Goal: Task Accomplishment & Management: Use online tool/utility

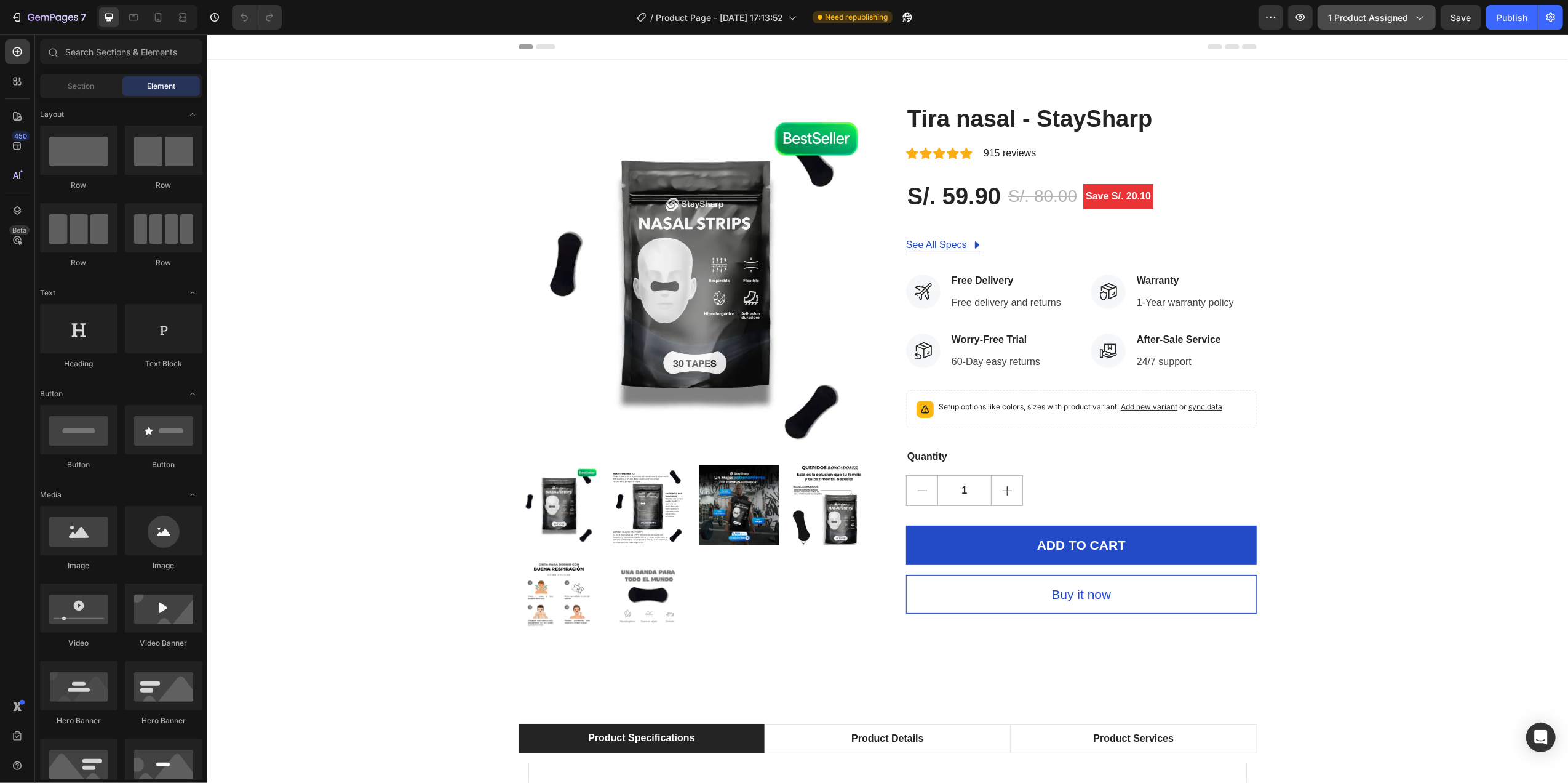
click at [1356, 15] on span "1 product assigned" at bounding box center [1368, 18] width 80 height 13
click at [160, 18] on icon at bounding box center [158, 17] width 12 height 12
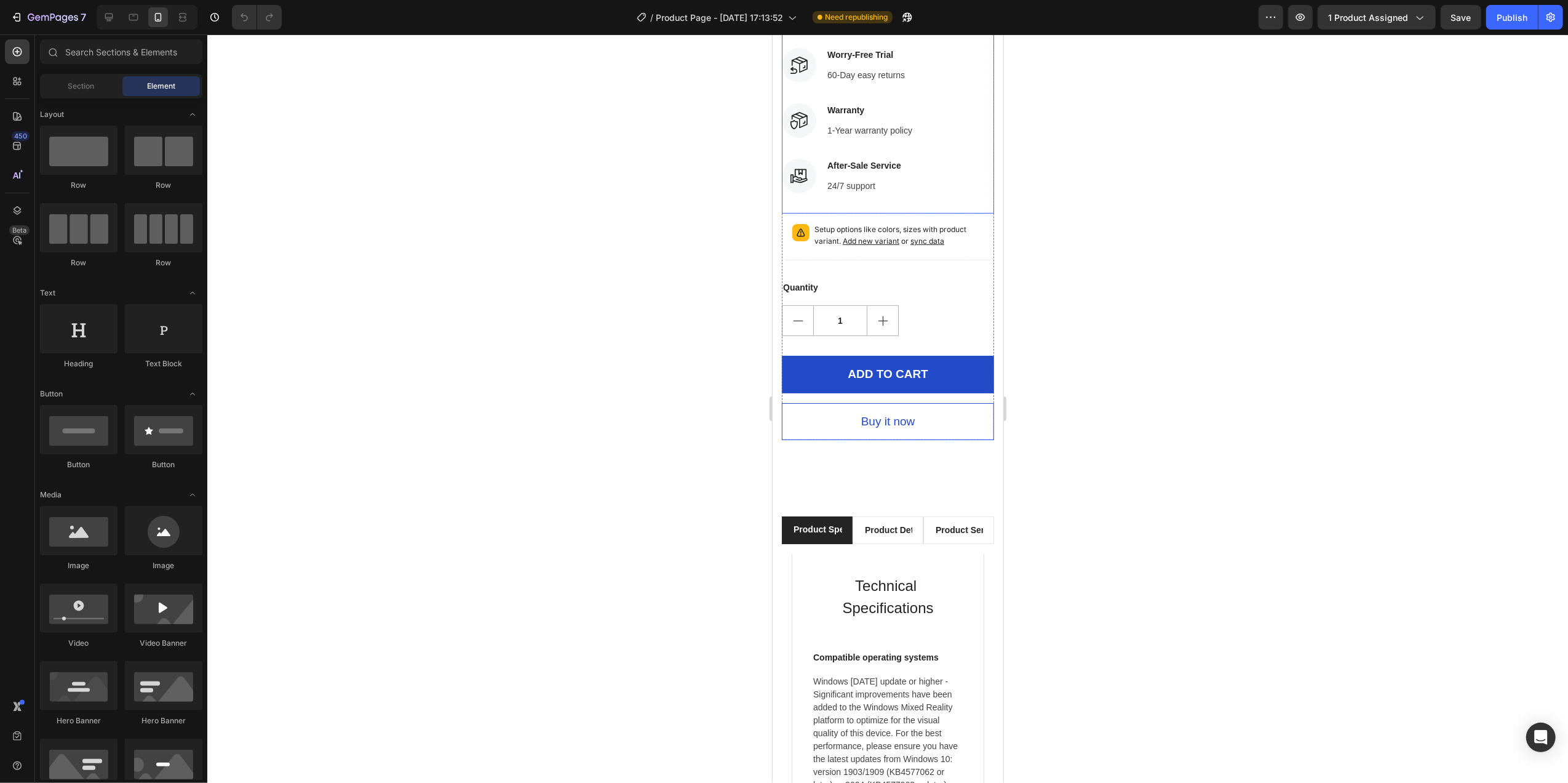
scroll to position [492, 0]
click at [935, 322] on div "1" at bounding box center [887, 319] width 212 height 30
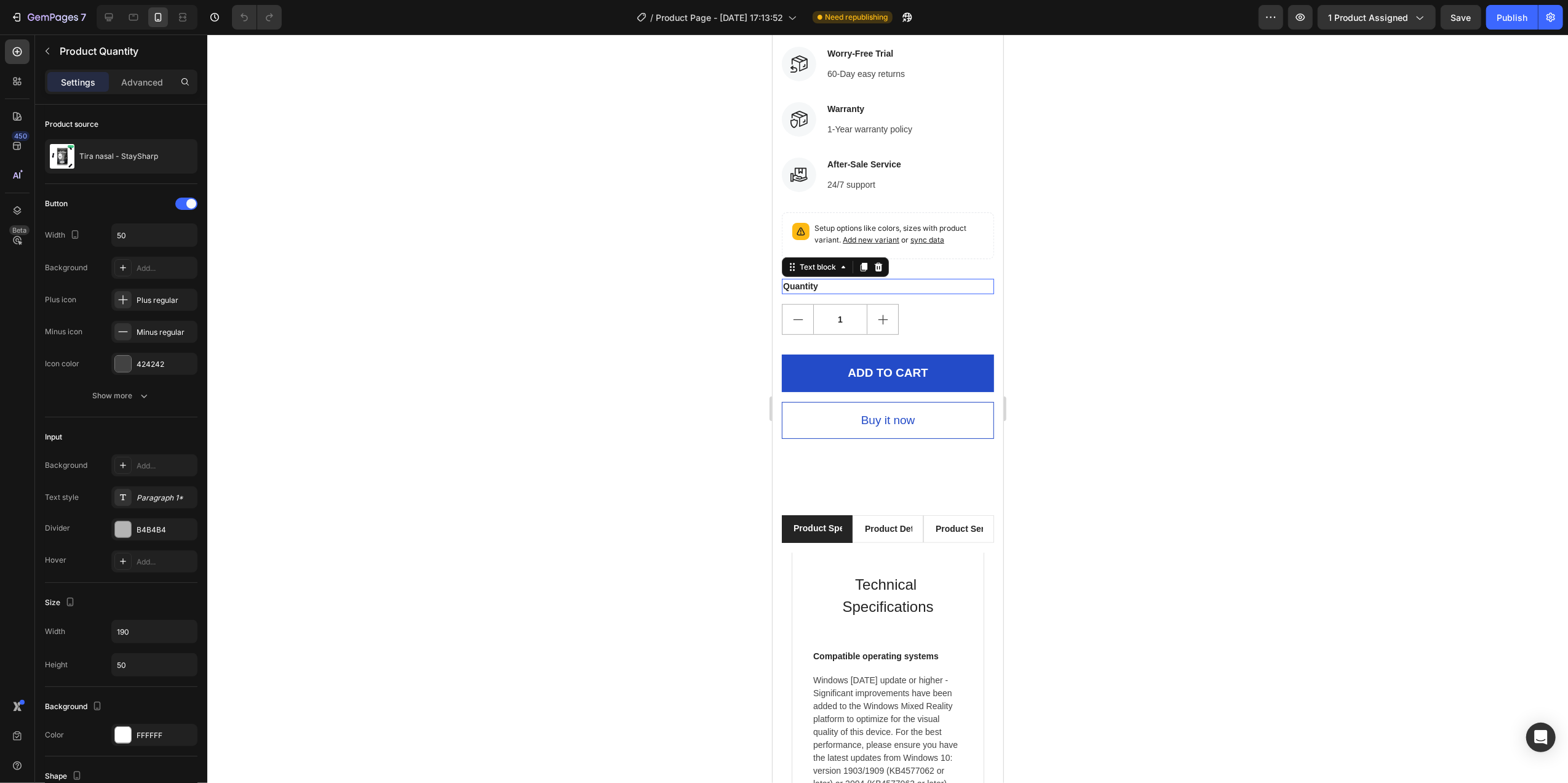
click at [946, 294] on div "Quantity" at bounding box center [887, 287] width 212 height 16
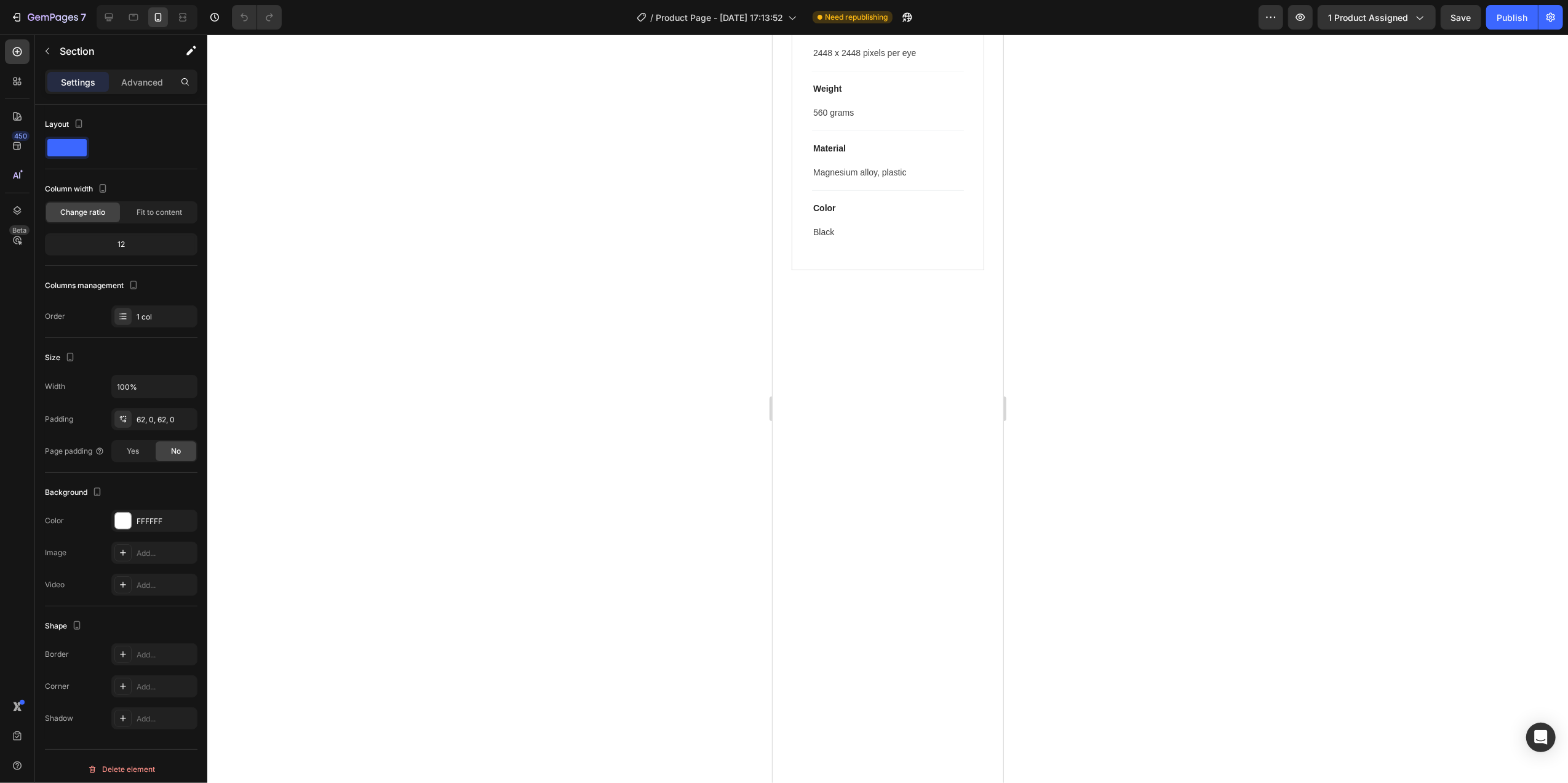
scroll to position [0, 0]
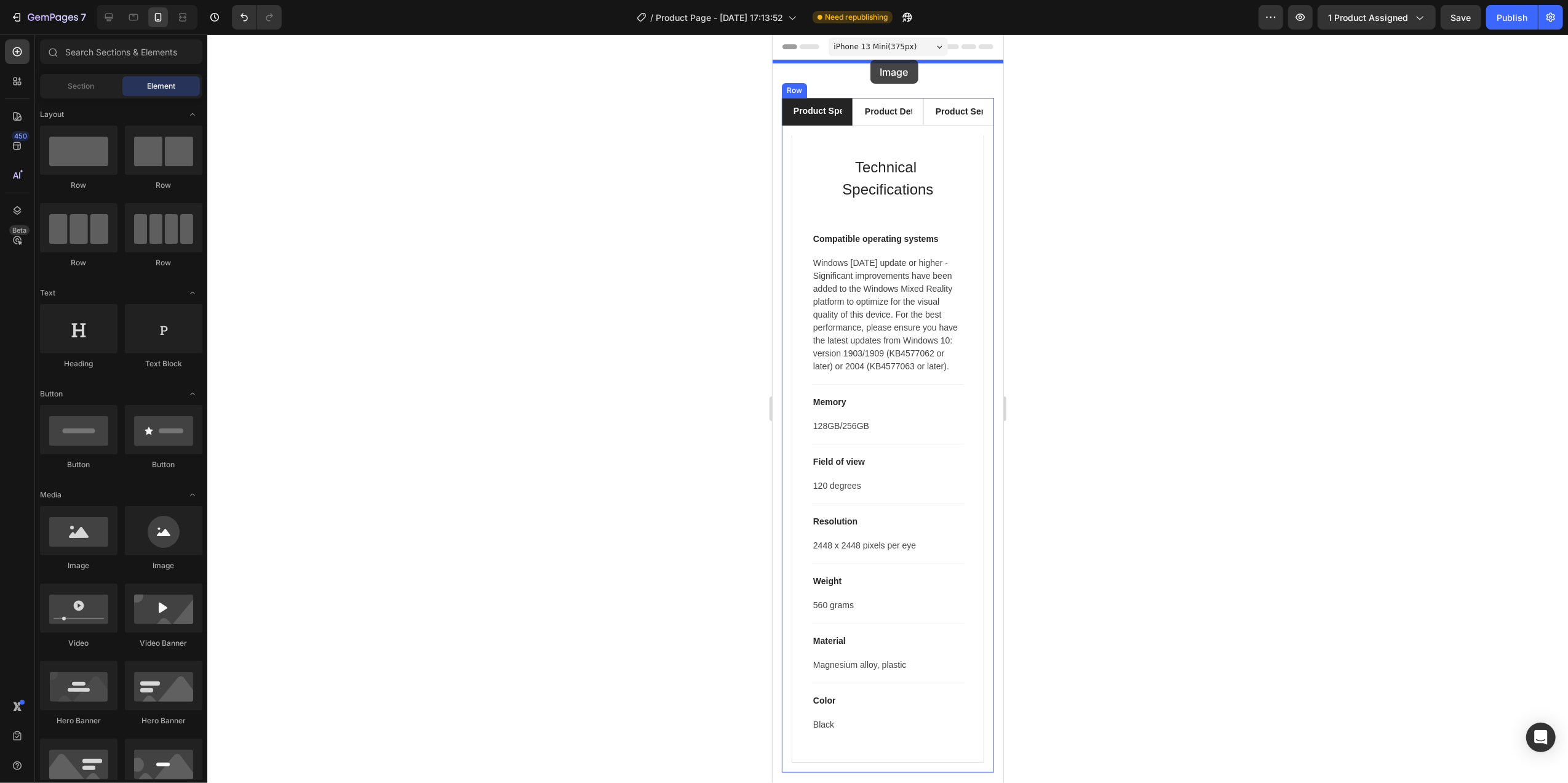
drag, startPoint x: 857, startPoint y: 578, endPoint x: 870, endPoint y: 59, distance: 519.2
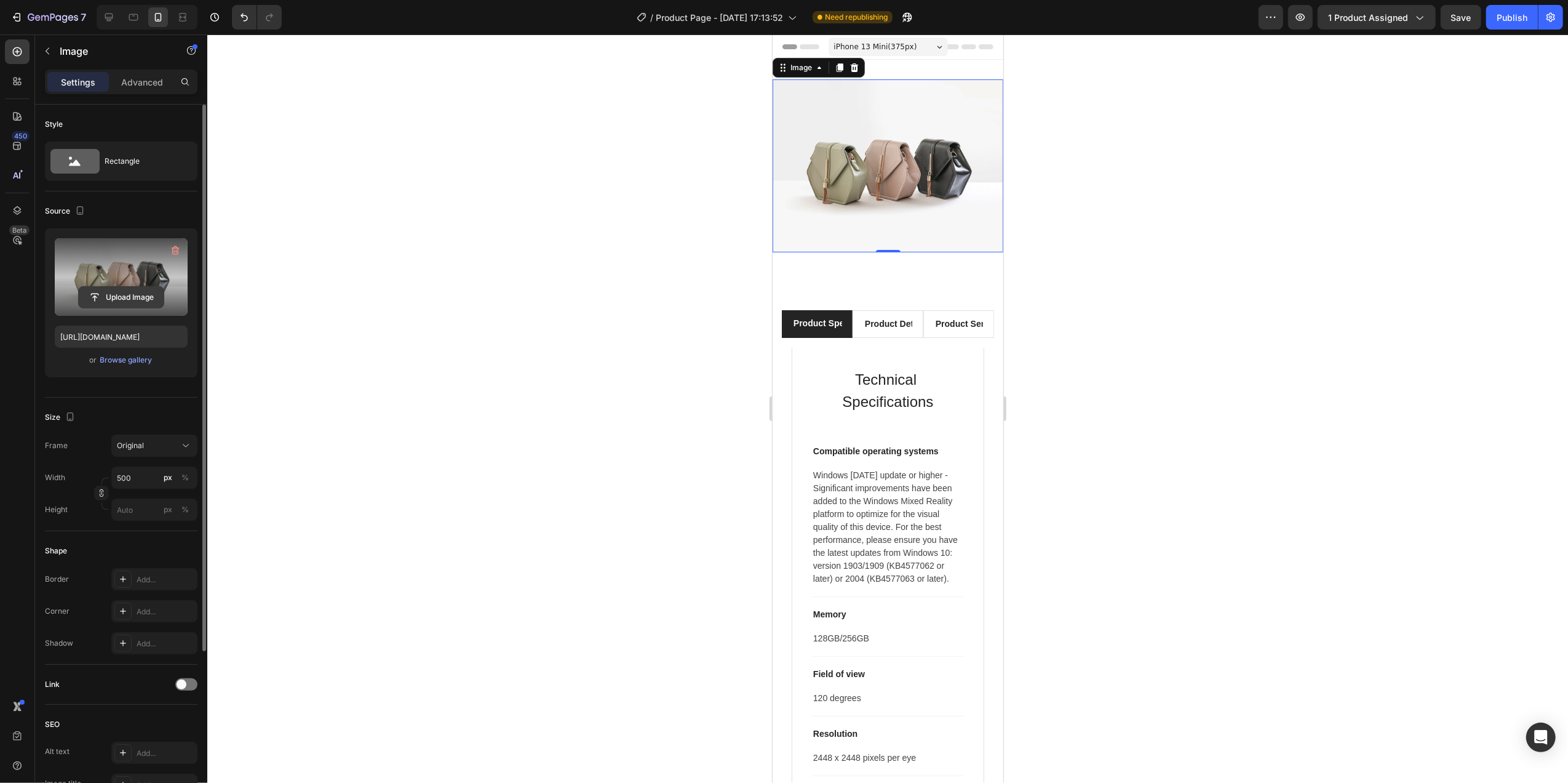
click at [119, 299] on input "file" at bounding box center [121, 297] width 85 height 21
click at [114, 360] on div "Browse gallery" at bounding box center [127, 360] width 52 height 11
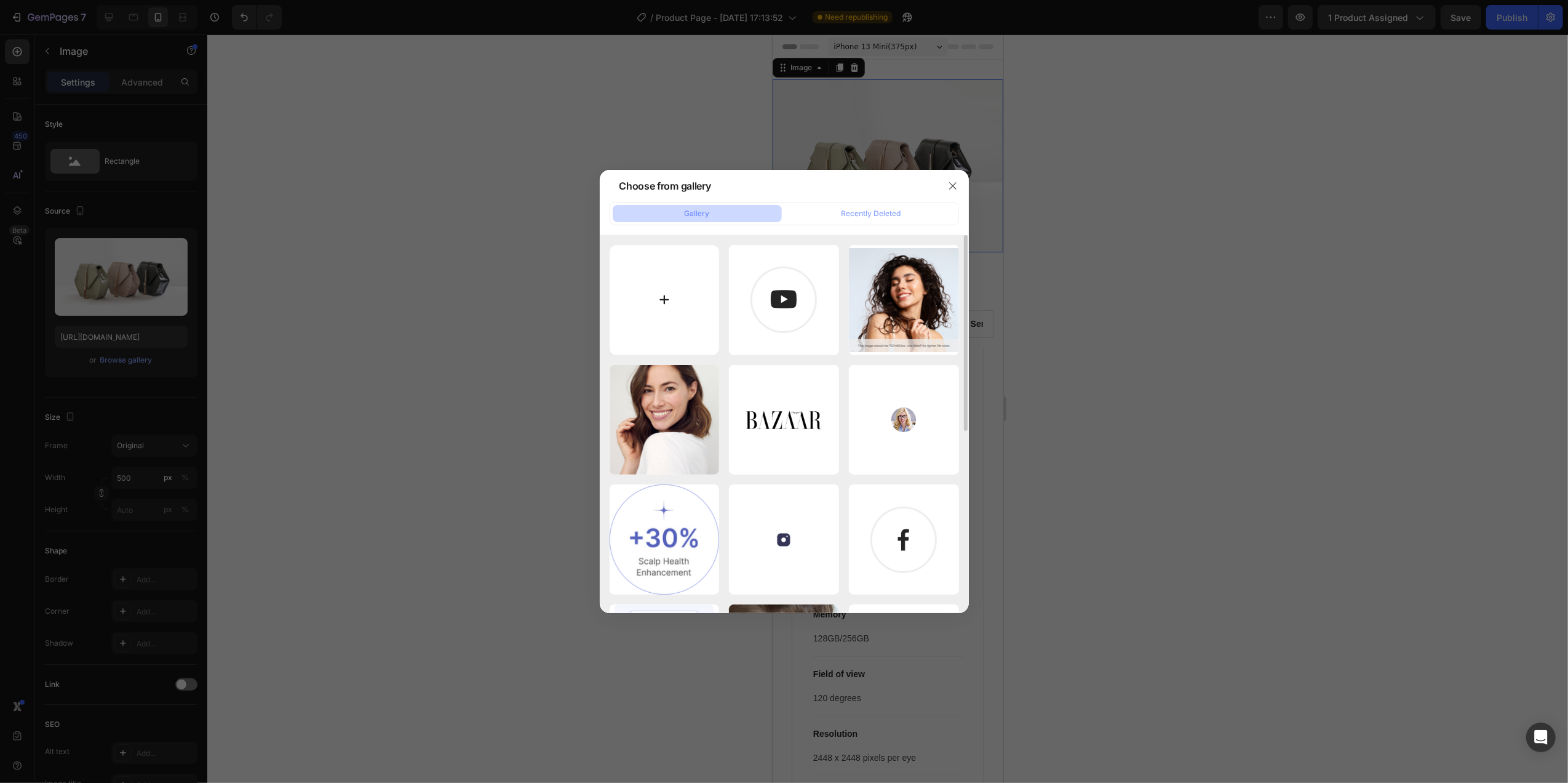
click at [665, 291] on input "file" at bounding box center [664, 300] width 110 height 110
type input "C:\fakepath\Grey Minimalist Skincare Landing Page Desktop Prototype (8).png"
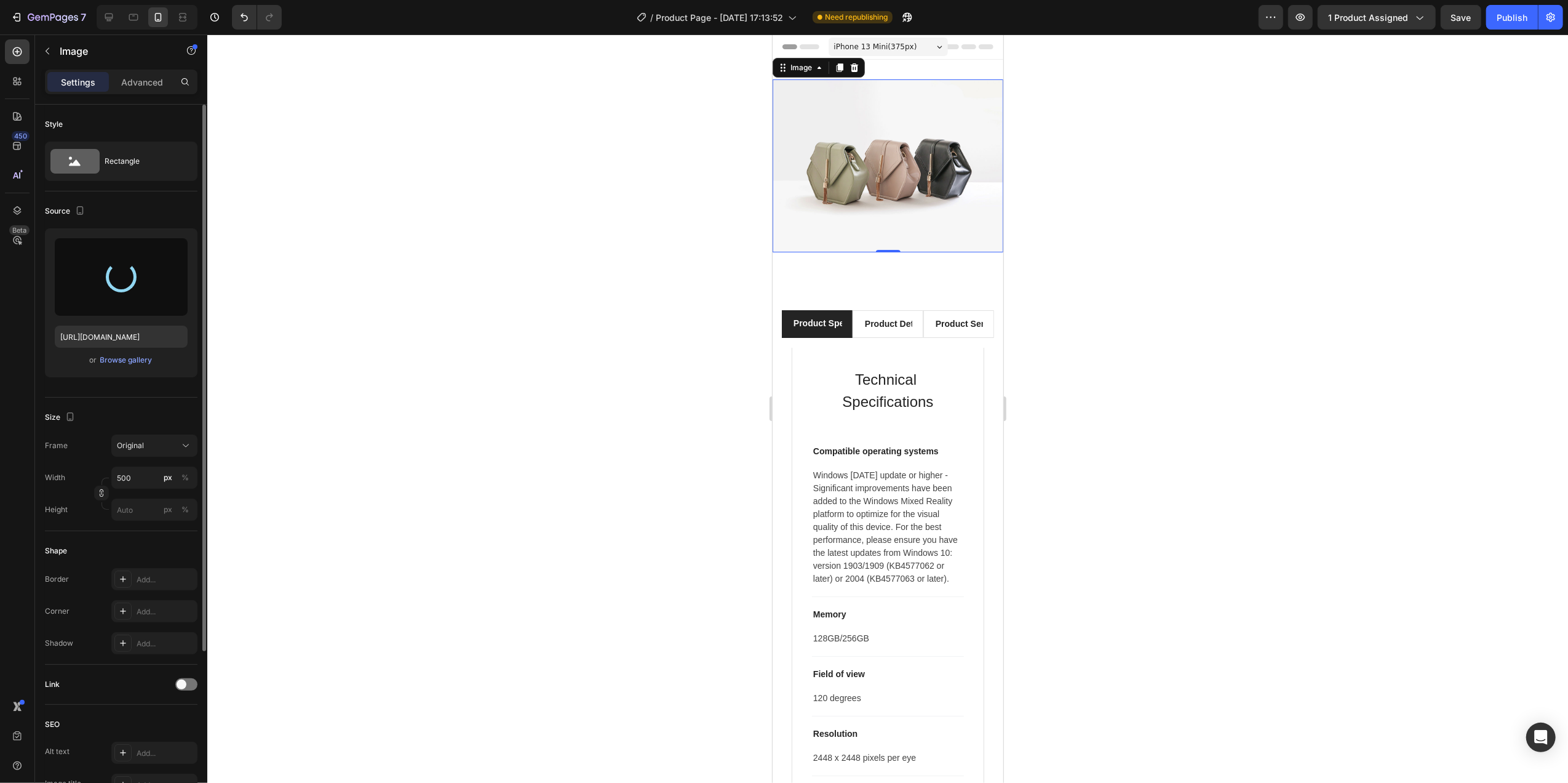
type input "[URL][DOMAIN_NAME]"
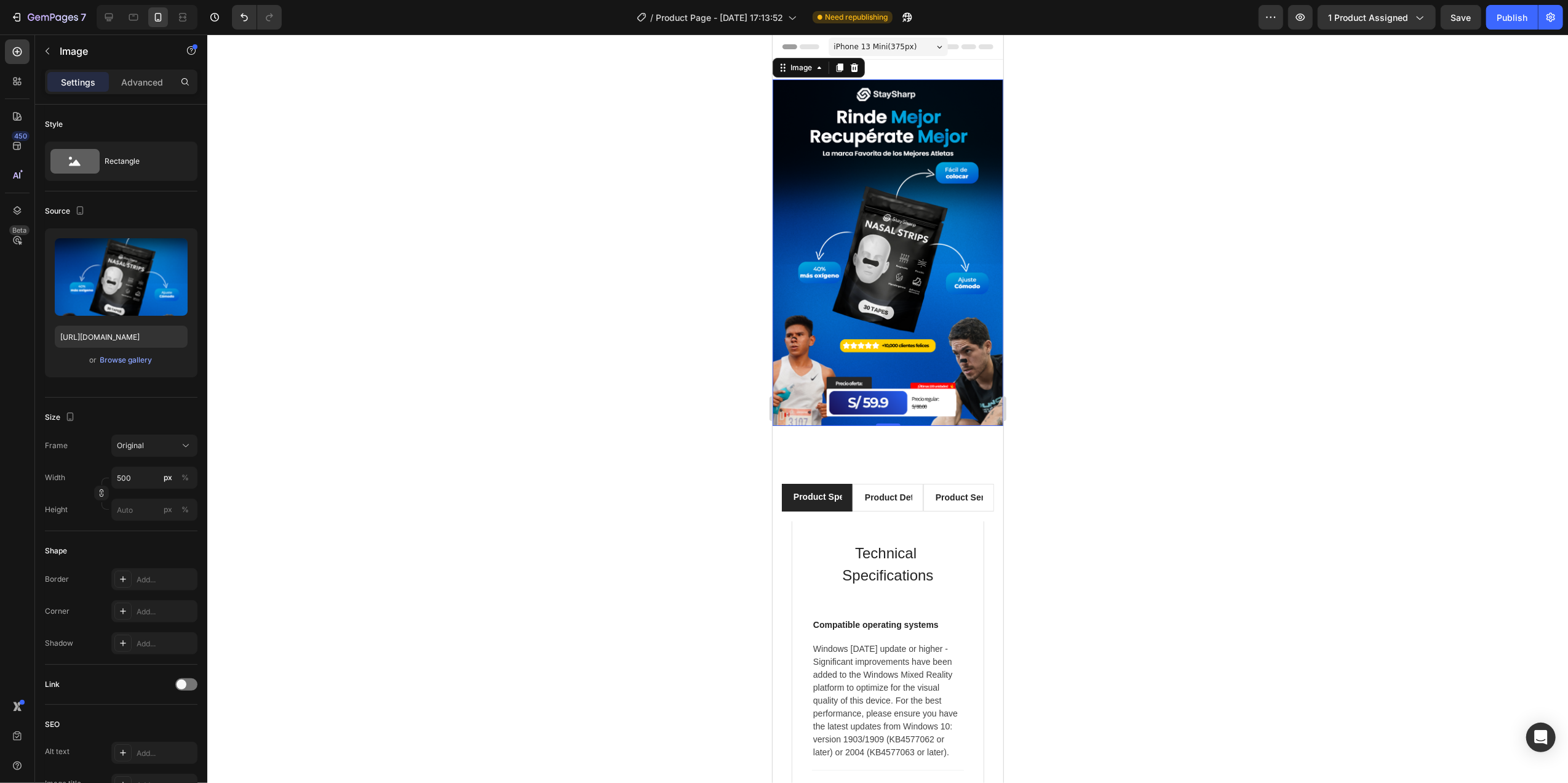
click at [574, 237] on div at bounding box center [887, 408] width 1361 height 748
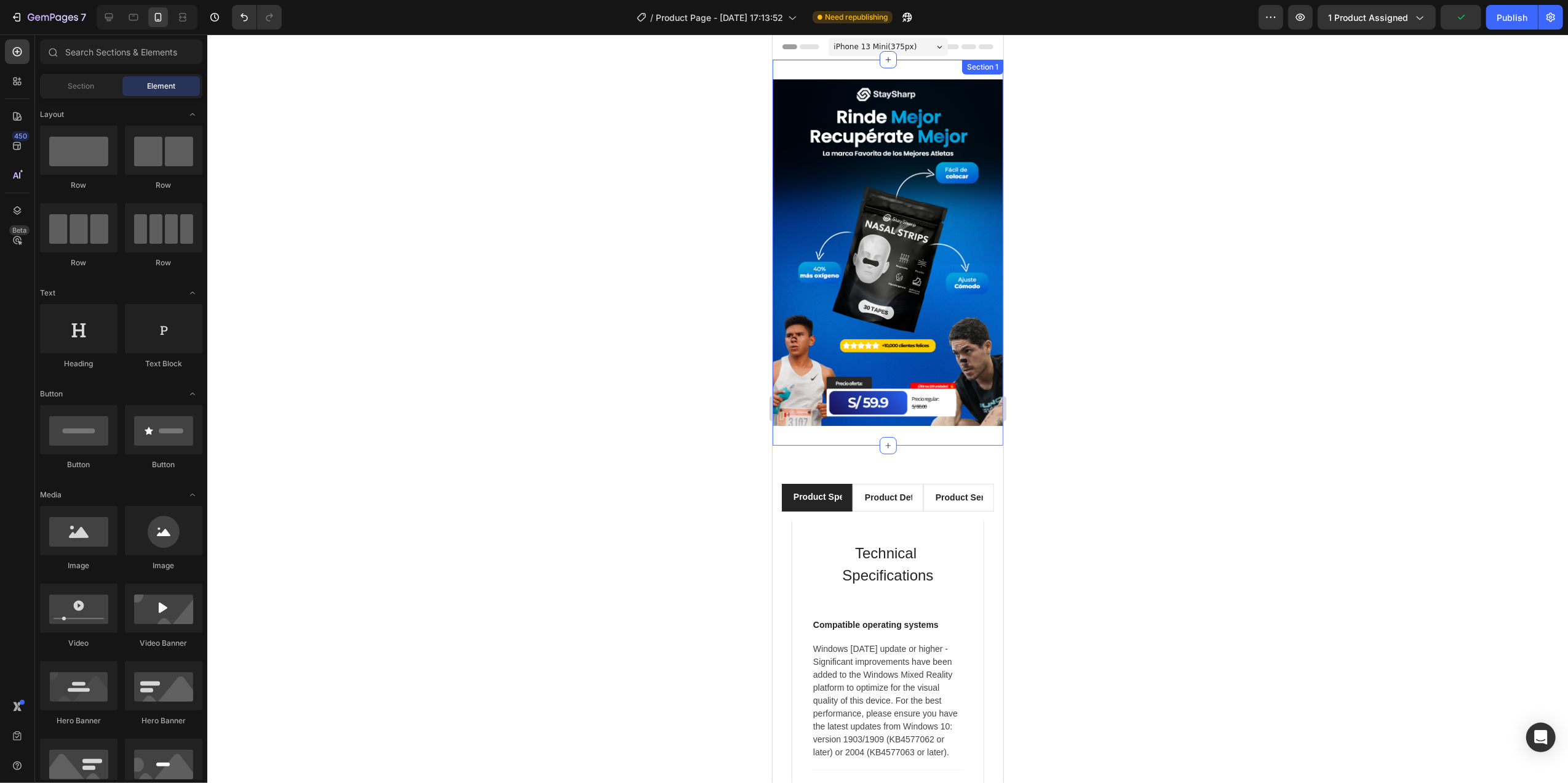
click at [928, 74] on div "Image Section 1" at bounding box center [887, 252] width 231 height 386
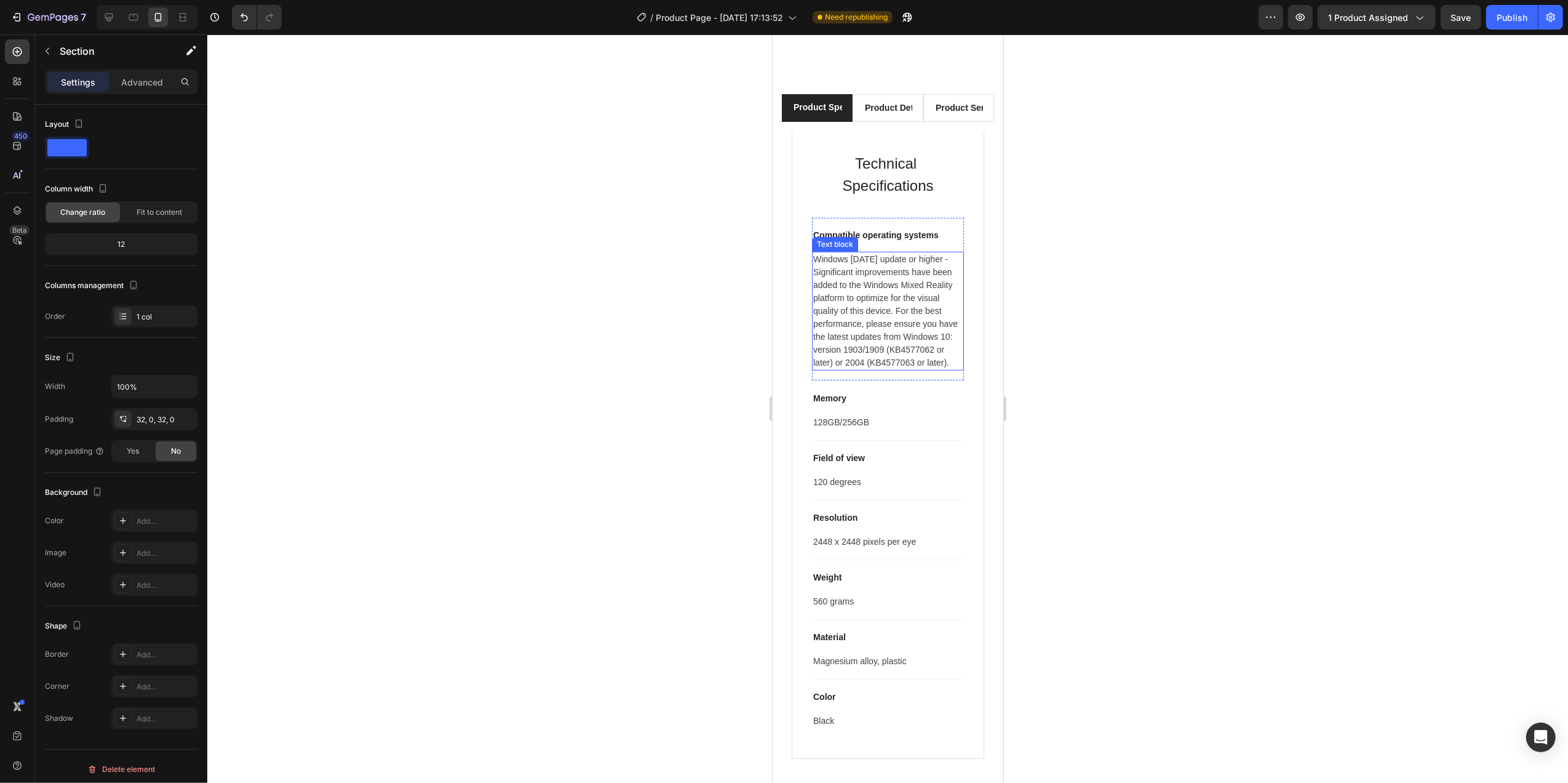
scroll to position [164, 0]
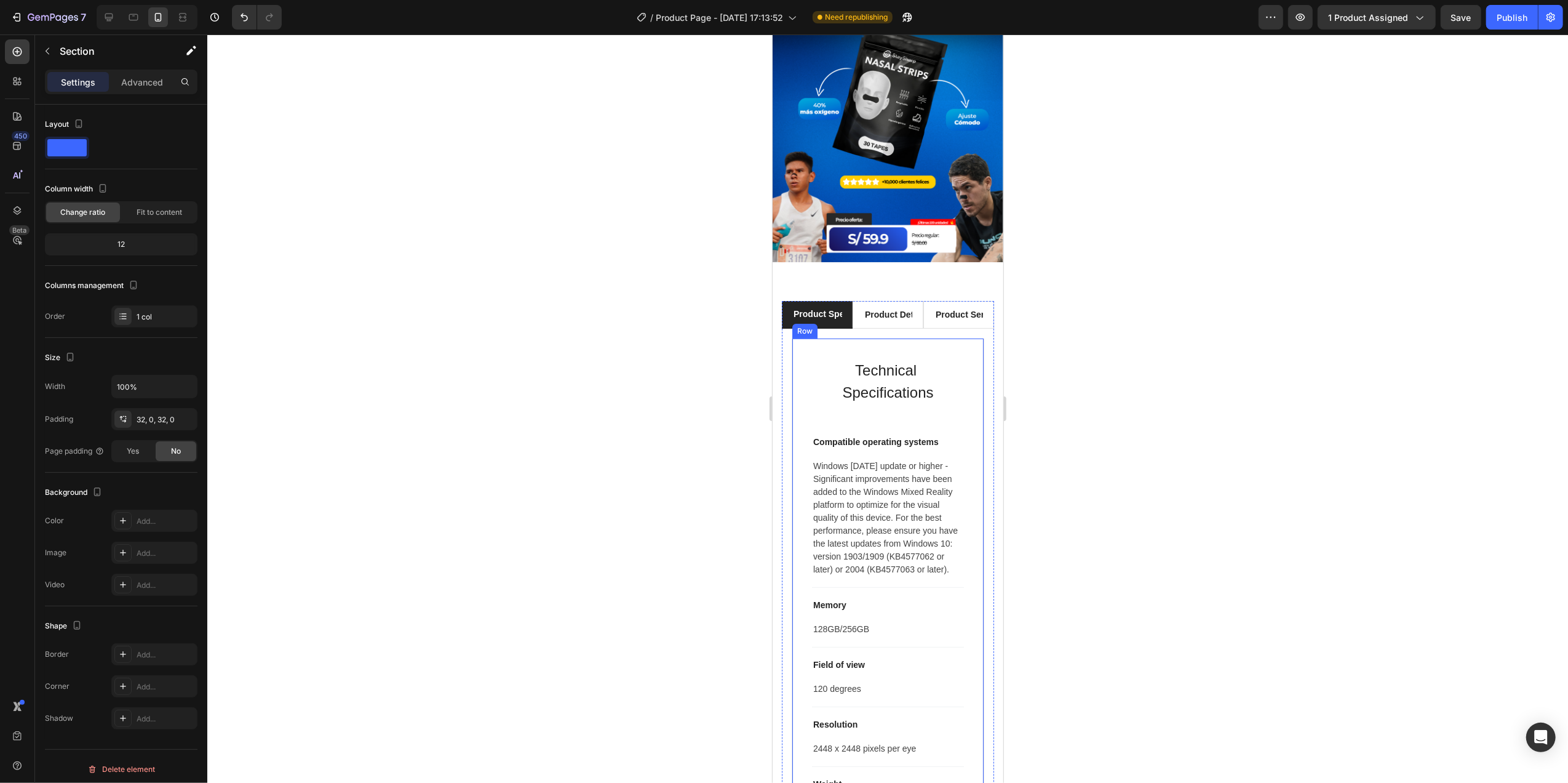
click at [938, 345] on div "Technical Specifications Heading Compatible operating systems Text block Window…" at bounding box center [887, 652] width 192 height 627
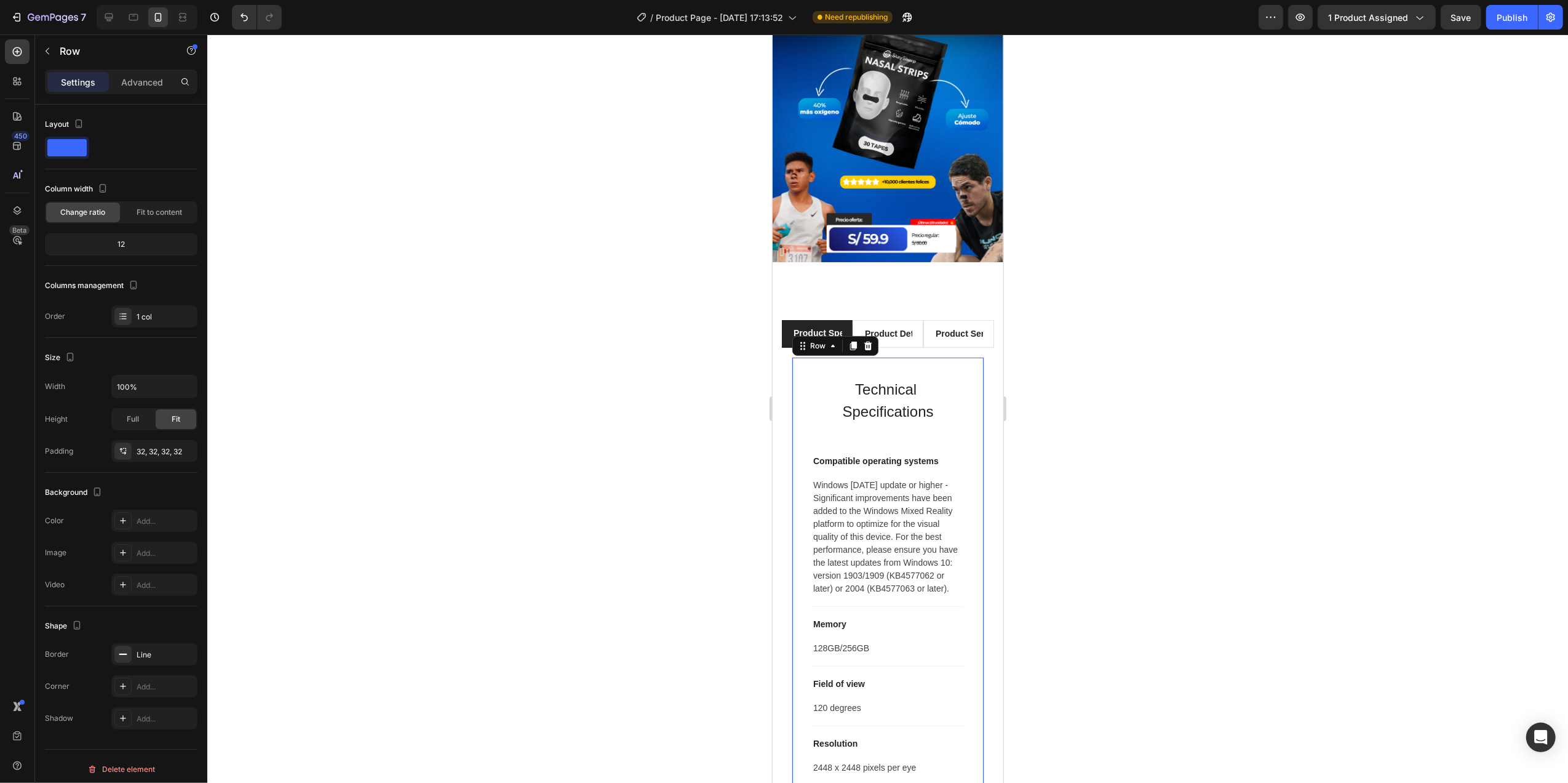
click at [937, 358] on div "Technical Specifications Heading Compatible operating systems Text block Window…" at bounding box center [887, 671] width 192 height 627
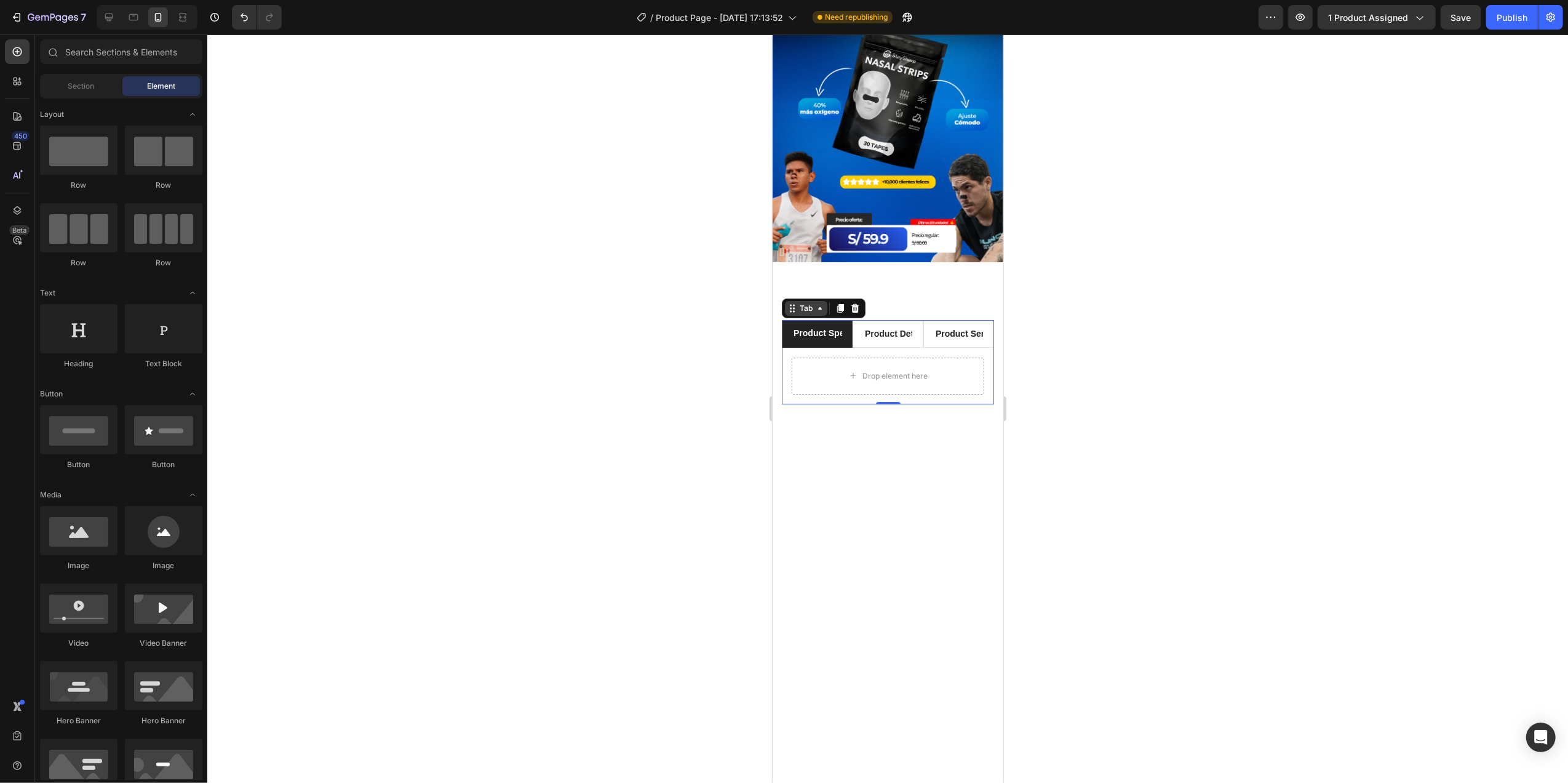
click at [798, 303] on div "Tab" at bounding box center [805, 309] width 18 height 11
click at [871, 328] on div "Drop element here" at bounding box center [887, 338] width 100 height 20
click at [891, 332] on div "Drop element here" at bounding box center [887, 338] width 212 height 37
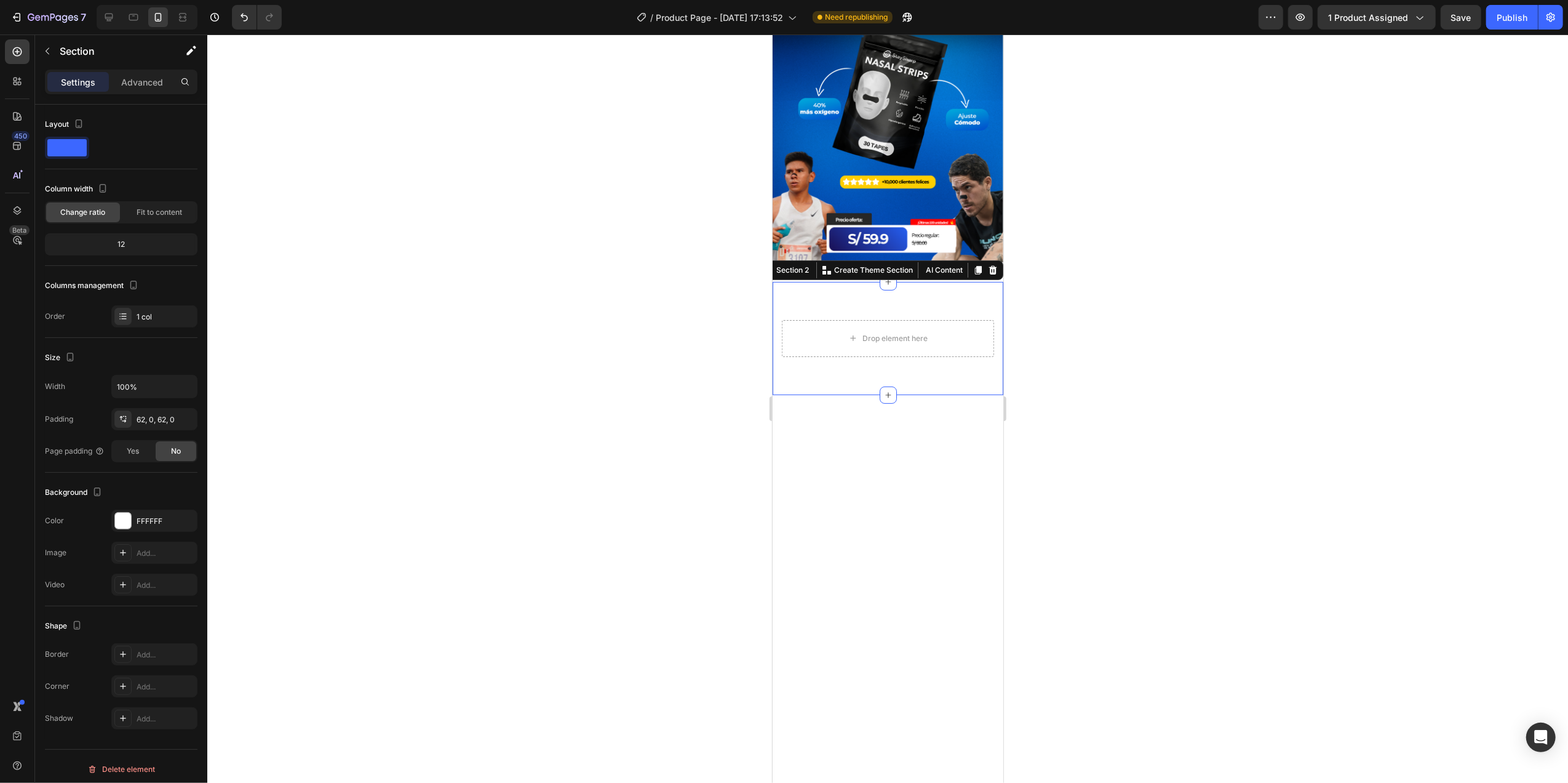
click at [895, 362] on div "Drop element here Row Section 2 You can create reusable sections Create Theme S…" at bounding box center [887, 338] width 231 height 113
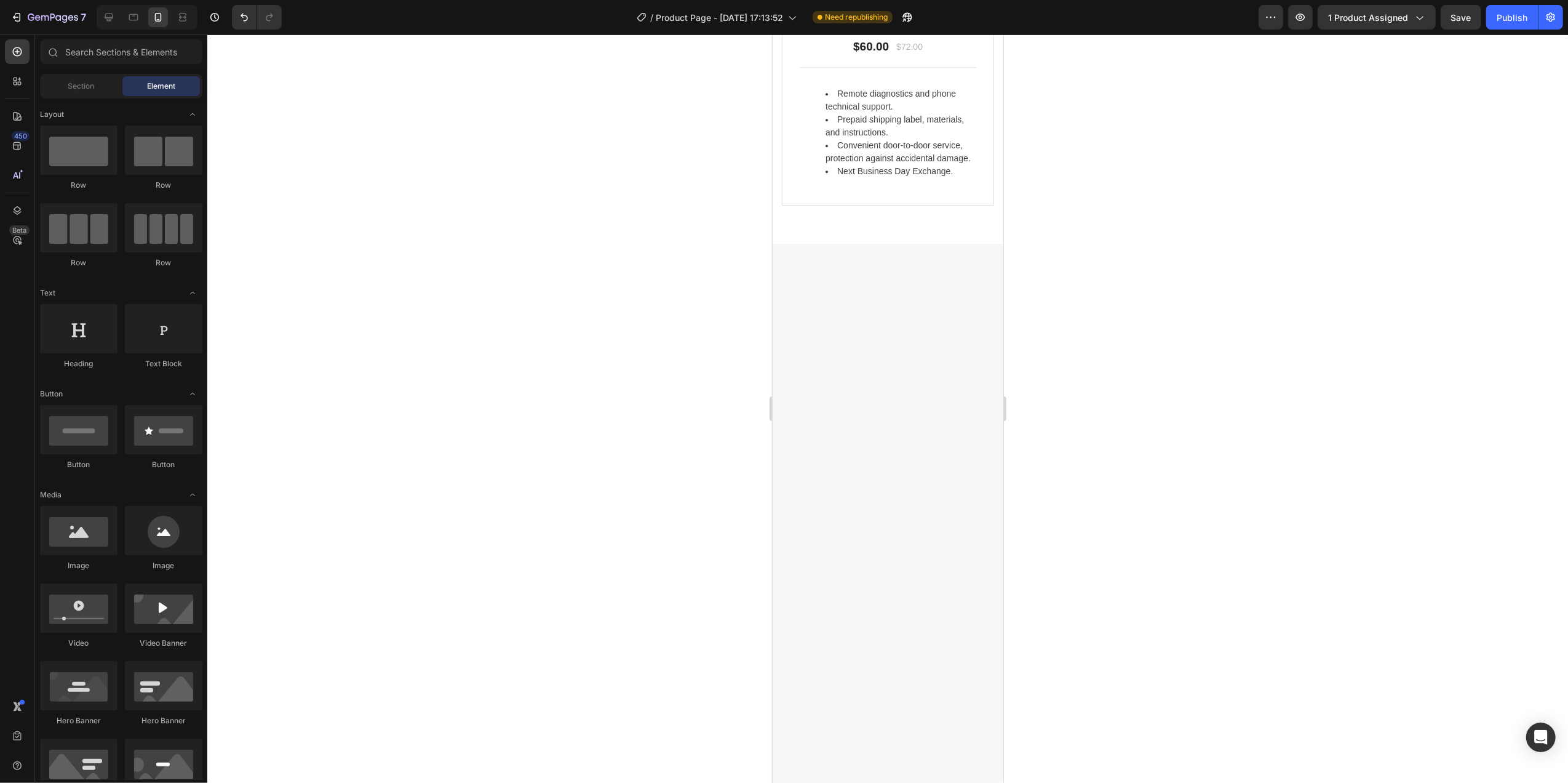
scroll to position [0, 0]
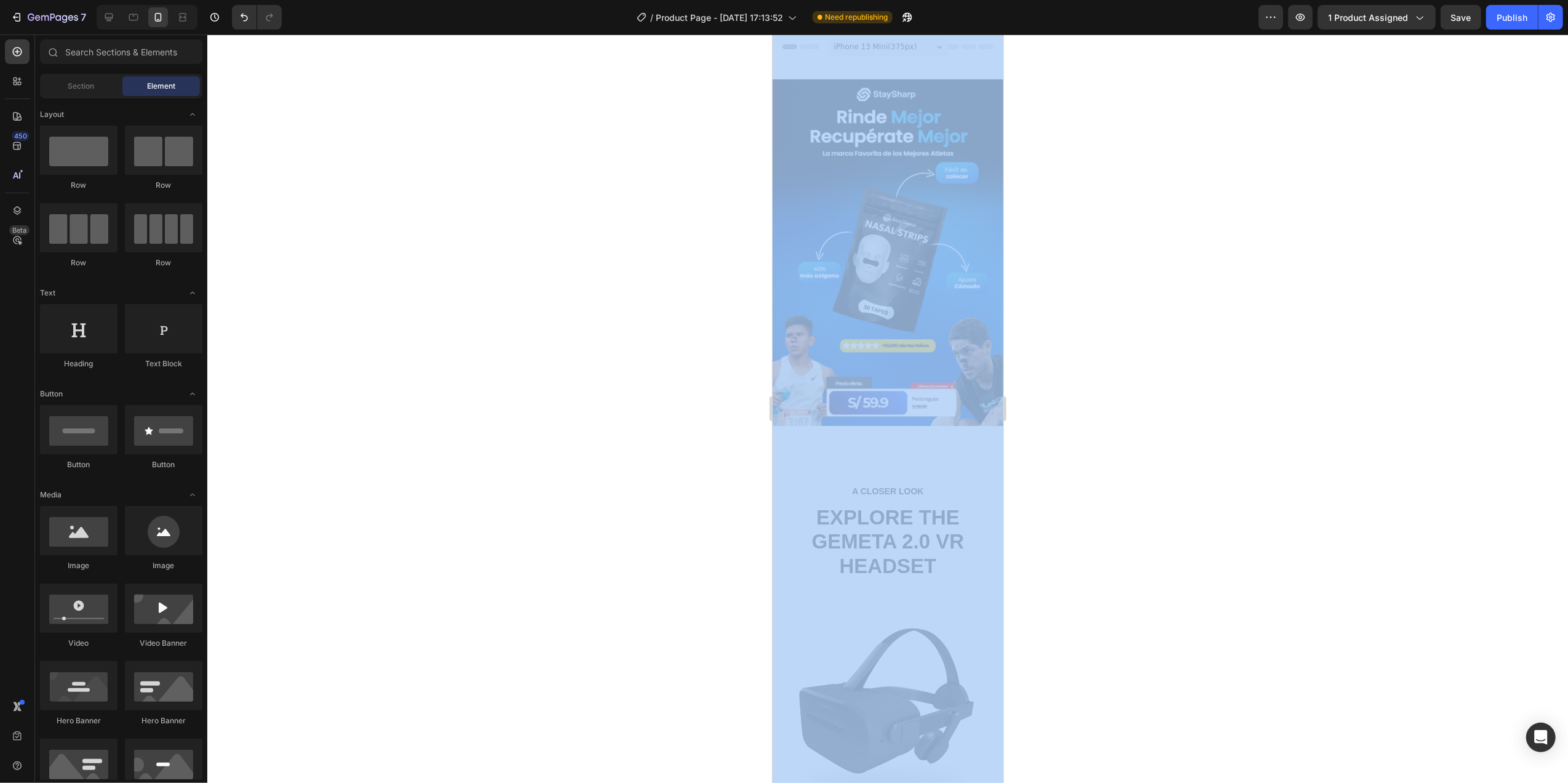
drag, startPoint x: 1565, startPoint y: 501, endPoint x: 1401, endPoint y: -54, distance: 578.7
click at [1401, 0] on html "7 / Product Page - [DATE] 17:13:52 Need republishing Preview 1 product assigned…" at bounding box center [784, 0] width 1568 height 0
click at [93, 84] on span "Section" at bounding box center [81, 86] width 26 height 11
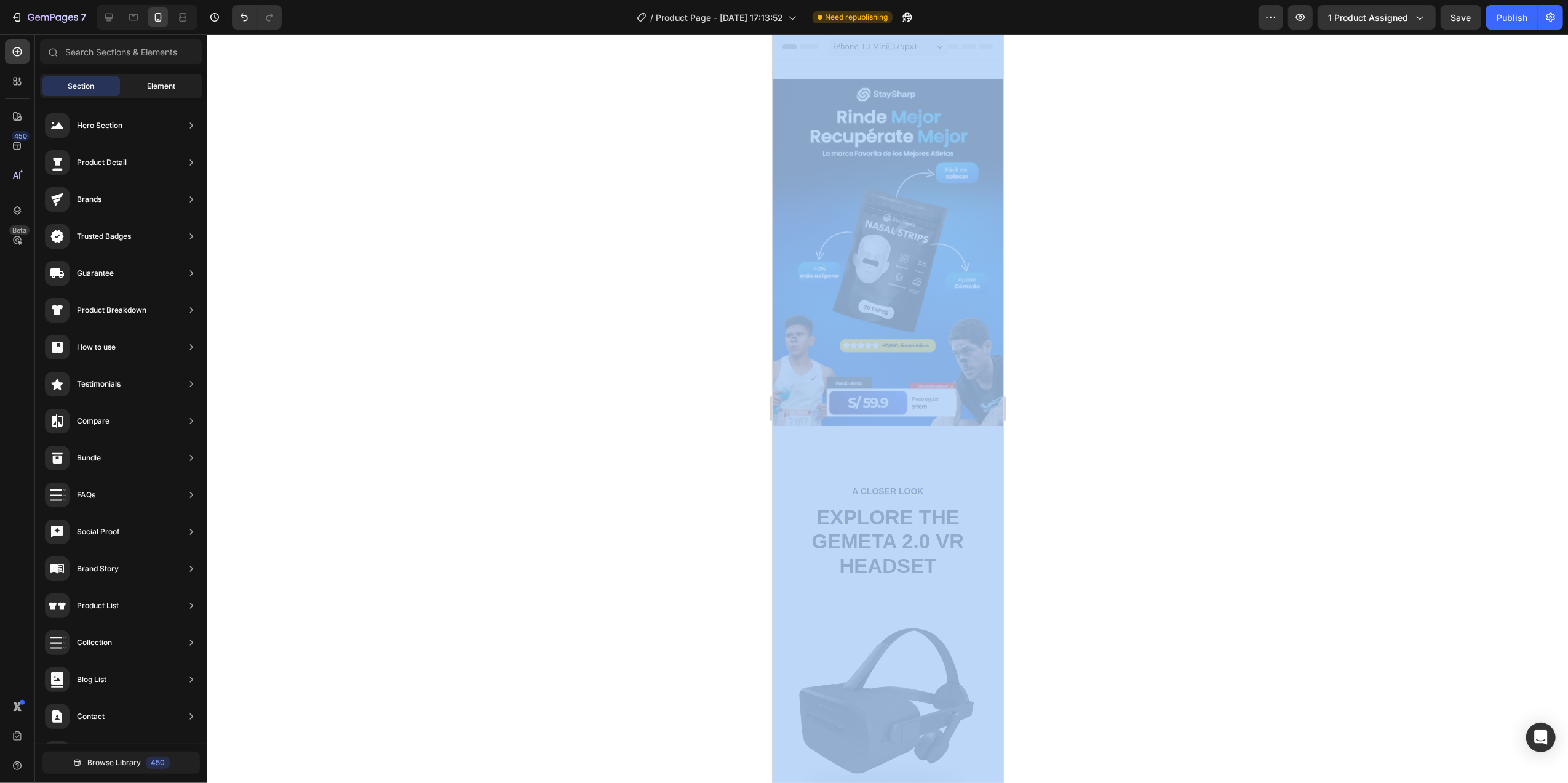
click at [142, 80] on div "Element" at bounding box center [161, 86] width 78 height 20
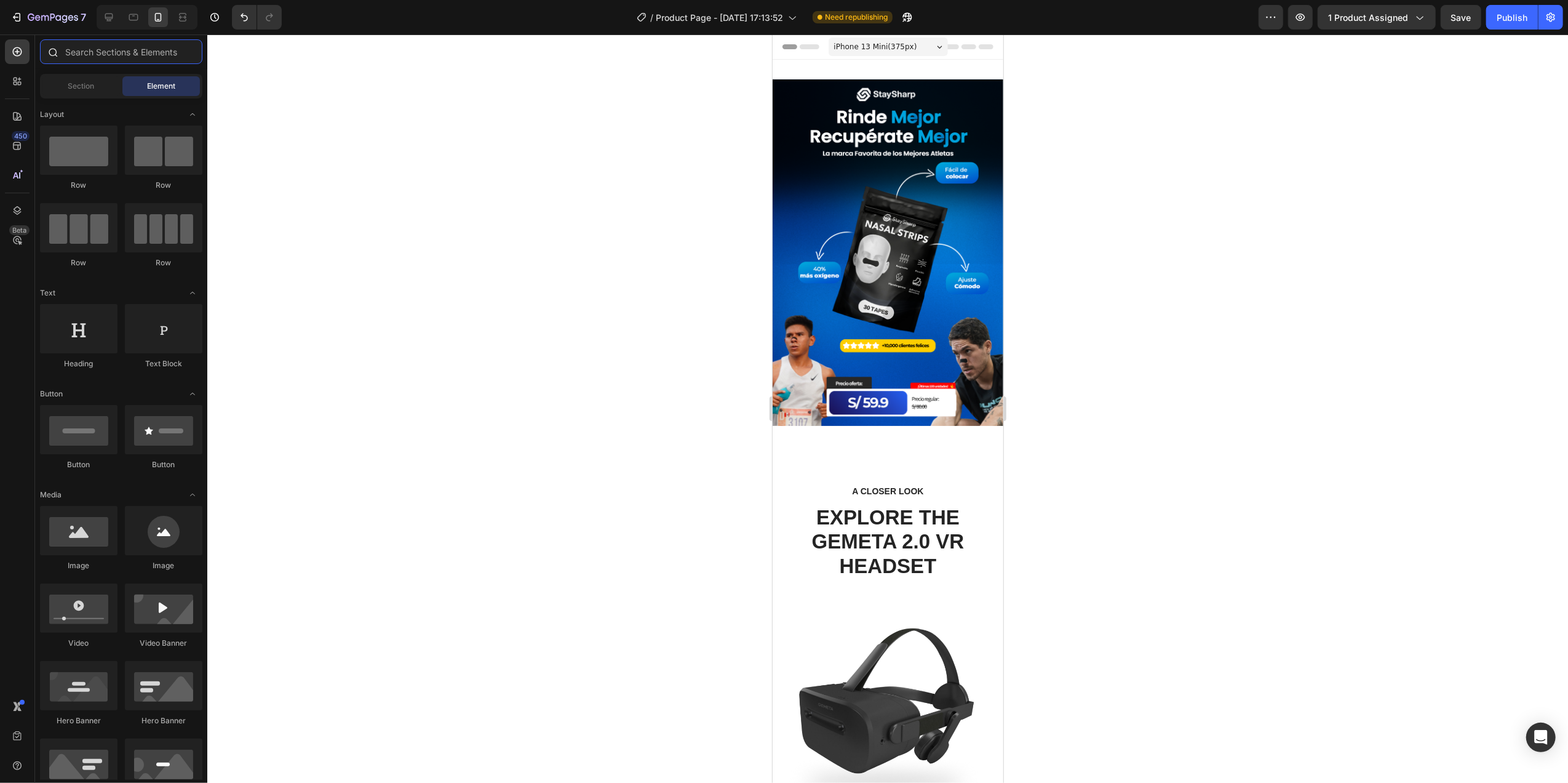
click at [131, 55] on input "text" at bounding box center [120, 52] width 162 height 25
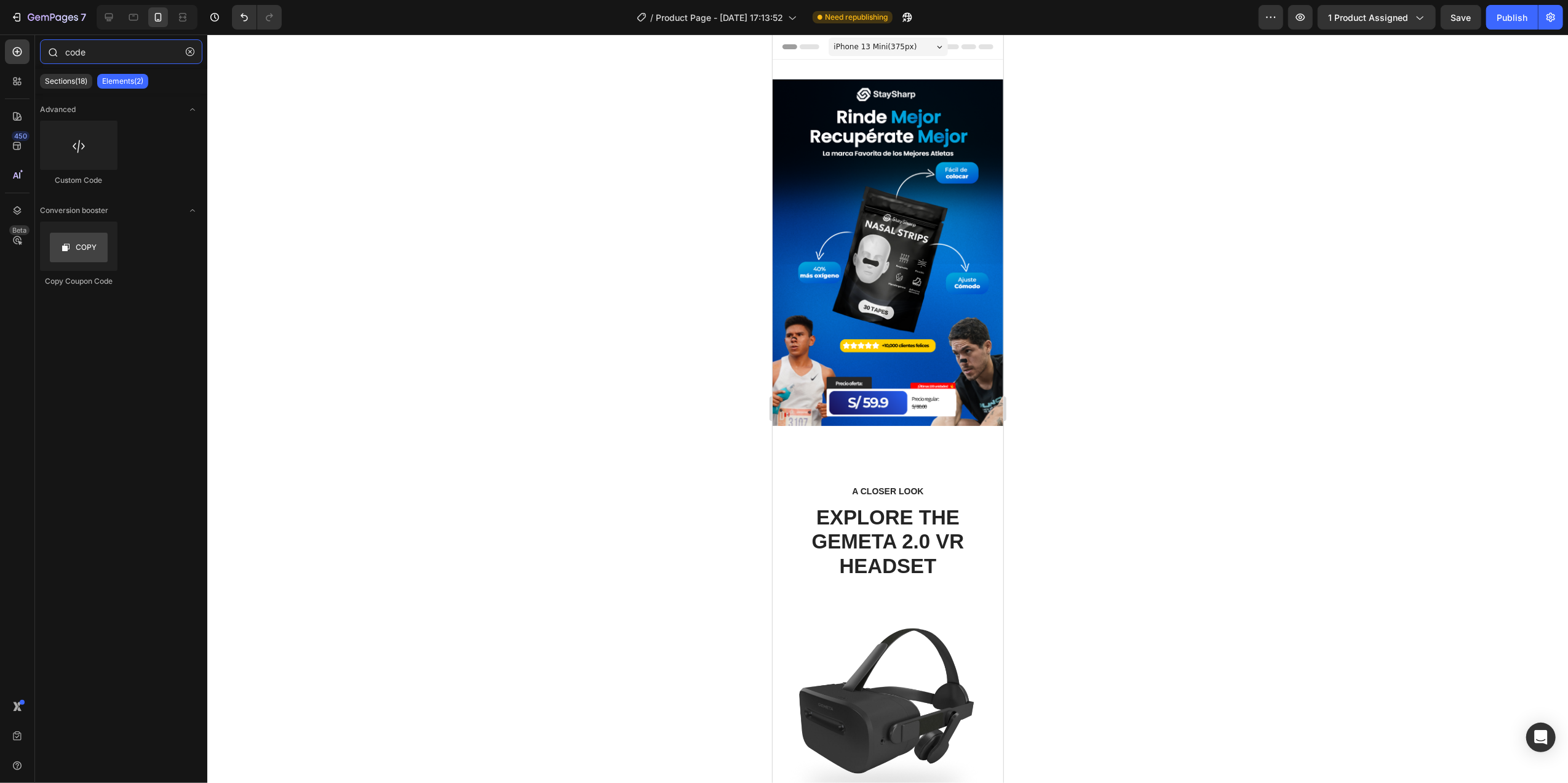
type input "code"
drag, startPoint x: 880, startPoint y: 190, endPoint x: 882, endPoint y: 411, distance: 221.0
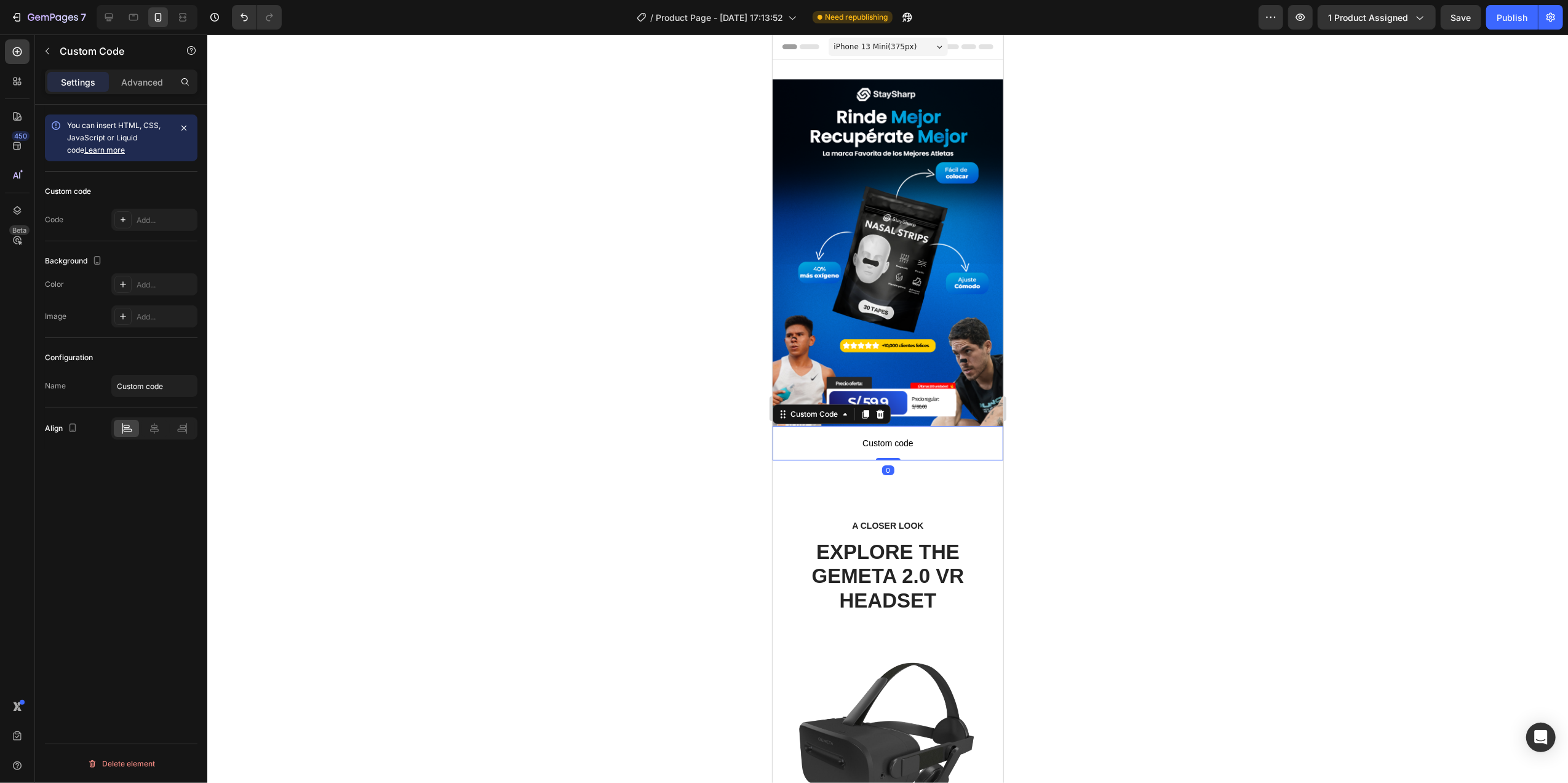
click at [880, 425] on p "Custom code" at bounding box center [887, 442] width 231 height 35
click at [160, 212] on div "Add..." at bounding box center [154, 219] width 86 height 22
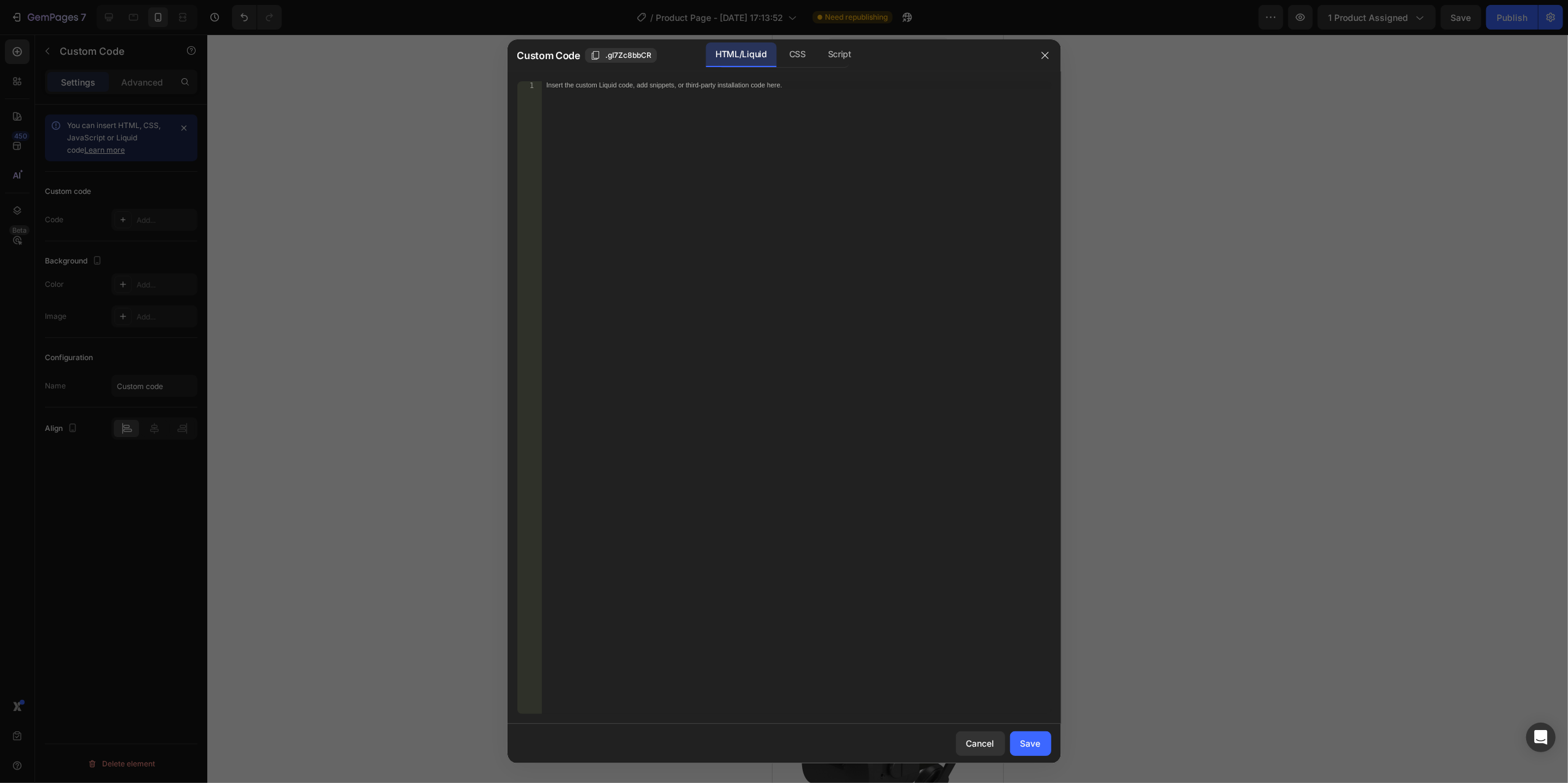
click at [722, 149] on div "Insert the custom Liquid code, add snippets, or third-party installation code h…" at bounding box center [796, 406] width 509 height 648
paste textarea "<div id=“_rsi-cod-form-embed-custom-hook”></div>"
type textarea "<div id=“_rsi-cod-form-embed-custom-hook”></div>"
click at [1029, 741] on div "Save" at bounding box center [1030, 743] width 21 height 13
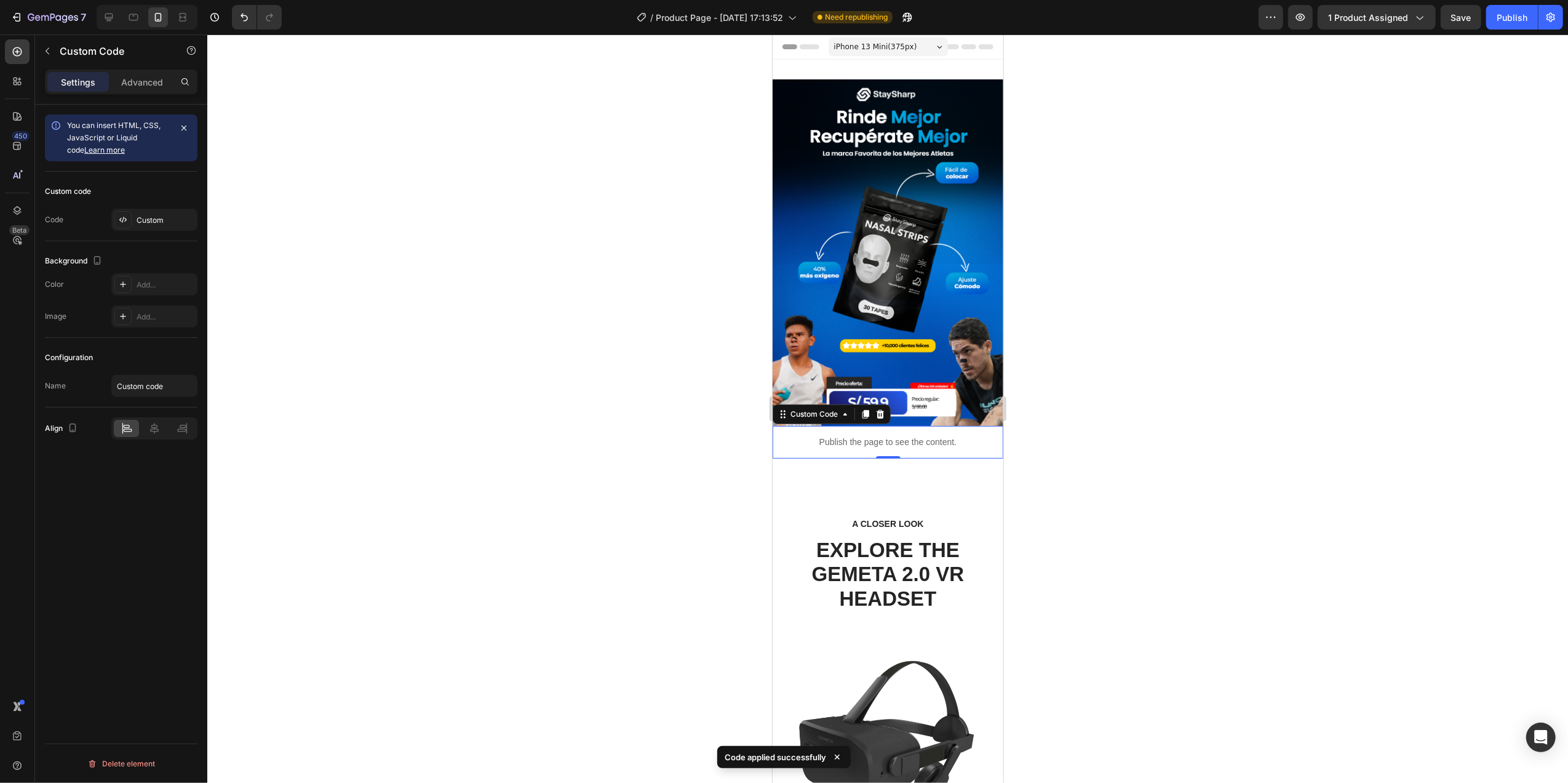
click at [526, 459] on div at bounding box center [887, 408] width 1361 height 748
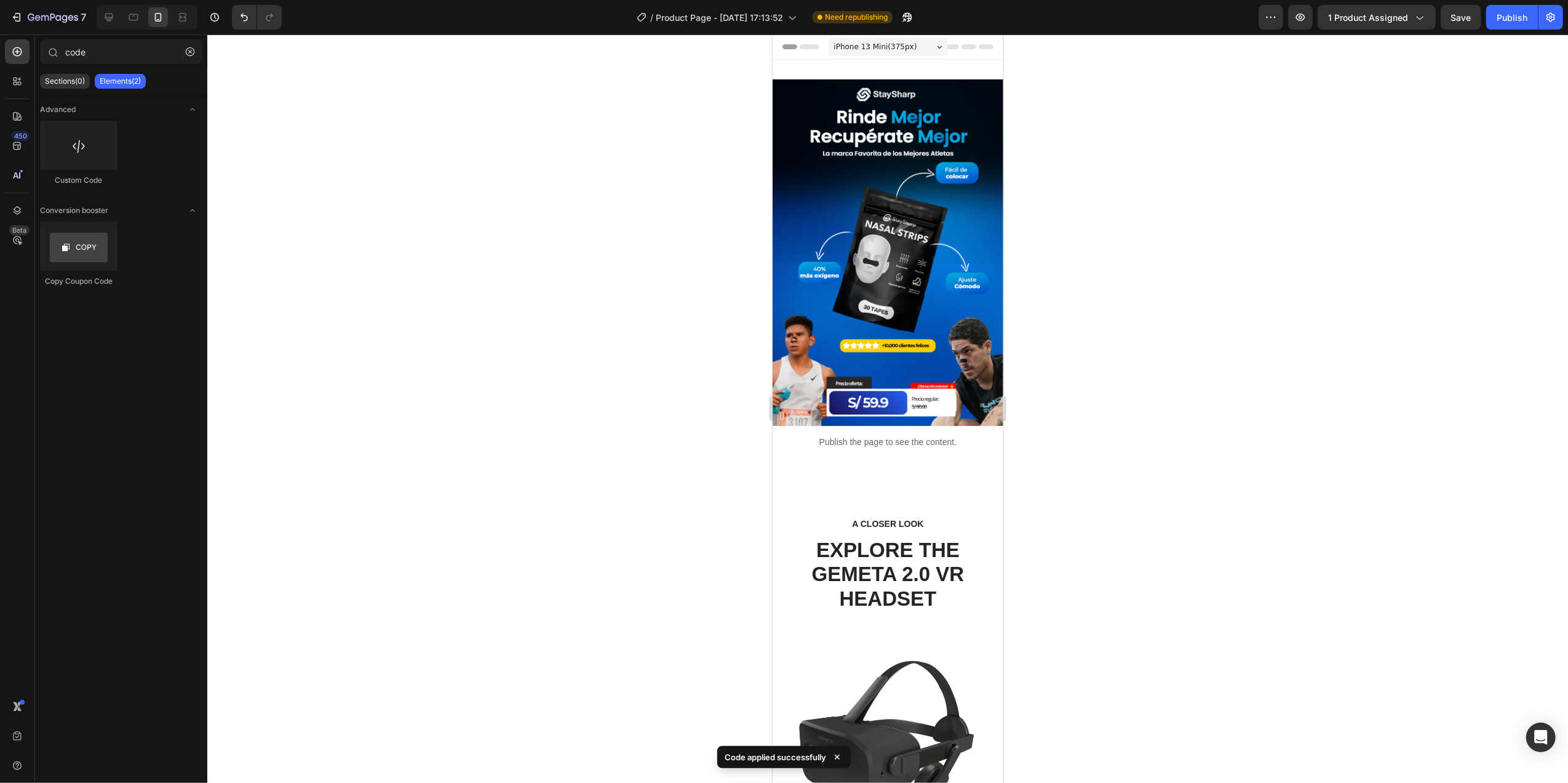
click at [477, 330] on div at bounding box center [887, 408] width 1361 height 748
click at [1300, 15] on icon "button" at bounding box center [1300, 17] width 12 height 12
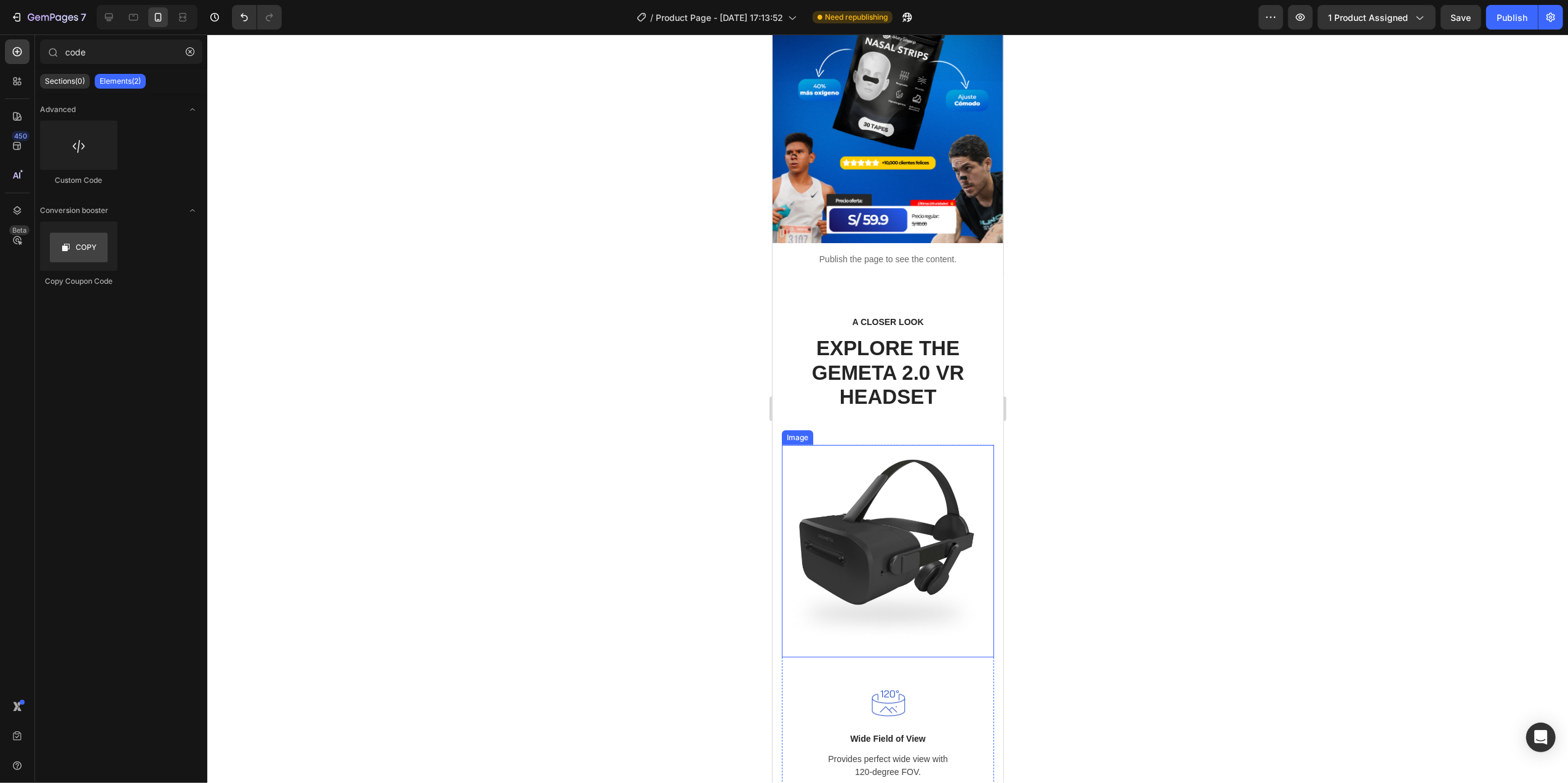
scroll to position [82, 0]
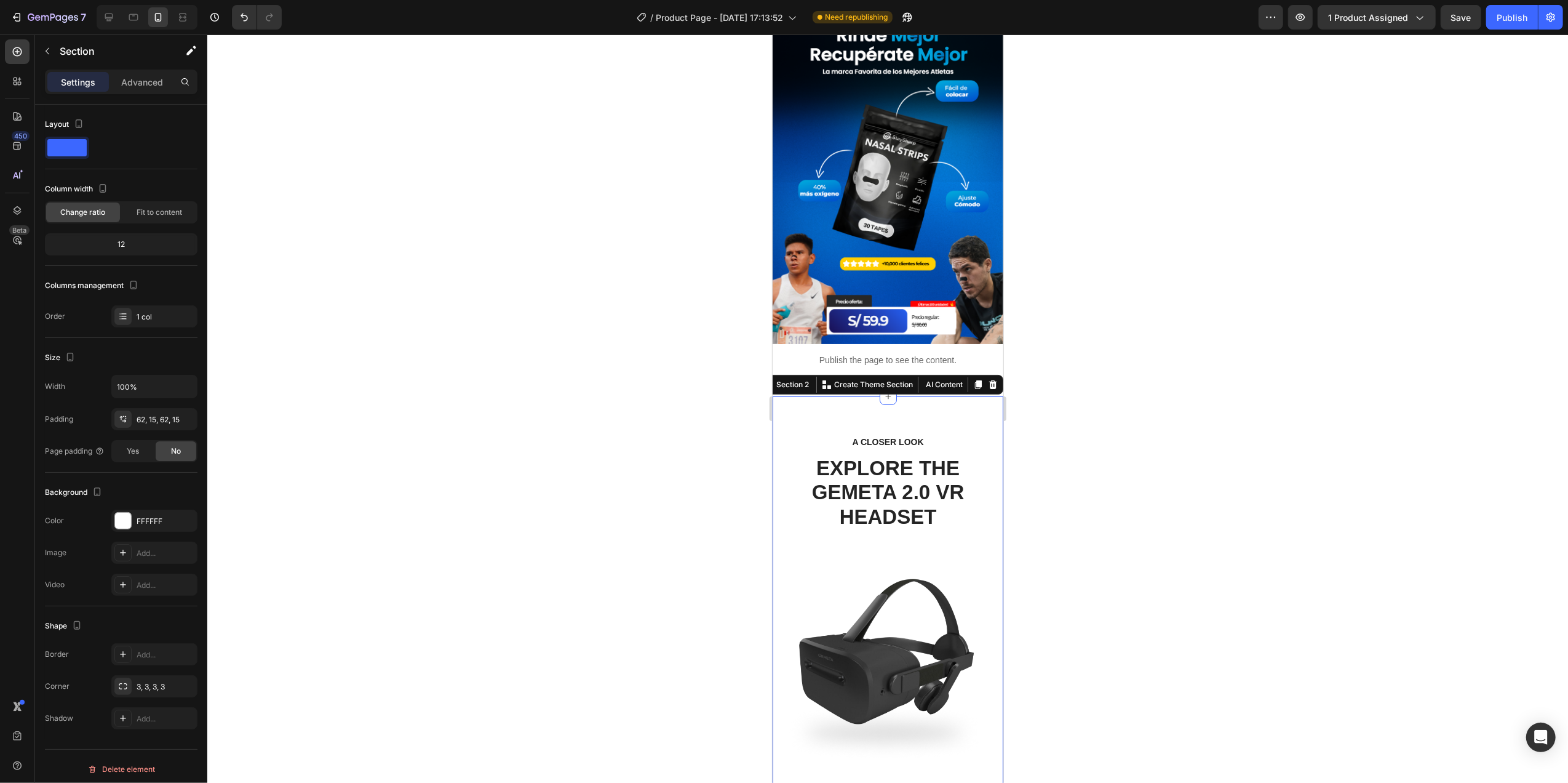
scroll to position [328, 0]
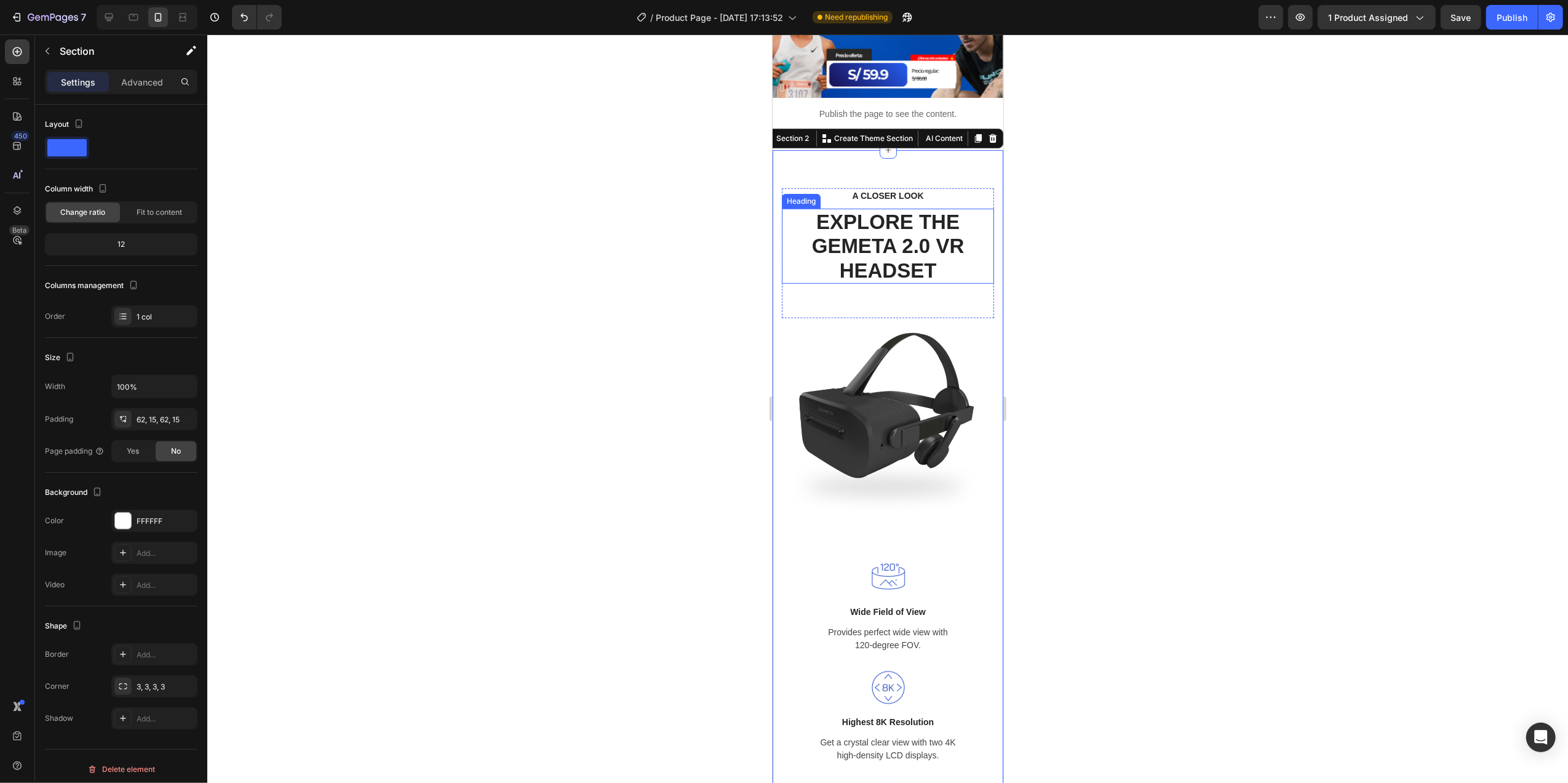
click at [934, 212] on p "EXPLORE THE GEMETA 2.0 VR HEADSET" at bounding box center [887, 246] width 209 height 73
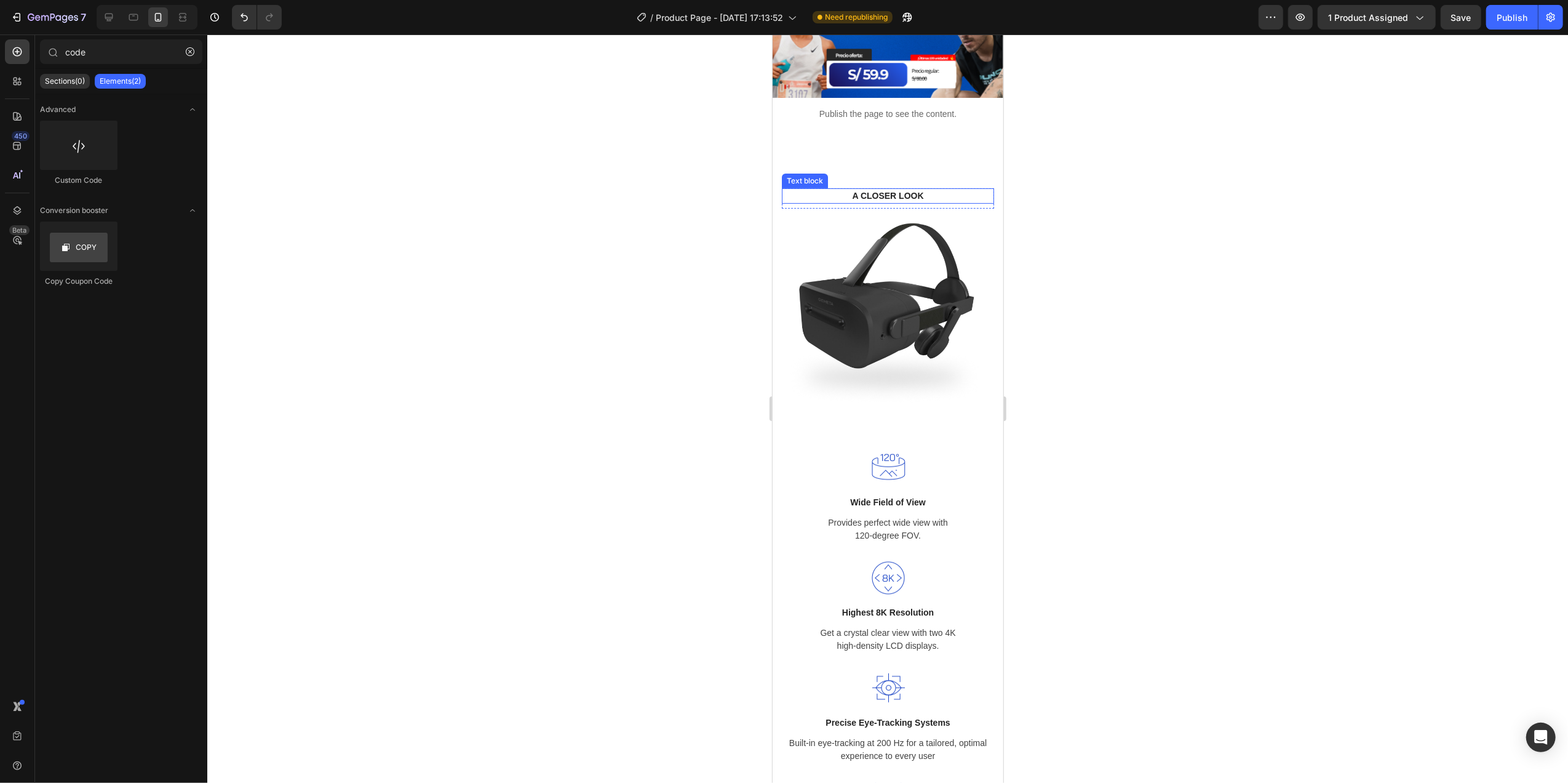
click at [928, 190] on p "A CLOSER LOOK" at bounding box center [887, 196] width 190 height 13
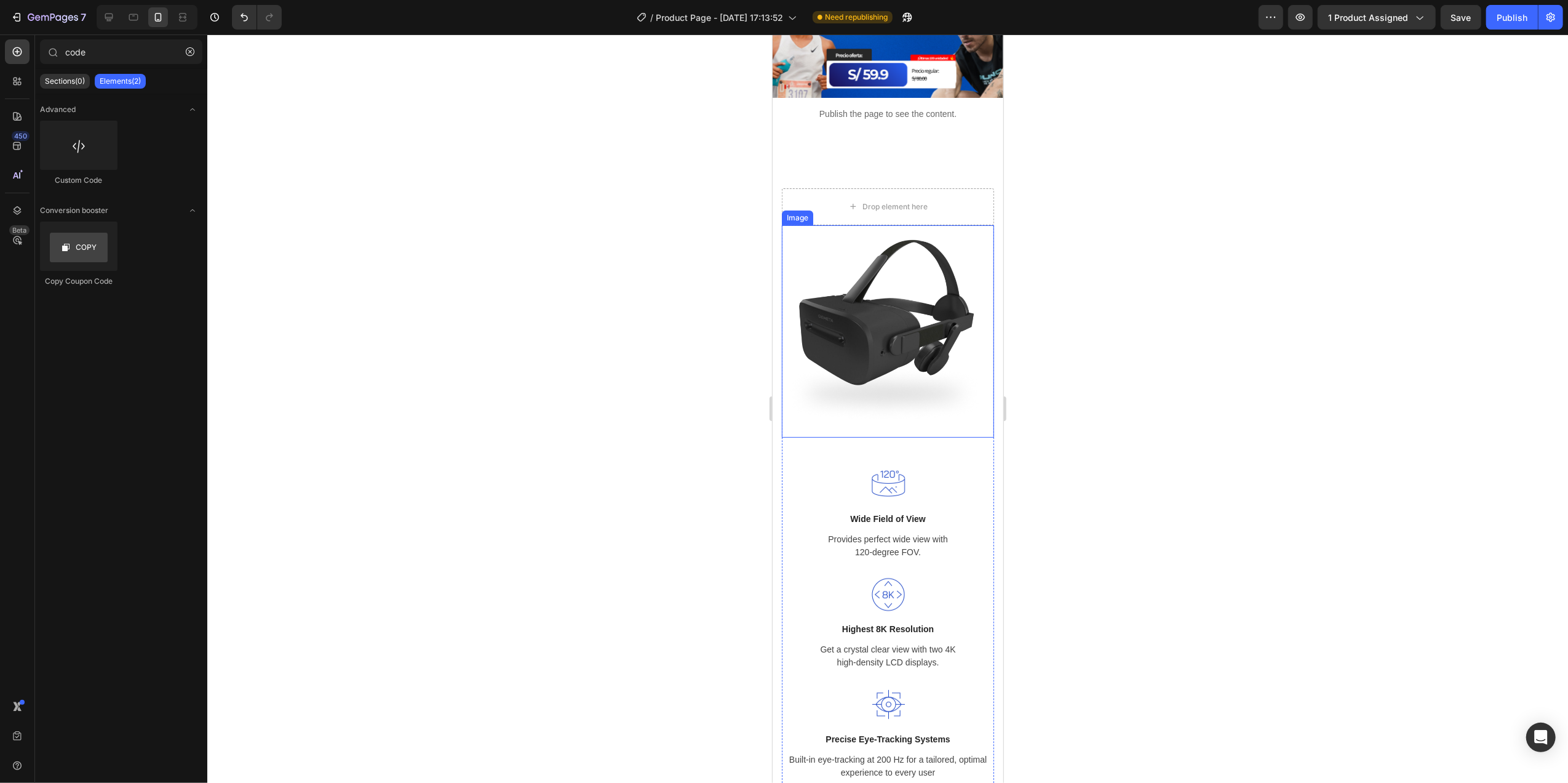
click at [913, 235] on img at bounding box center [887, 331] width 212 height 212
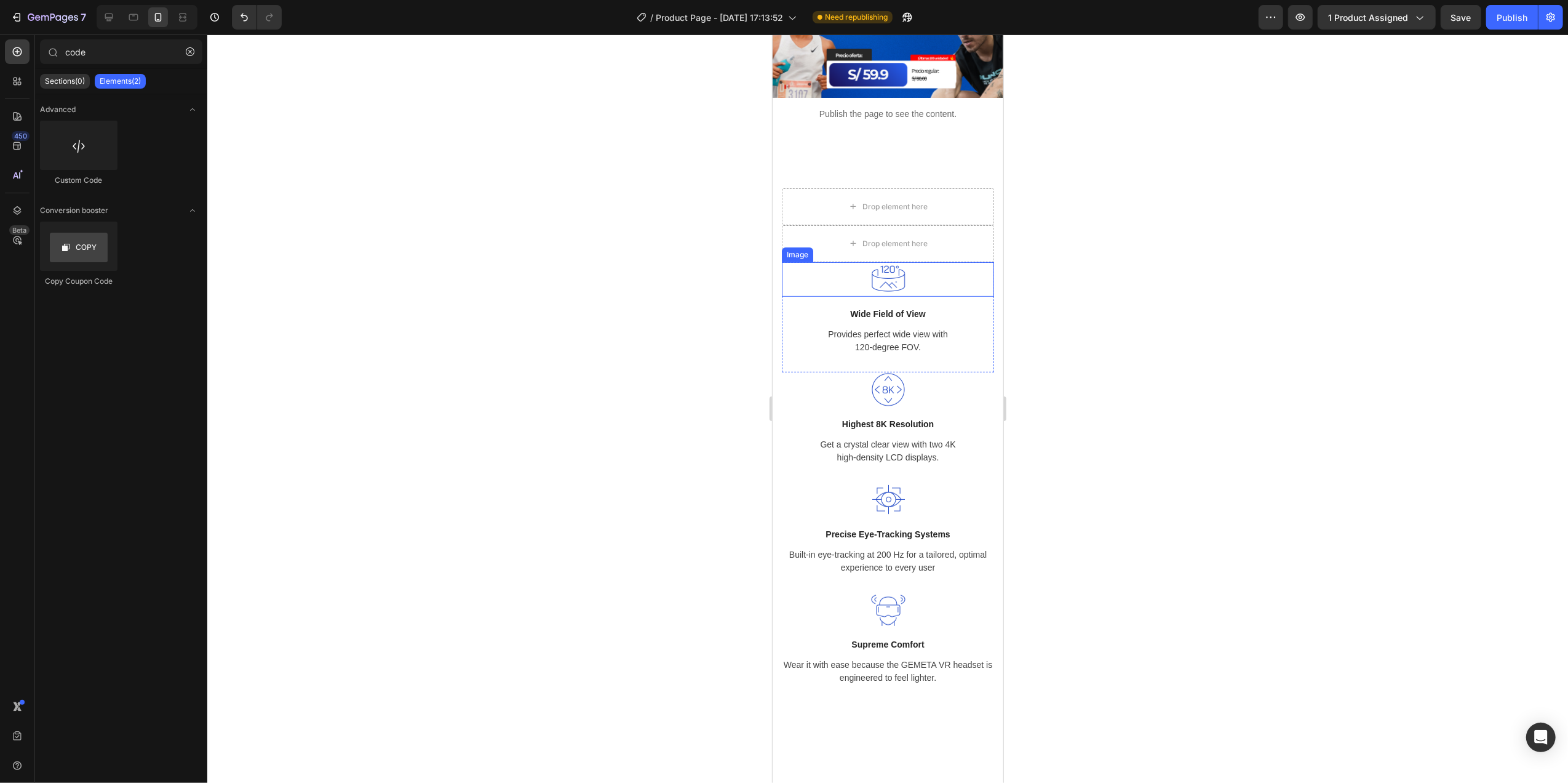
click at [926, 262] on div at bounding box center [887, 279] width 212 height 35
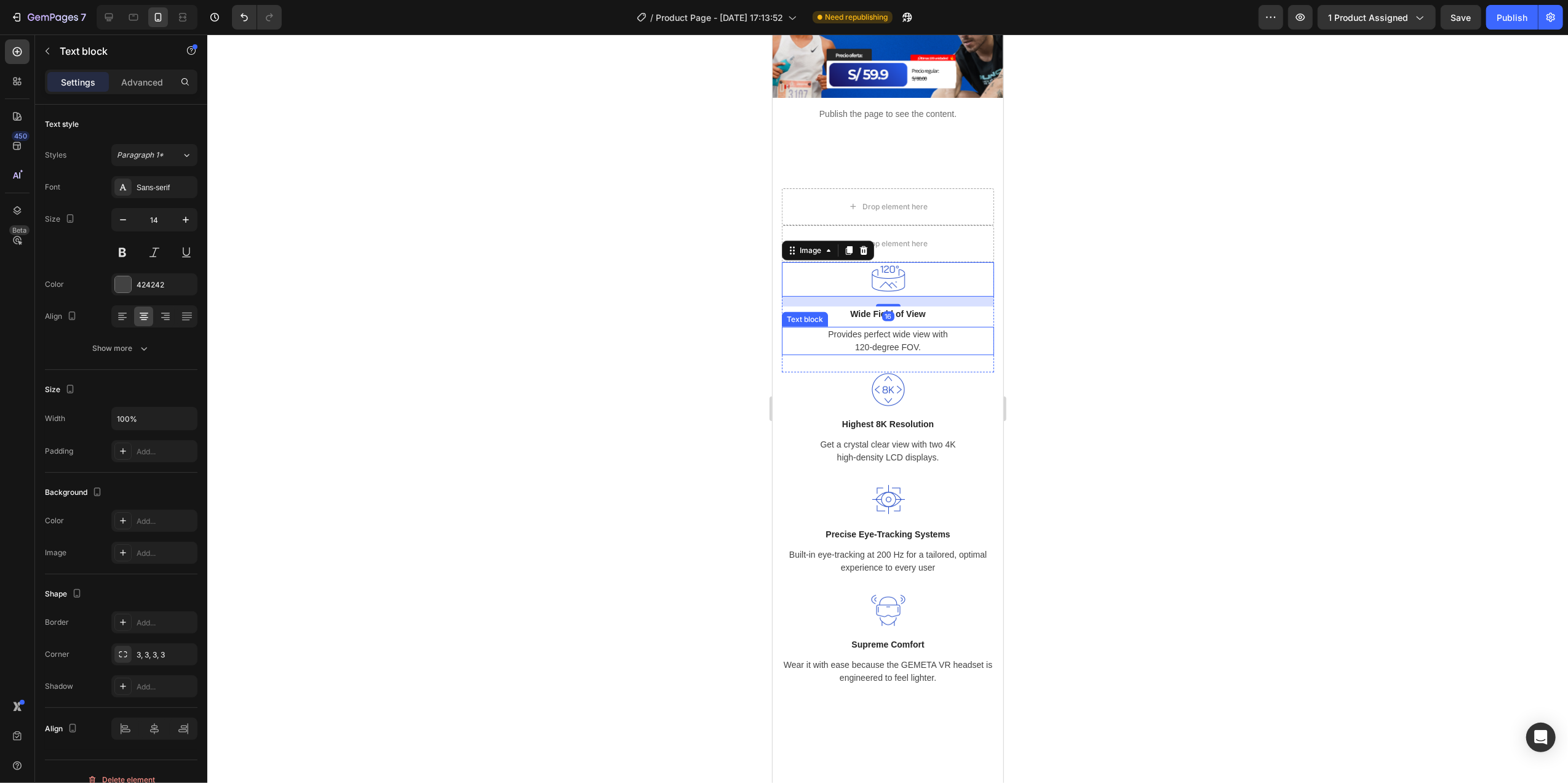
click at [927, 328] on p "Provides perfect wide view with 120-degree FOV." at bounding box center [887, 341] width 209 height 26
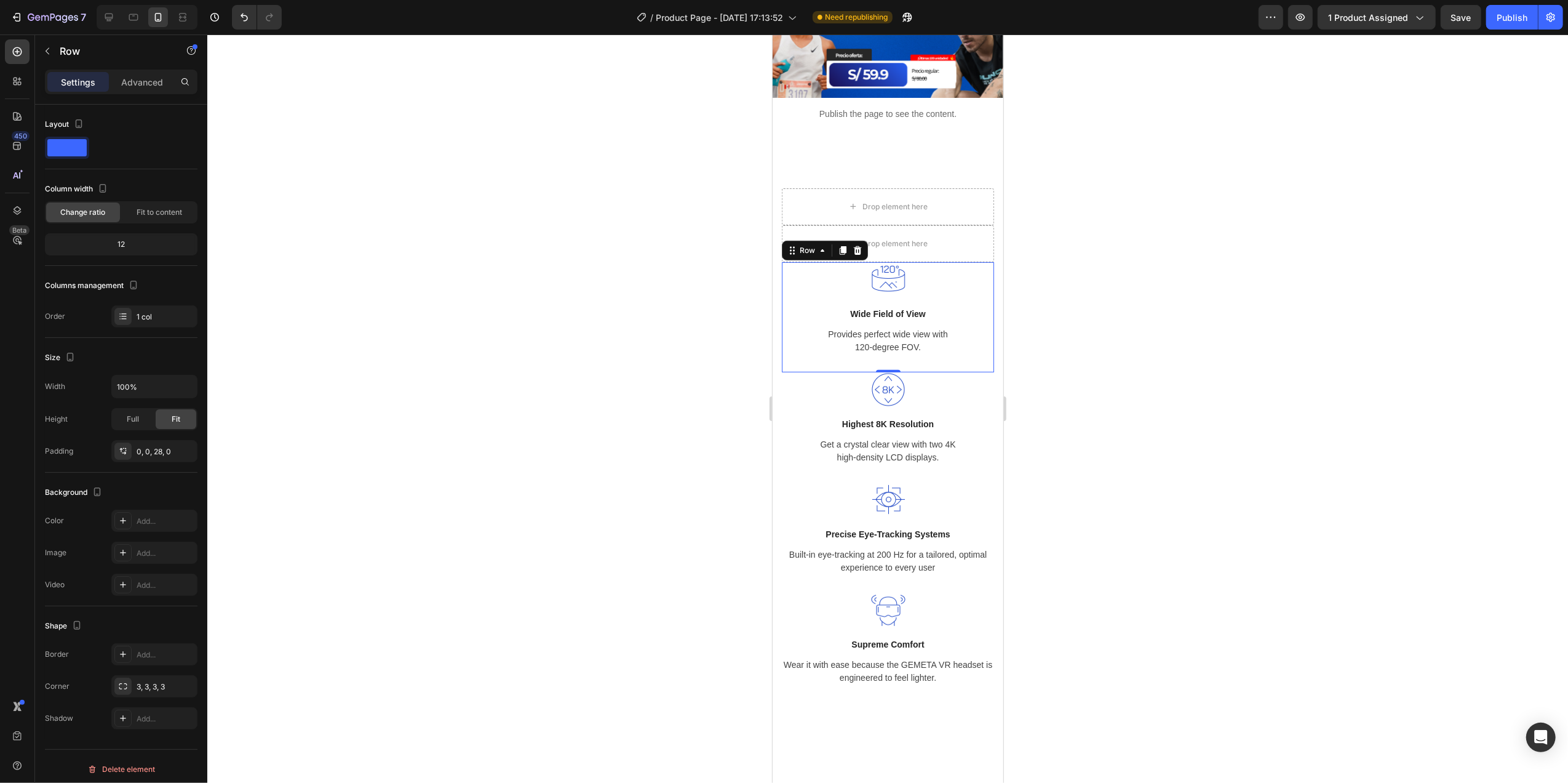
click at [917, 348] on div "Image Wide Field of View Text block Provides perfect wide view with 120-degree …" at bounding box center [887, 317] width 212 height 110
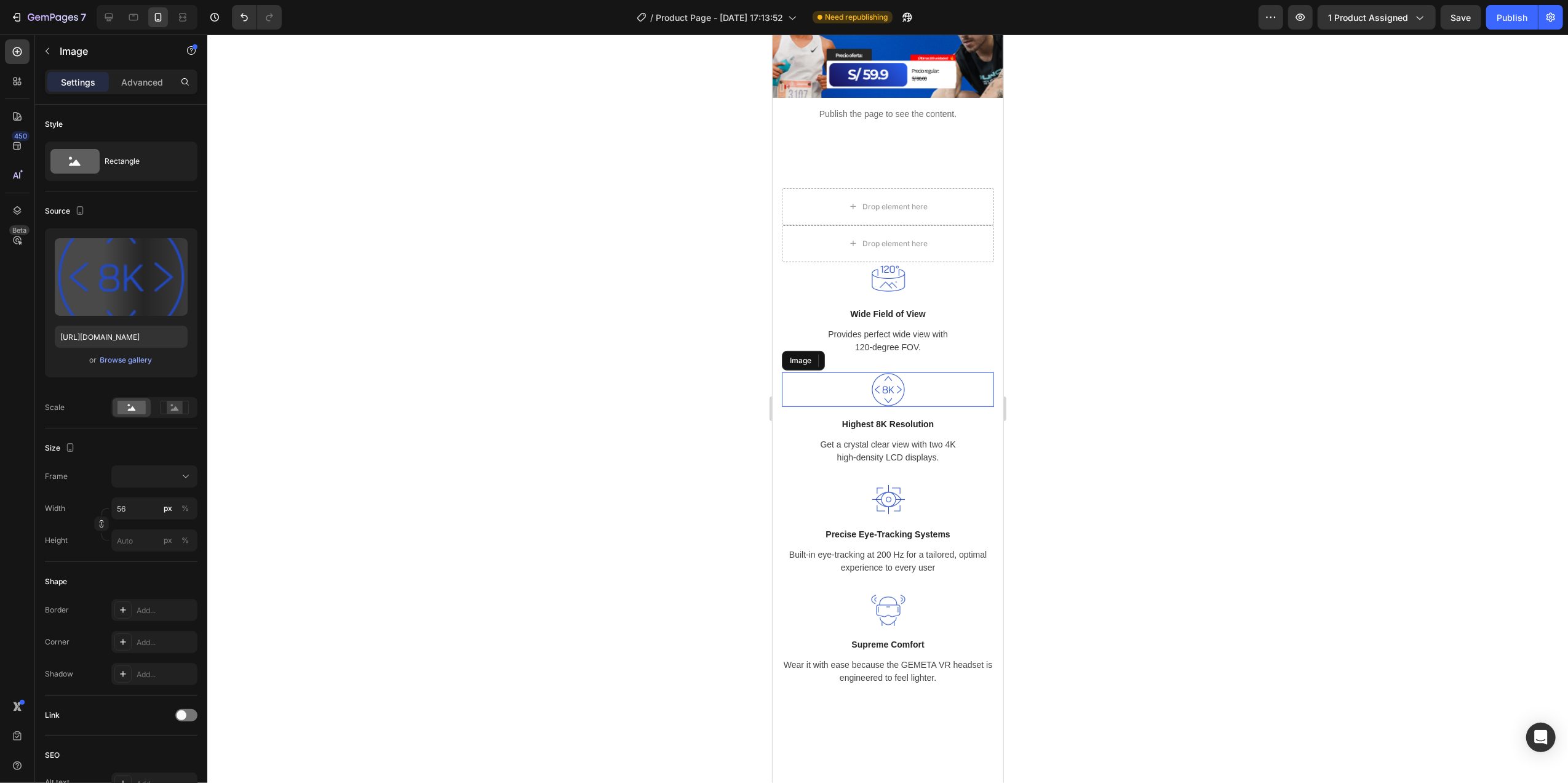
click at [919, 374] on div at bounding box center [887, 389] width 212 height 35
click at [922, 416] on div "Image Highest 8K Resolution Text block Get a crystal clear view with two 4K hig…" at bounding box center [887, 418] width 212 height 93
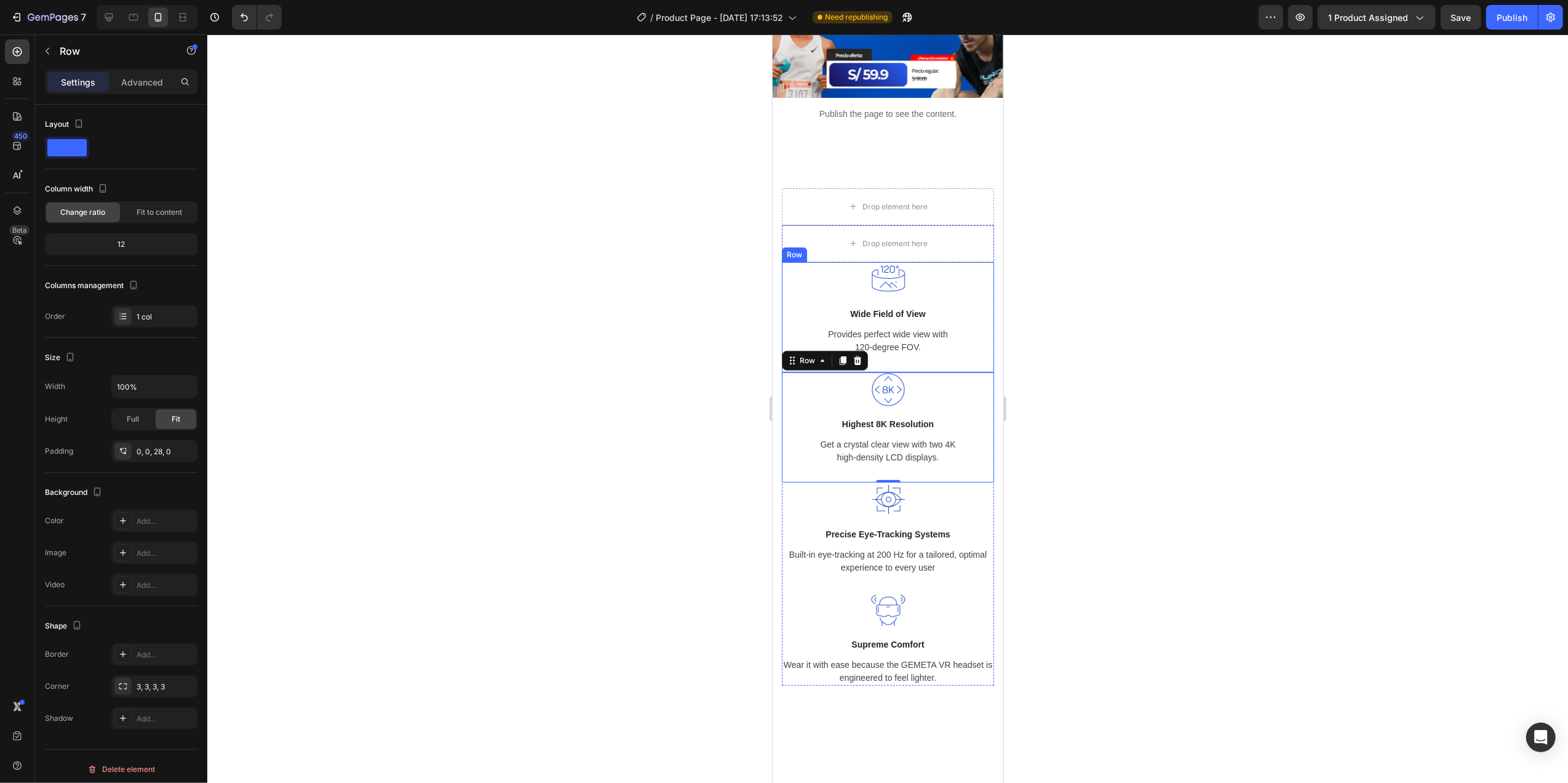
click at [905, 268] on div at bounding box center [887, 279] width 212 height 35
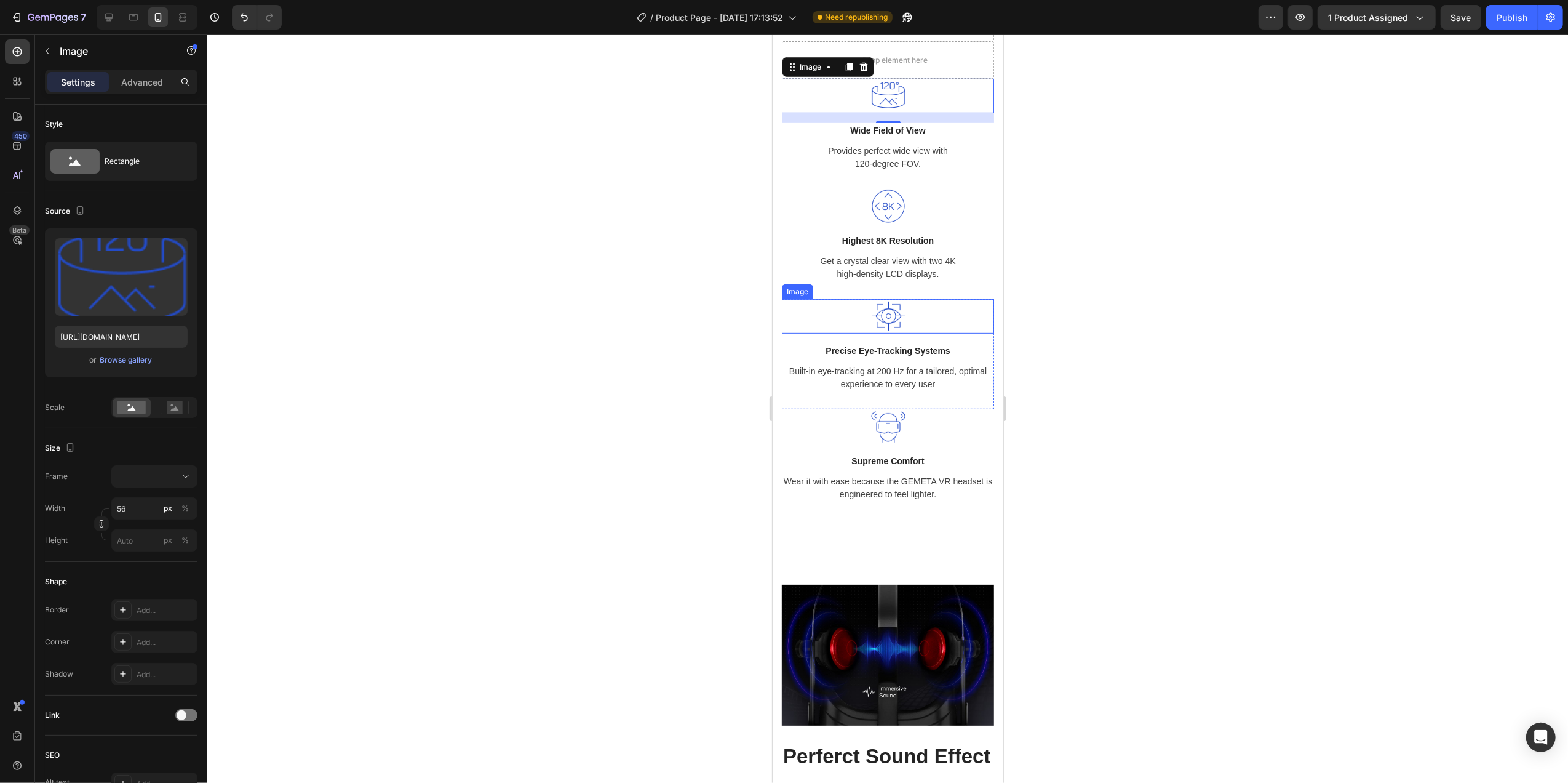
scroll to position [0, 0]
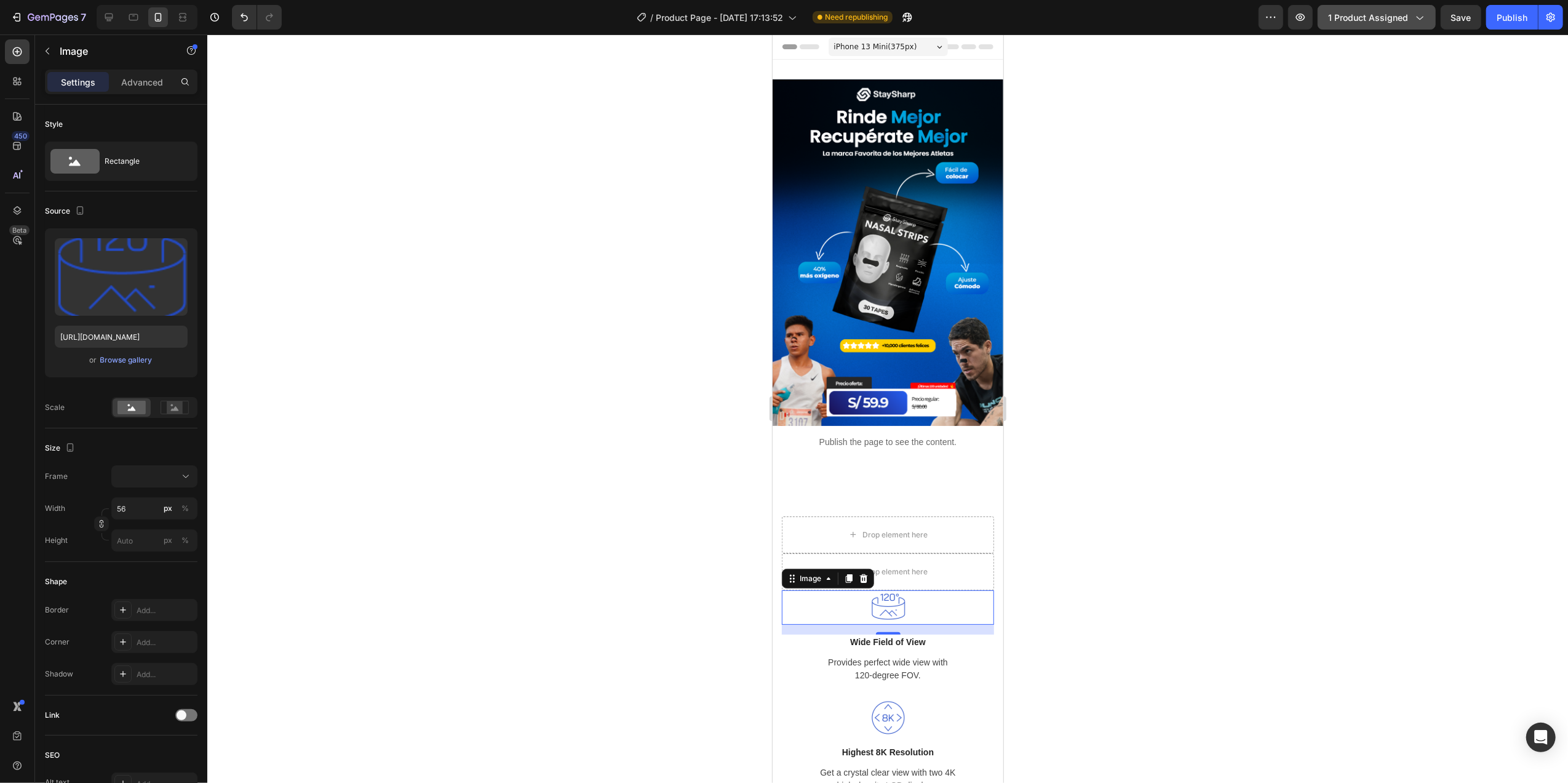
click at [1390, 16] on span "1 product assigned" at bounding box center [1368, 18] width 80 height 13
drag, startPoint x: 1298, startPoint y: 18, endPoint x: 1275, endPoint y: 77, distance: 63.3
click at [1275, 0] on div "7 / Product Page - [DATE] 17:13:52 Need republishing Preview 1 product assigned…" at bounding box center [784, 0] width 1568 height 0
click at [1267, 18] on icon "button" at bounding box center [1270, 17] width 12 height 12
click at [1554, 15] on icon "button" at bounding box center [1550, 17] width 8 height 9
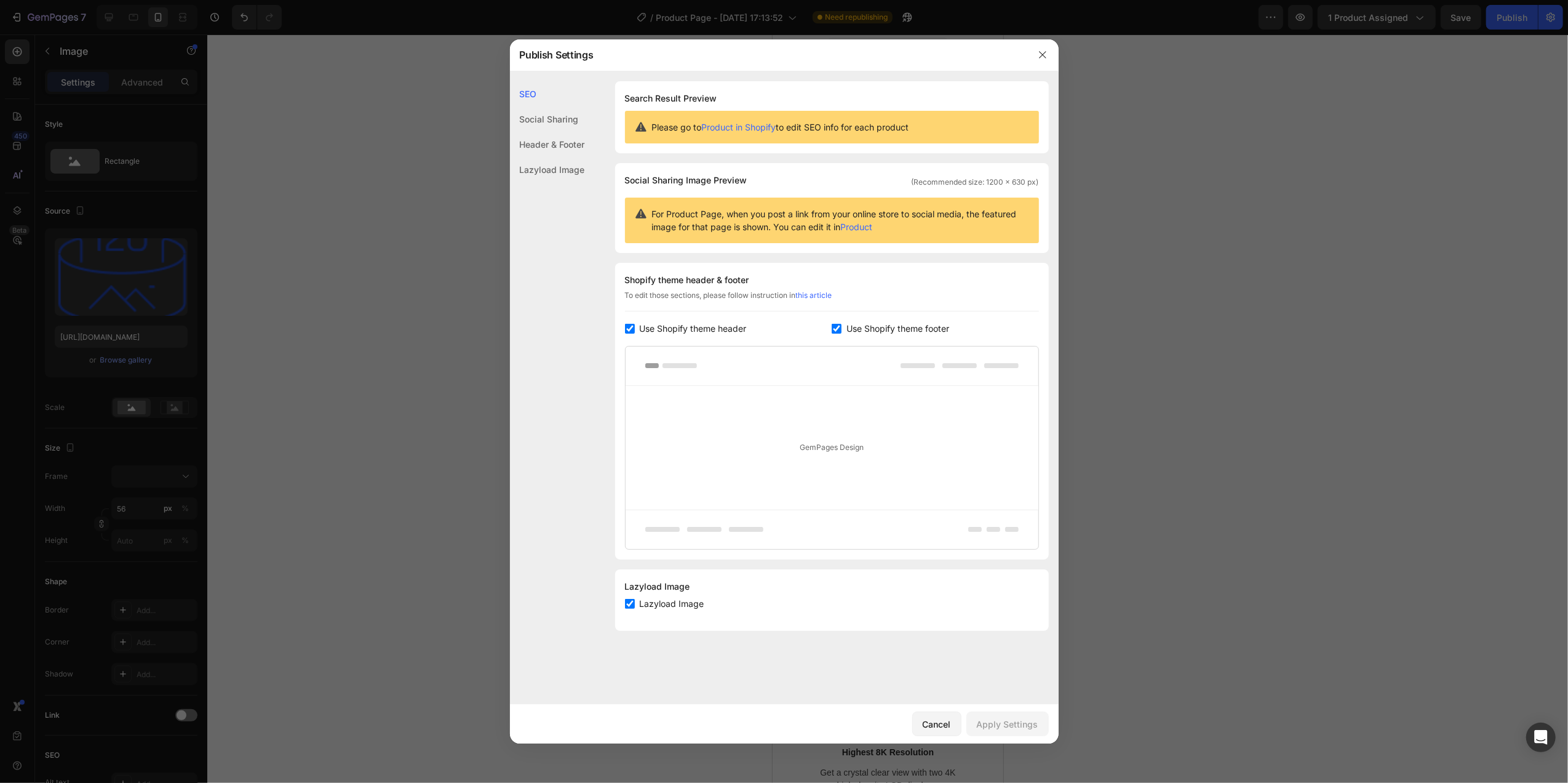
click at [553, 141] on div "Header & Footer" at bounding box center [548, 144] width 75 height 25
click at [565, 141] on div "Header & Footer" at bounding box center [548, 144] width 75 height 25
click at [640, 325] on span "Use Shopify theme header" at bounding box center [693, 328] width 107 height 15
checkbox input "false"
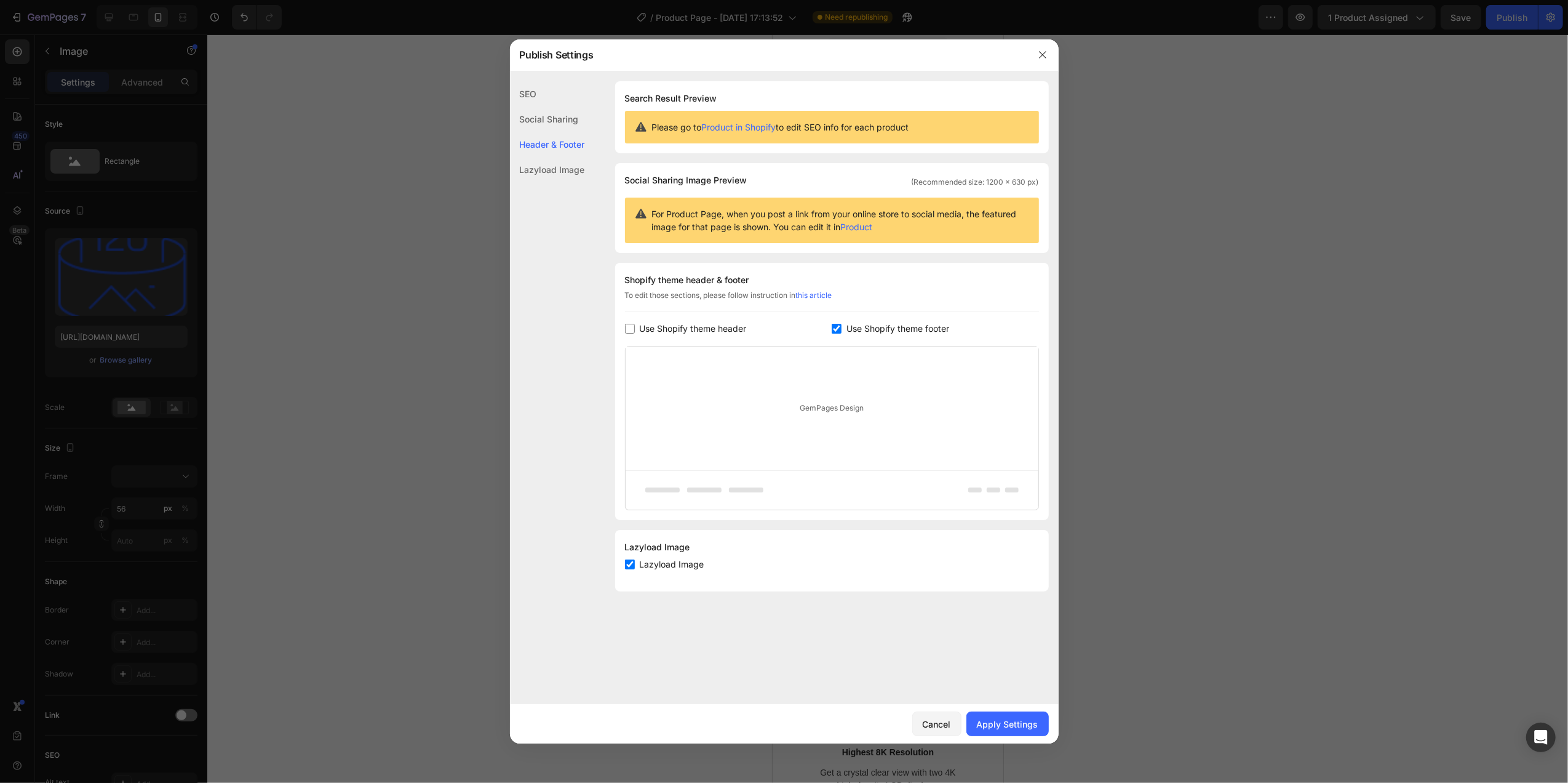
click at [846, 323] on span "Use Shopify theme footer" at bounding box center [897, 328] width 103 height 15
checkbox input "false"
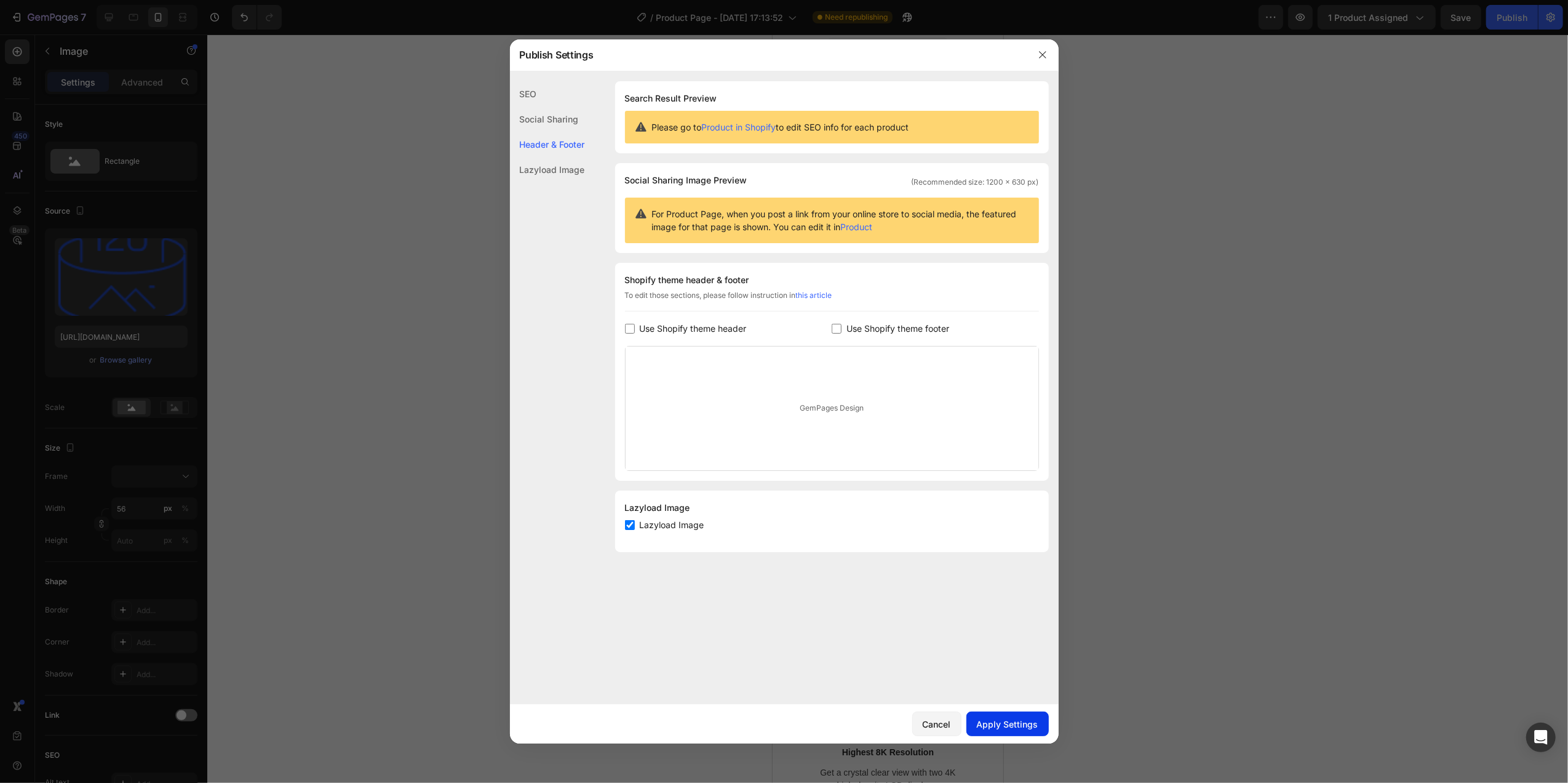
click at [1003, 719] on div "Apply Settings" at bounding box center [1007, 724] width 62 height 13
click at [1248, 285] on div at bounding box center [784, 392] width 1568 height 783
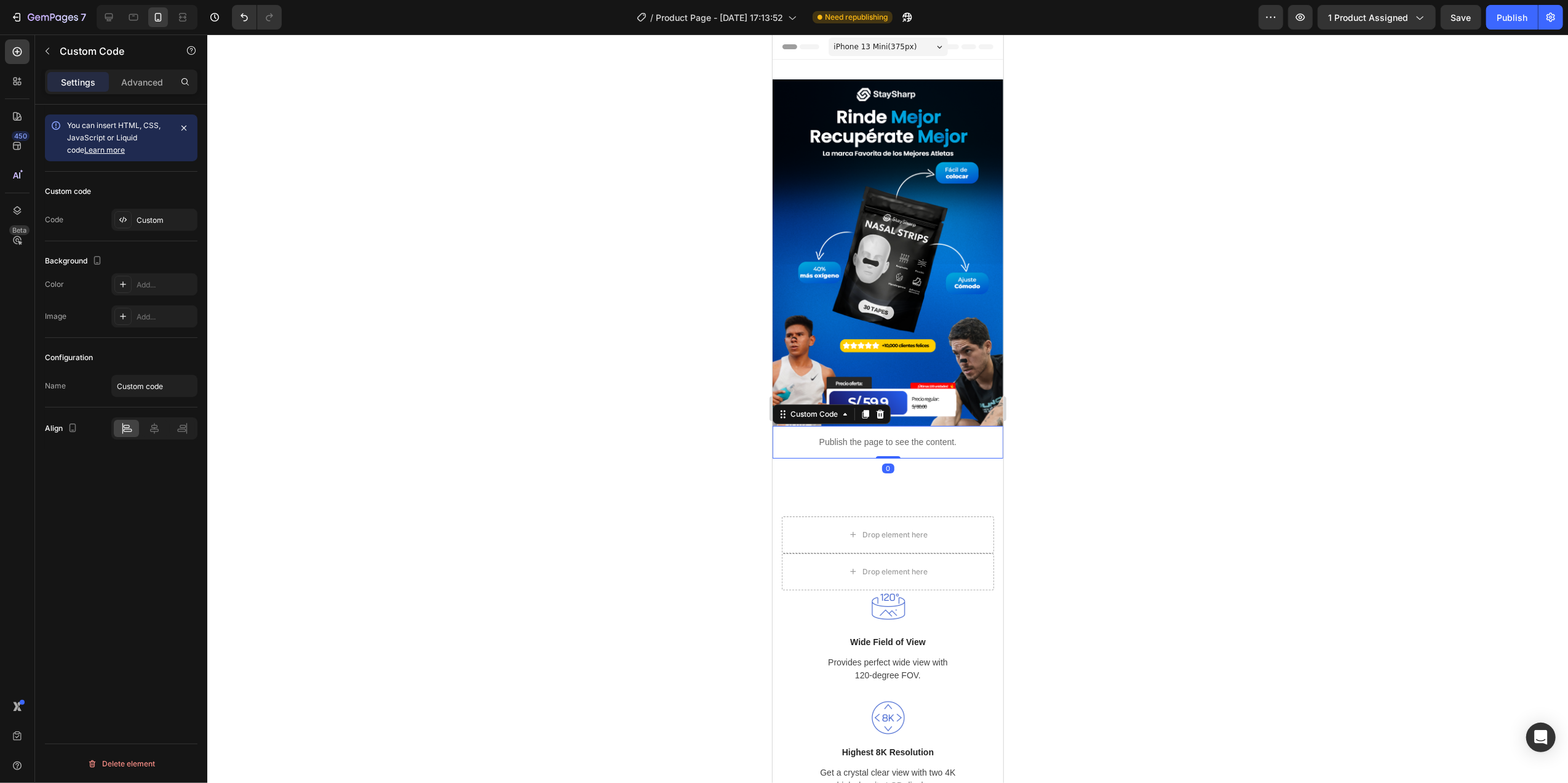
click at [834, 435] on p "Publish the page to see the content." at bounding box center [887, 442] width 231 height 13
click at [132, 224] on div "Custom" at bounding box center [154, 219] width 86 height 22
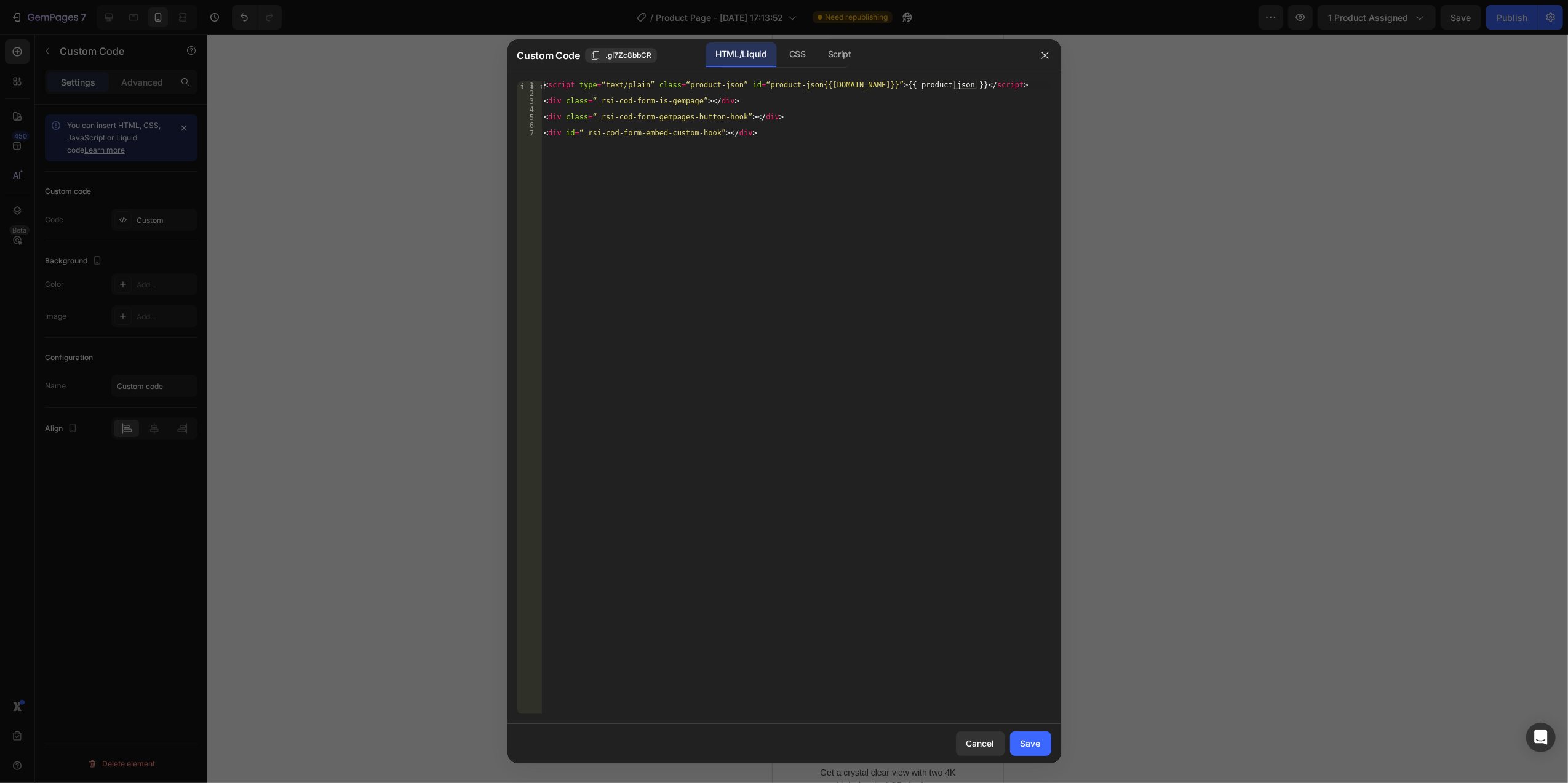
click at [343, 215] on div at bounding box center [784, 392] width 1568 height 783
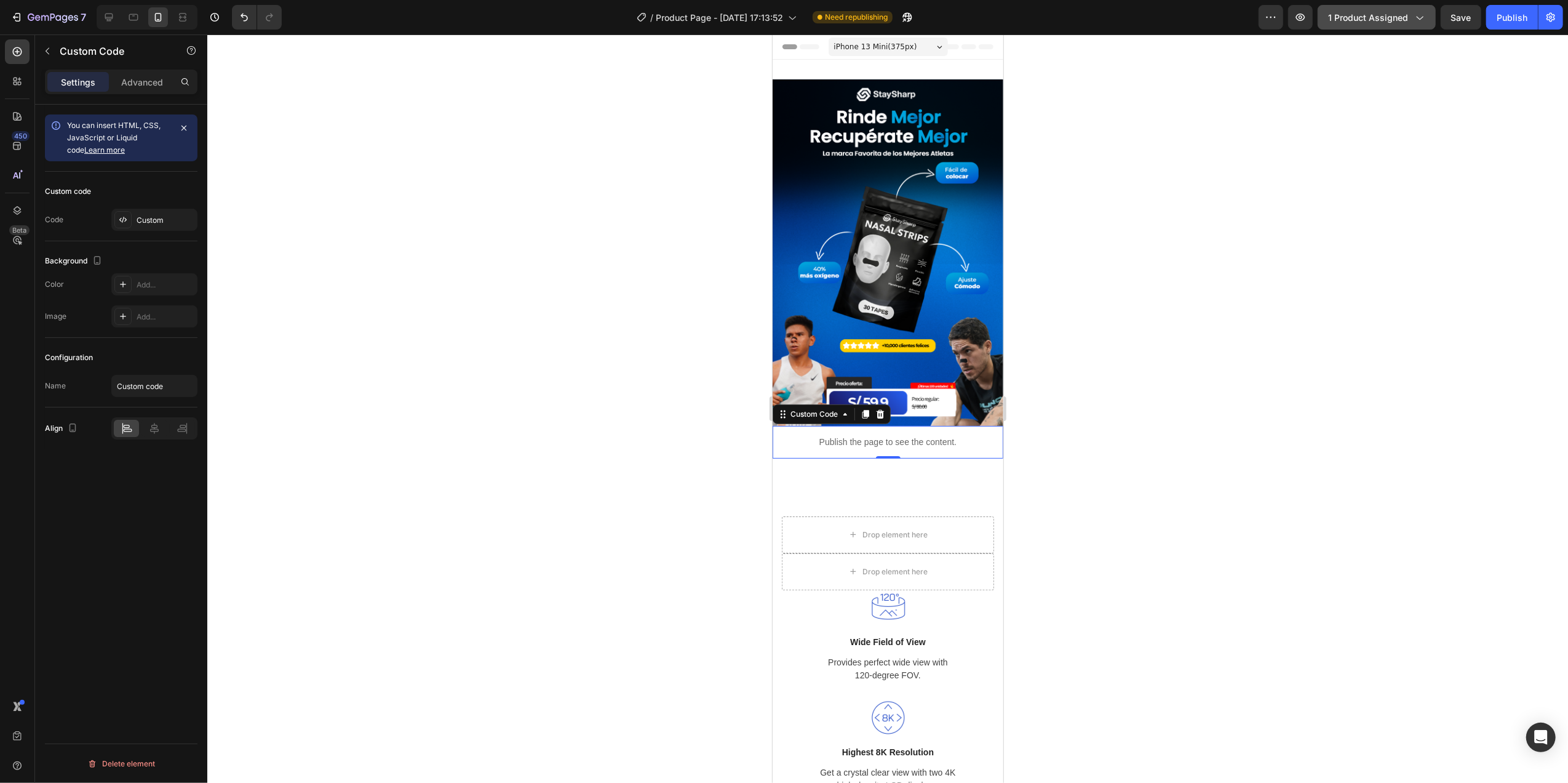
click at [1411, 18] on div "1 product assigned" at bounding box center [1376, 18] width 97 height 13
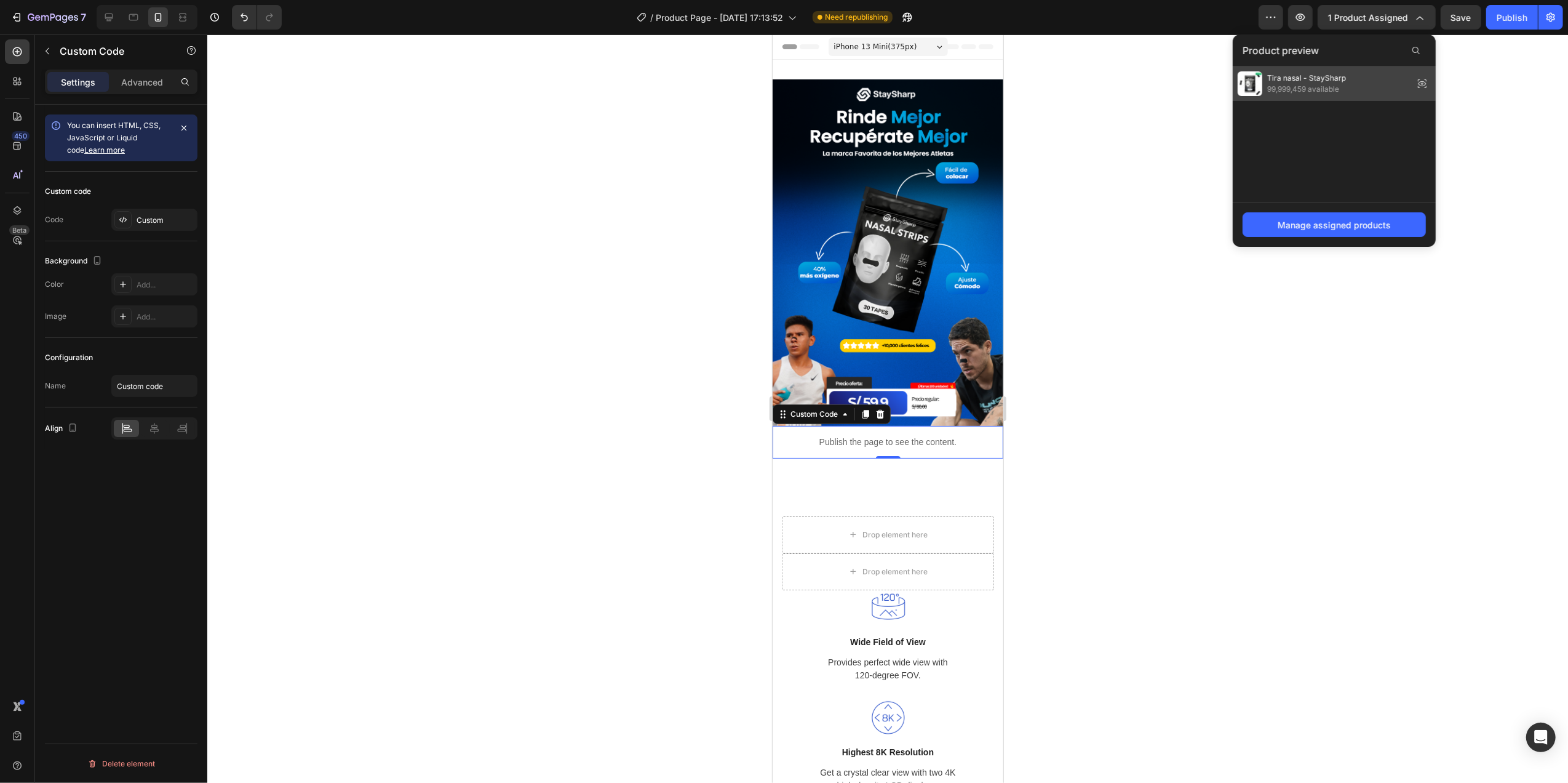
click at [1393, 69] on div "Tira nasal - StaySharp 99,999,459 available" at bounding box center [1334, 84] width 203 height 35
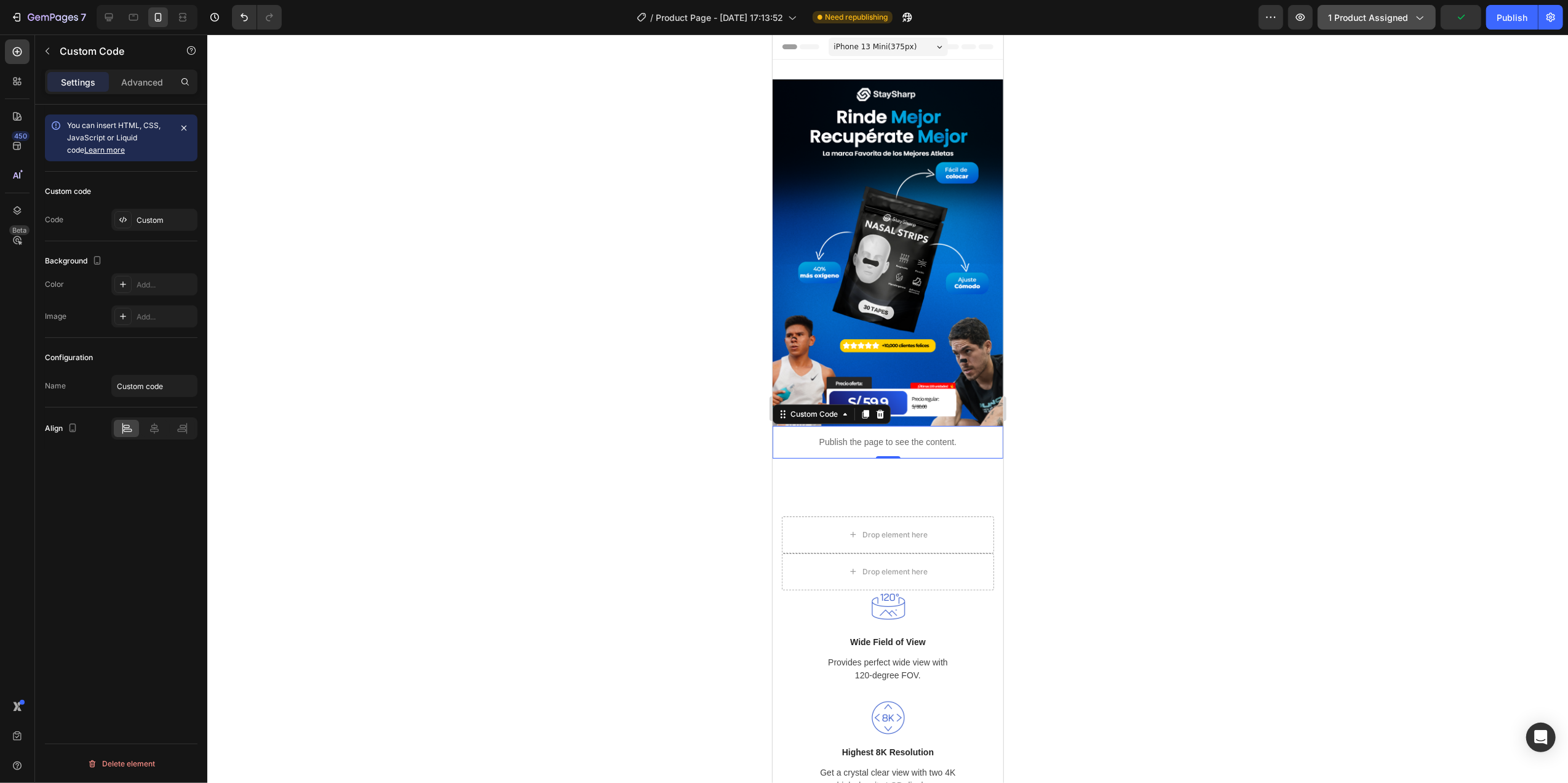
click at [1410, 16] on div "1 product assigned" at bounding box center [1376, 18] width 97 height 13
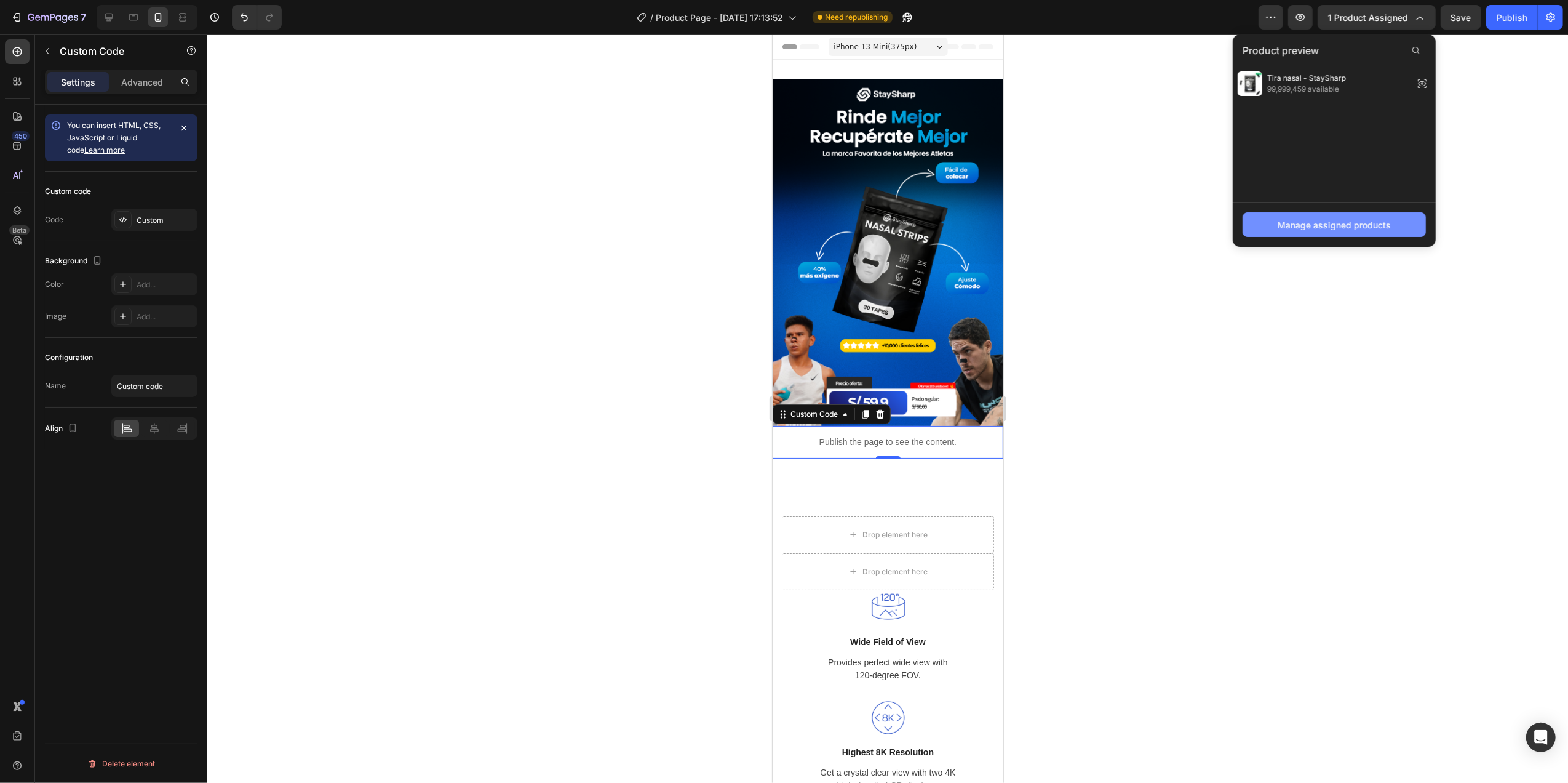
click at [1346, 225] on div "Manage assigned products" at bounding box center [1334, 225] width 113 height 13
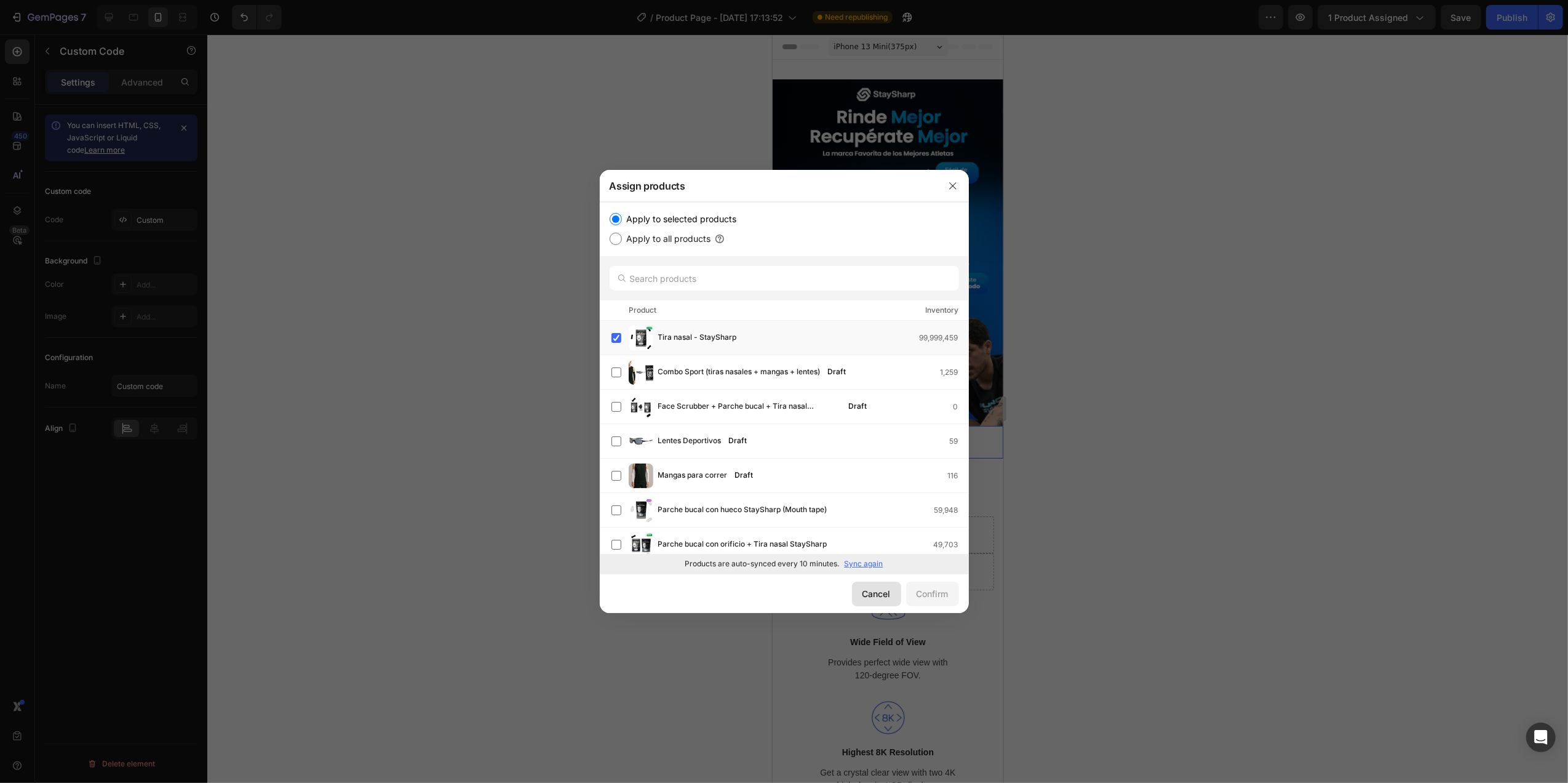
click at [877, 596] on div "Cancel" at bounding box center [877, 593] width 28 height 13
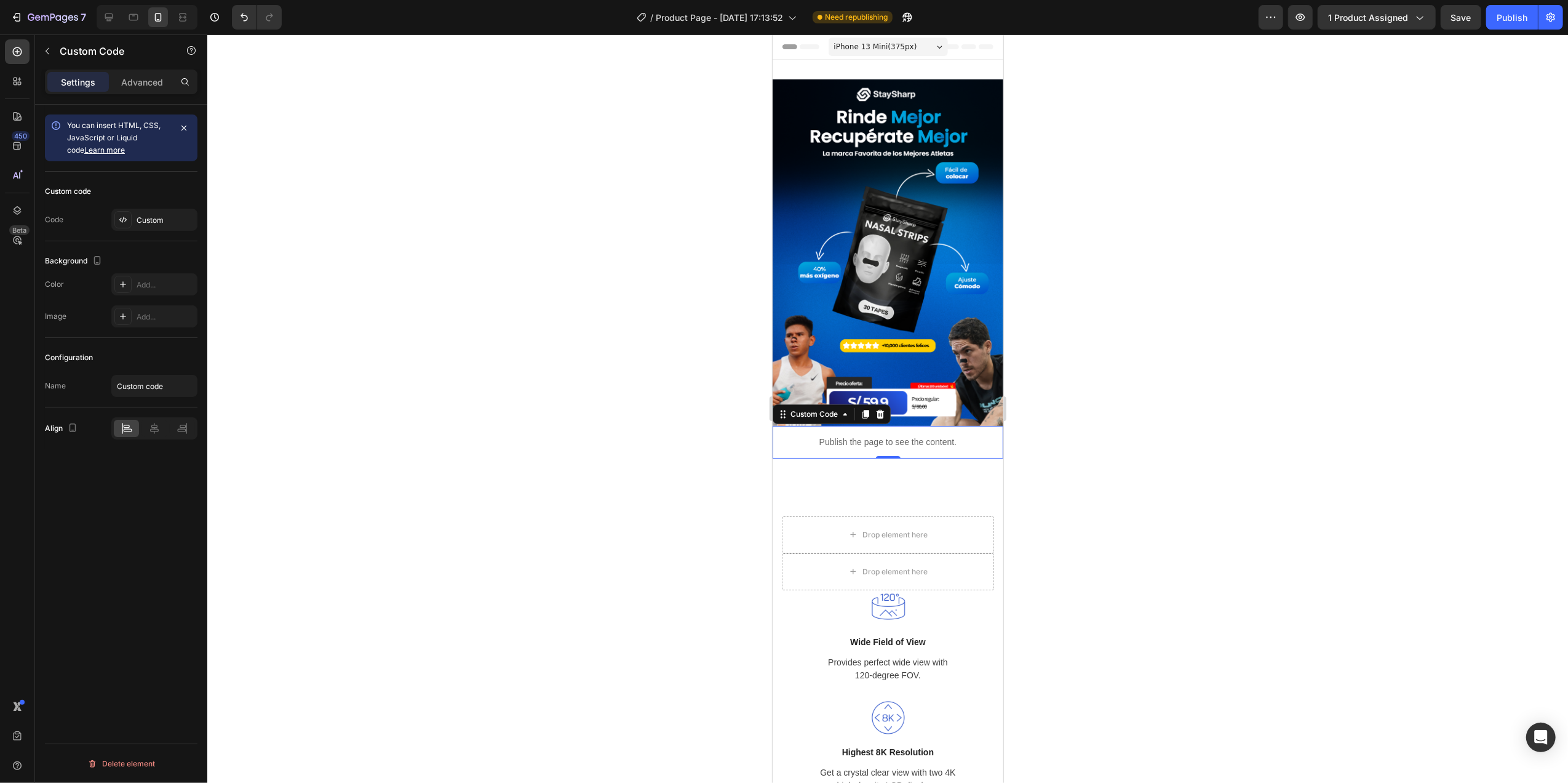
click at [1165, 451] on div at bounding box center [887, 408] width 1361 height 748
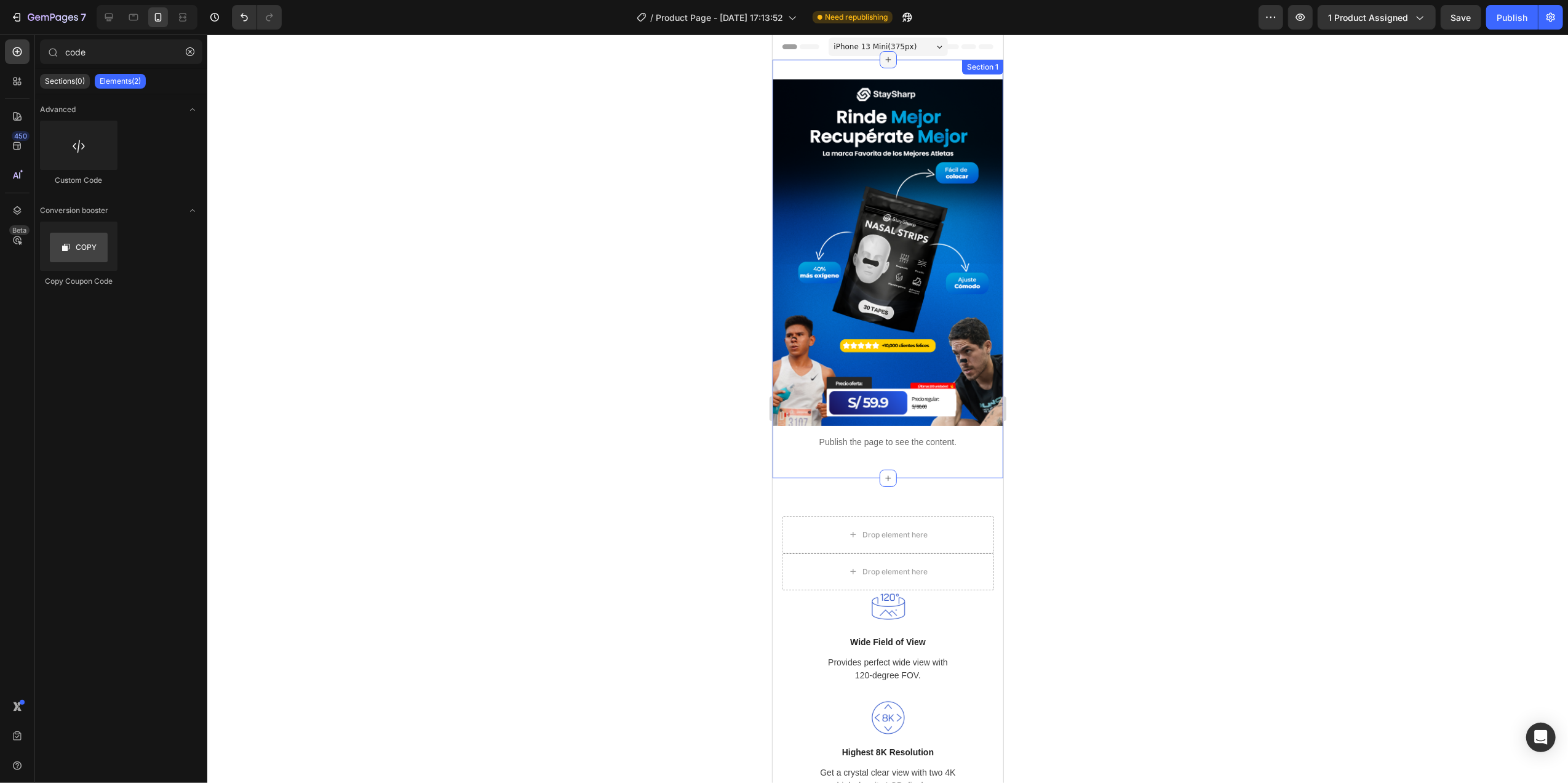
click at [887, 67] on div at bounding box center [887, 59] width 17 height 17
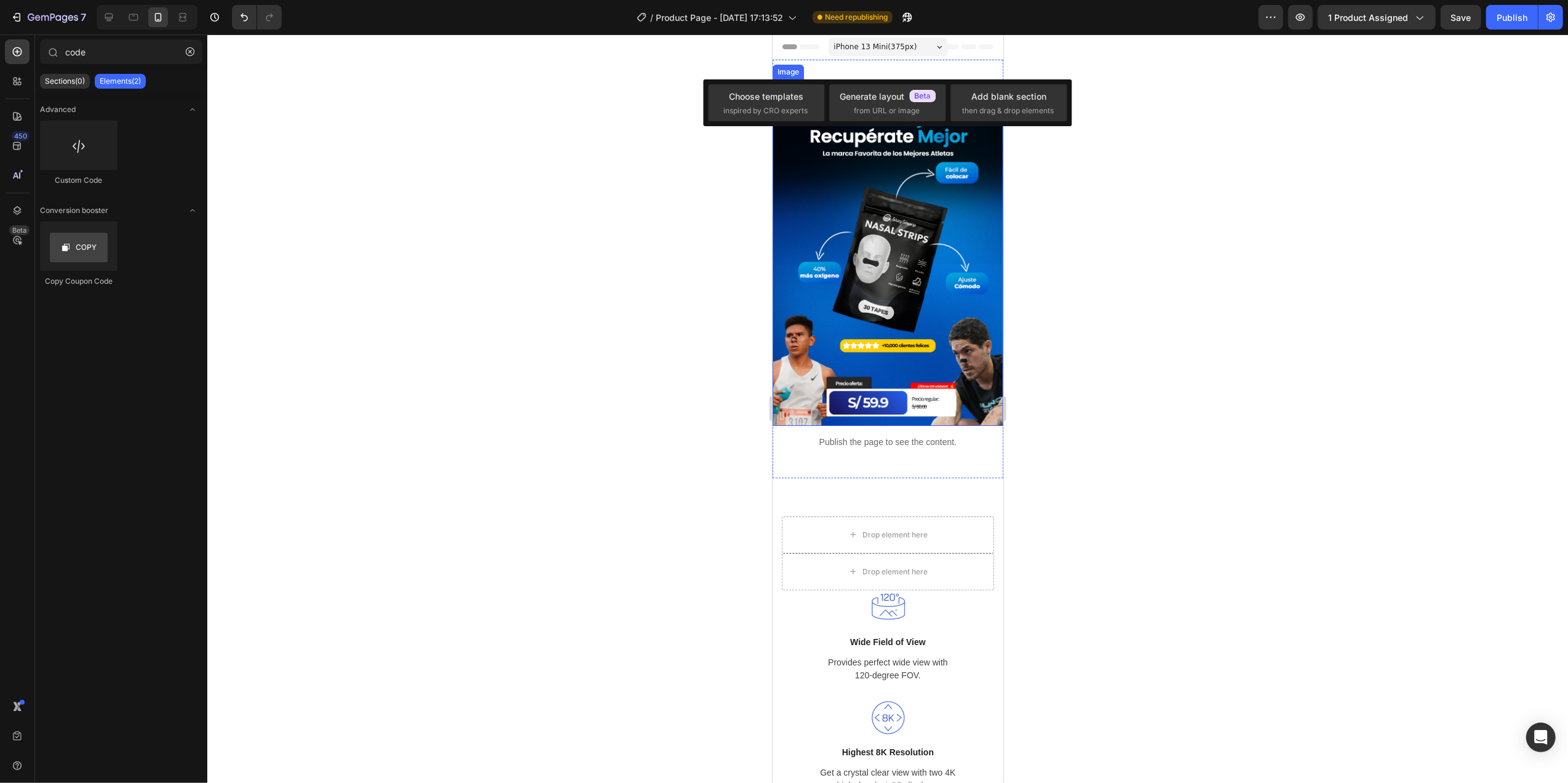
click at [783, 161] on img at bounding box center [887, 252] width 231 height 346
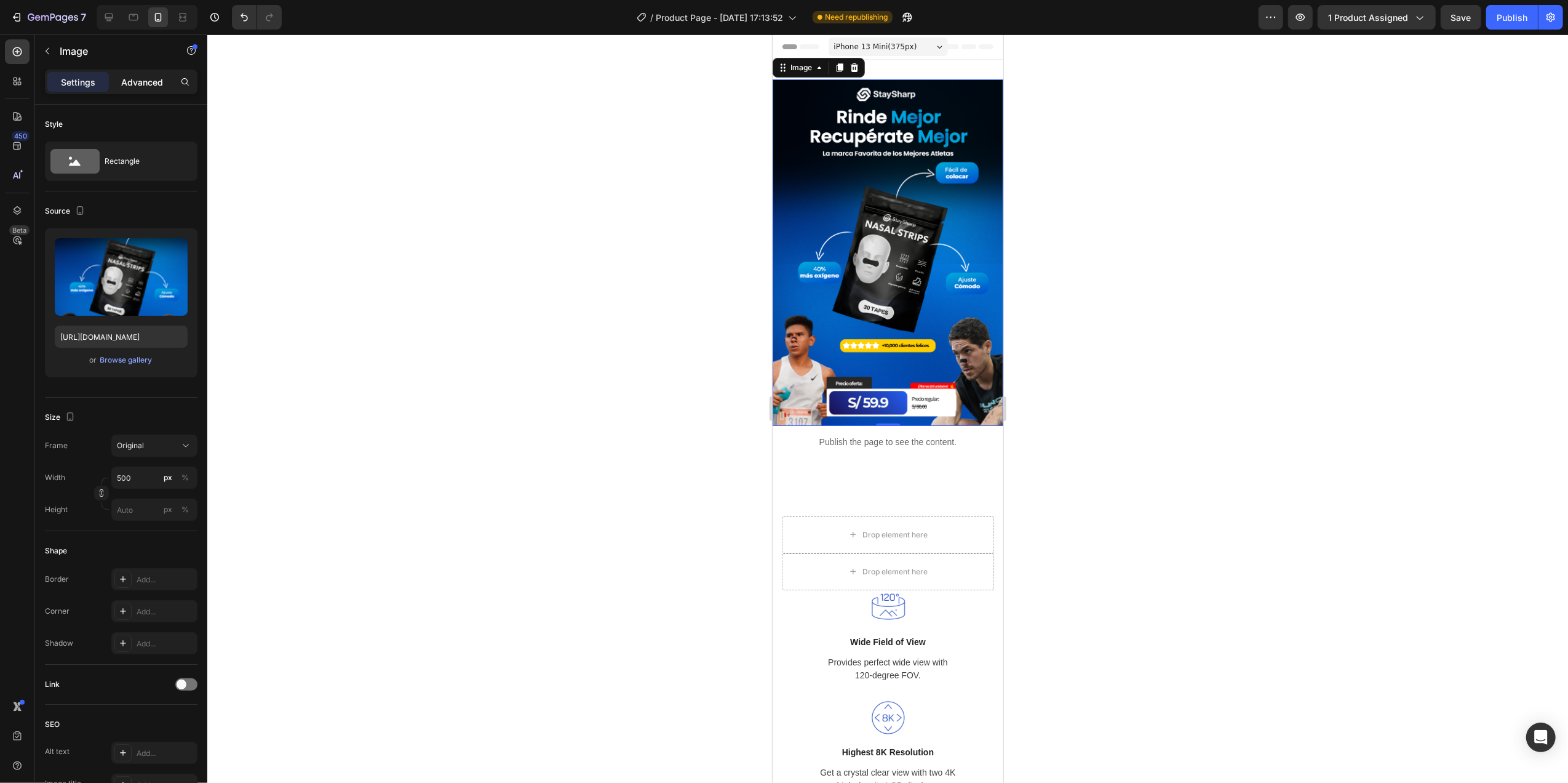
click at [134, 79] on p "Advanced" at bounding box center [142, 82] width 42 height 13
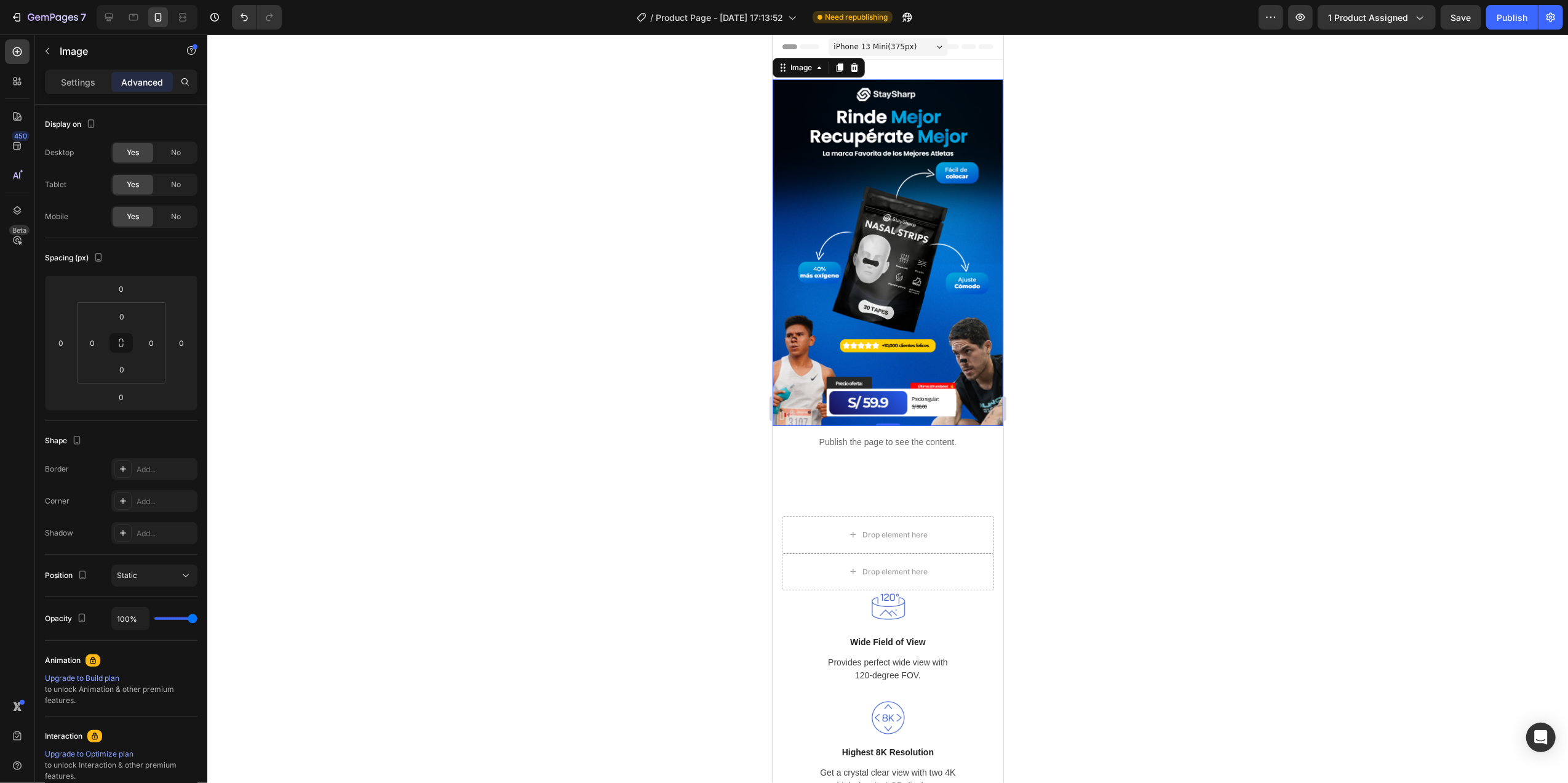
click at [829, 176] on img at bounding box center [887, 252] width 231 height 346
click at [930, 67] on div "Image 0 Publish the page to see the content. Custom Code Section 1" at bounding box center [887, 268] width 231 height 418
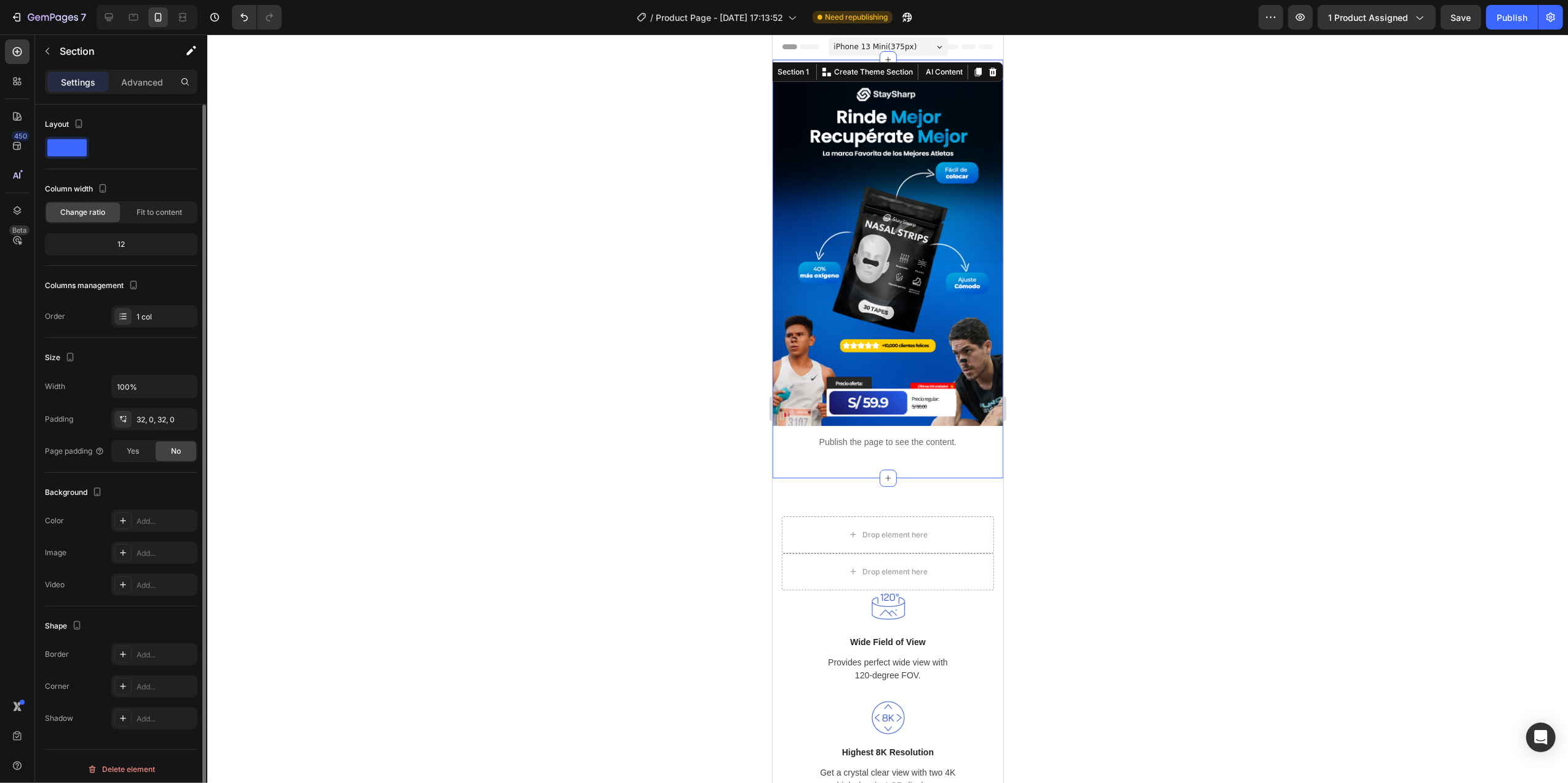
click at [134, 242] on div "12" at bounding box center [121, 244] width 148 height 17
click at [113, 247] on div "12" at bounding box center [121, 244] width 148 height 17
click at [138, 78] on p "Advanced" at bounding box center [142, 82] width 42 height 13
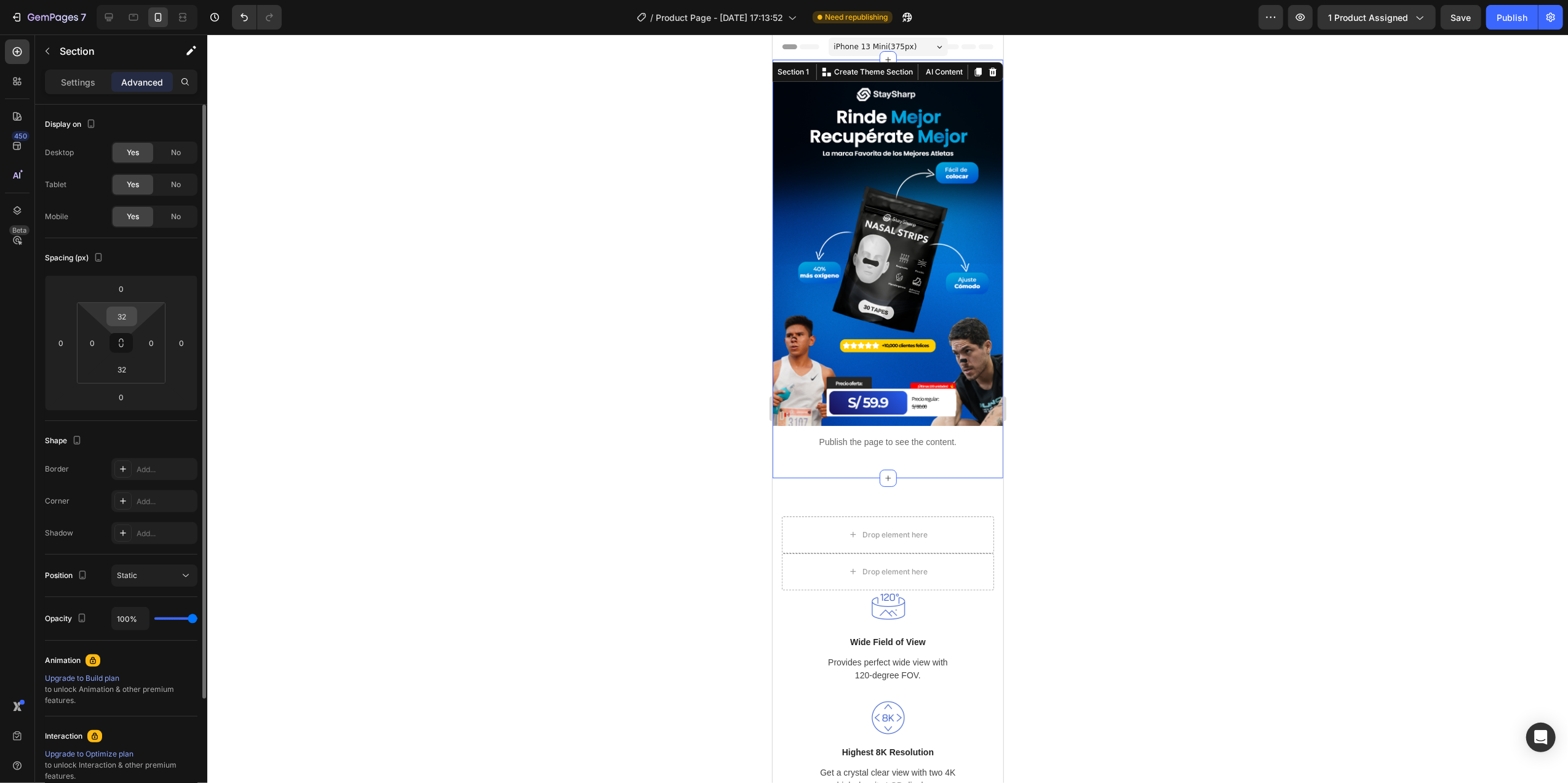
click at [127, 313] on input "32" at bounding box center [122, 316] width 25 height 18
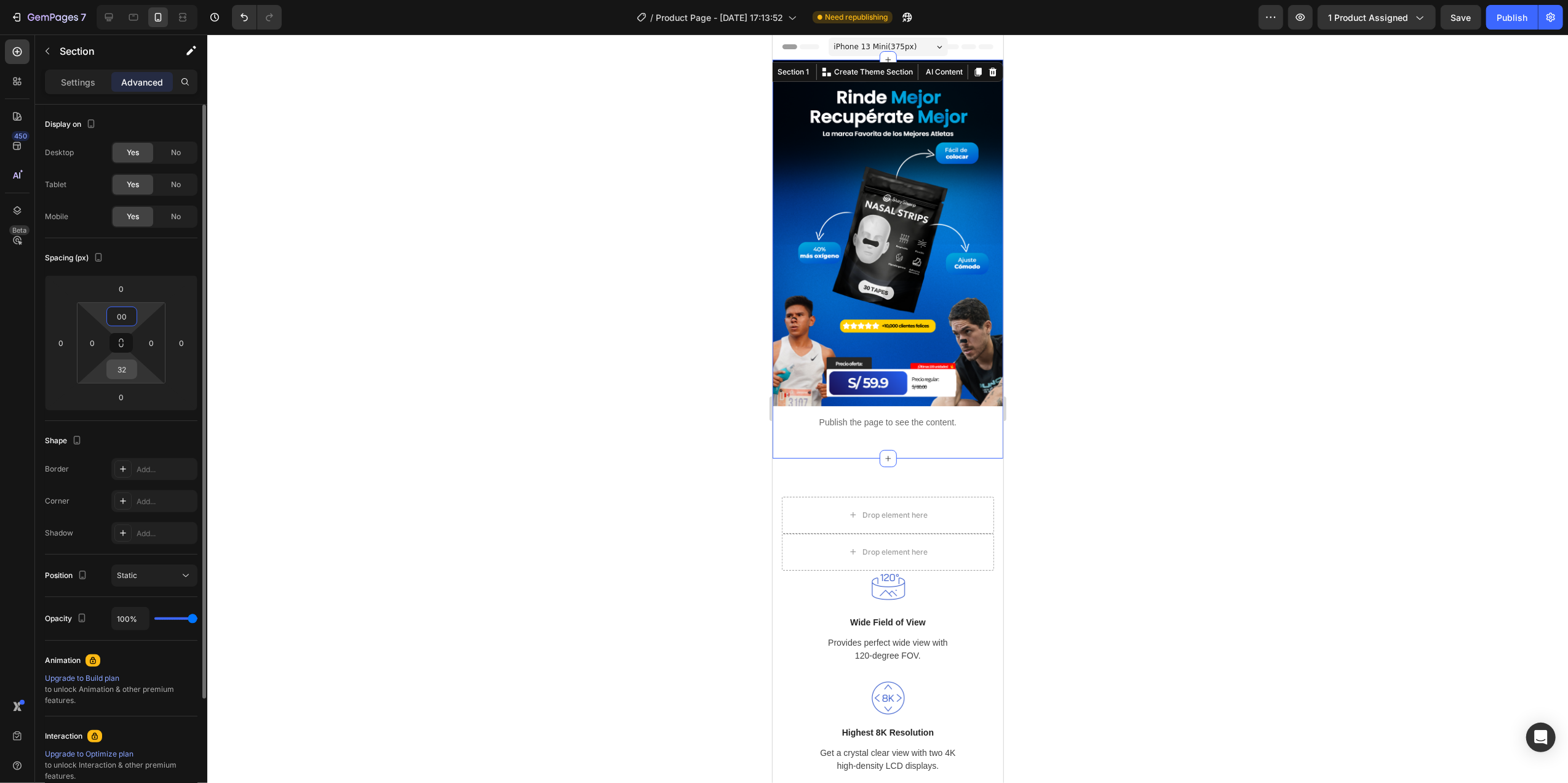
type input "0"
click at [122, 375] on input "32" at bounding box center [122, 369] width 25 height 18
type input "3"
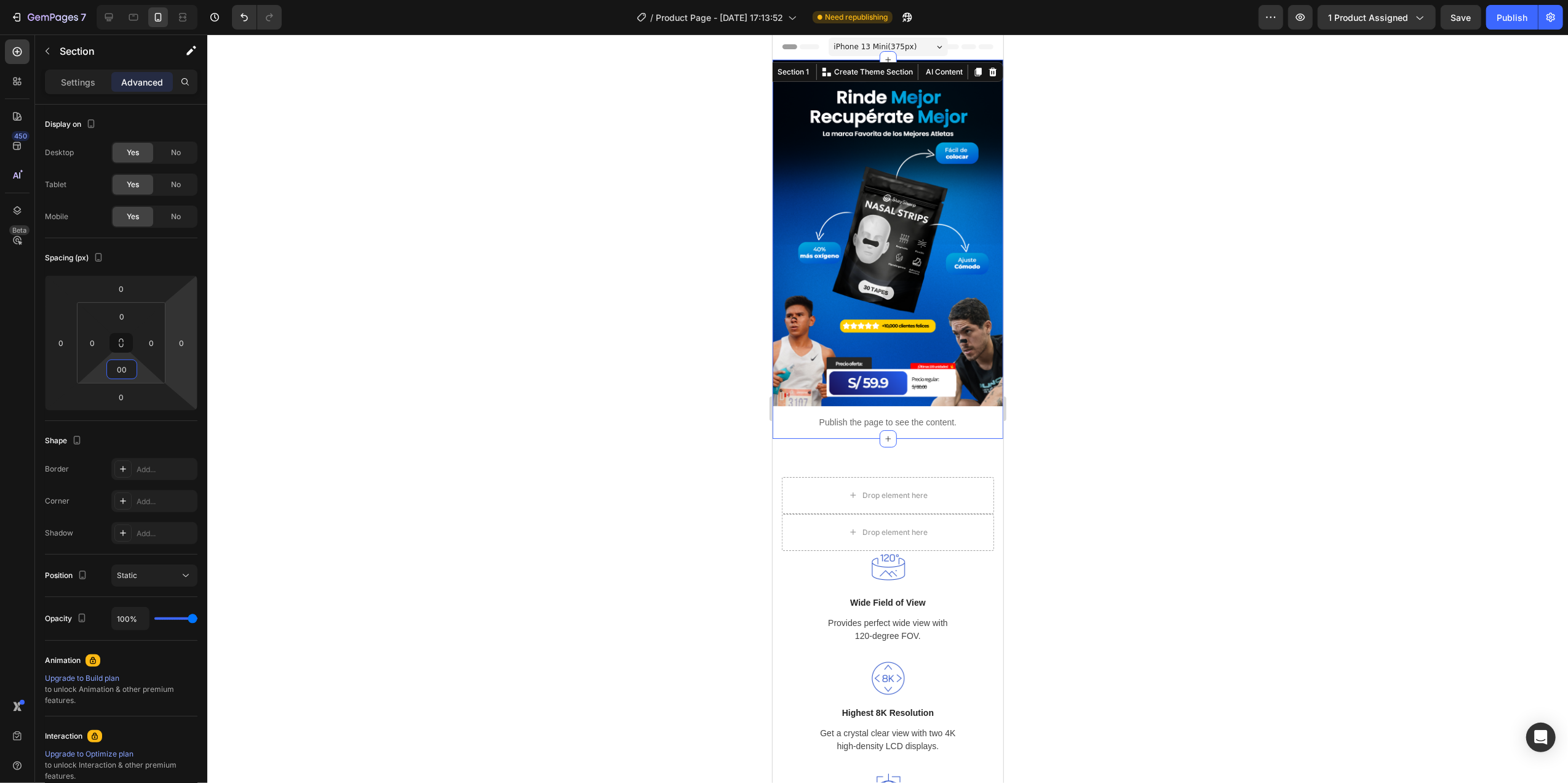
type input "0"
click at [335, 341] on div at bounding box center [887, 408] width 1361 height 748
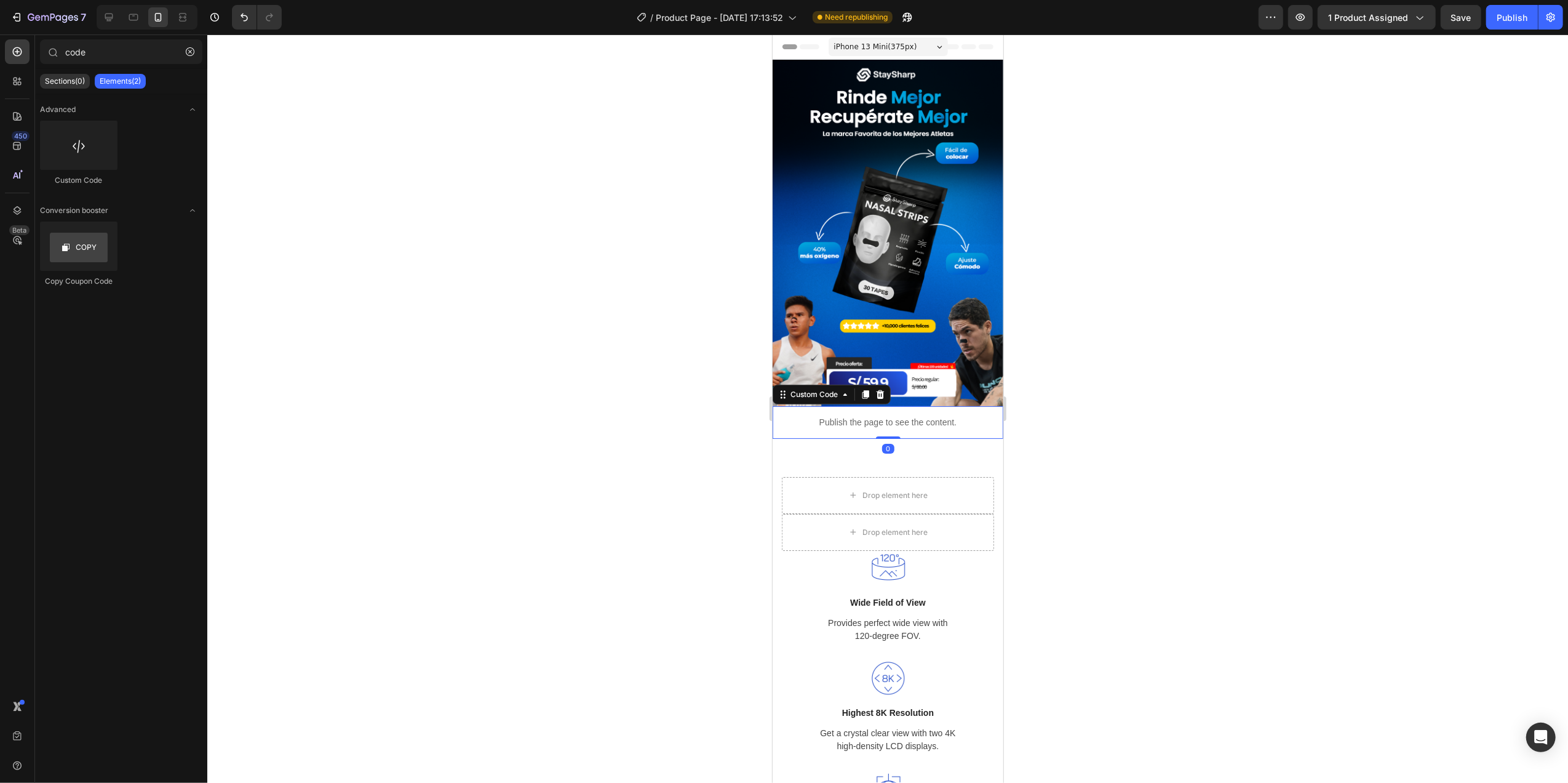
click at [800, 416] on p "Publish the page to see the content." at bounding box center [887, 423] width 231 height 13
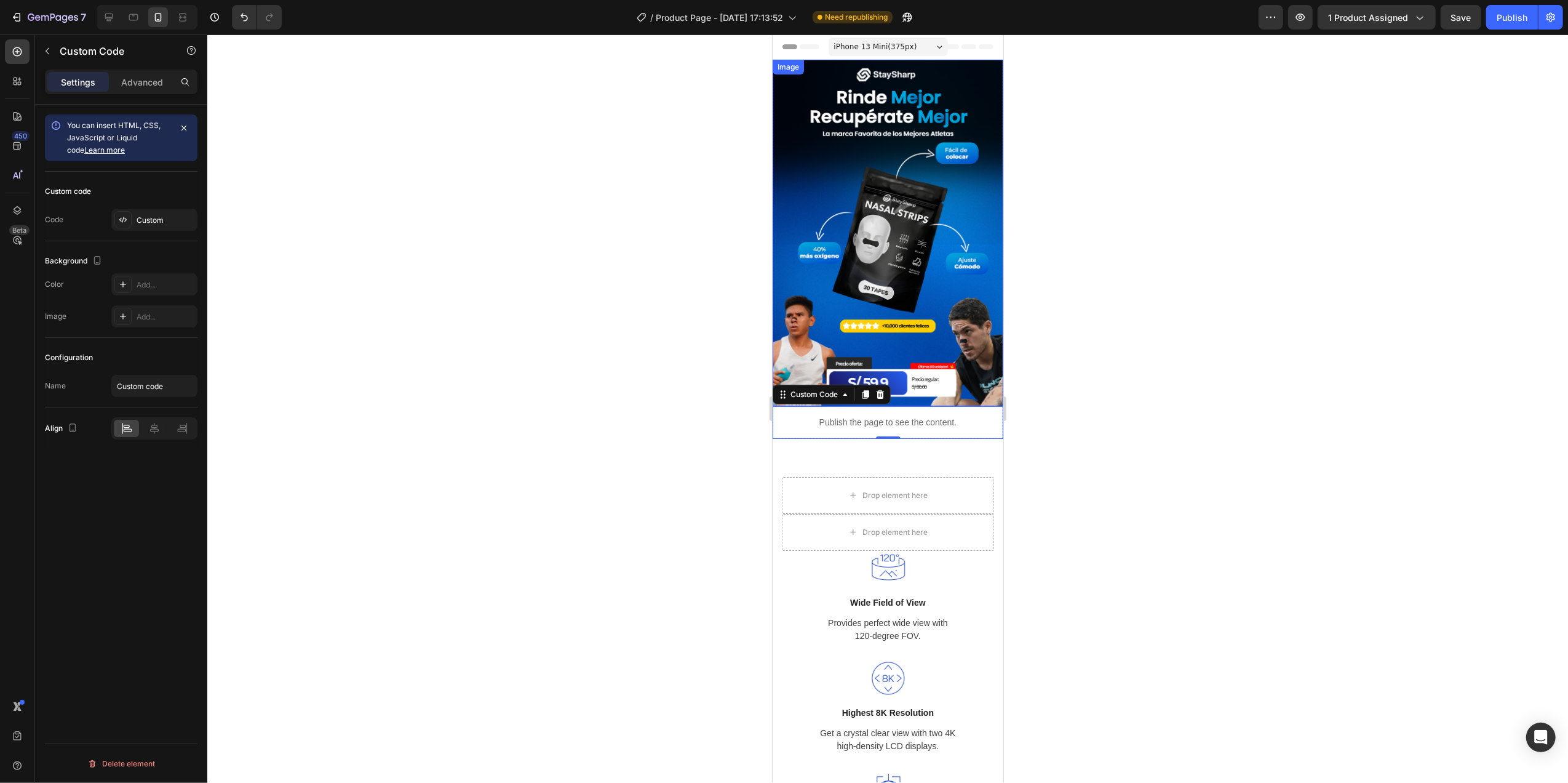
click at [912, 72] on img at bounding box center [887, 232] width 231 height 346
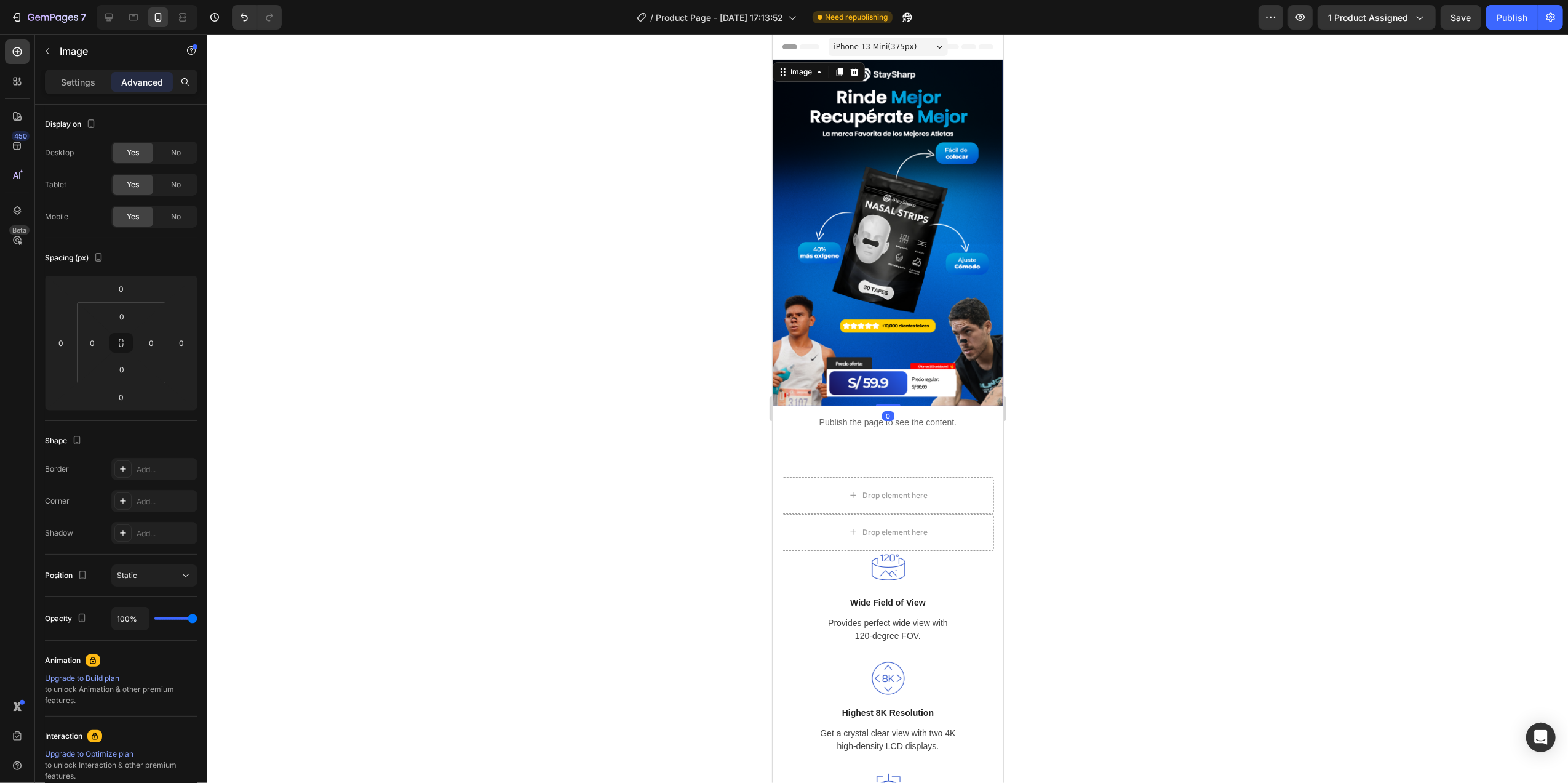
click at [910, 126] on img at bounding box center [887, 232] width 231 height 346
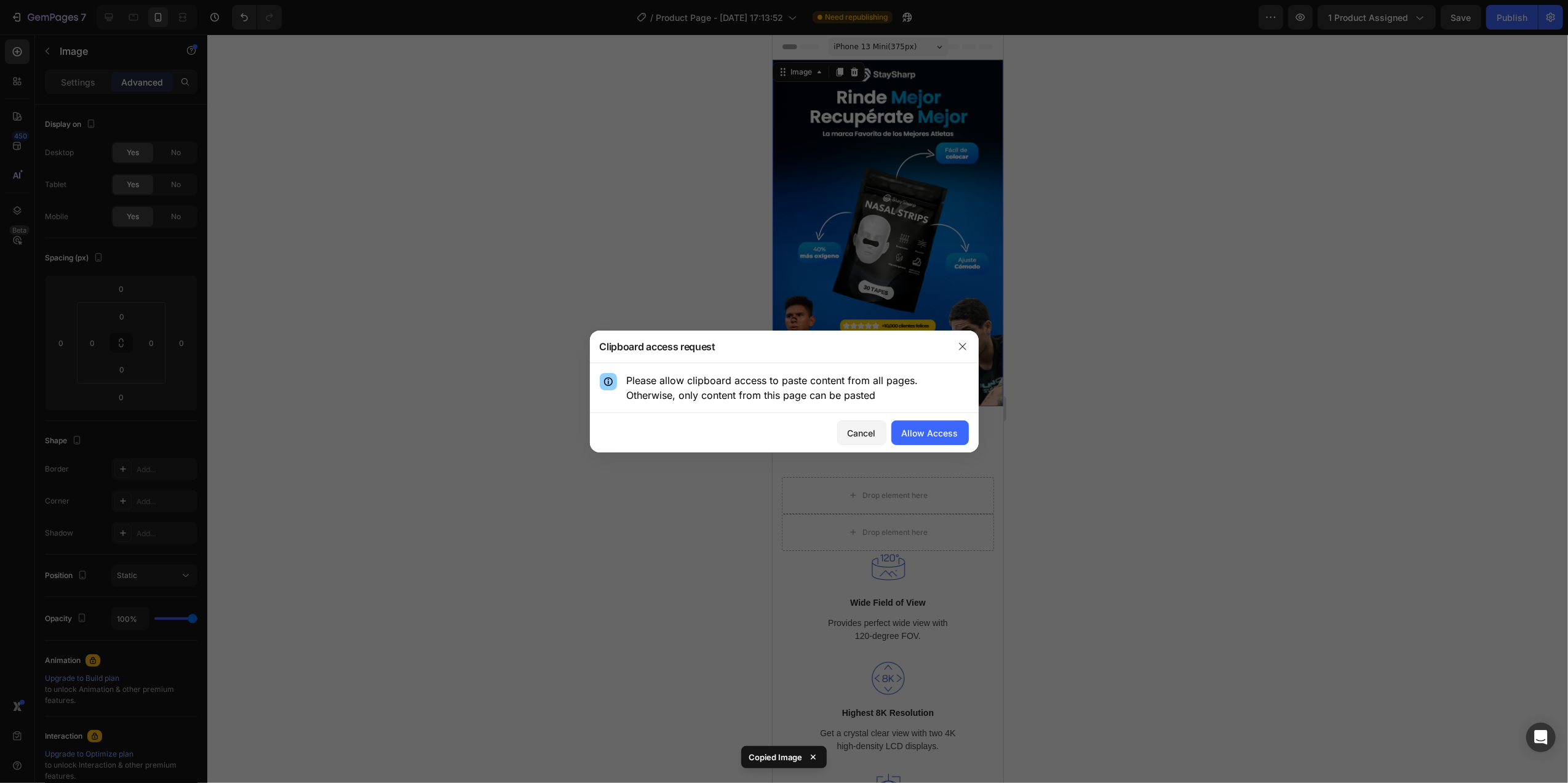
click at [859, 443] on button "Cancel" at bounding box center [862, 433] width 50 height 25
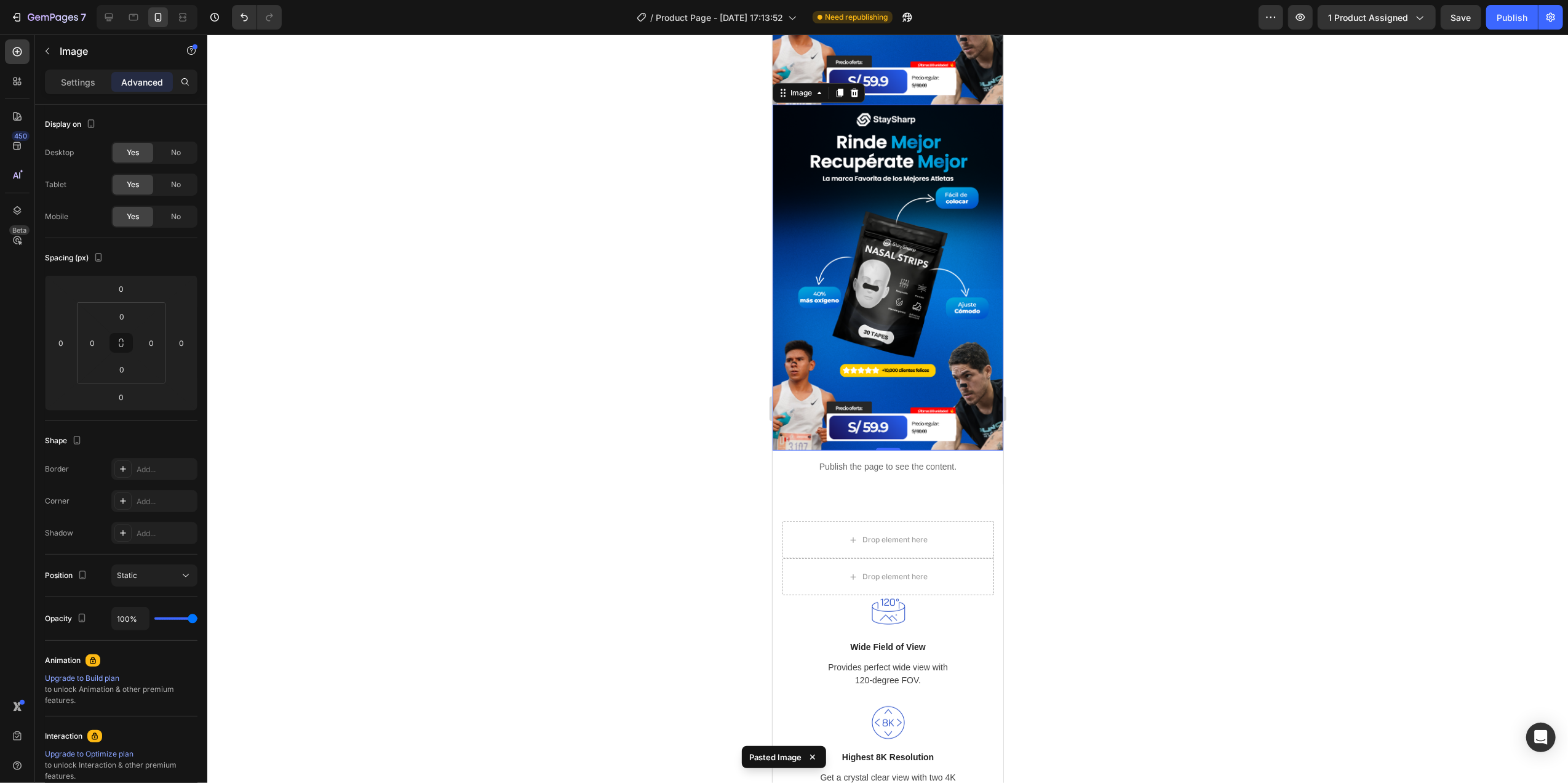
scroll to position [574, 0]
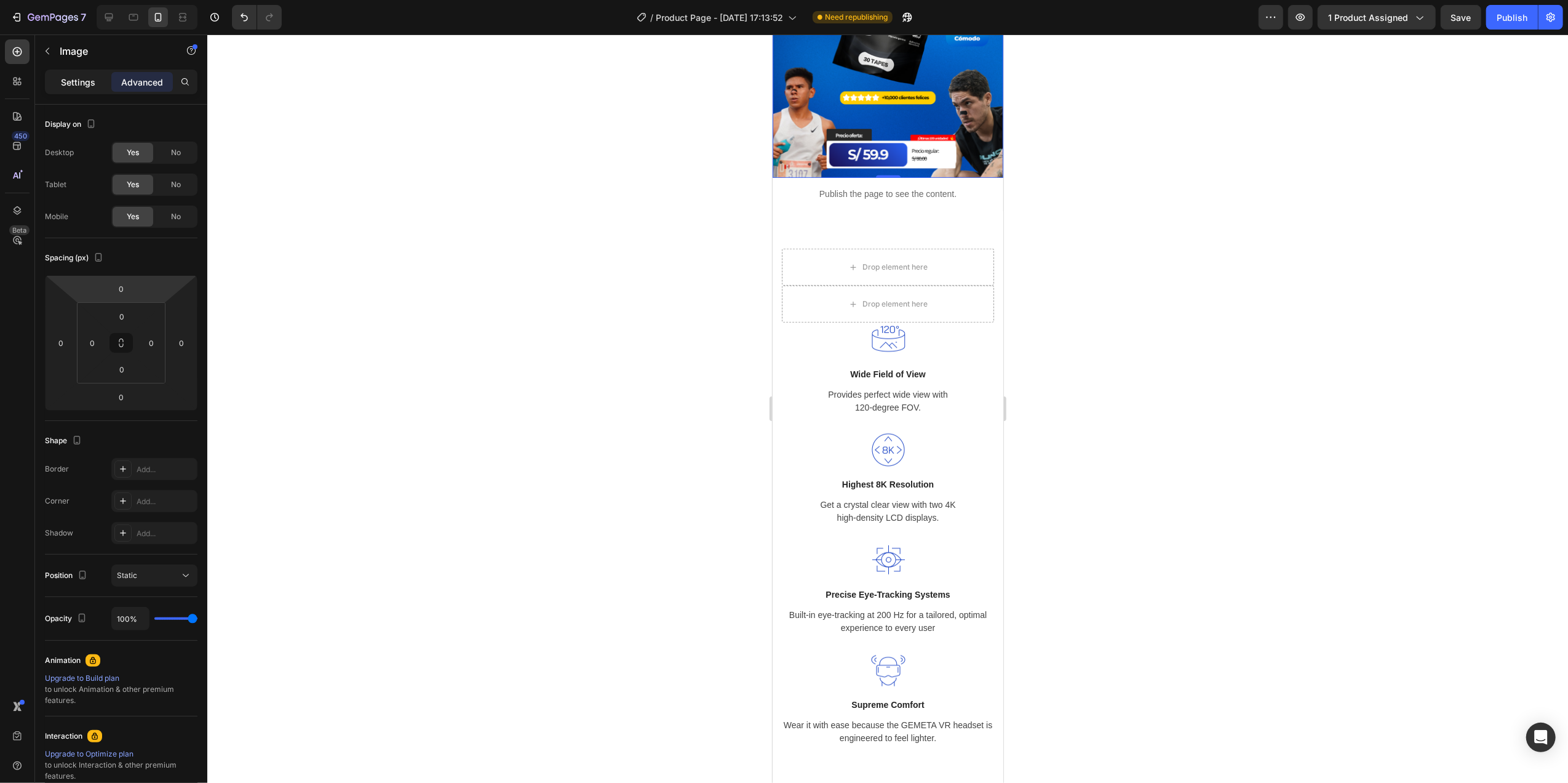
click at [81, 76] on p "Settings" at bounding box center [78, 82] width 35 height 13
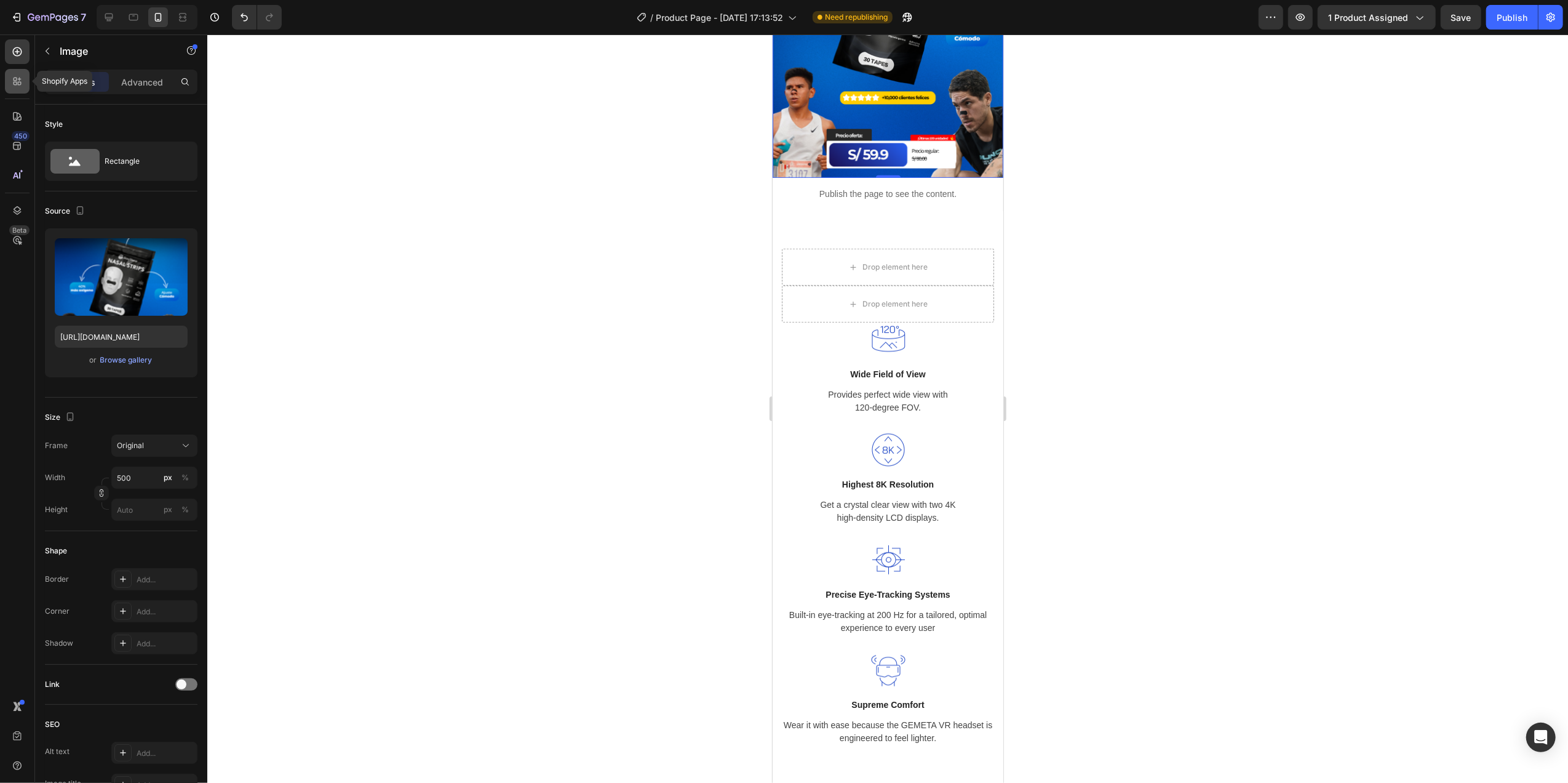
click at [6, 86] on div at bounding box center [17, 81] width 25 height 25
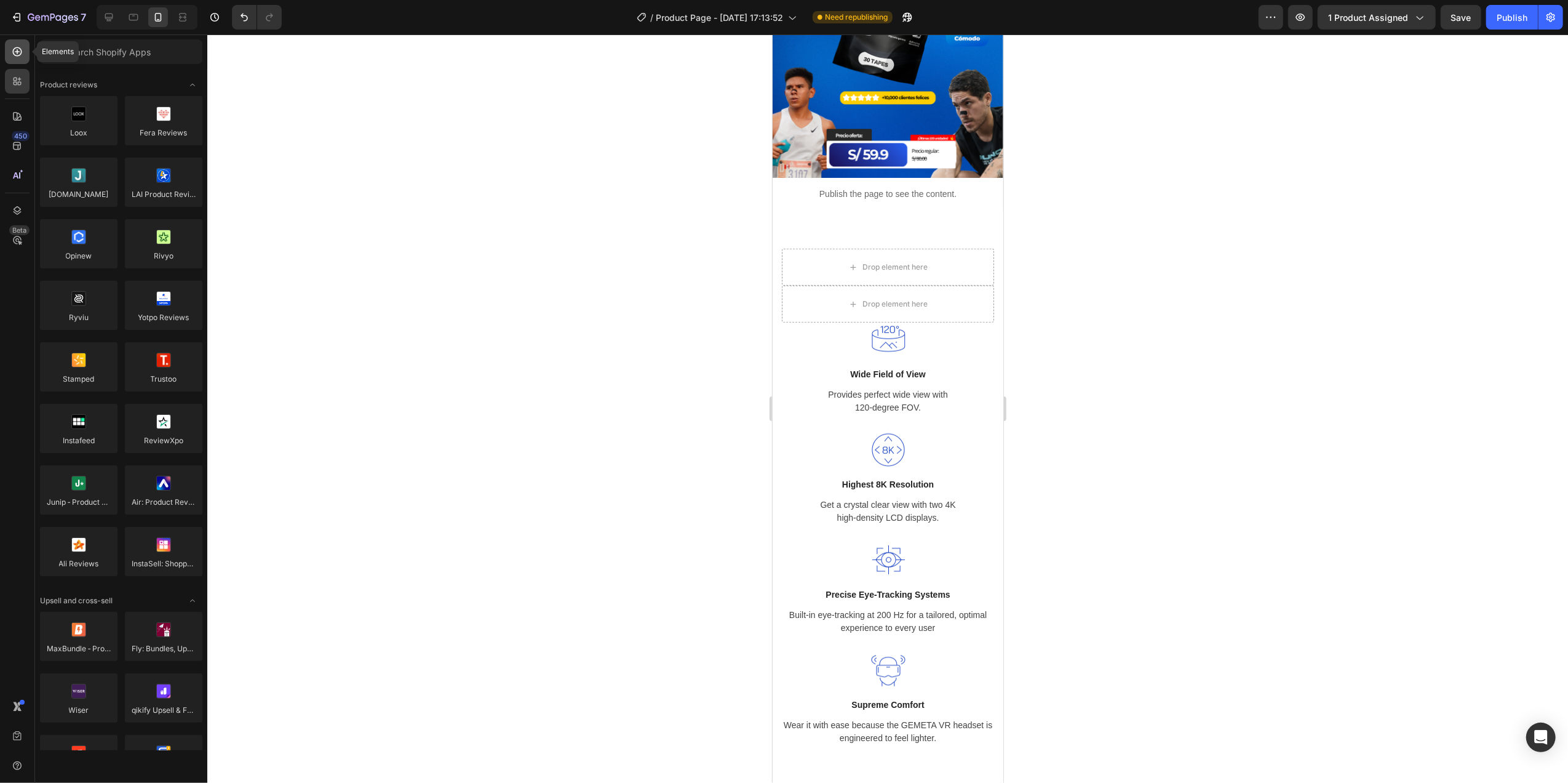
click at [15, 59] on div at bounding box center [17, 52] width 25 height 25
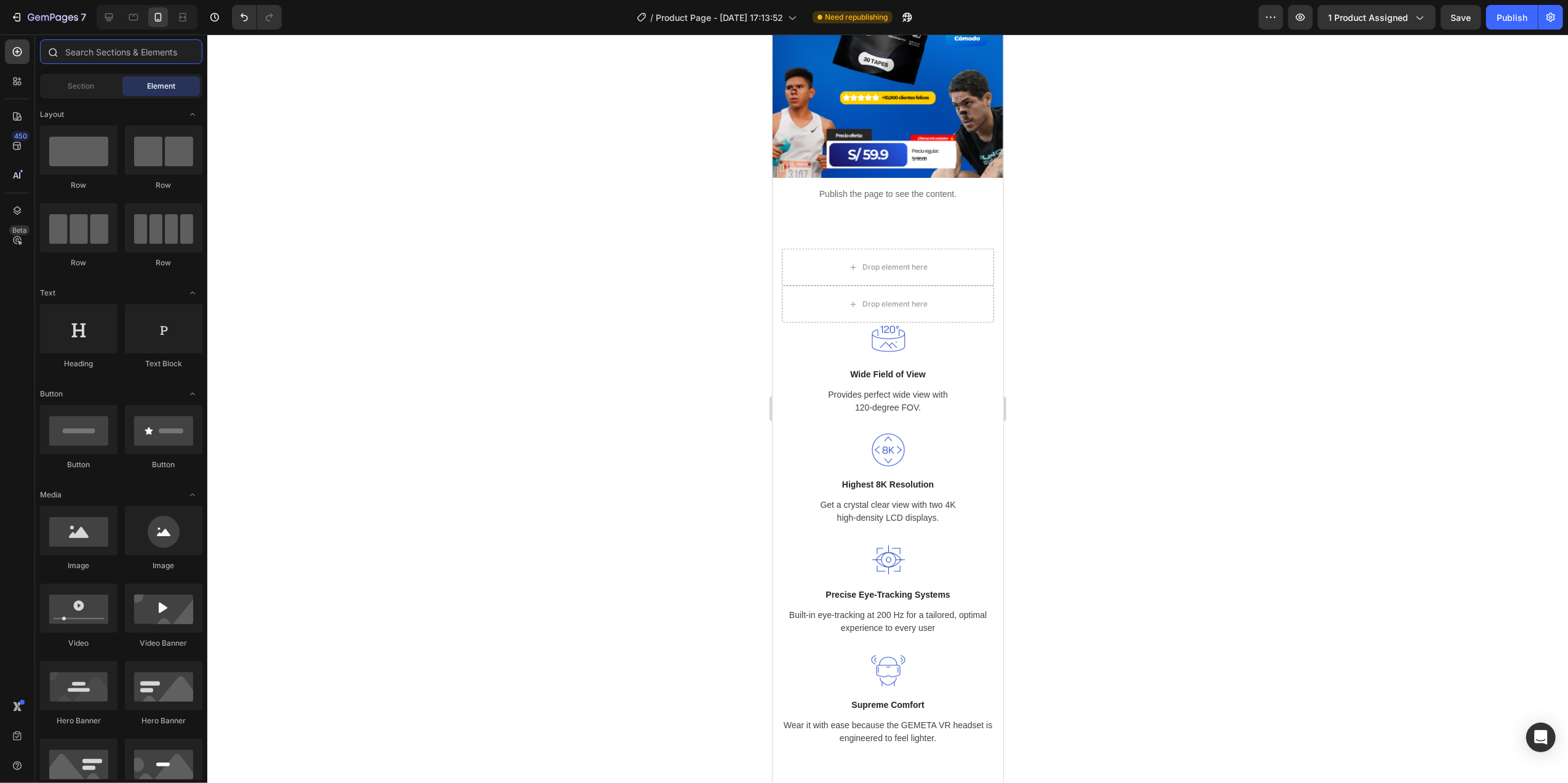
click at [94, 55] on input "text" at bounding box center [120, 52] width 162 height 25
click at [86, 74] on div "Section Element" at bounding box center [120, 86] width 162 height 25
click at [88, 82] on span "Section" at bounding box center [81, 86] width 26 height 11
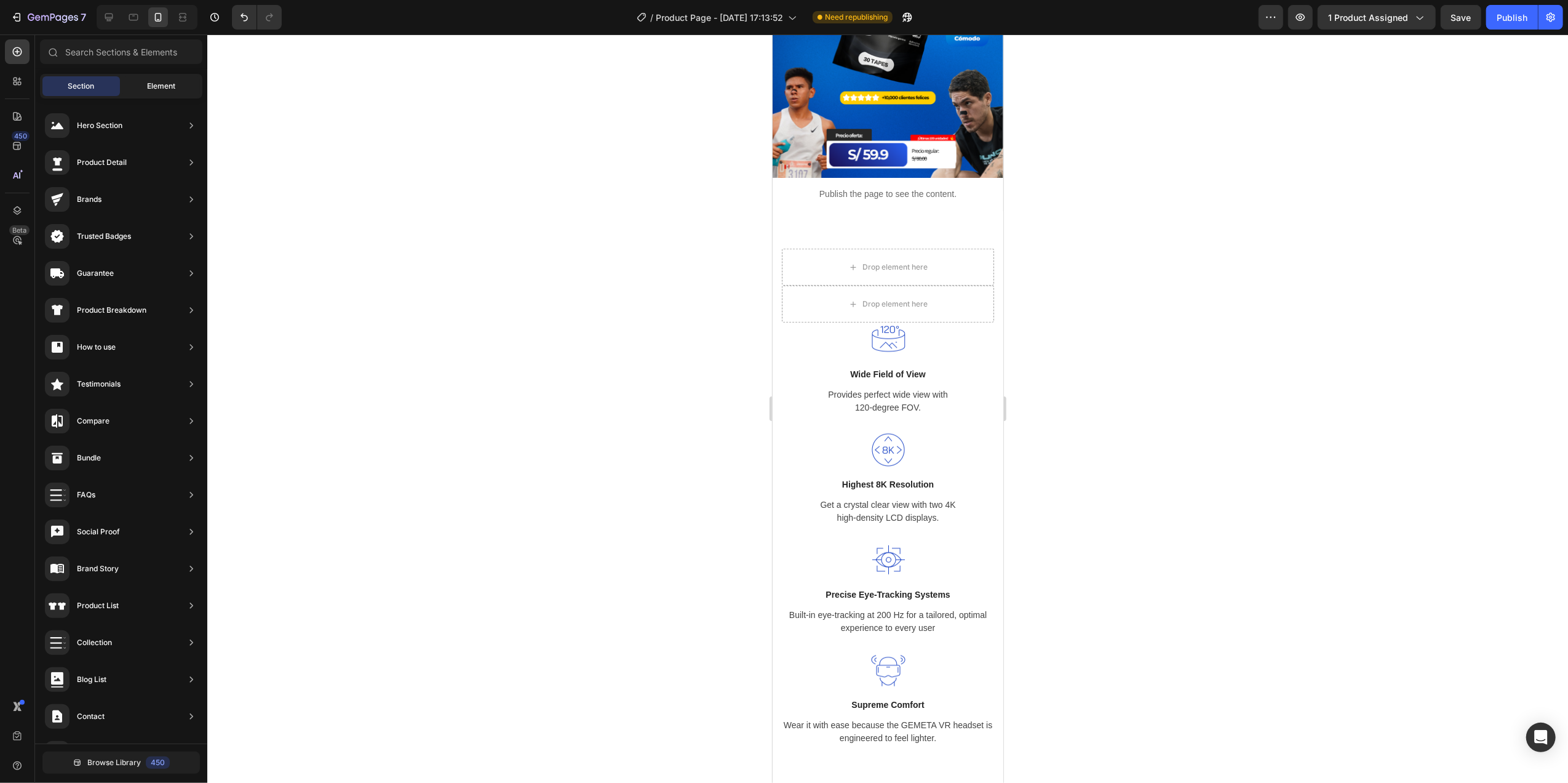
click at [156, 89] on span "Element" at bounding box center [161, 86] width 28 height 11
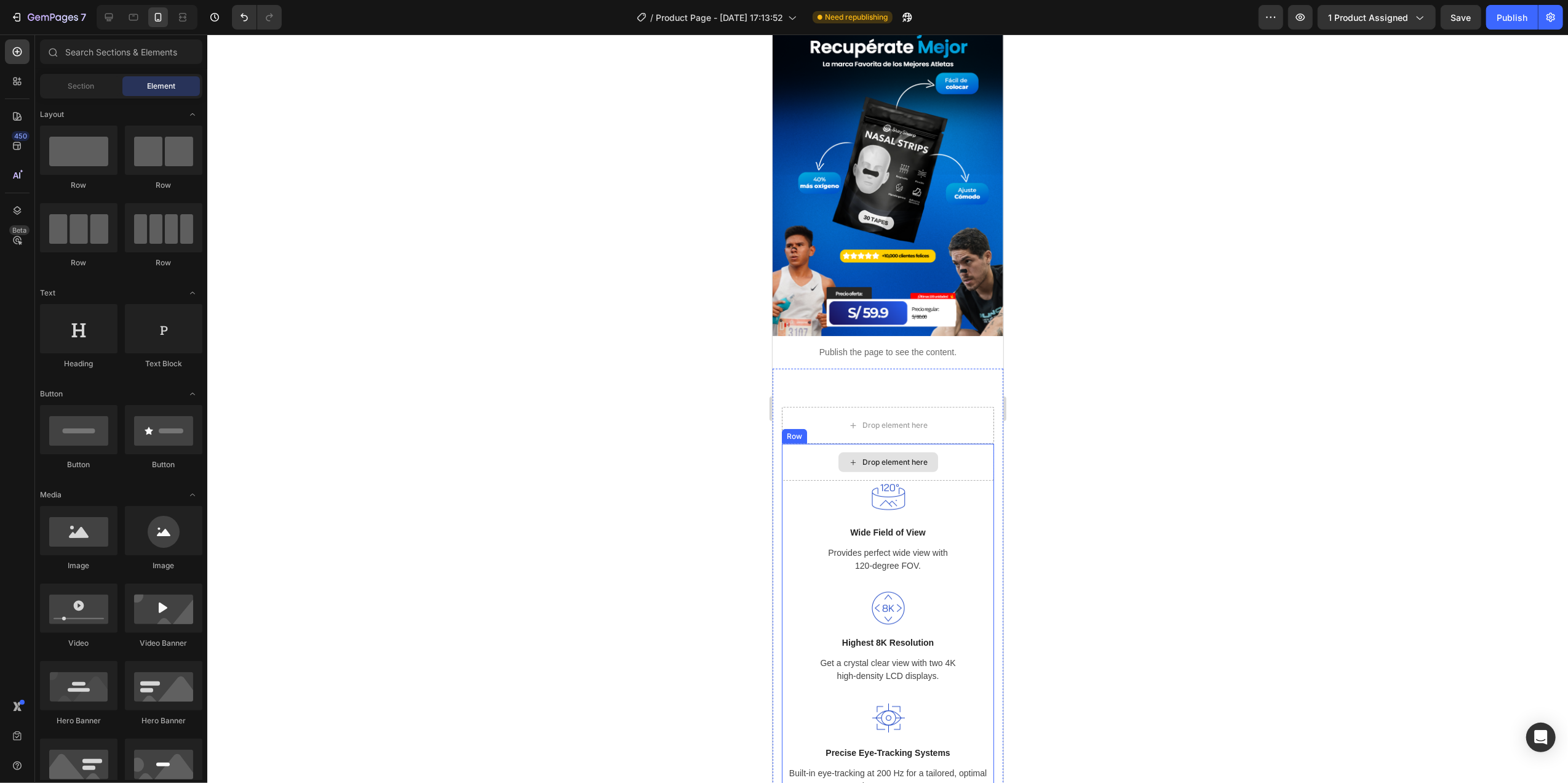
scroll to position [410, 0]
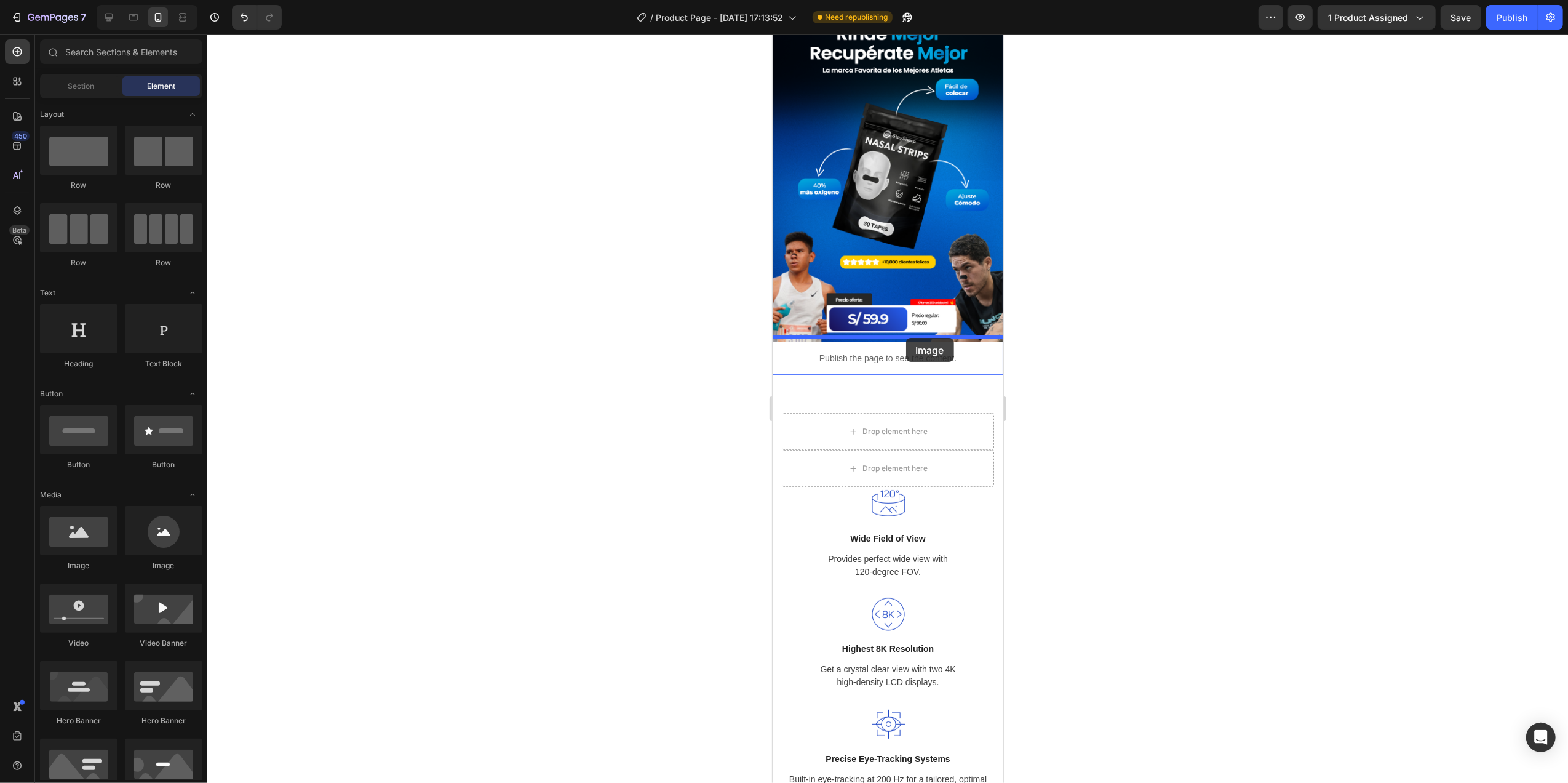
drag, startPoint x: 854, startPoint y: 553, endPoint x: 905, endPoint y: 337, distance: 221.9
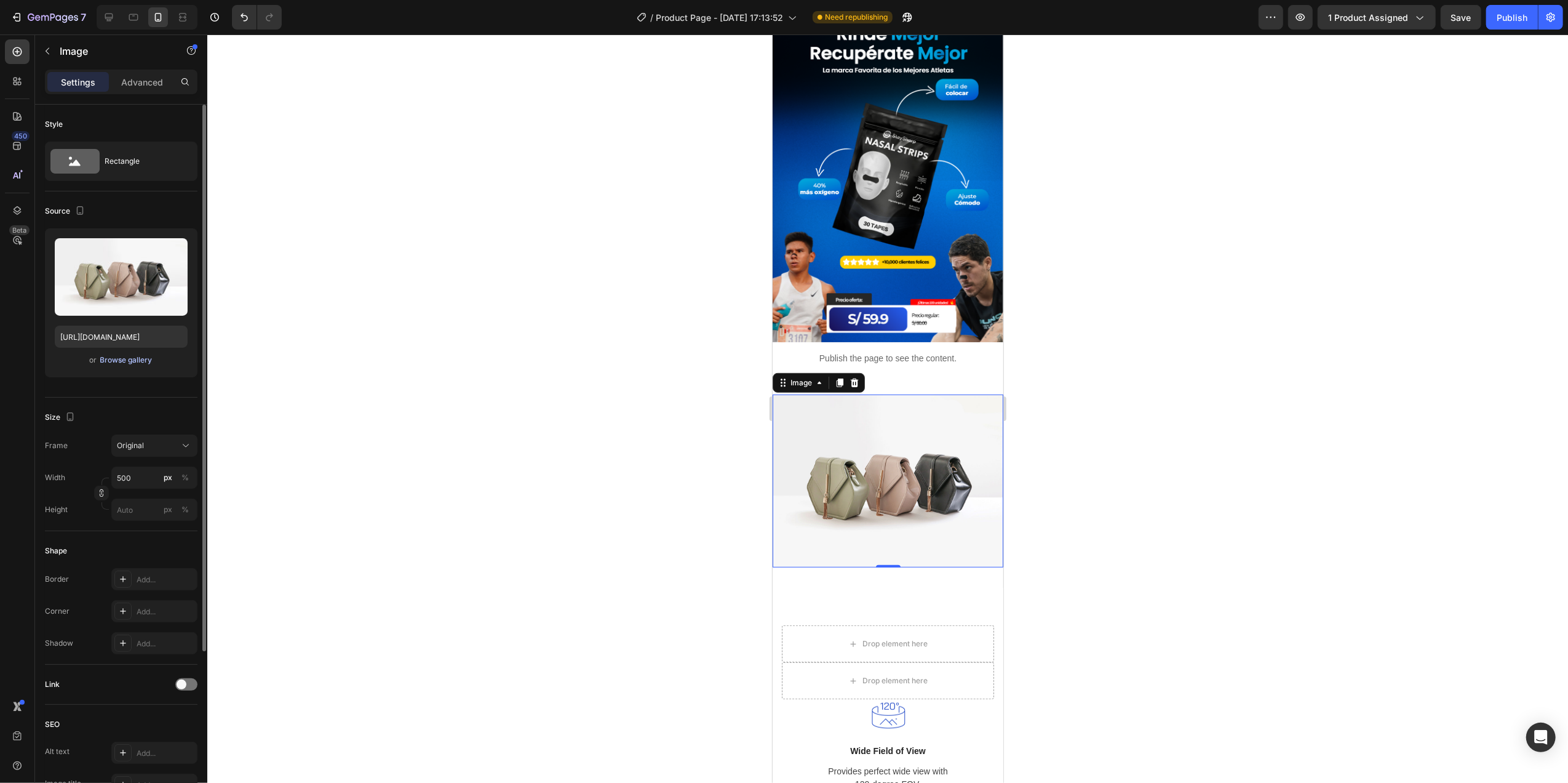
click at [129, 360] on div "Browse gallery" at bounding box center [127, 360] width 52 height 11
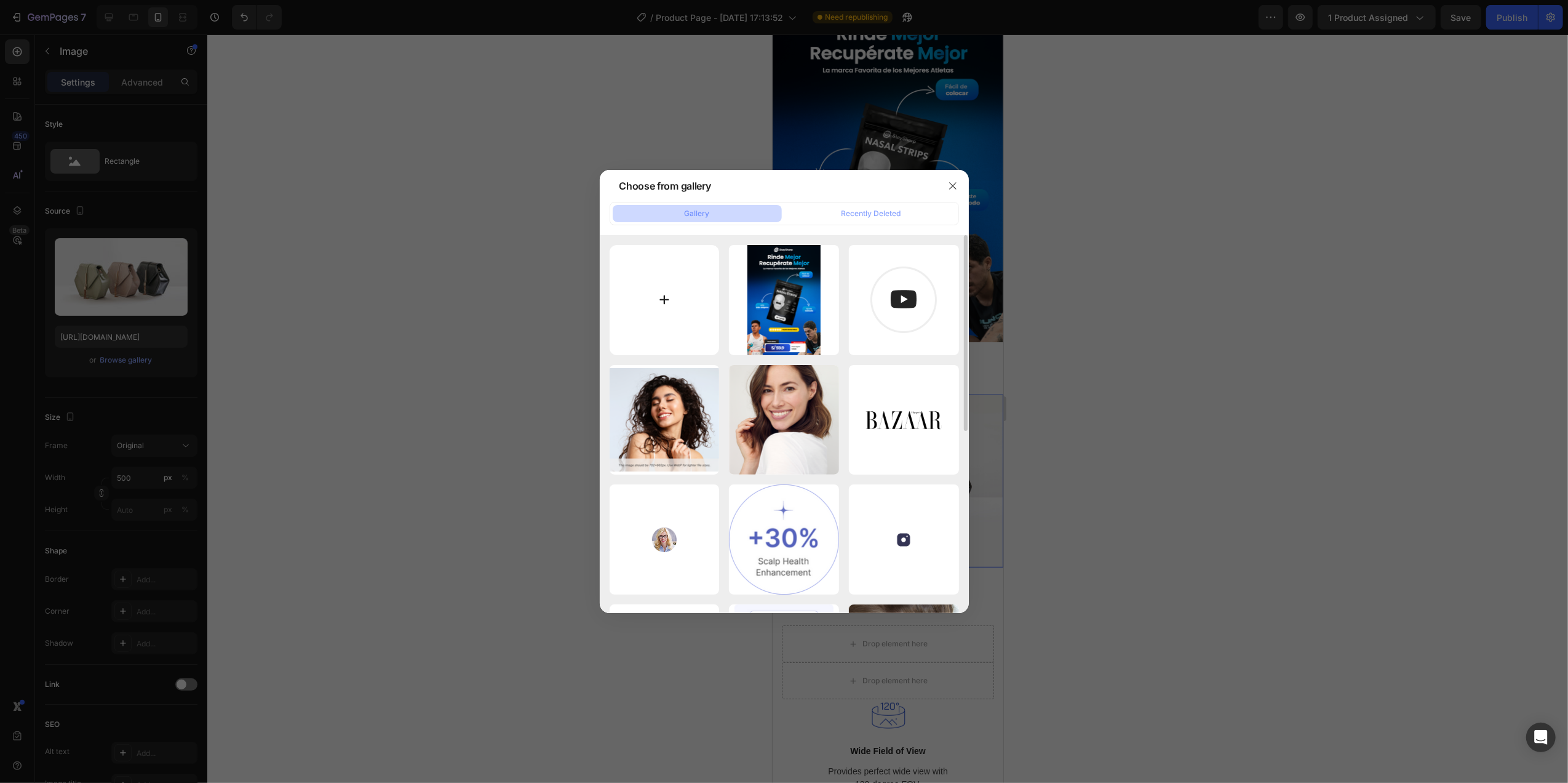
click at [679, 289] on input "file" at bounding box center [664, 300] width 110 height 110
type input "C:\fakepath\Grey Minimalist Skincare Landing Page Desktop Prototype (7).png"
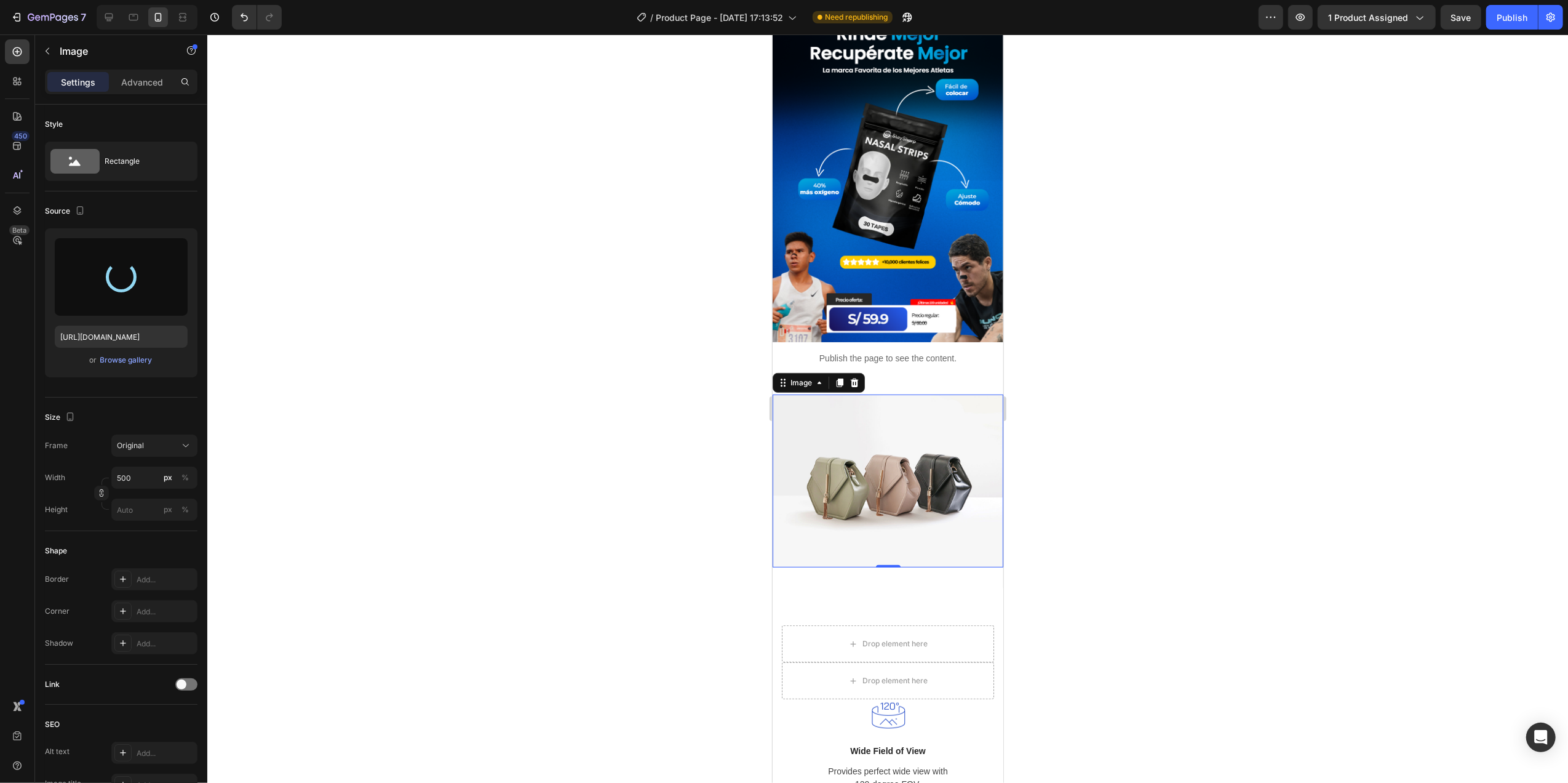
type input "[URL][DOMAIN_NAME]"
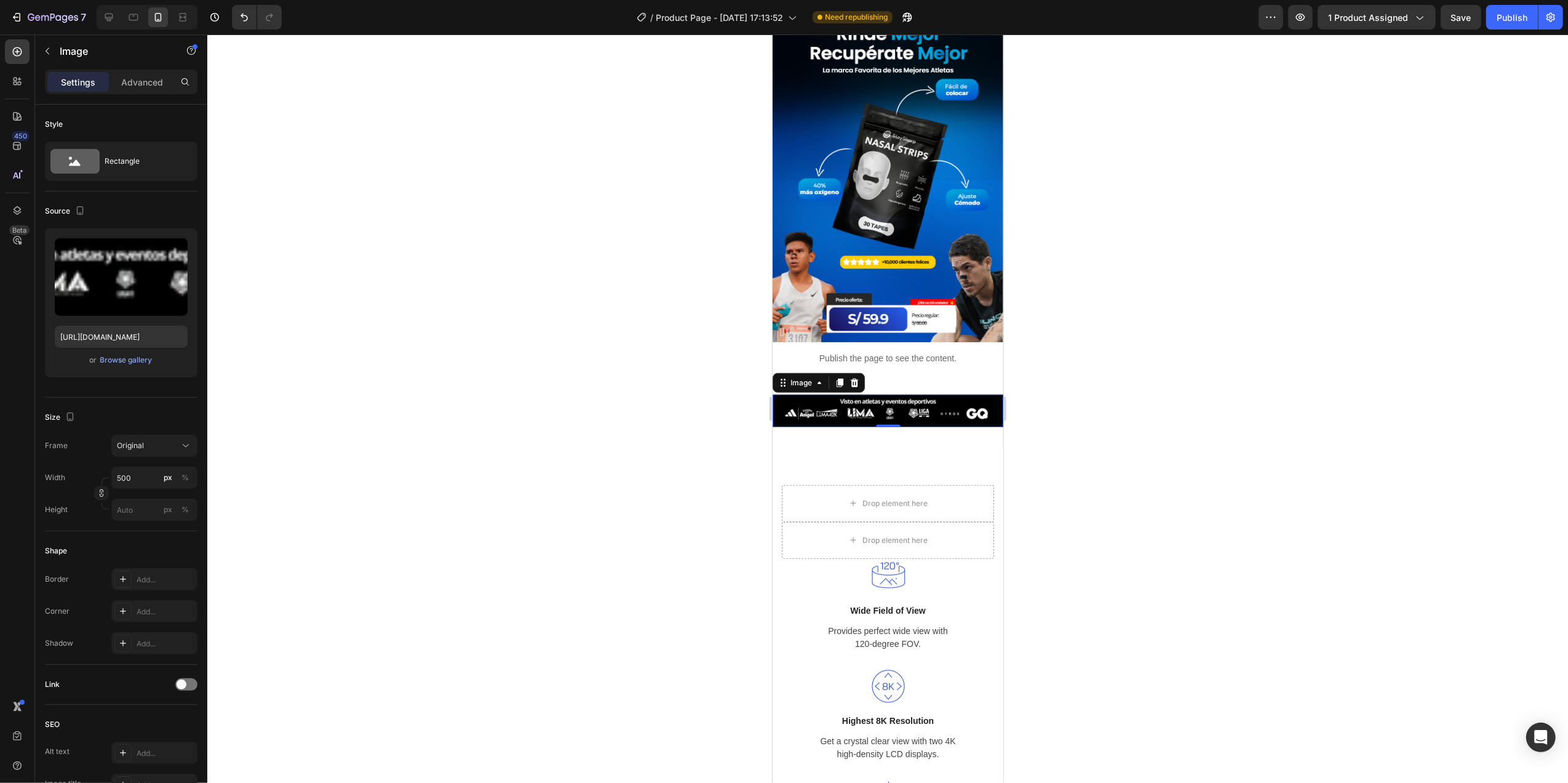
click at [498, 342] on div at bounding box center [887, 408] width 1361 height 748
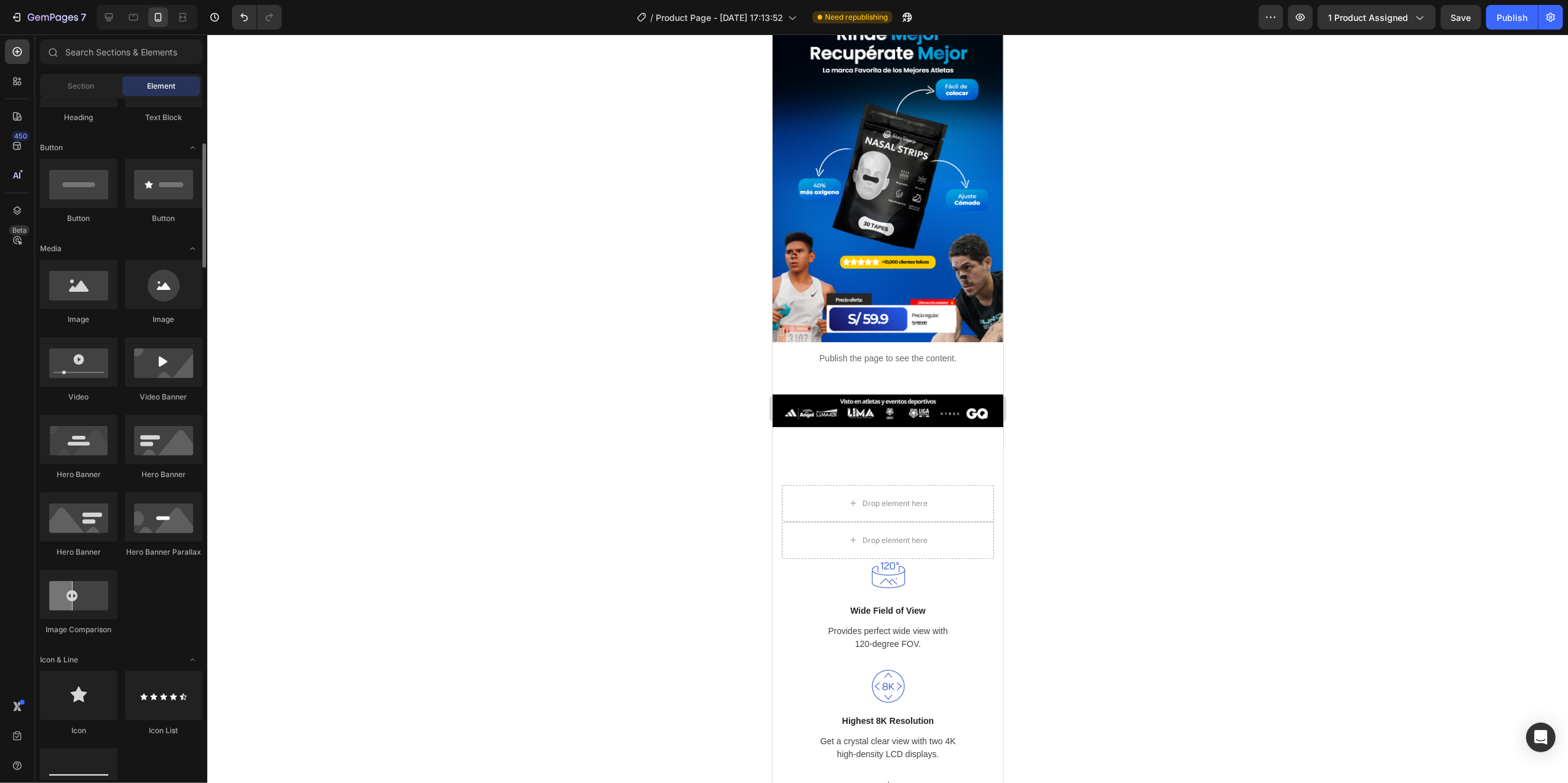
scroll to position [0, 0]
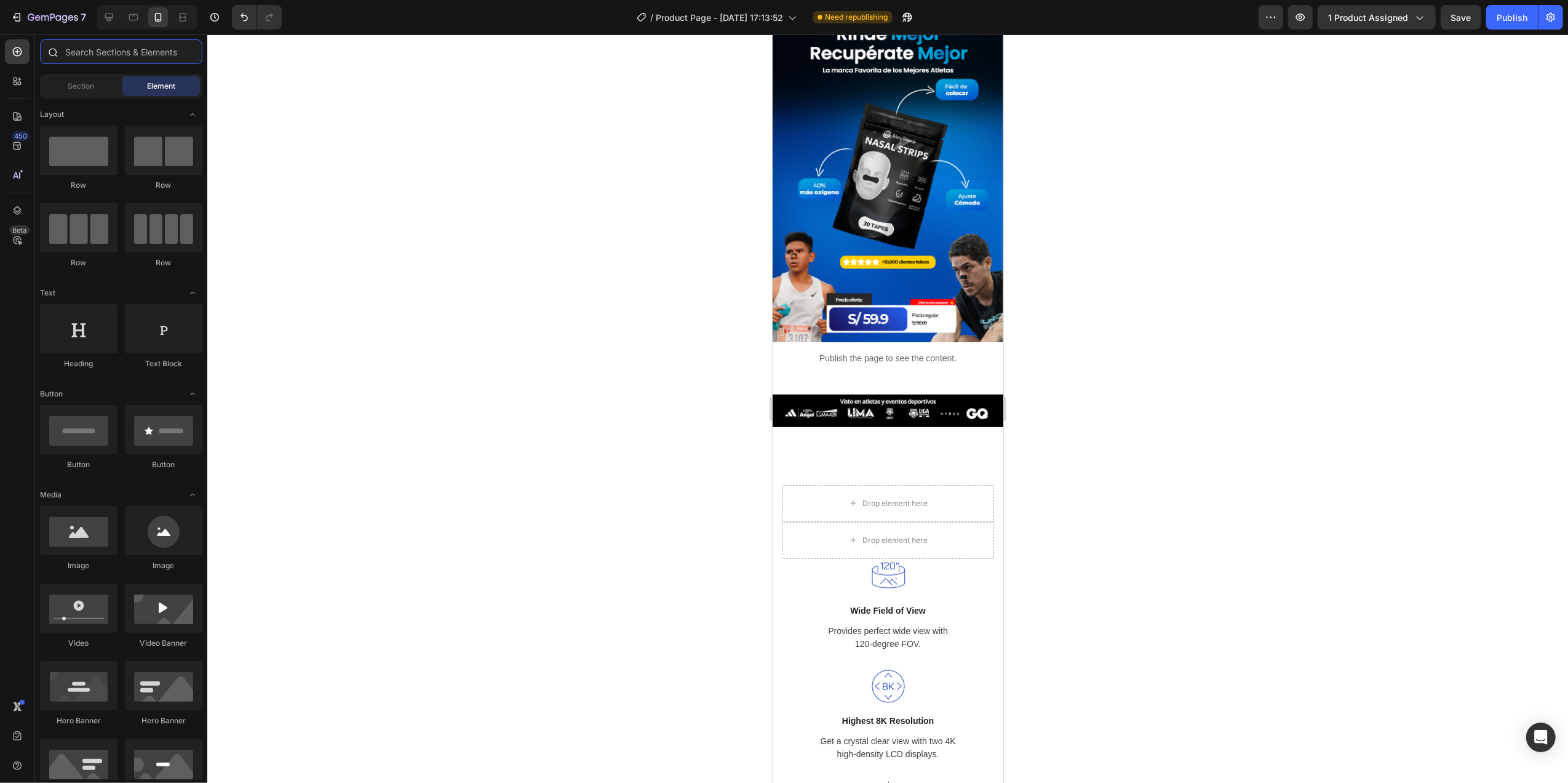
click at [82, 57] on input "text" at bounding box center [120, 52] width 162 height 25
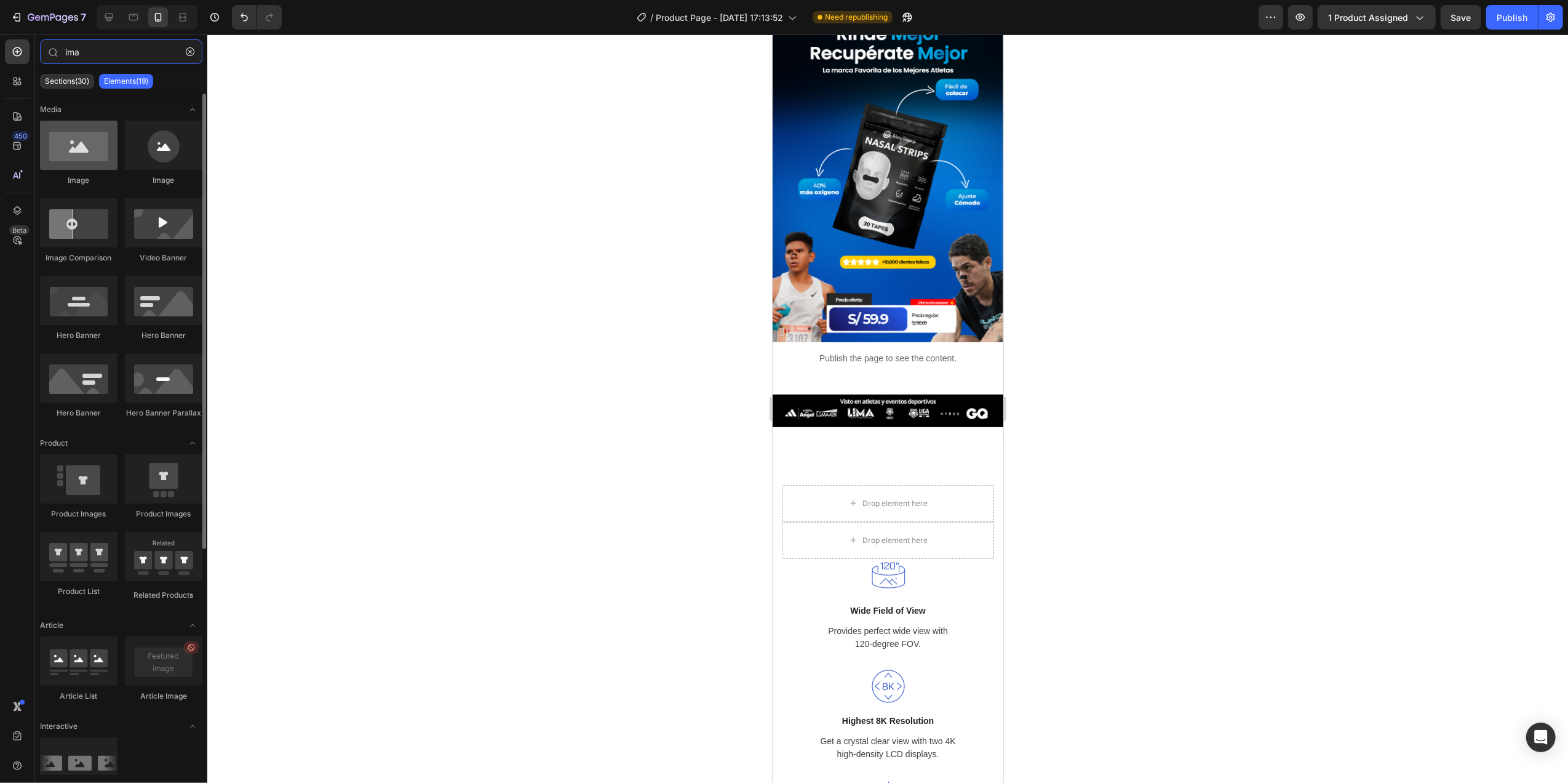
type input "ima"
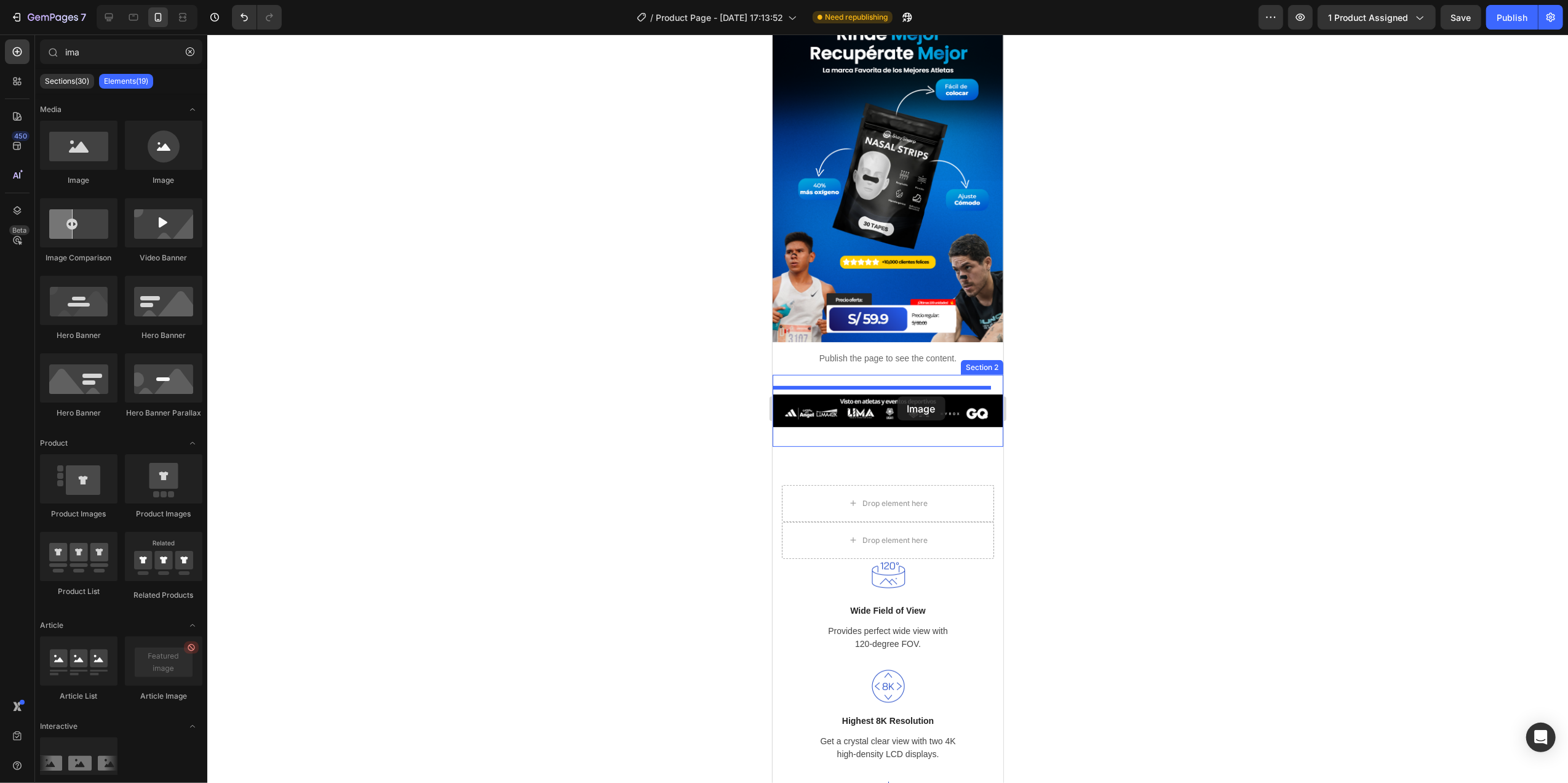
drag, startPoint x: 856, startPoint y: 195, endPoint x: 897, endPoint y: 396, distance: 205.1
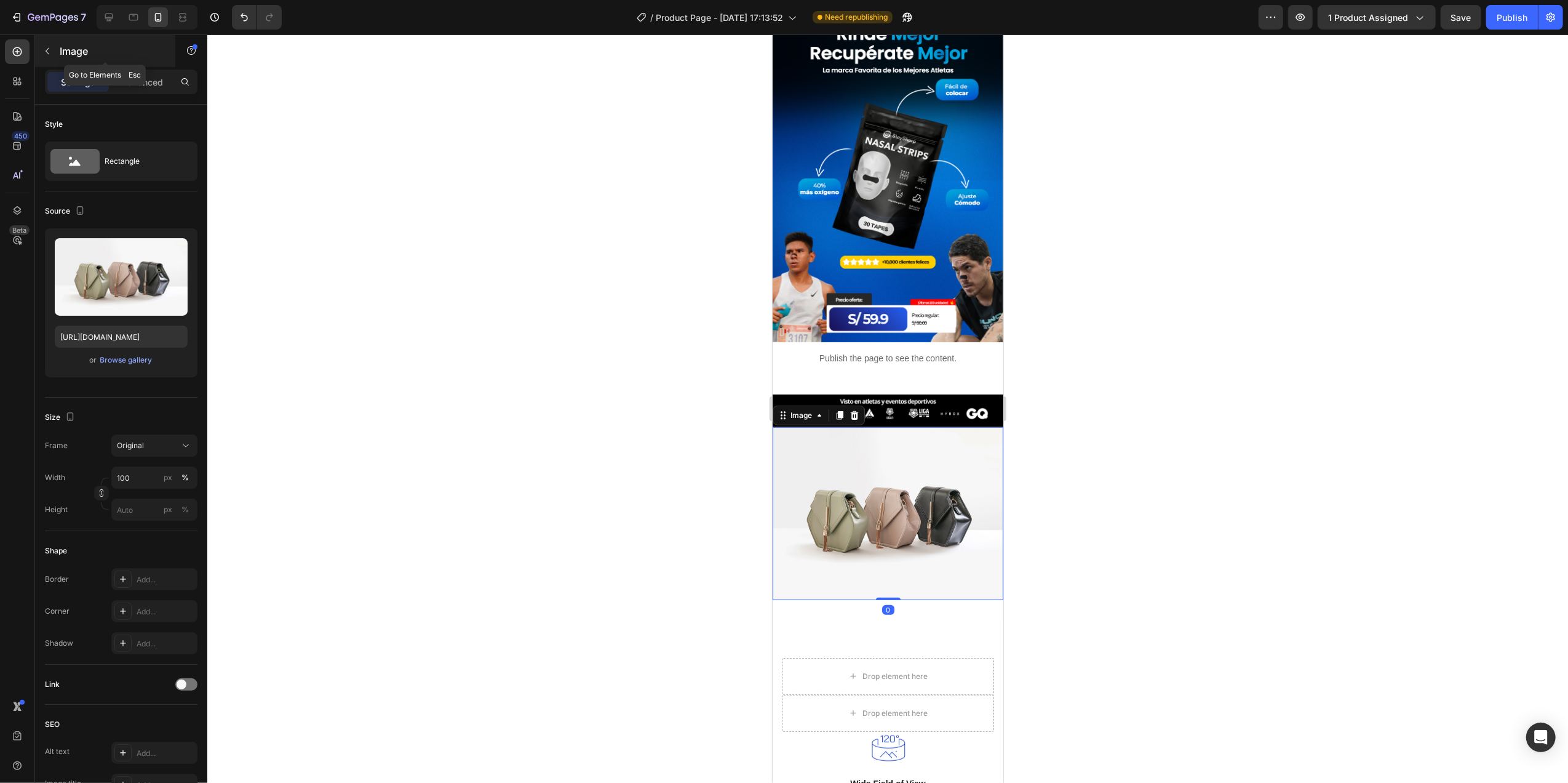
click at [47, 46] on icon "button" at bounding box center [47, 51] width 10 height 10
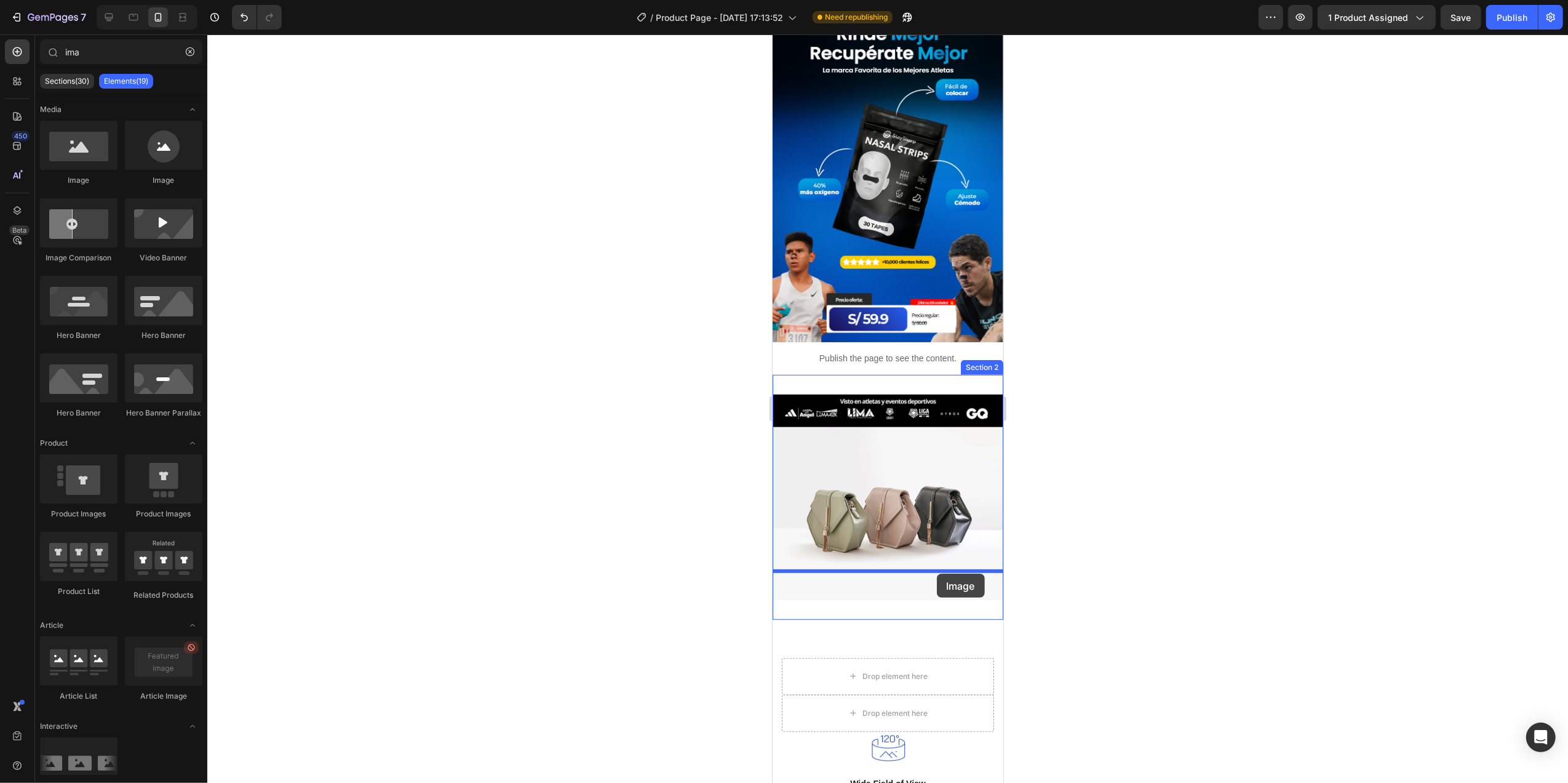
drag, startPoint x: 874, startPoint y: 205, endPoint x: 936, endPoint y: 573, distance: 373.2
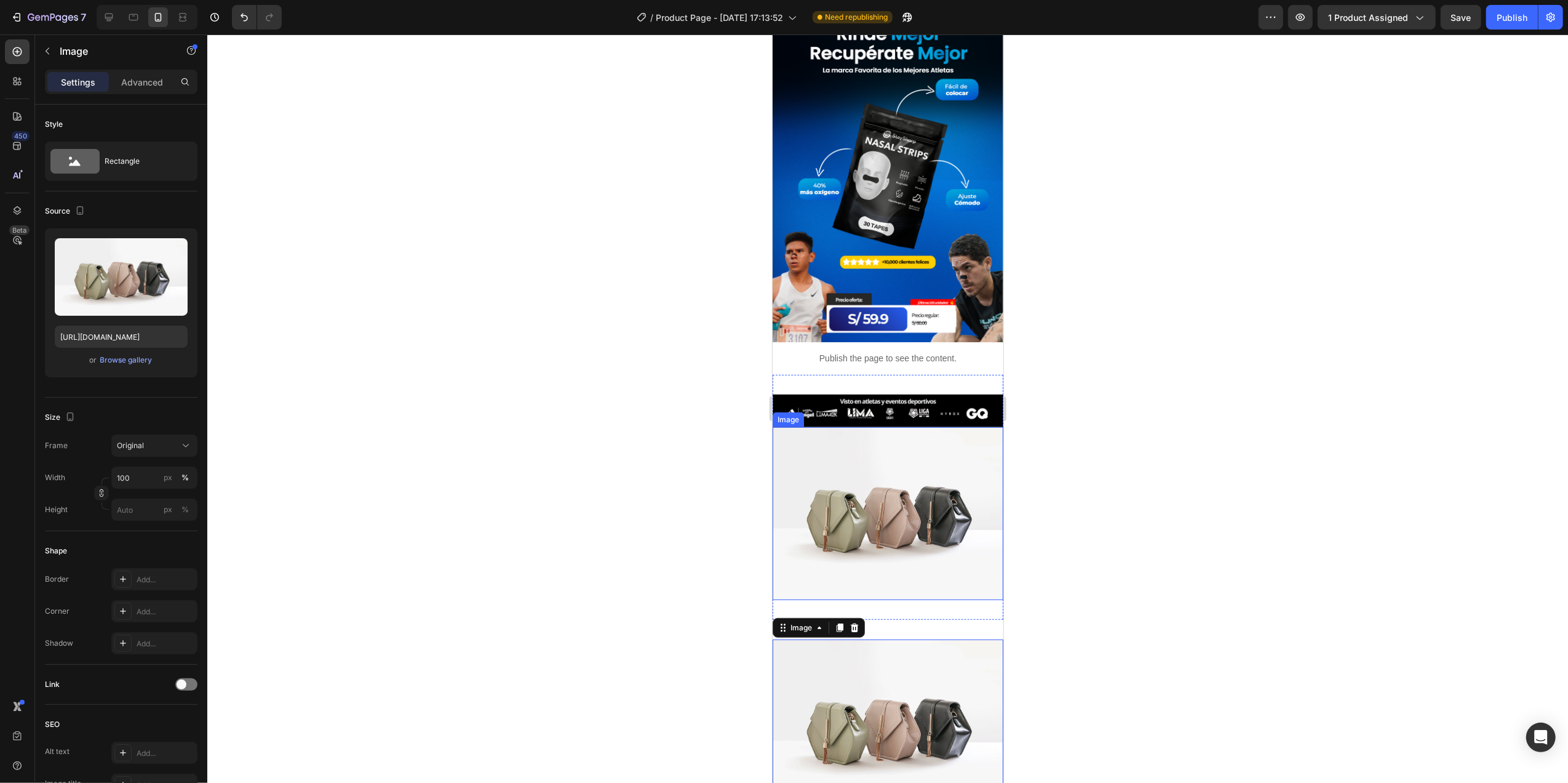
click at [914, 476] on img at bounding box center [887, 513] width 231 height 173
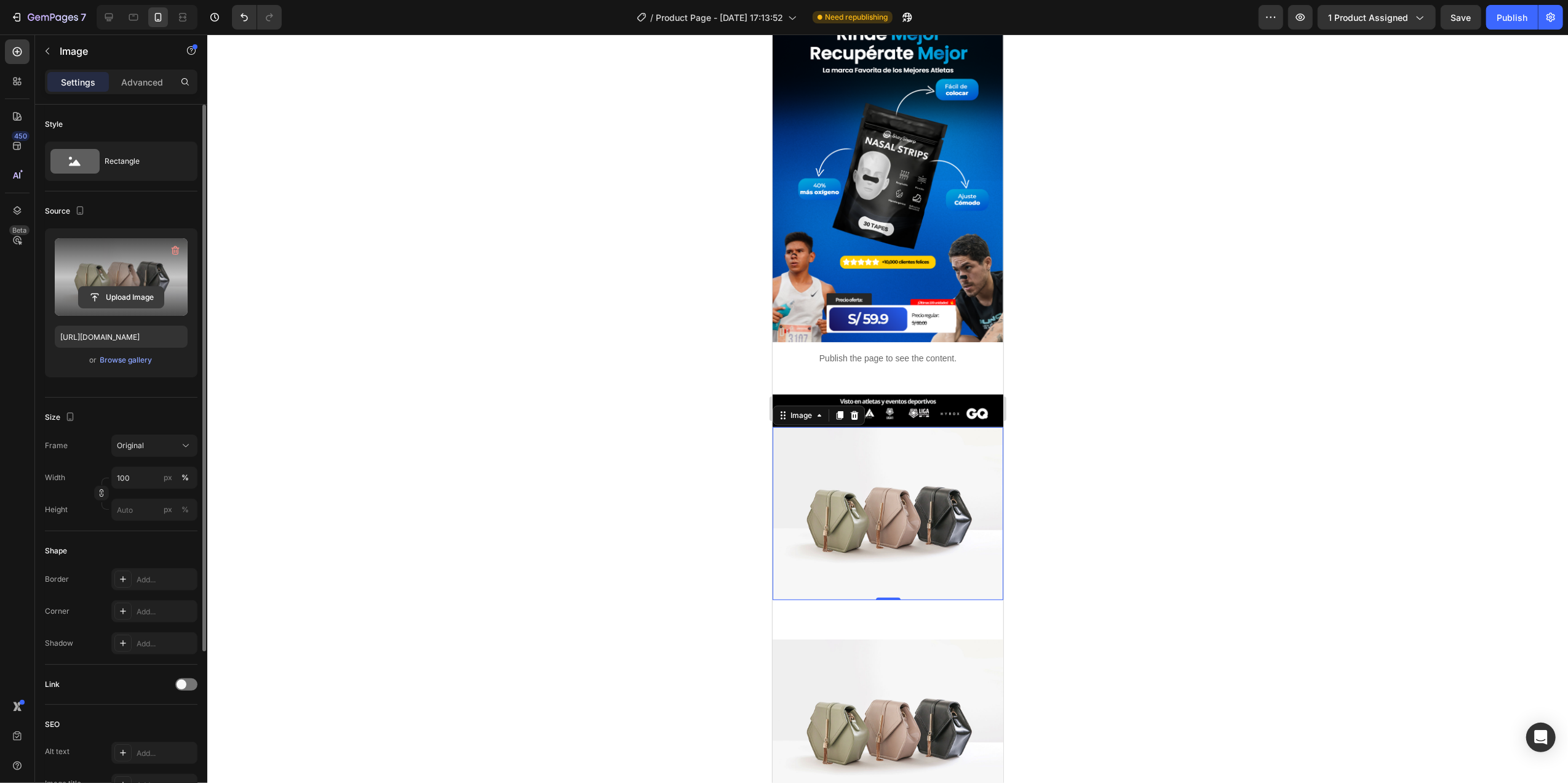
click at [126, 299] on input "file" at bounding box center [121, 297] width 85 height 21
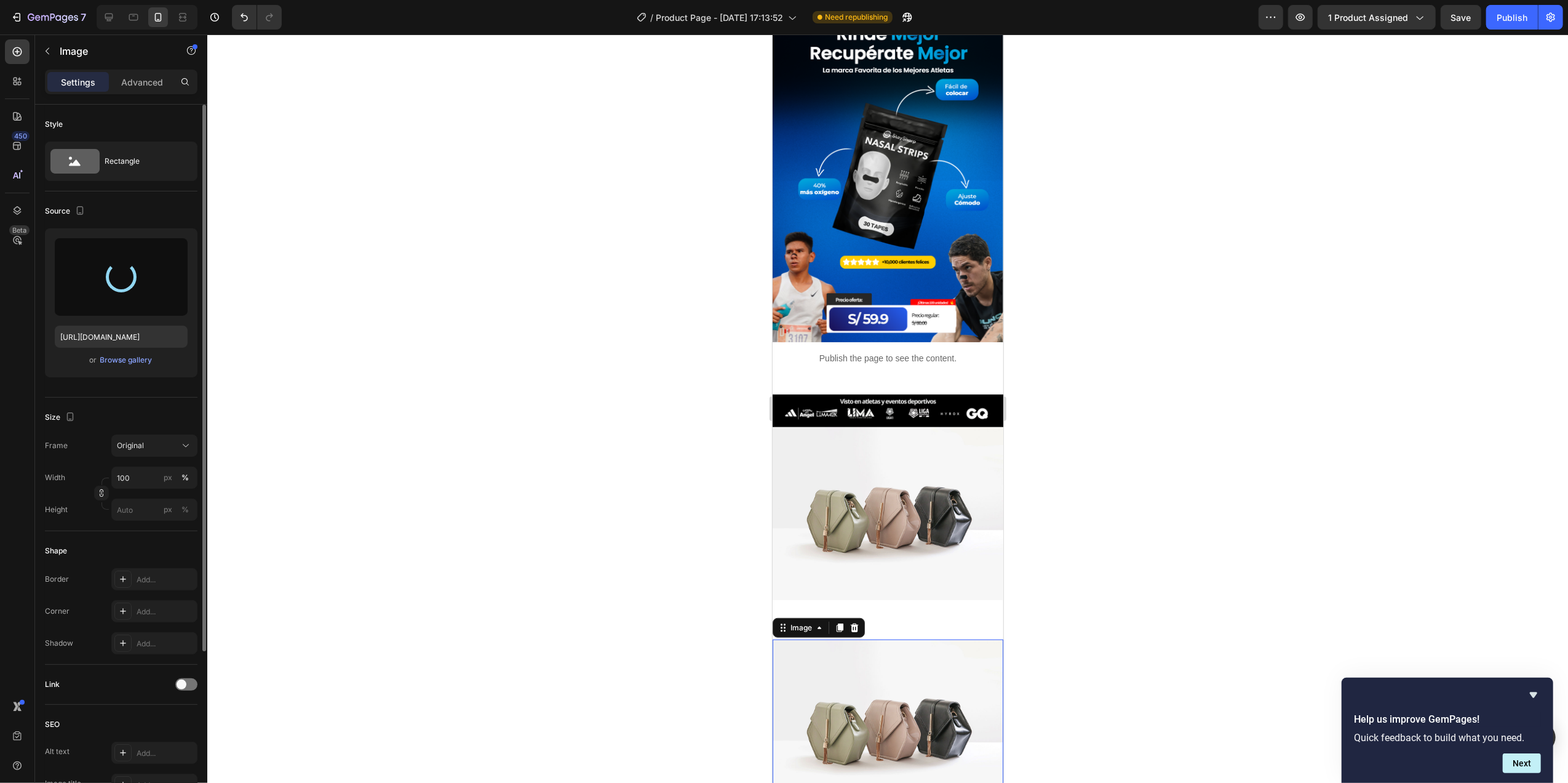
click at [921, 680] on img at bounding box center [887, 726] width 231 height 173
click at [106, 360] on div "Browse gallery" at bounding box center [127, 360] width 52 height 11
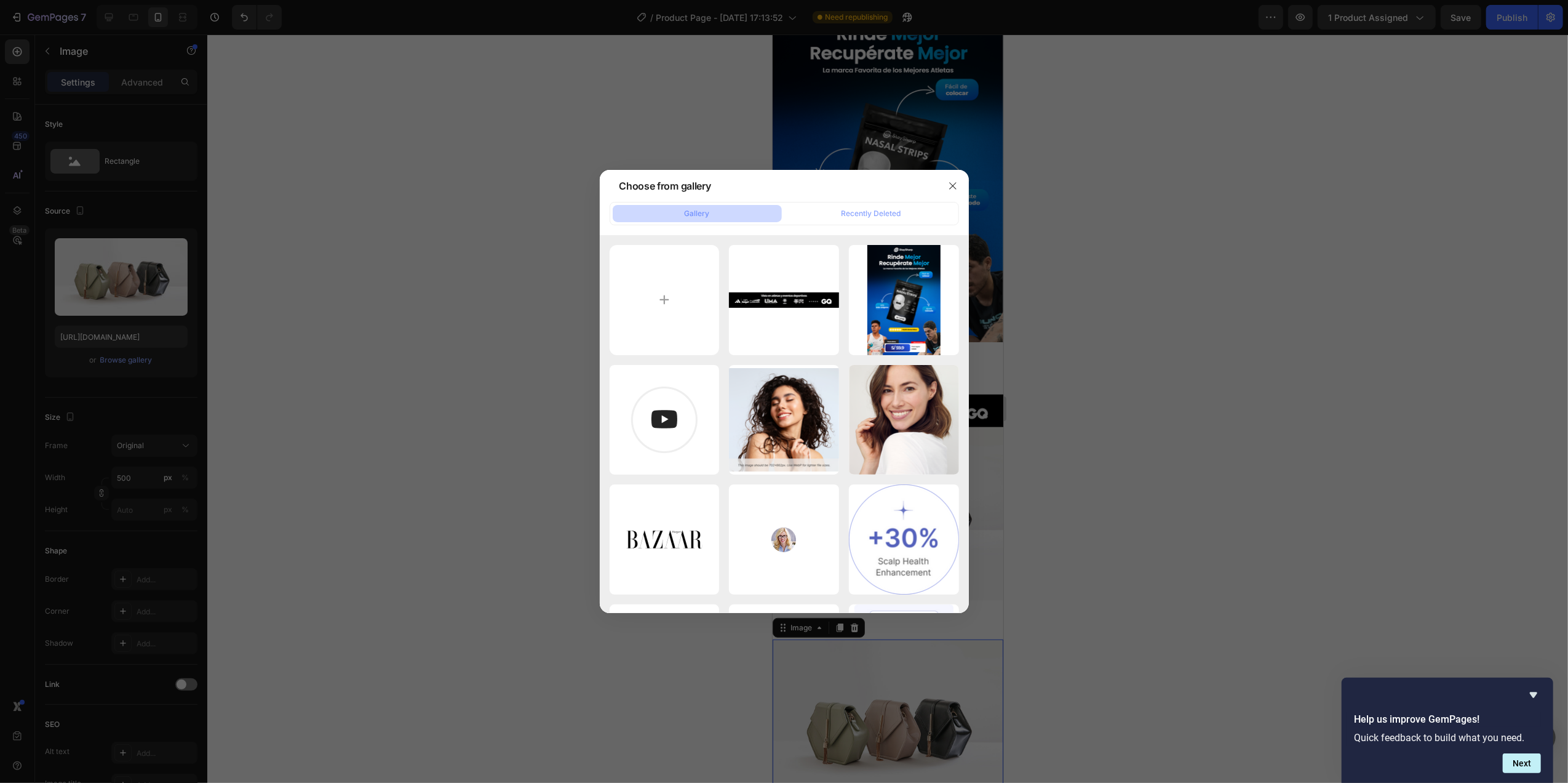
click at [352, 268] on div at bounding box center [784, 392] width 1568 height 783
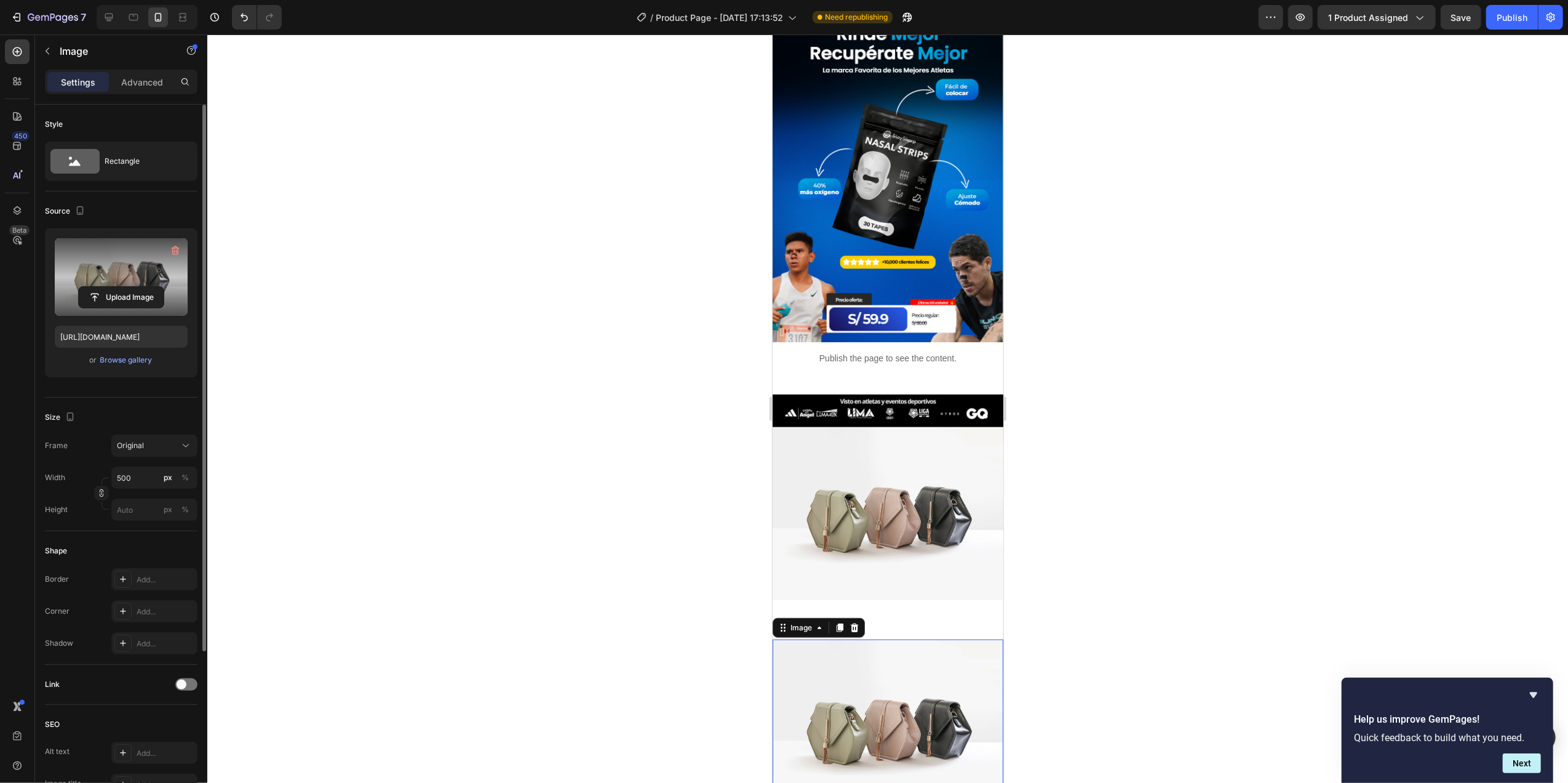
click at [110, 284] on label at bounding box center [121, 277] width 133 height 78
click at [110, 287] on input "file" at bounding box center [121, 297] width 85 height 21
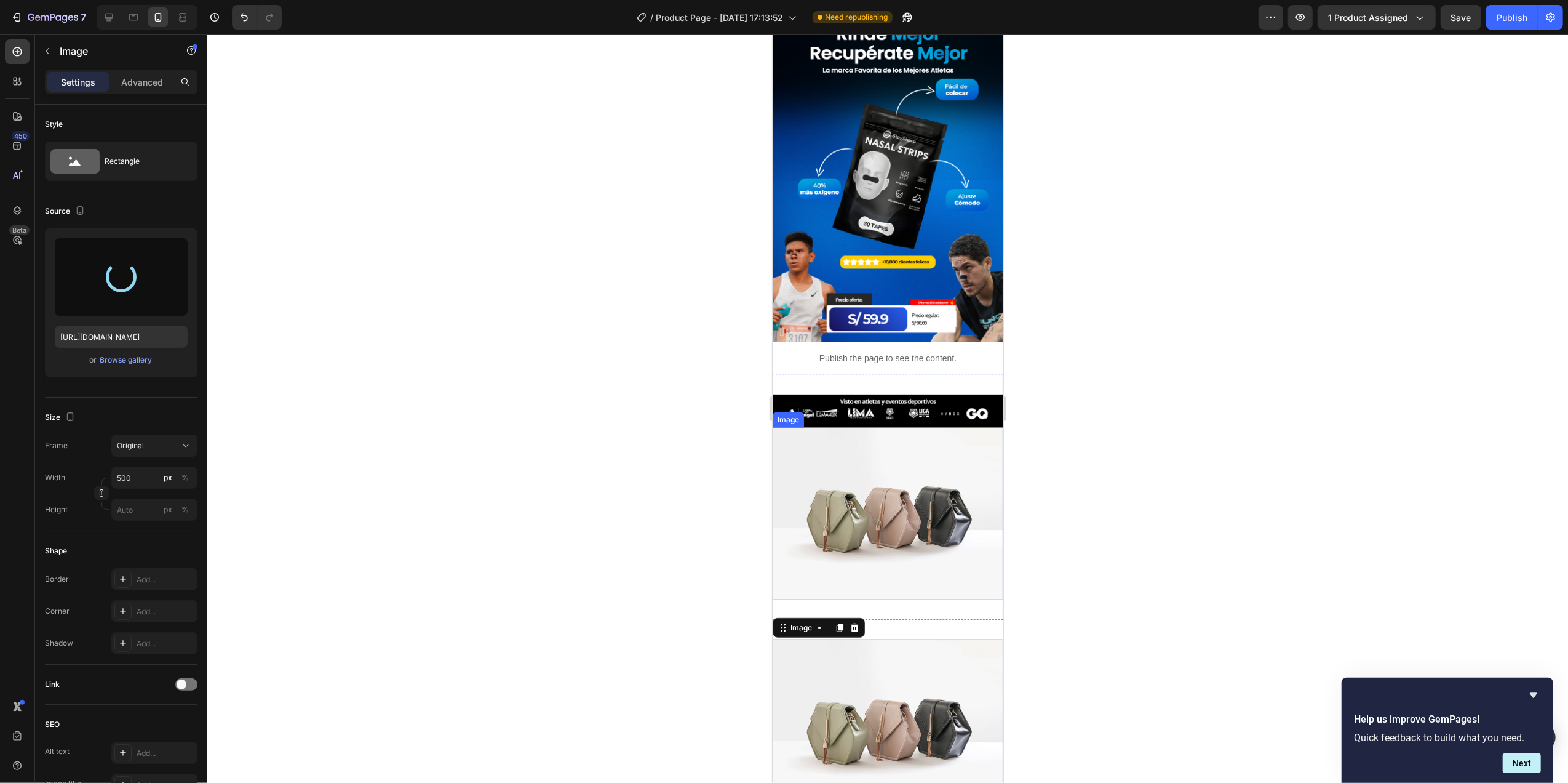
type input "[URL][DOMAIN_NAME]"
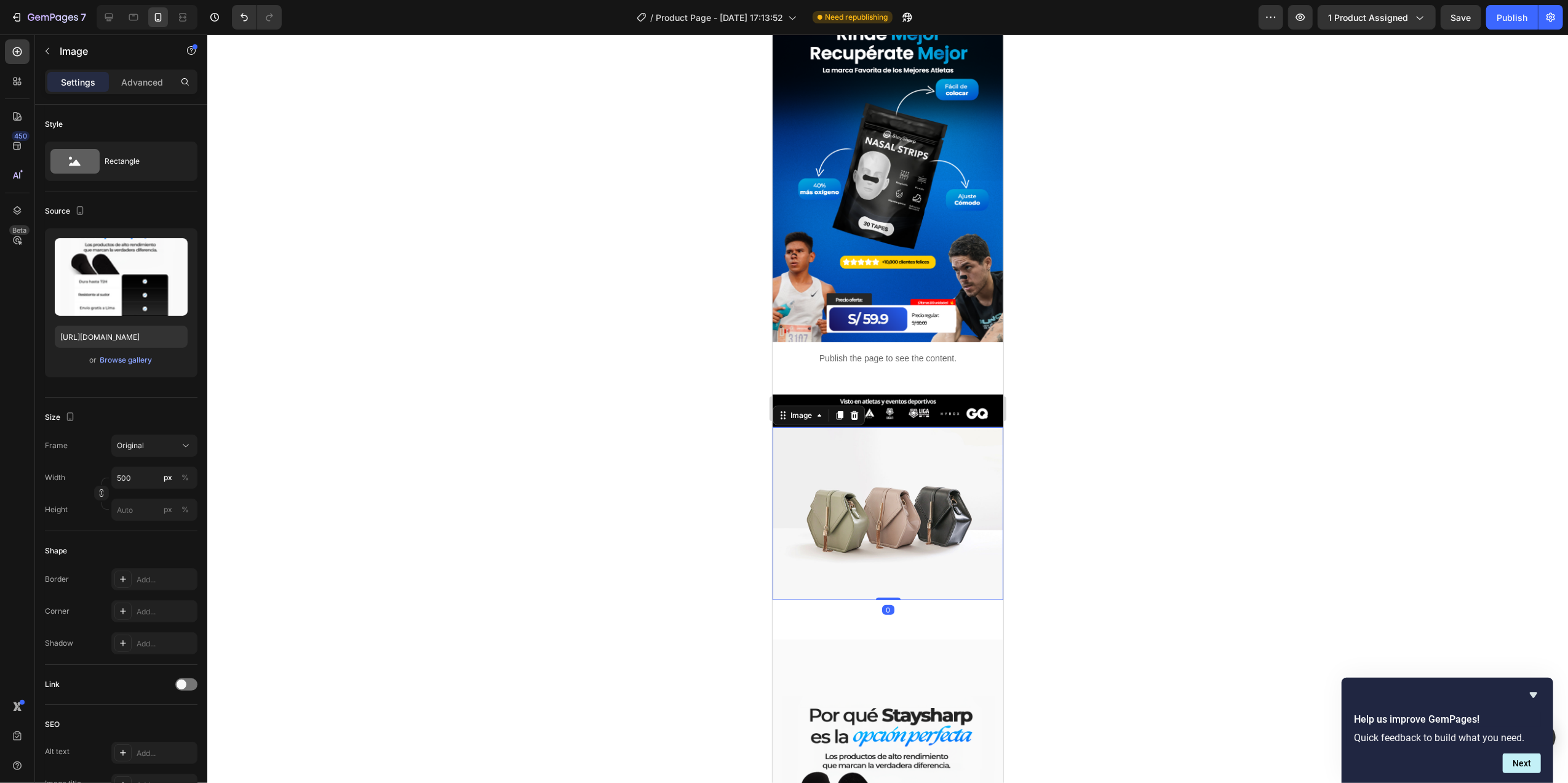
click at [934, 457] on img at bounding box center [887, 513] width 231 height 173
click at [122, 362] on div "Browse gallery" at bounding box center [127, 360] width 52 height 11
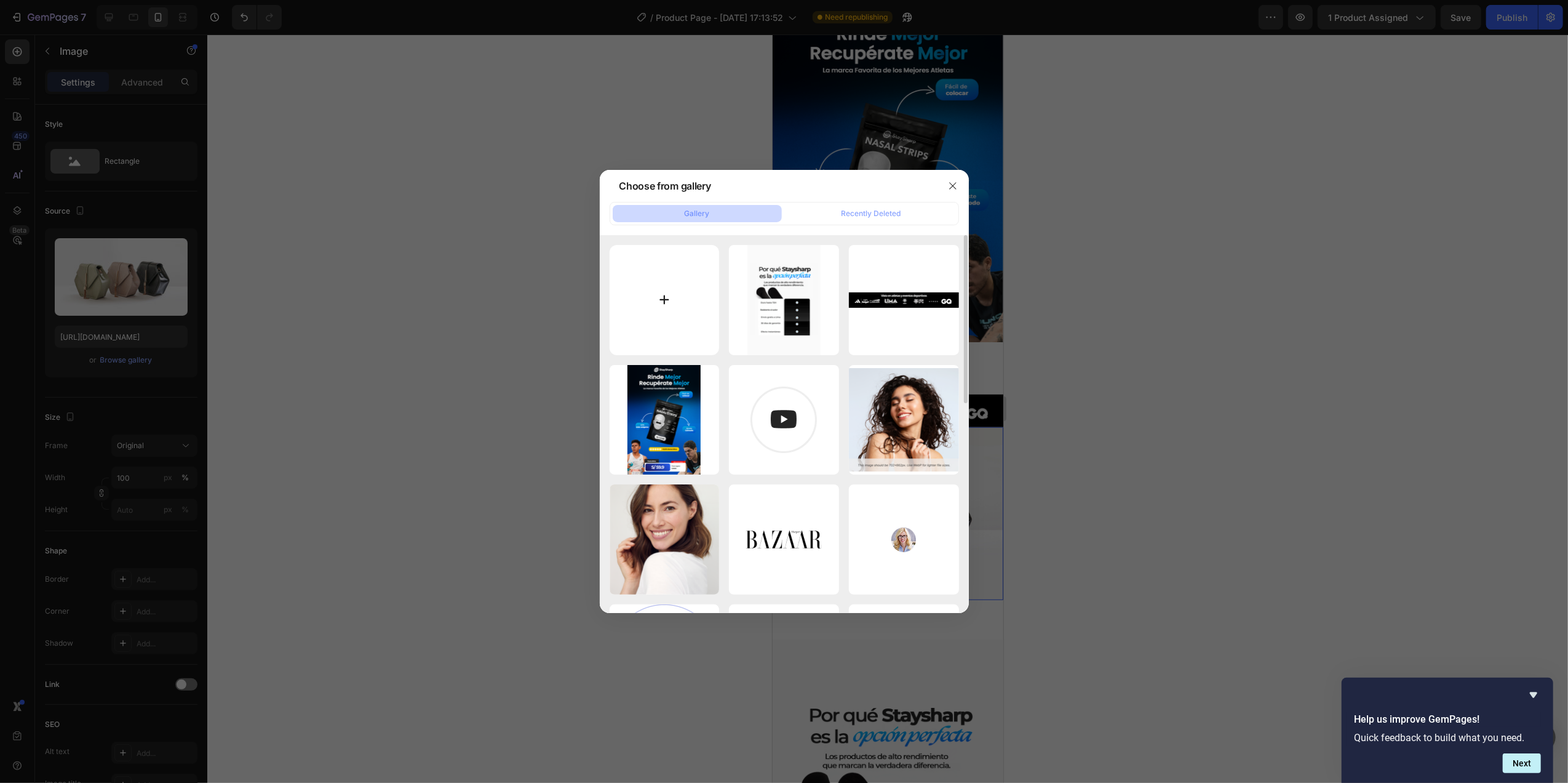
click at [658, 299] on input "file" at bounding box center [664, 300] width 110 height 110
type input "C:\fakepath\LA CINTA PARA LA BOCA MAS EFECTIVO + MAS DURABLE (61).png"
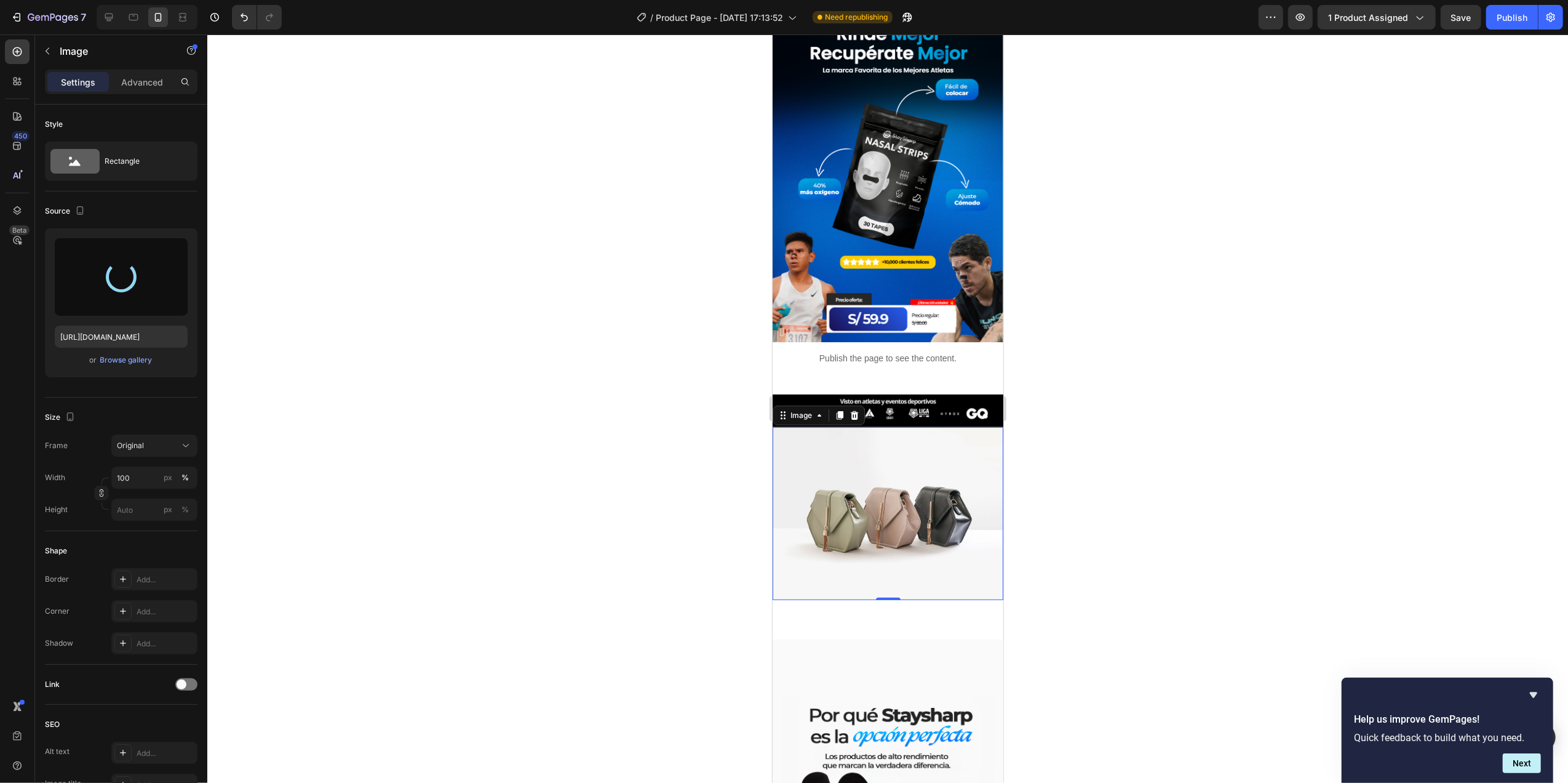
type input "[URL][DOMAIN_NAME]"
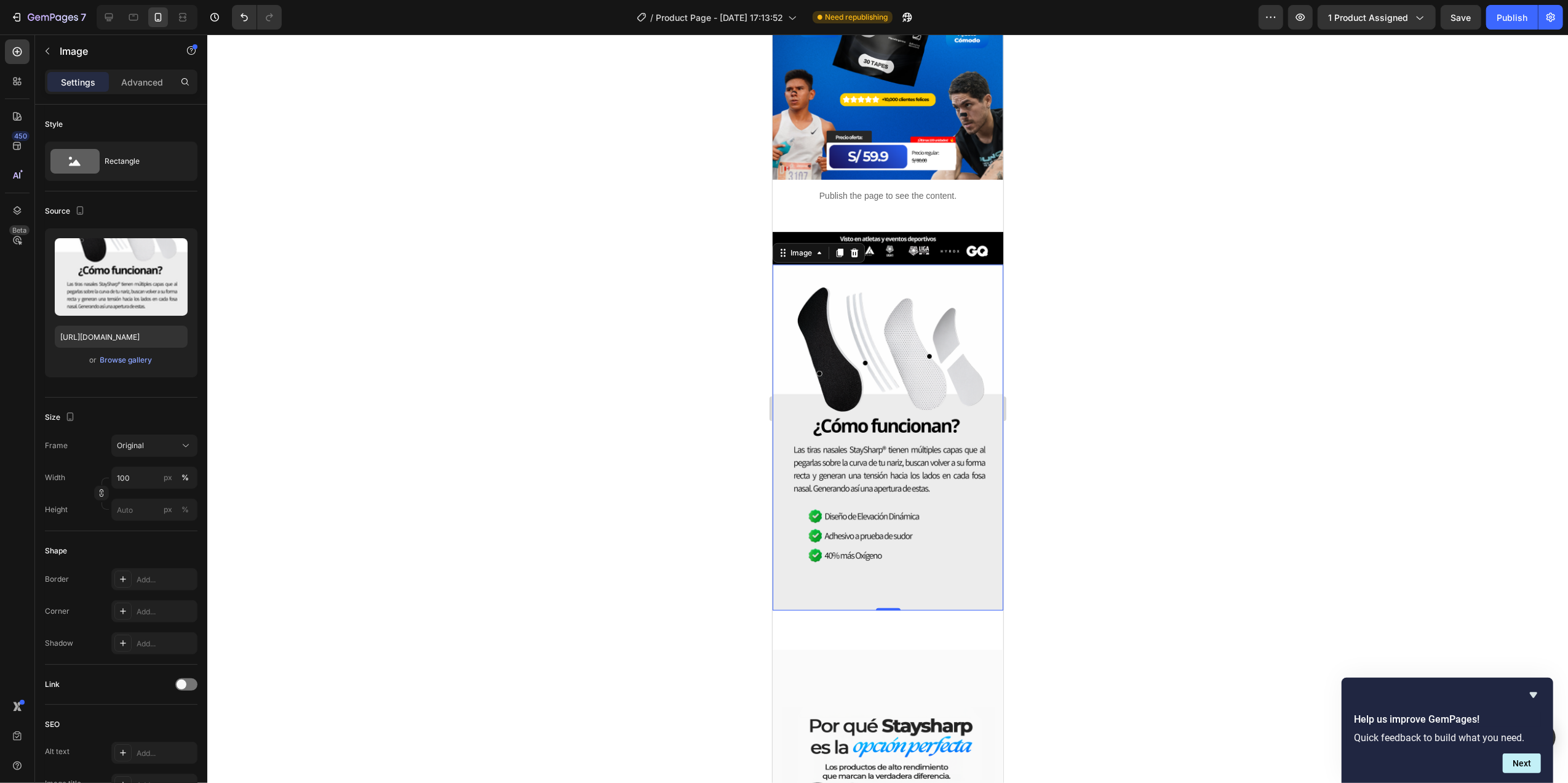
scroll to position [574, 0]
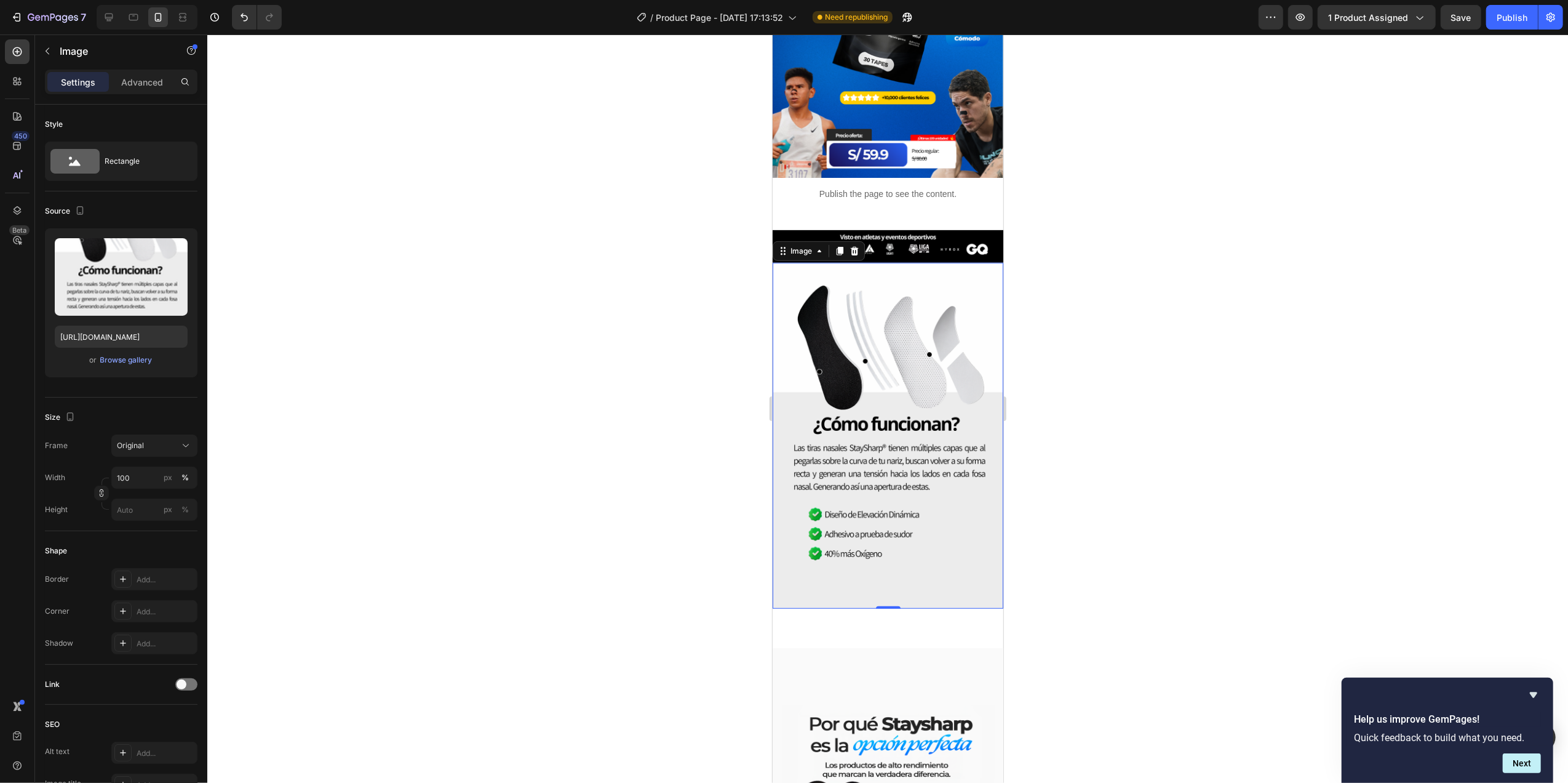
click at [915, 455] on img at bounding box center [887, 435] width 231 height 346
click at [840, 394] on img at bounding box center [887, 435] width 231 height 346
drag, startPoint x: 876, startPoint y: 549, endPoint x: 884, endPoint y: 515, distance: 34.9
click at [884, 515] on div "Image 0" at bounding box center [887, 435] width 231 height 346
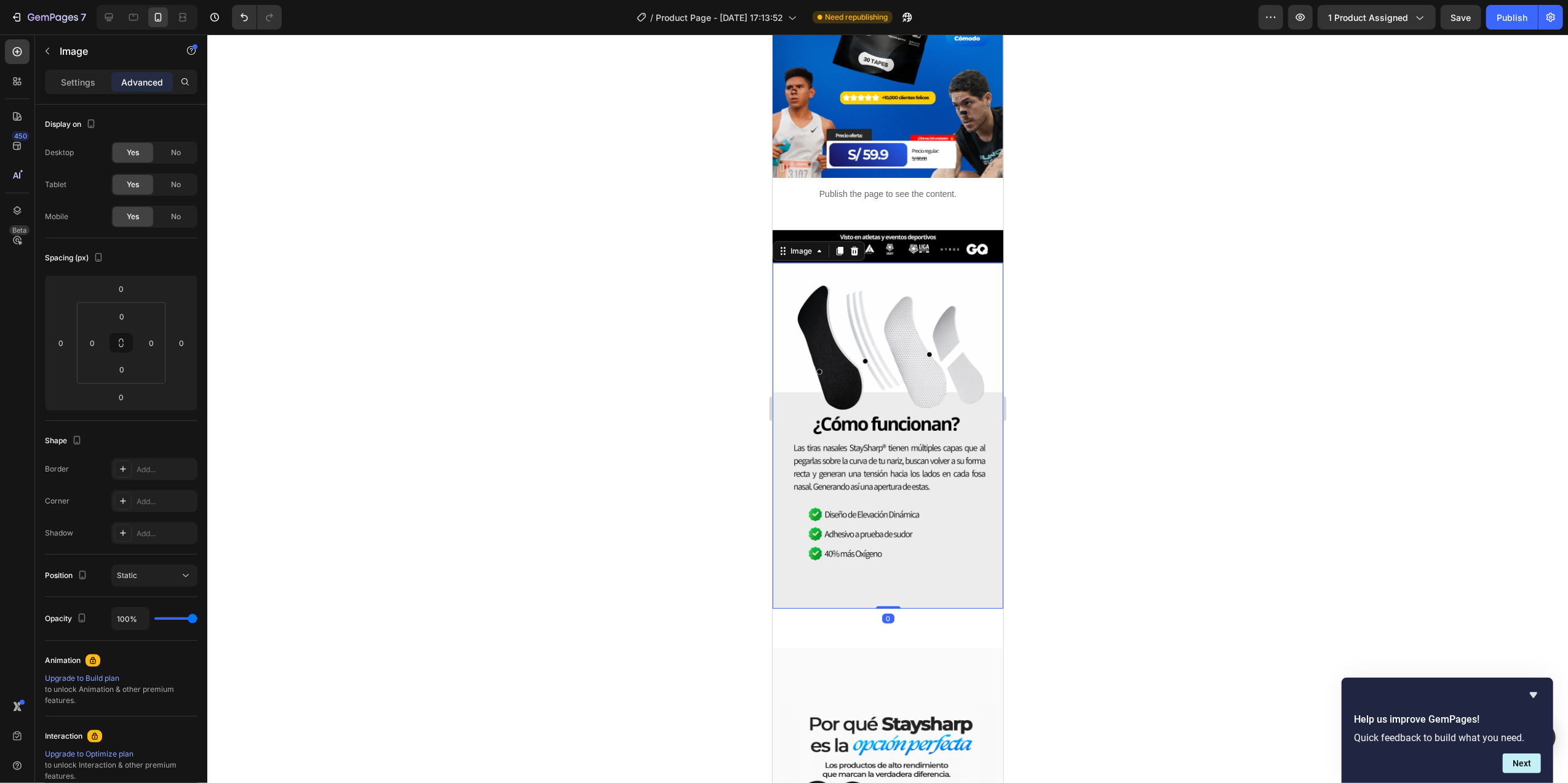
click at [902, 467] on img at bounding box center [887, 435] width 231 height 346
click at [855, 303] on img at bounding box center [887, 435] width 231 height 346
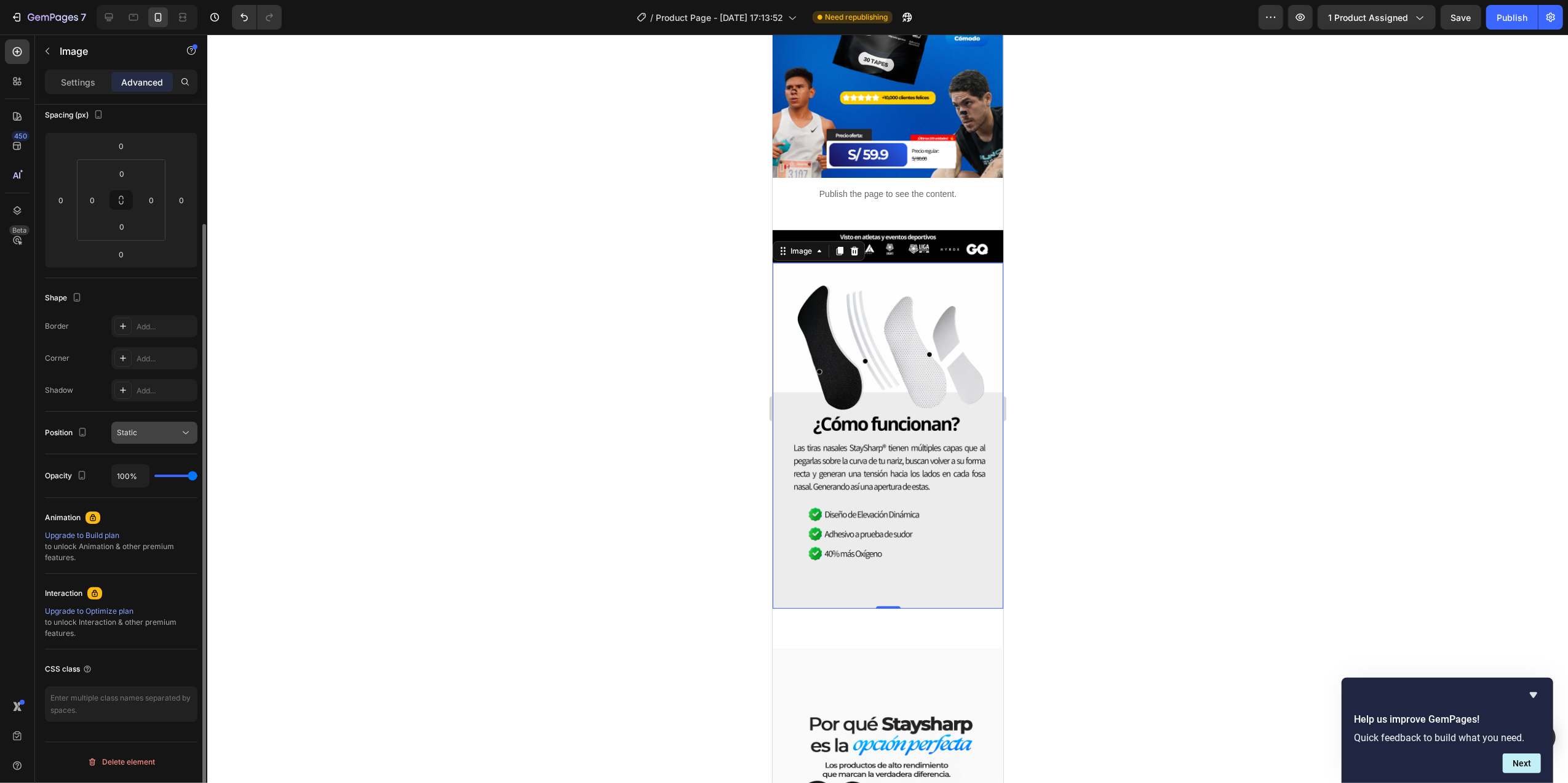
scroll to position [0, 0]
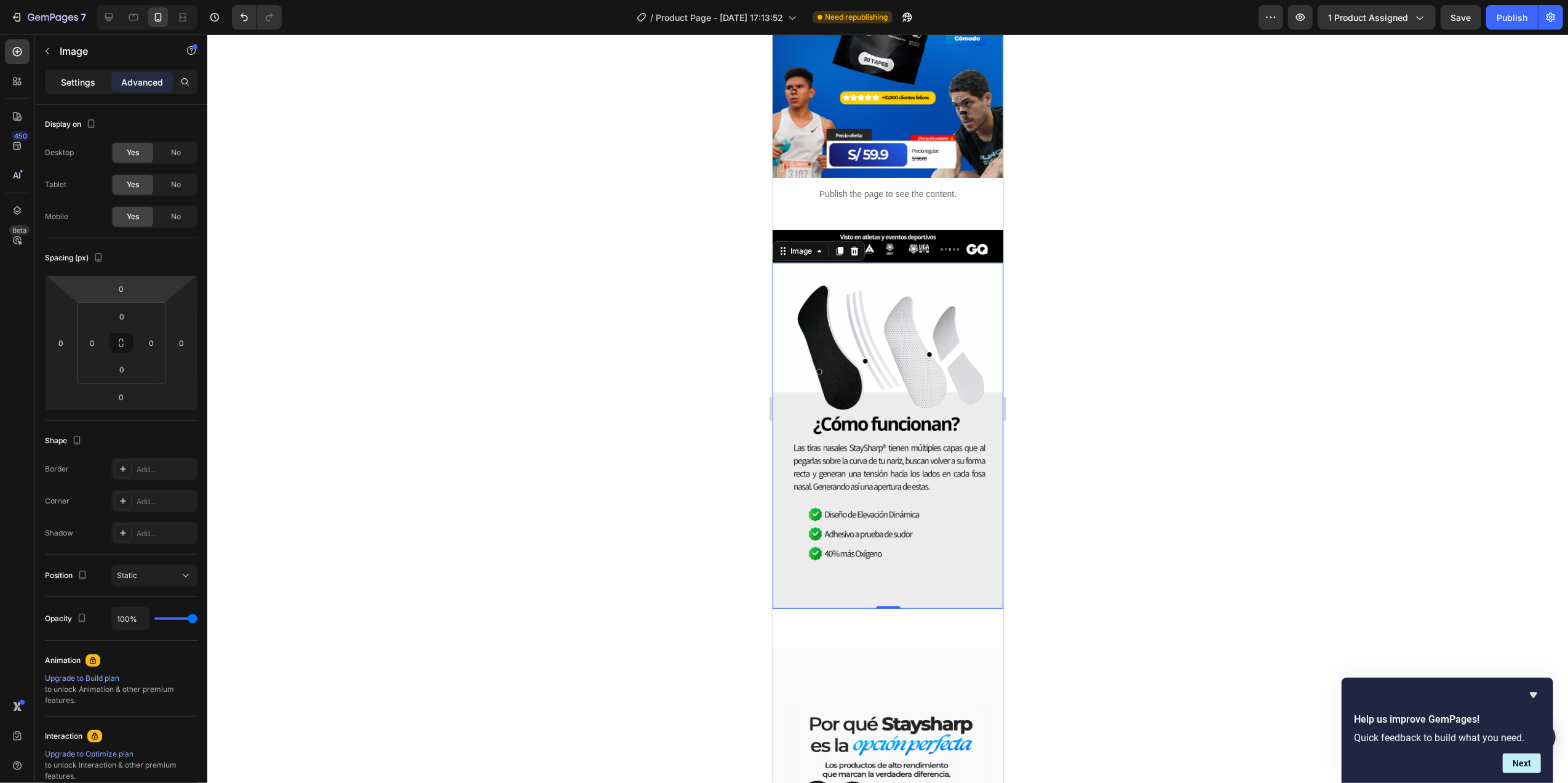
click at [84, 79] on p "Settings" at bounding box center [78, 82] width 35 height 13
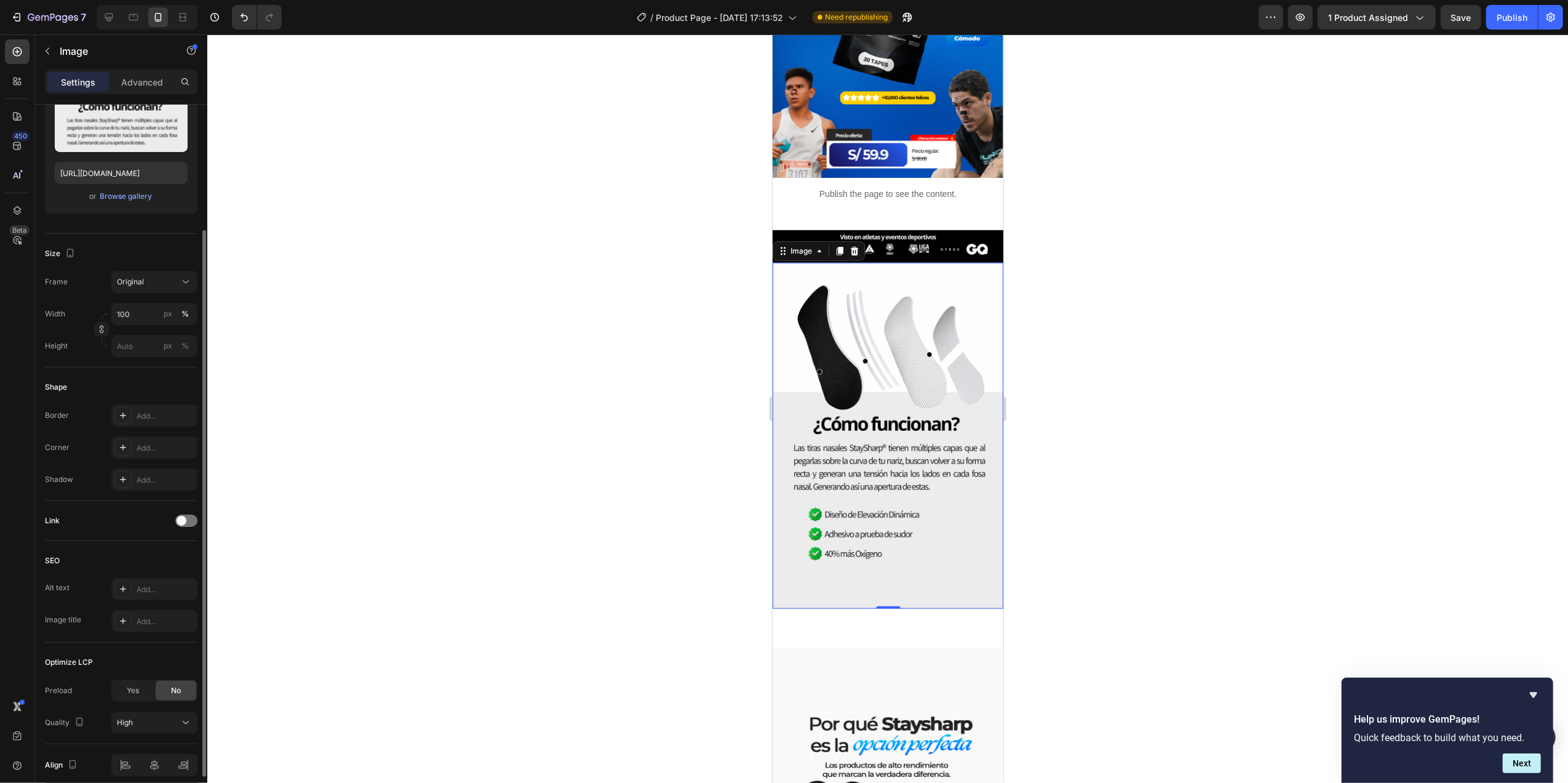
scroll to position [217, 0]
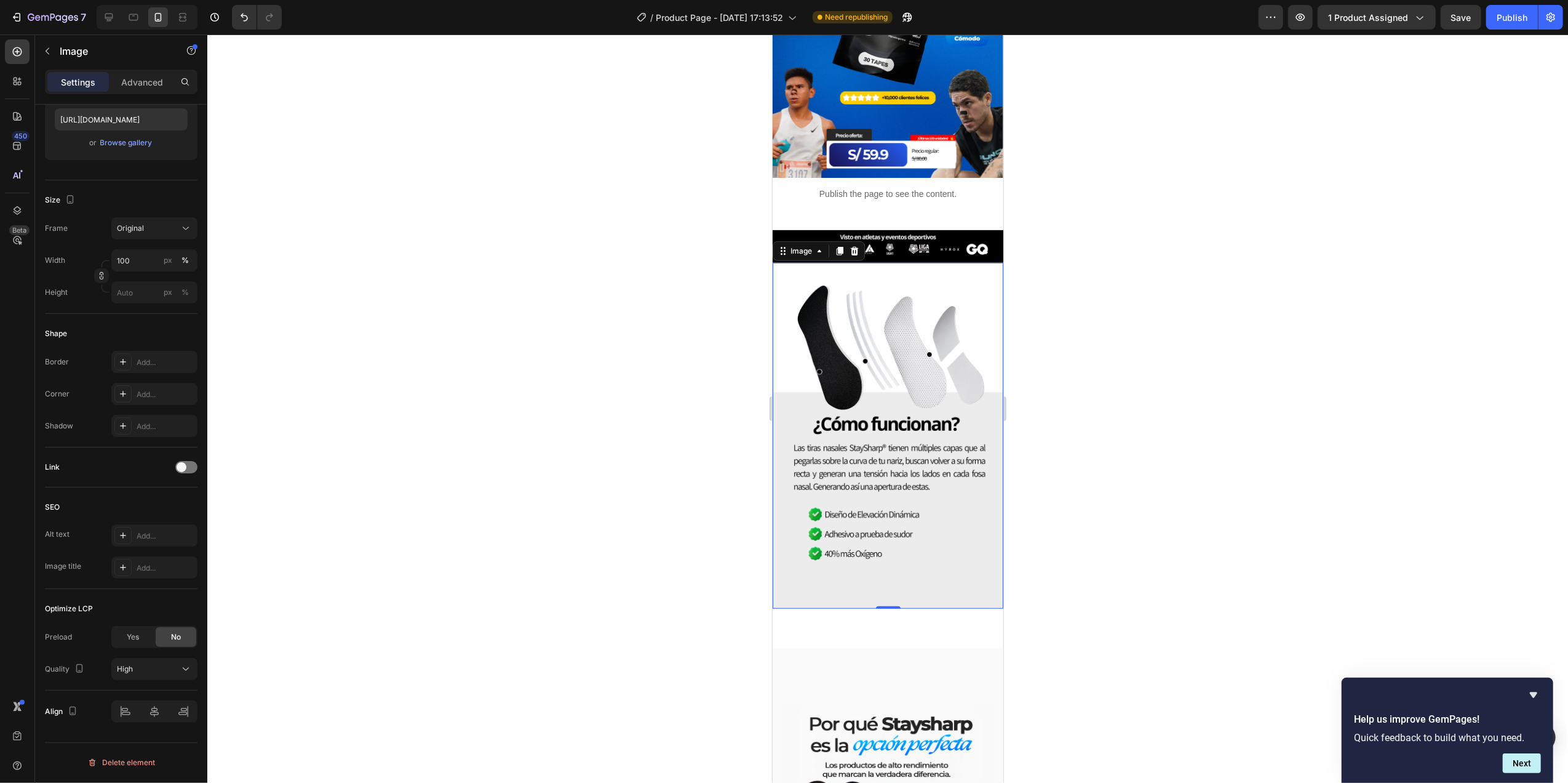
click at [948, 423] on img at bounding box center [887, 435] width 231 height 346
click at [948, 422] on img at bounding box center [887, 435] width 231 height 346
click at [809, 246] on div "Image" at bounding box center [800, 251] width 26 height 11
click at [816, 244] on div "Image" at bounding box center [800, 251] width 51 height 15
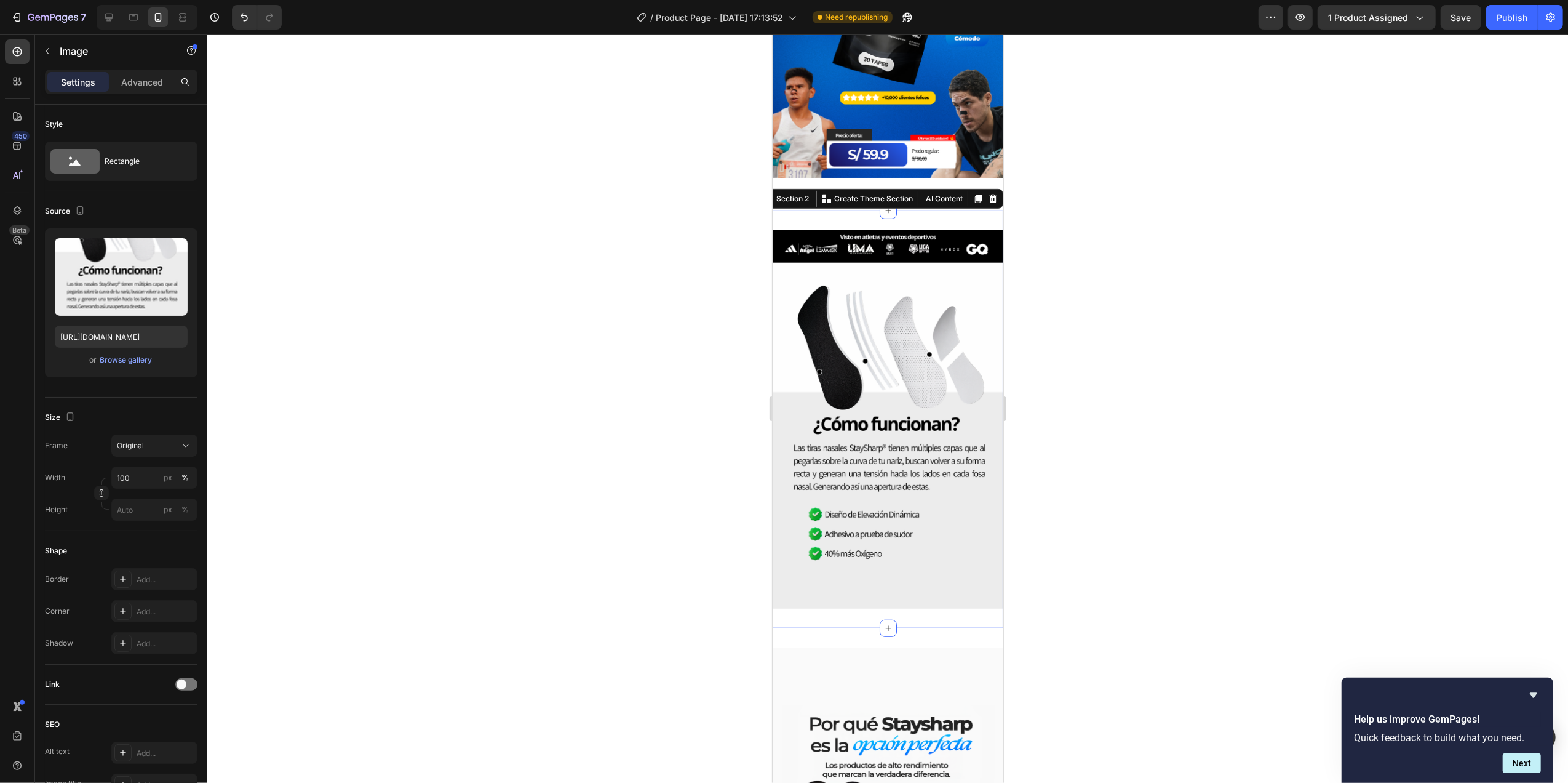
click at [887, 561] on div "Image Image Section 2 You can create reusable sections Create Theme Section AI …" at bounding box center [887, 419] width 231 height 418
click at [828, 406] on img at bounding box center [887, 435] width 231 height 346
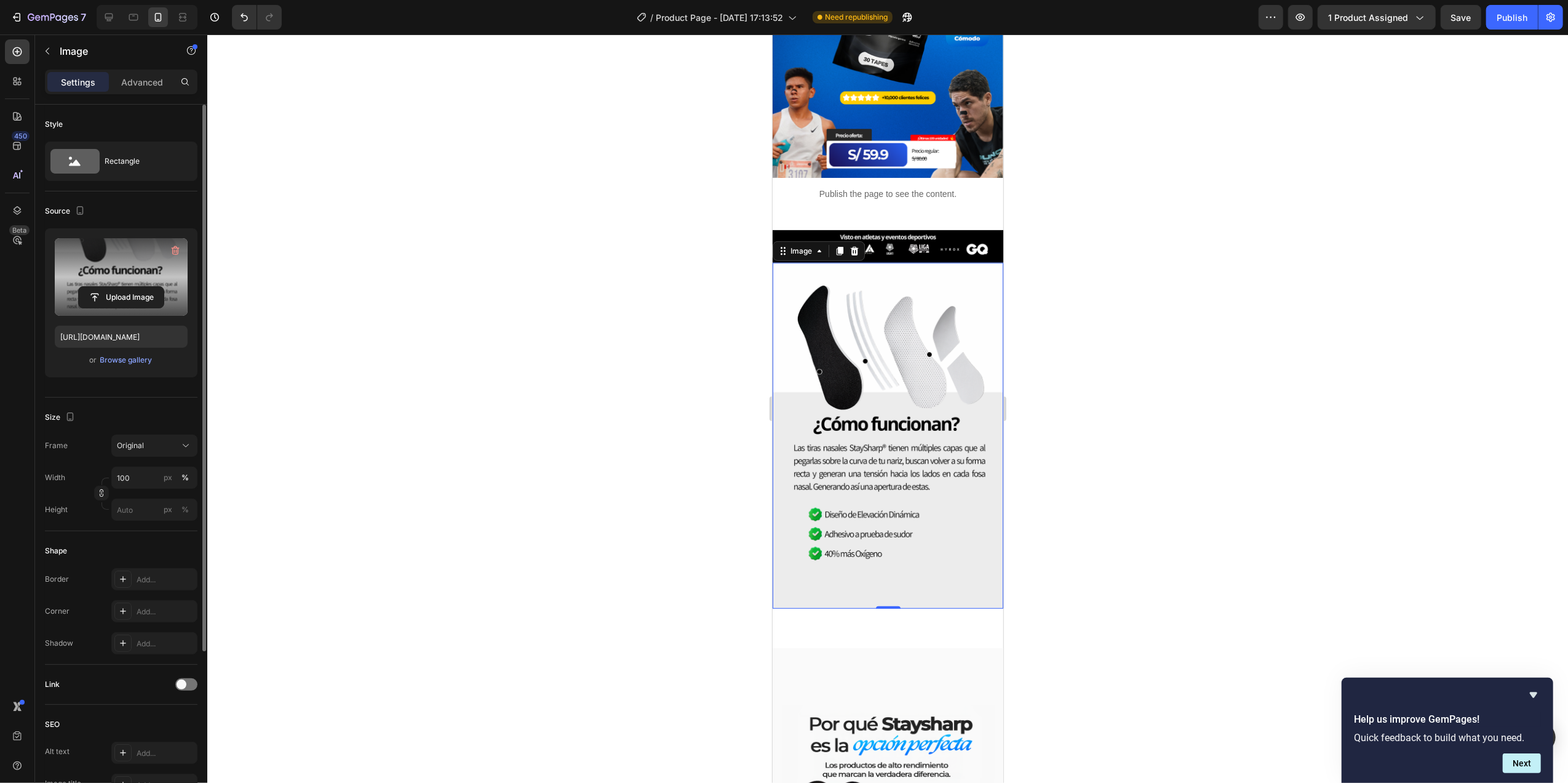
click at [116, 263] on label at bounding box center [121, 277] width 133 height 78
click at [116, 287] on input "file" at bounding box center [121, 297] width 85 height 21
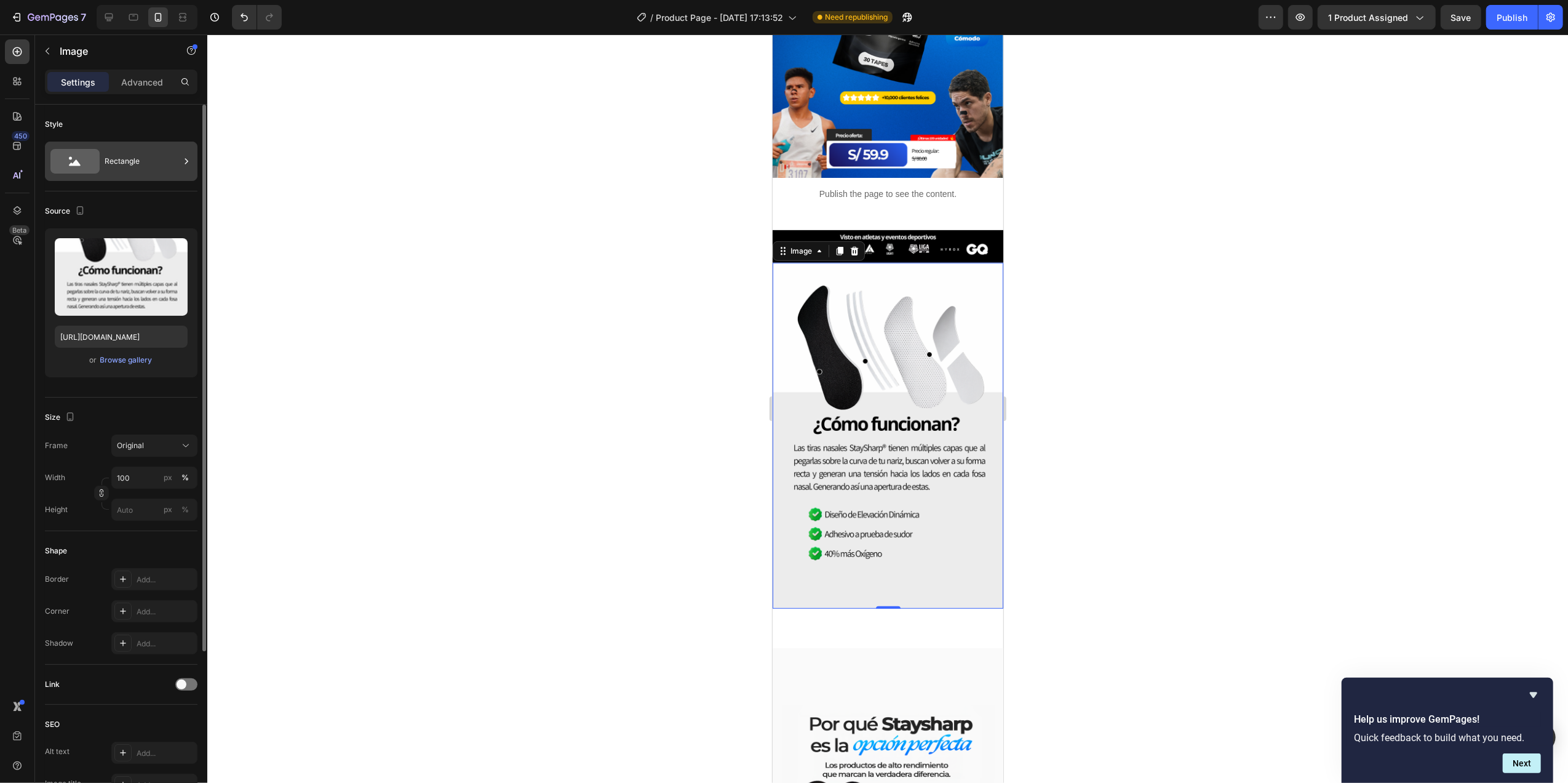
click at [121, 166] on div "Rectangle" at bounding box center [142, 161] width 75 height 28
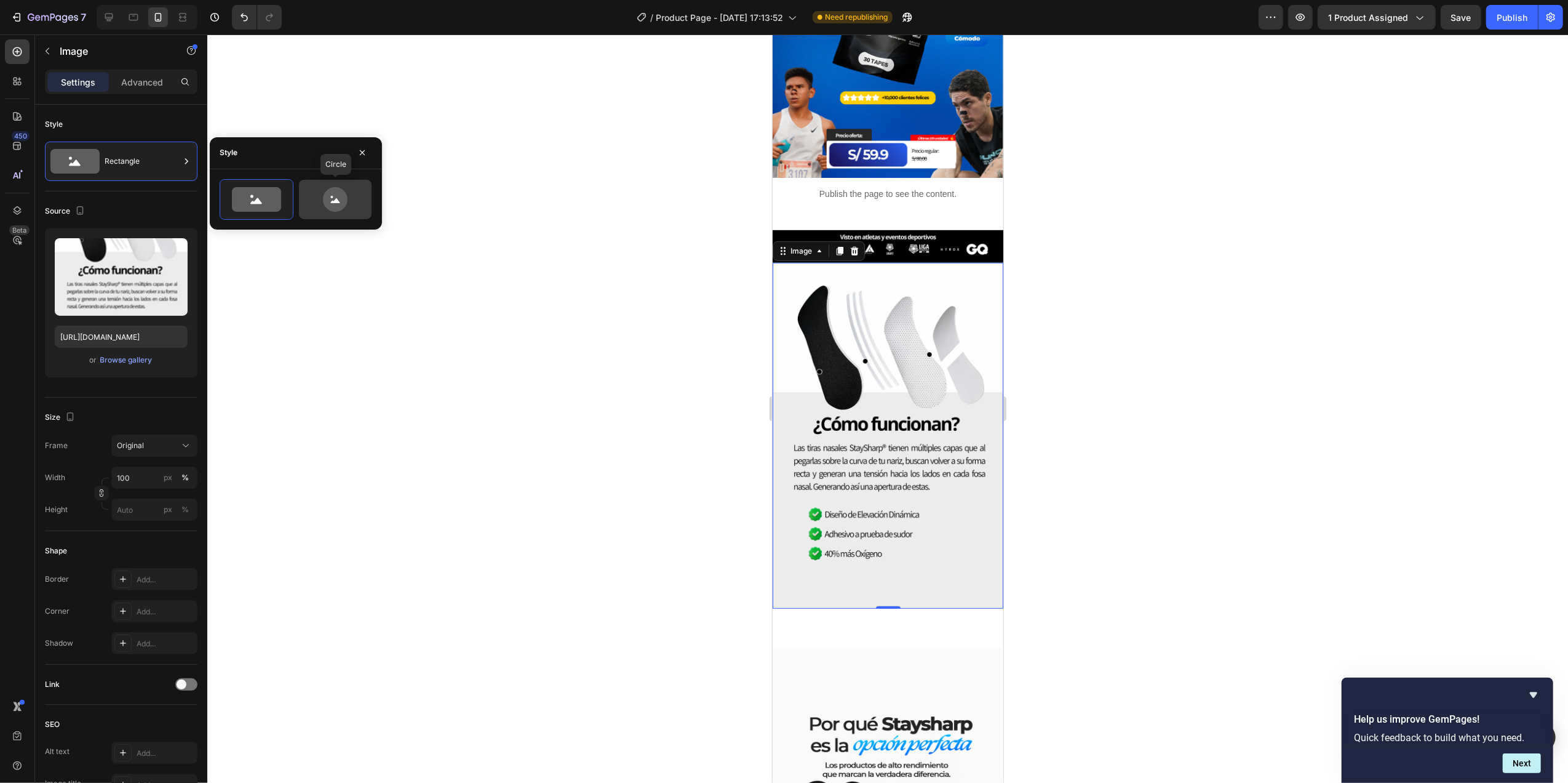
click at [325, 195] on icon at bounding box center [335, 199] width 25 height 25
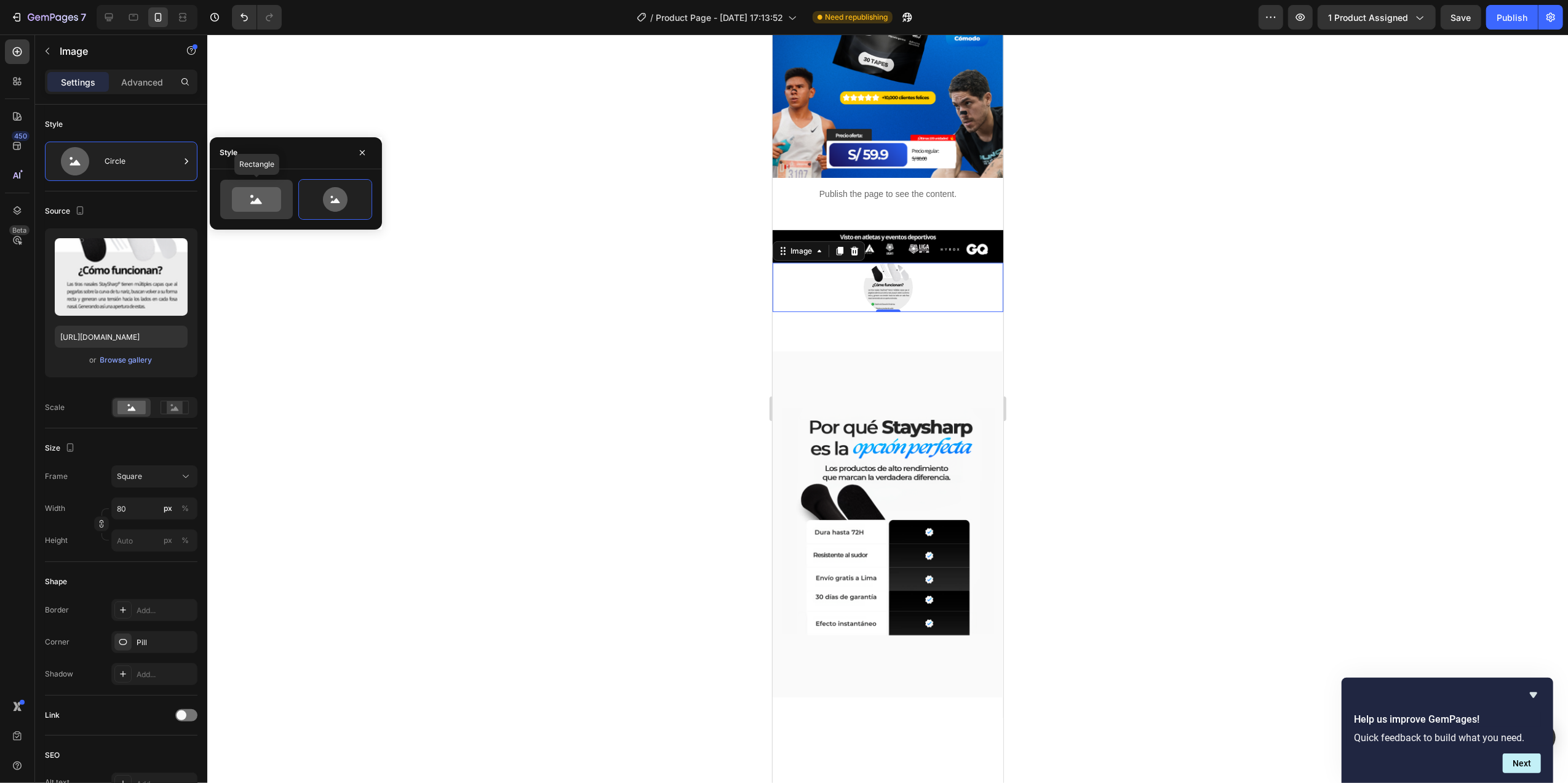
click at [267, 198] on icon at bounding box center [257, 199] width 50 height 25
type input "100"
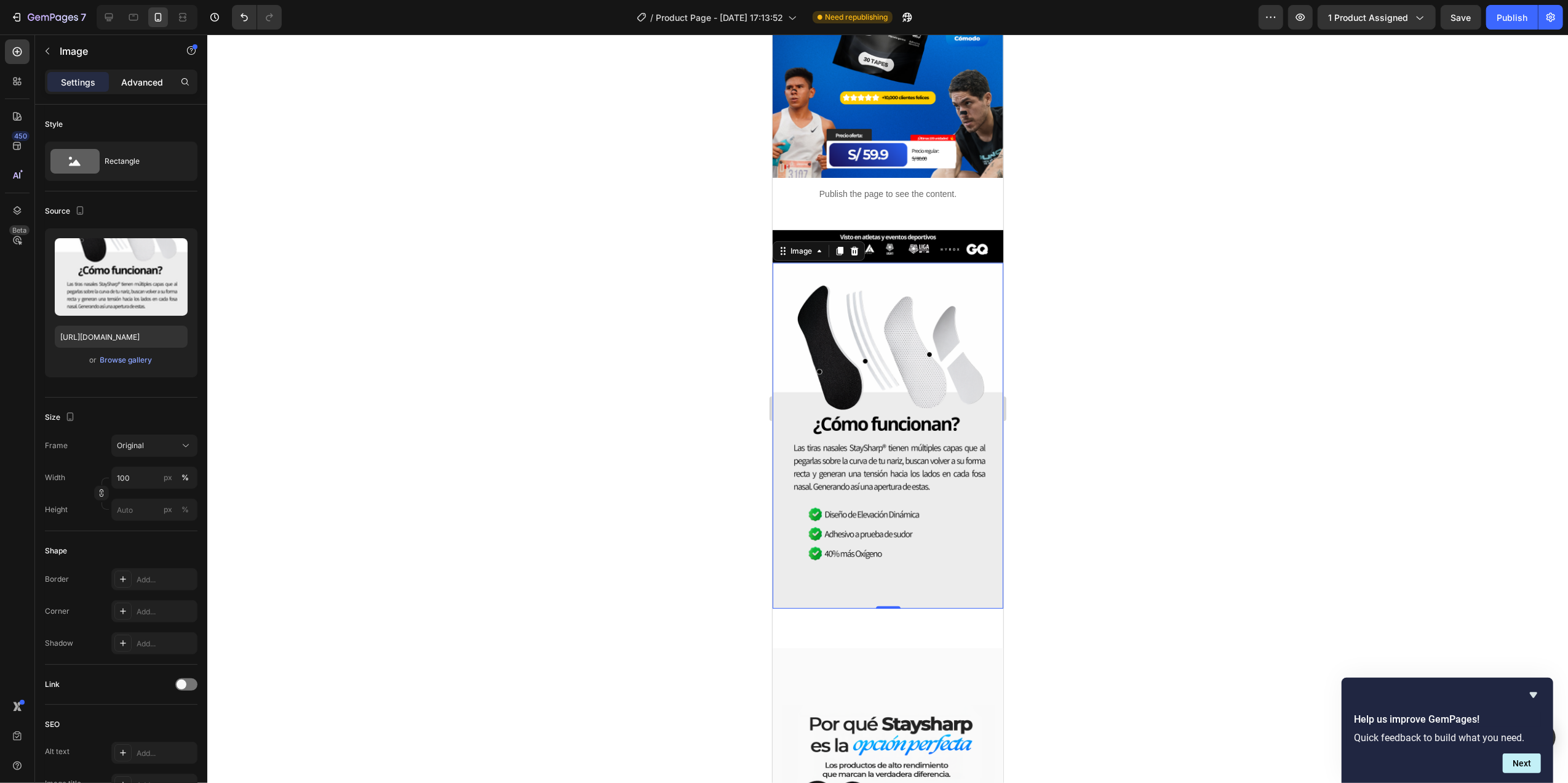
click at [151, 79] on p "Advanced" at bounding box center [142, 82] width 42 height 13
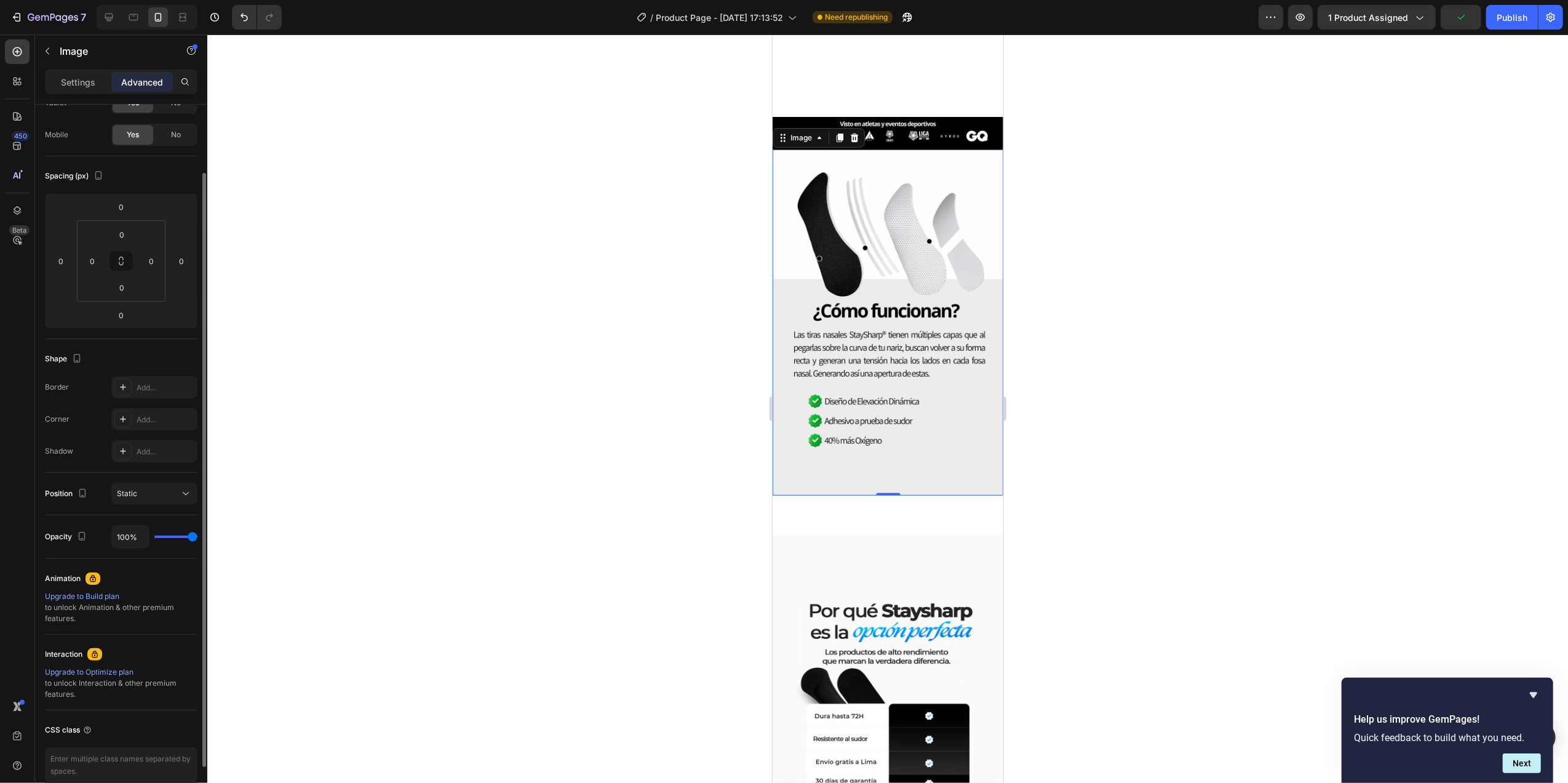
scroll to position [821, 0]
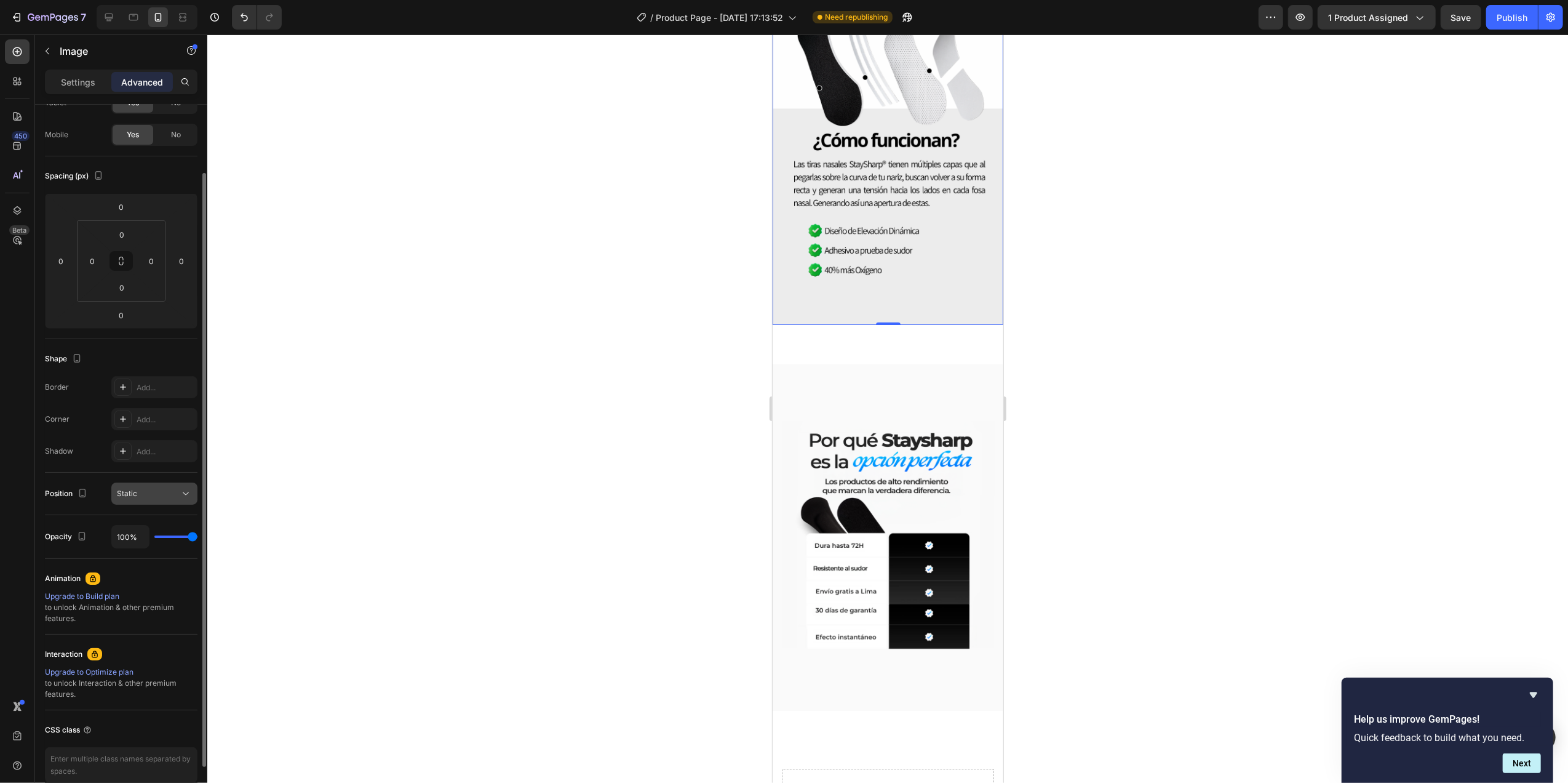
click at [155, 496] on div "Static" at bounding box center [148, 493] width 63 height 11
click at [156, 496] on div "Static" at bounding box center [148, 493] width 63 height 11
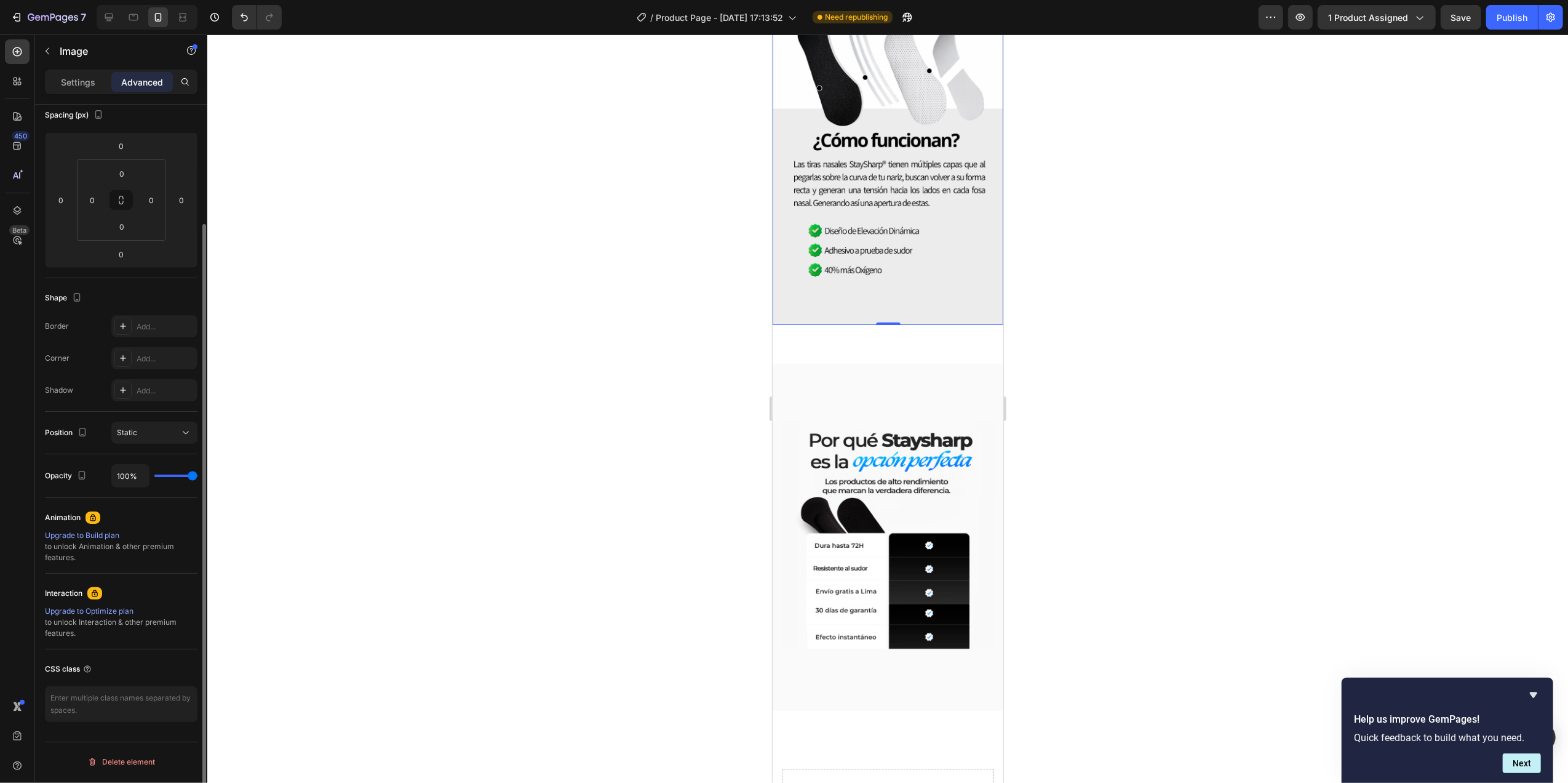
scroll to position [0, 0]
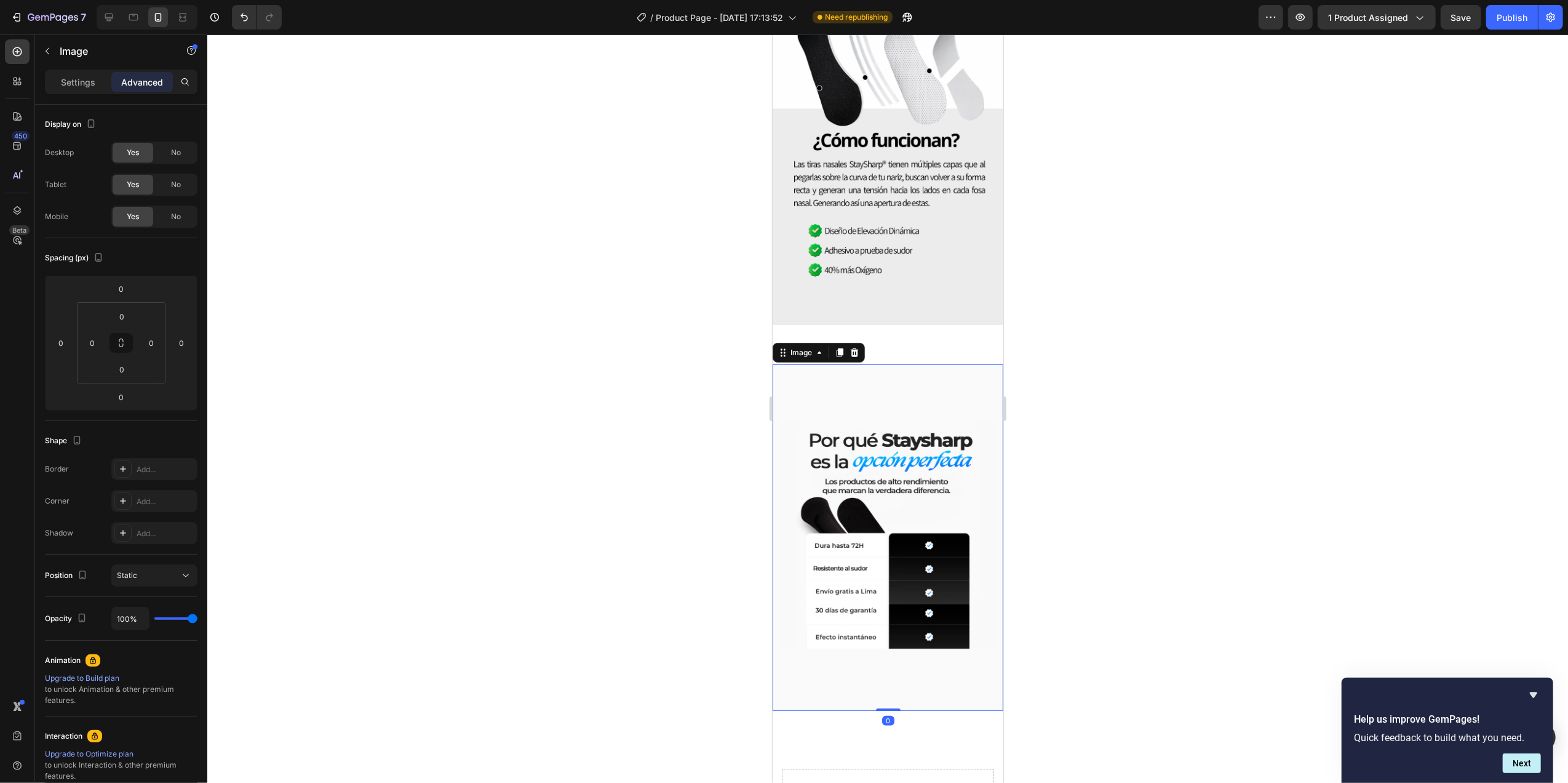
click at [915, 513] on img at bounding box center [887, 537] width 231 height 346
click at [934, 345] on div "Image 0 Section 3" at bounding box center [887, 537] width 231 height 386
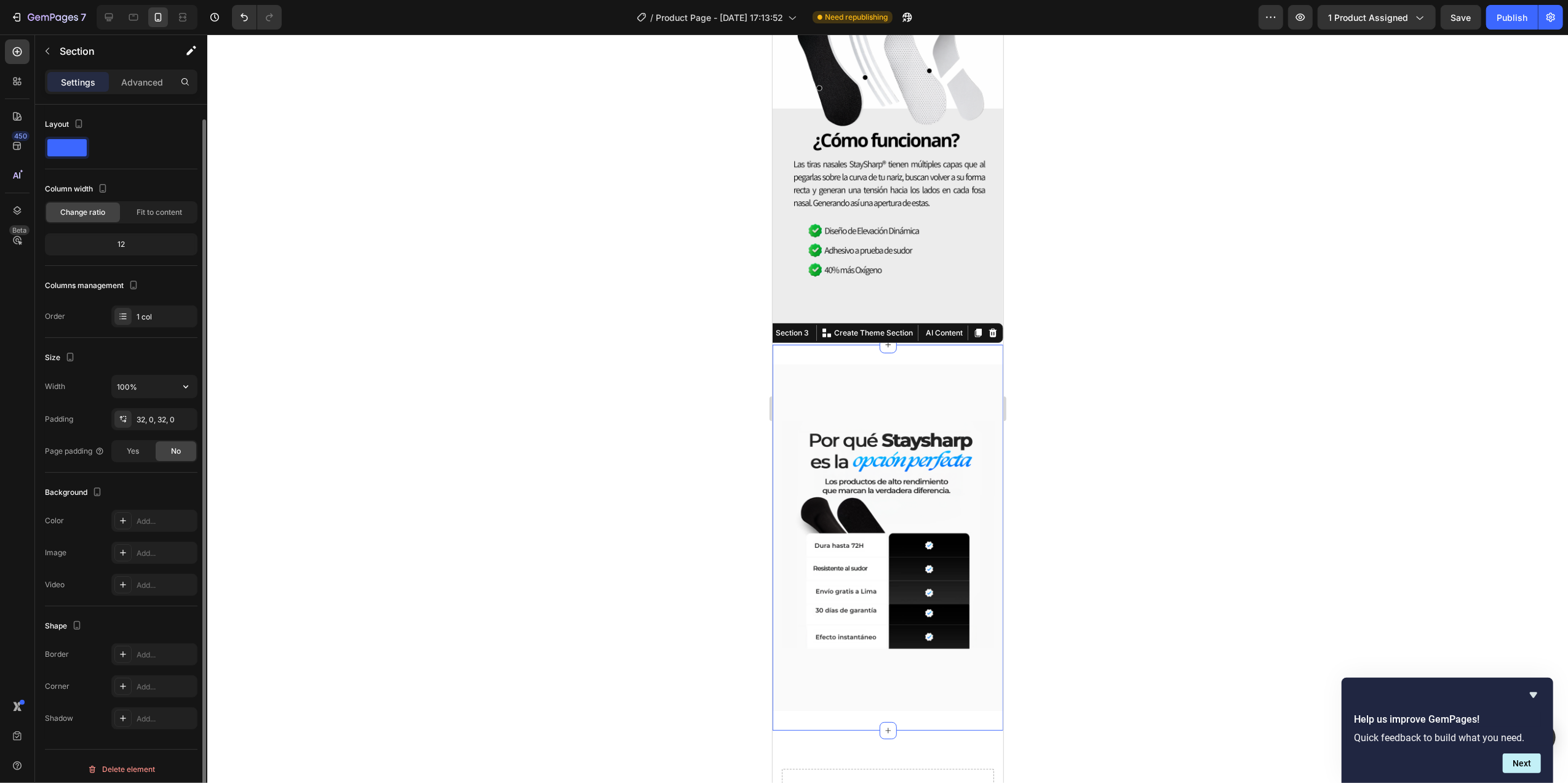
scroll to position [7, 0]
click at [139, 416] on div "32, 0, 32, 0" at bounding box center [154, 413] width 35 height 11
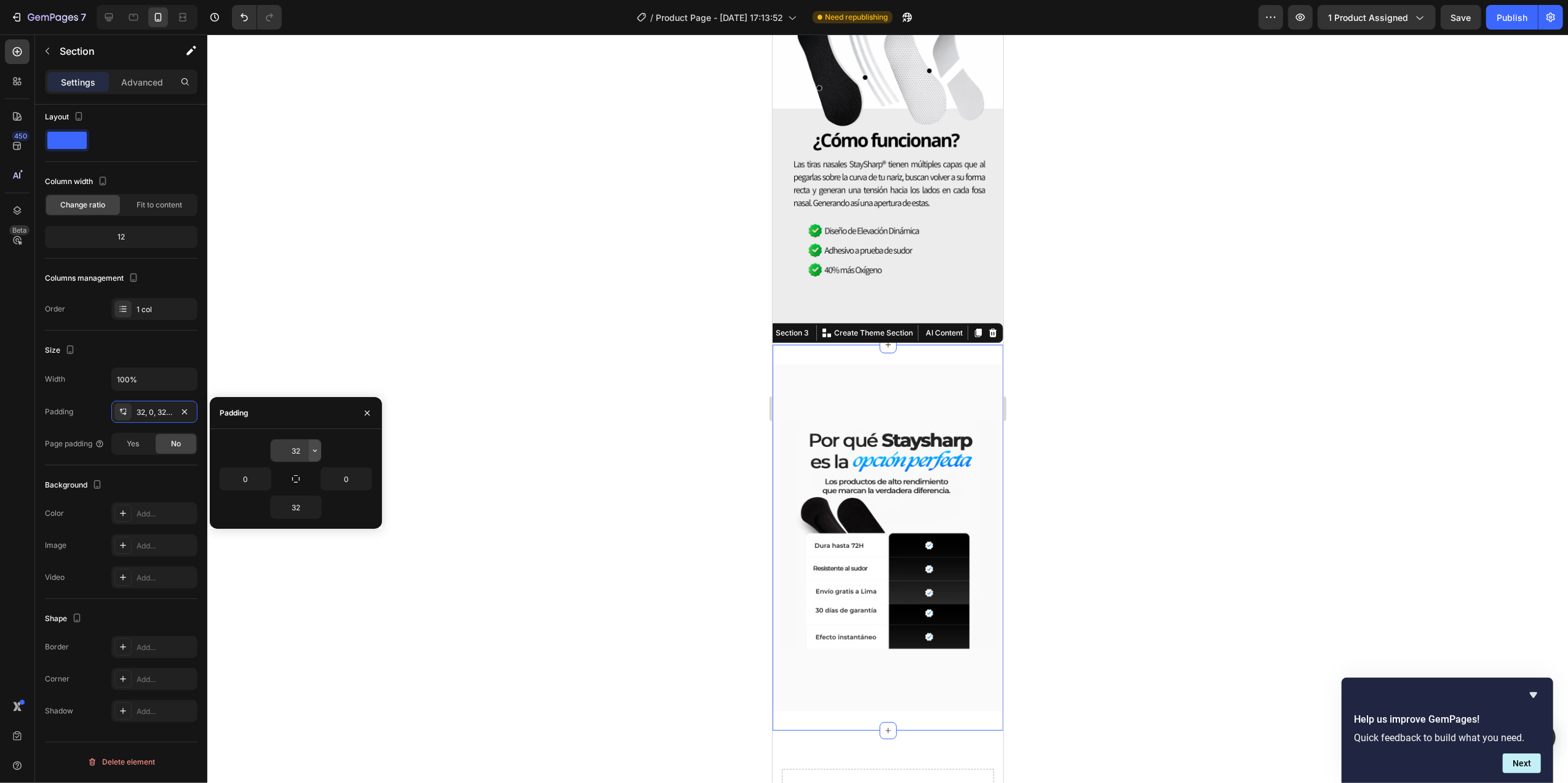
click at [309, 447] on button "button" at bounding box center [314, 450] width 12 height 22
click at [300, 449] on input "32" at bounding box center [295, 450] width 50 height 22
click at [299, 449] on input "32" at bounding box center [295, 450] width 50 height 22
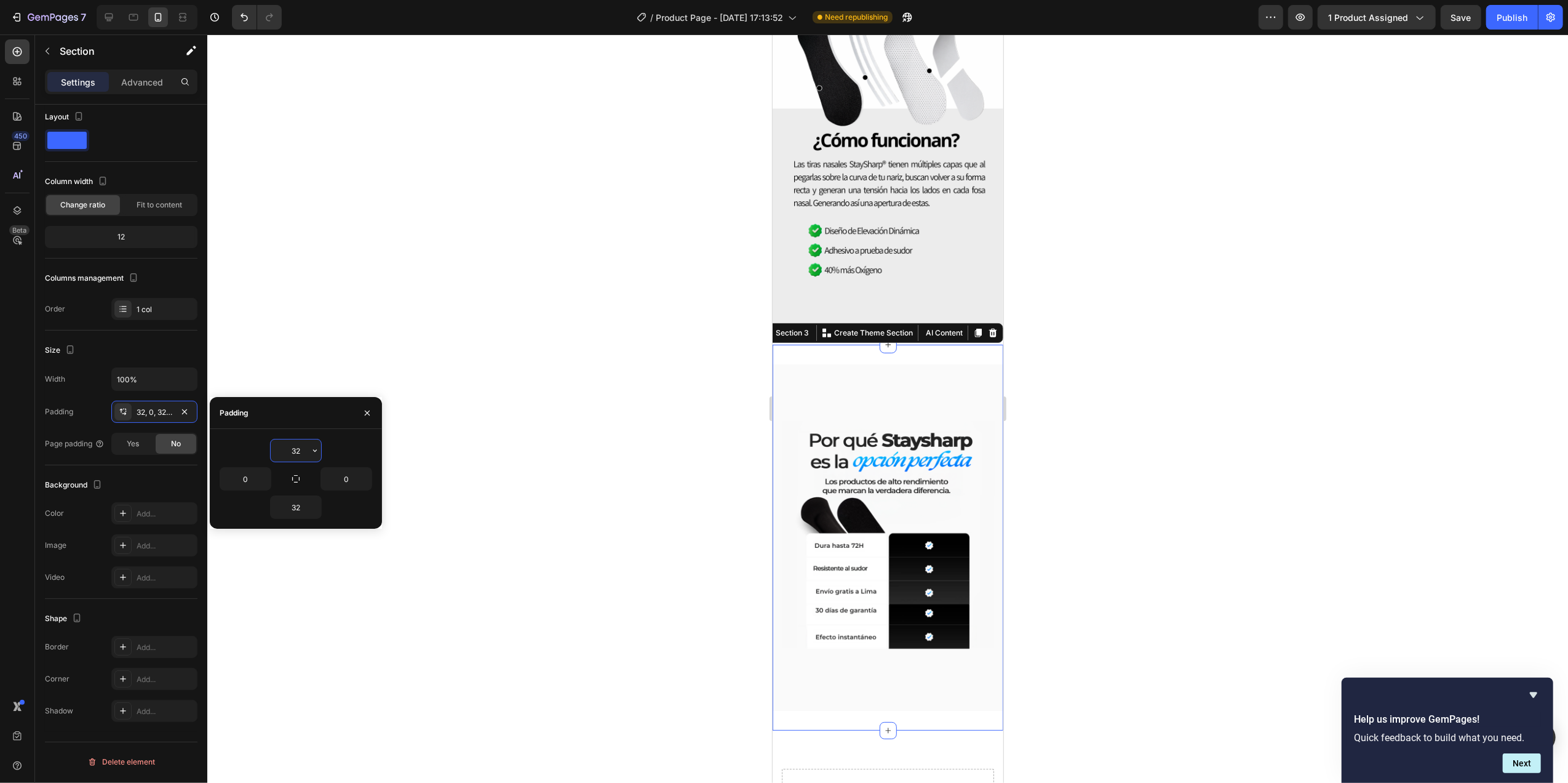
click at [299, 449] on input "32" at bounding box center [295, 450] width 50 height 22
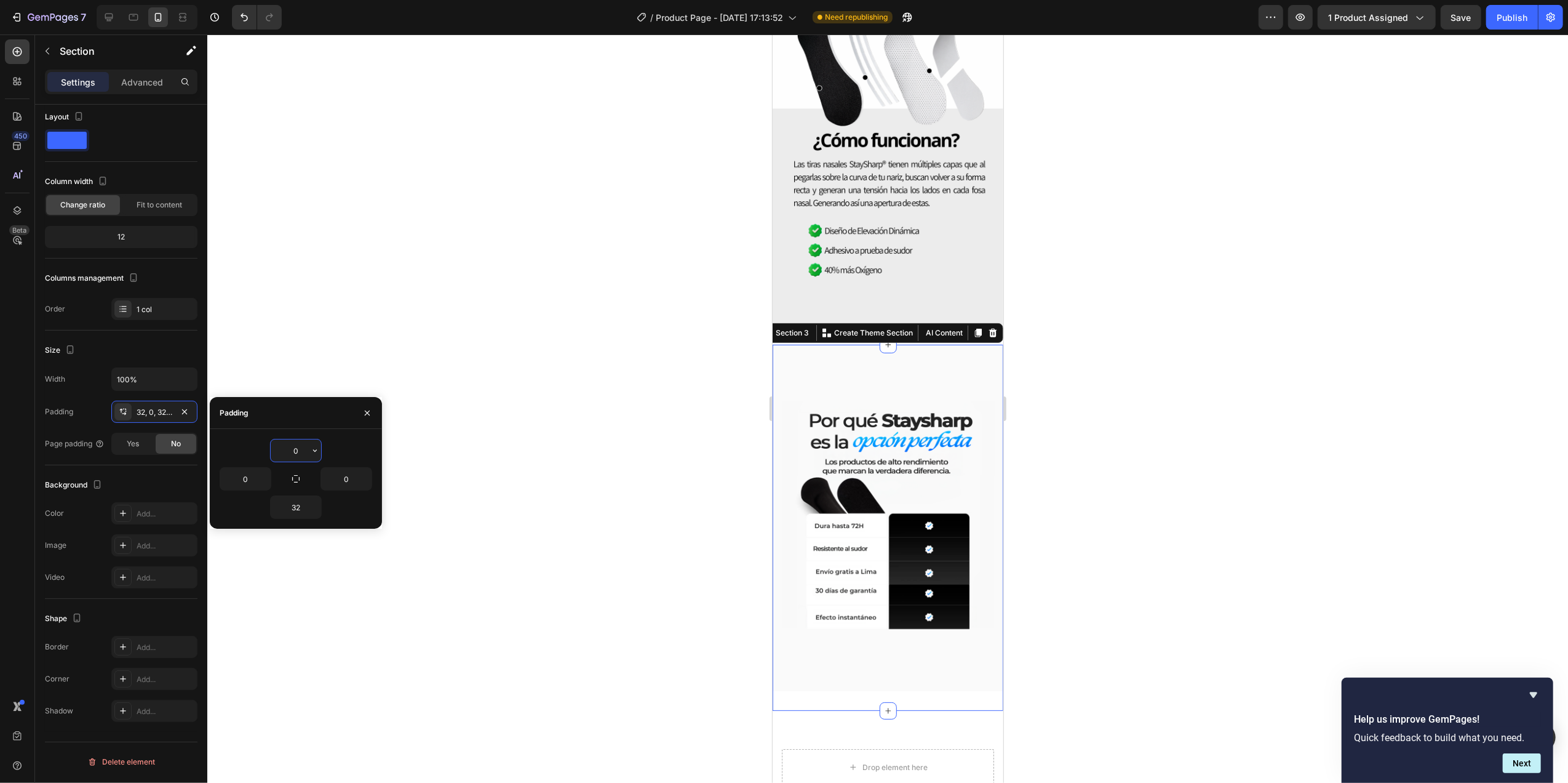
type input "0"
click at [269, 316] on div at bounding box center [887, 408] width 1361 height 748
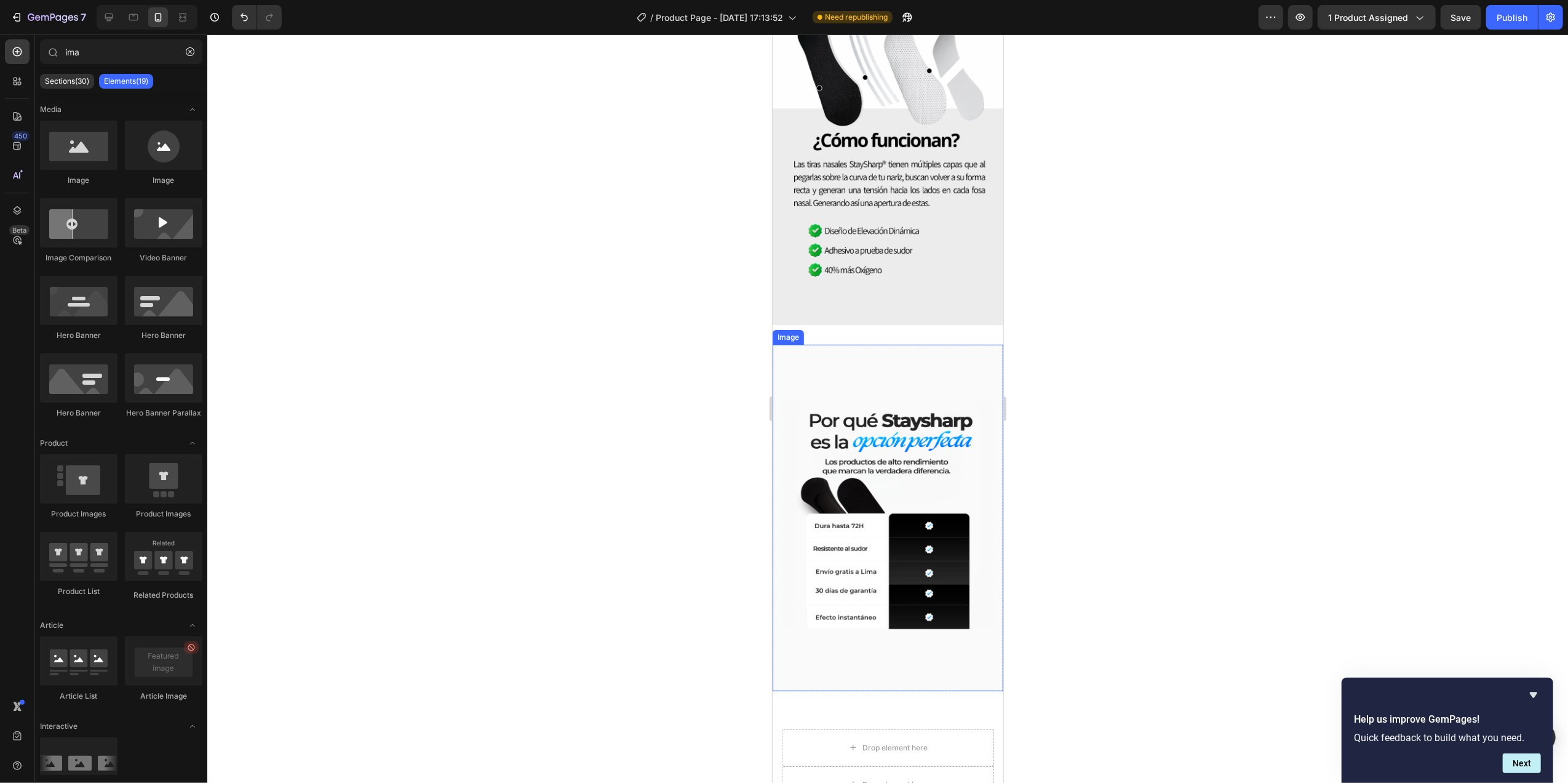
click at [933, 535] on img at bounding box center [887, 518] width 231 height 346
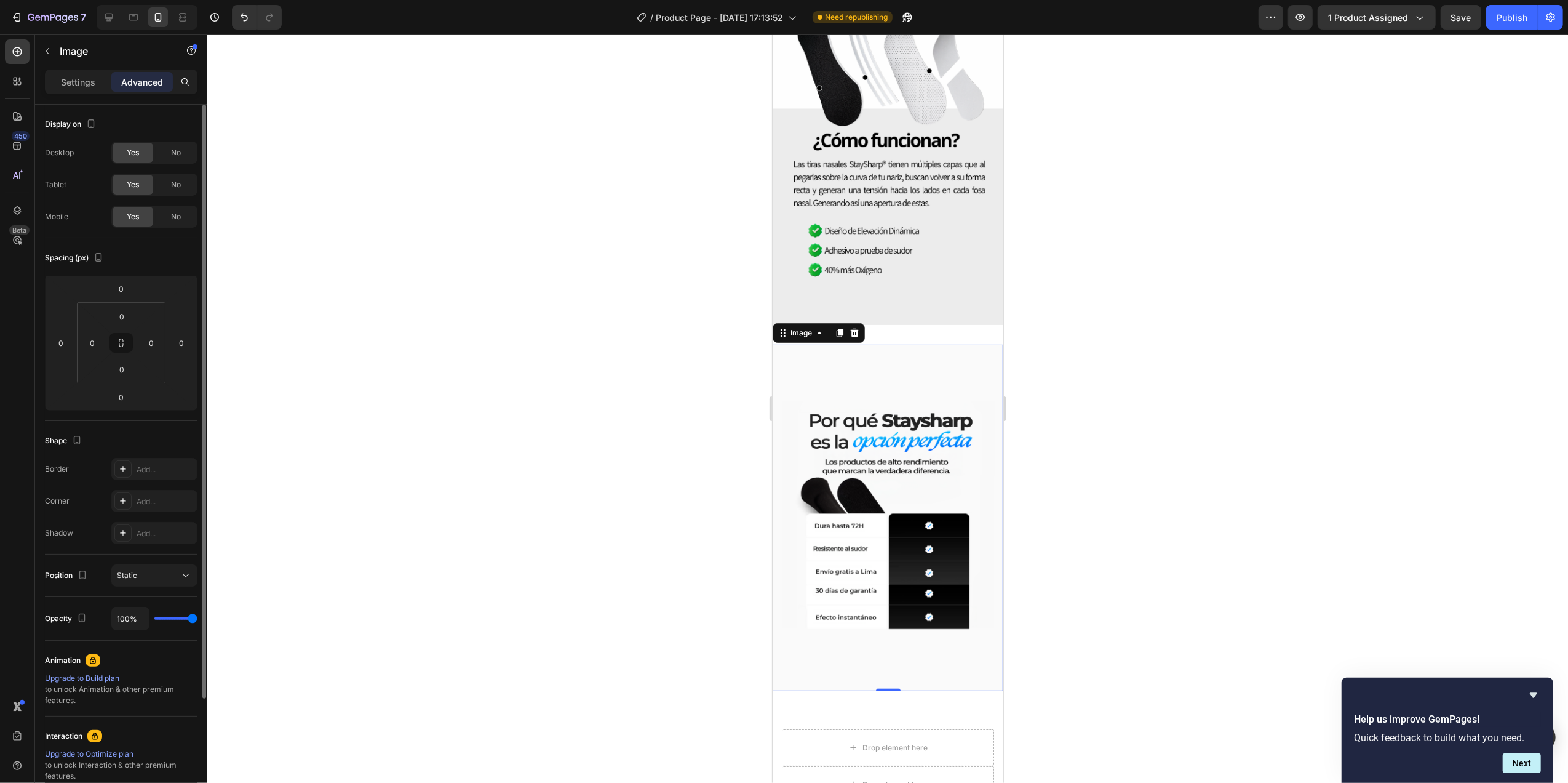
scroll to position [143, 0]
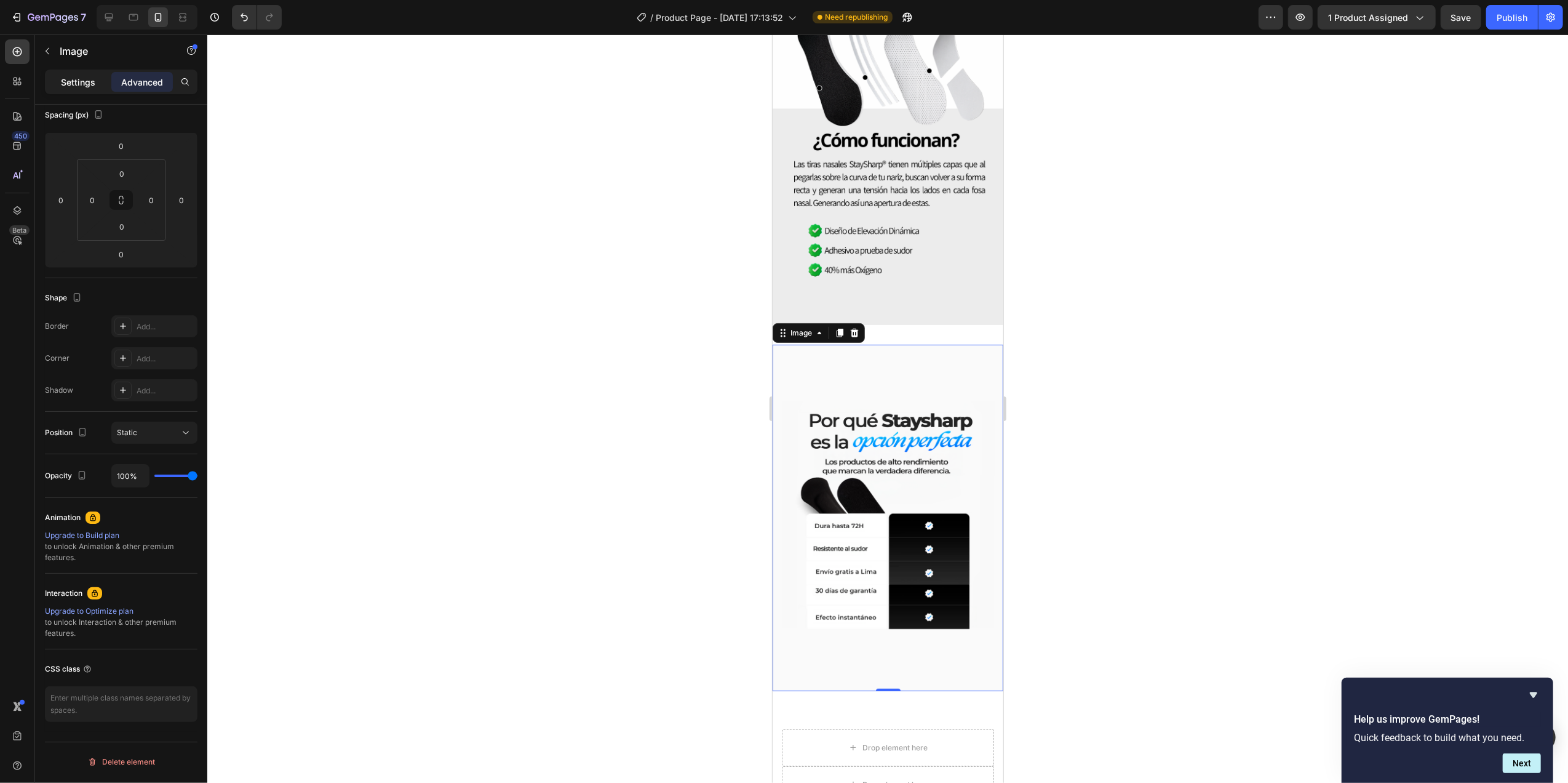
click at [88, 82] on p "Settings" at bounding box center [78, 82] width 35 height 13
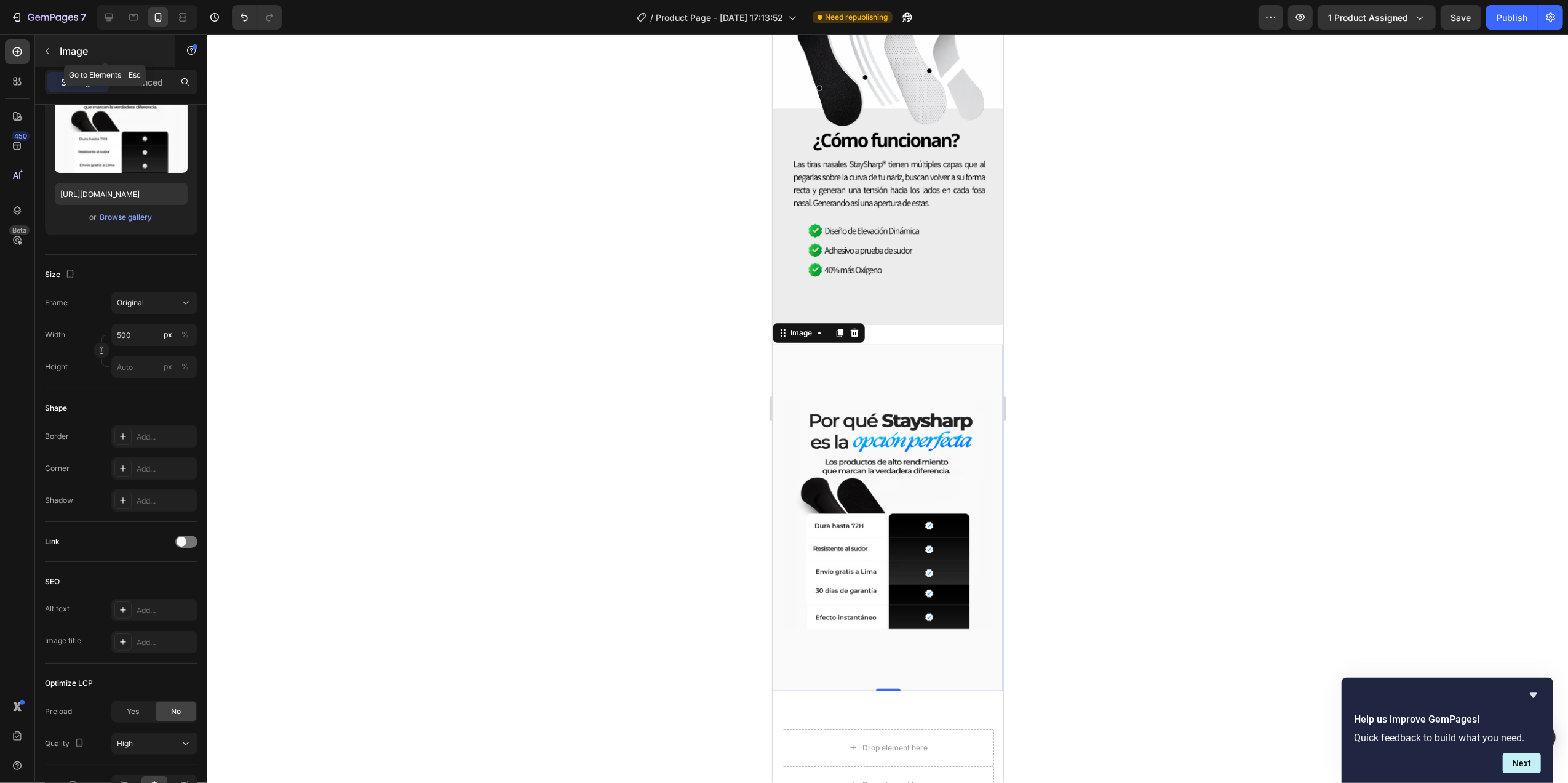
click at [54, 55] on button "button" at bounding box center [47, 51] width 20 height 20
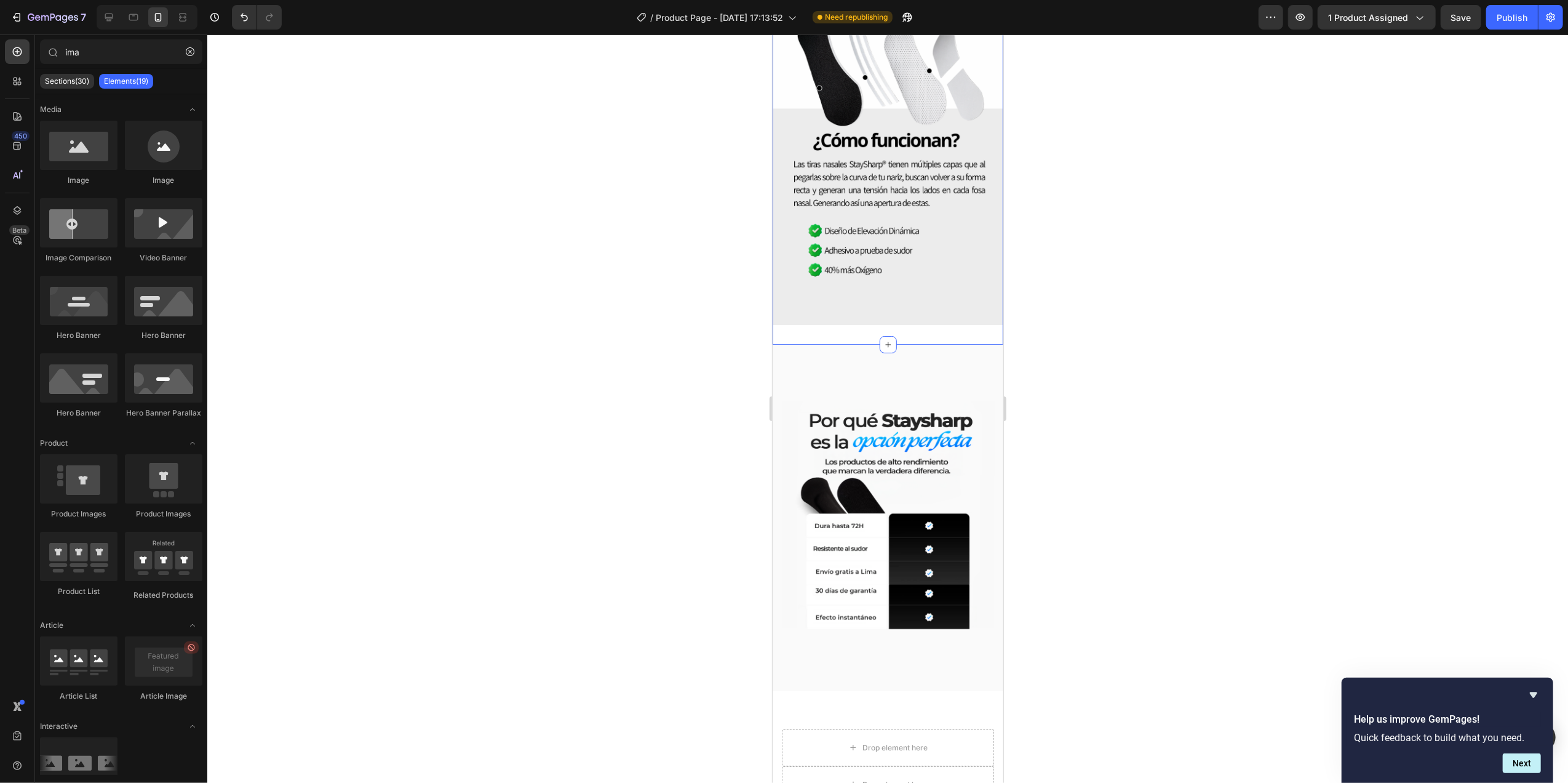
click at [906, 314] on div "Image Image Section 2" at bounding box center [887, 136] width 231 height 418
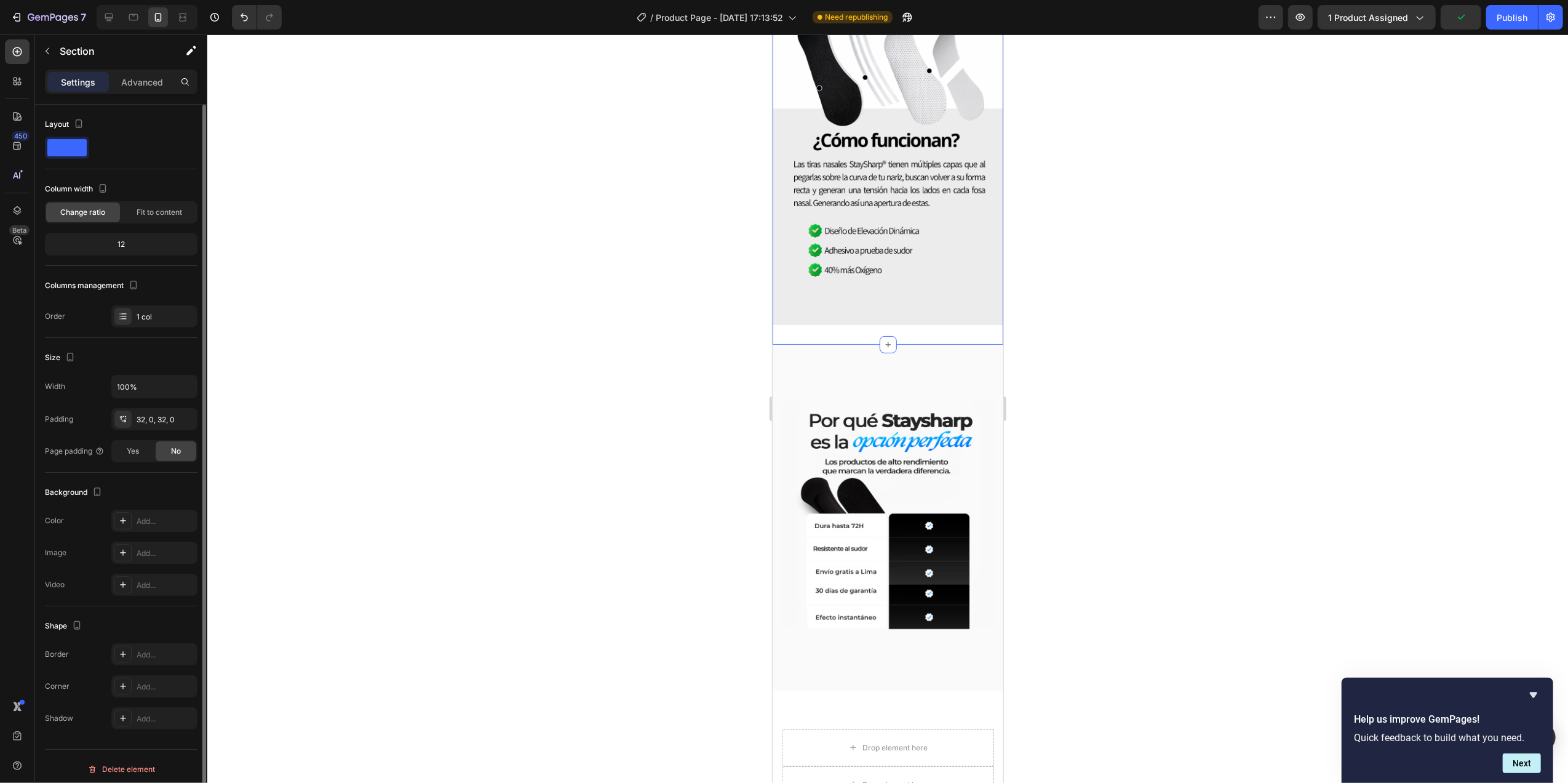
click at [101, 210] on span "Change ratio" at bounding box center [83, 212] width 45 height 11
click at [127, 248] on div "12" at bounding box center [121, 244] width 148 height 17
click at [120, 240] on div "12" at bounding box center [121, 244] width 148 height 17
click at [141, 210] on span "Fit to content" at bounding box center [159, 212] width 45 height 11
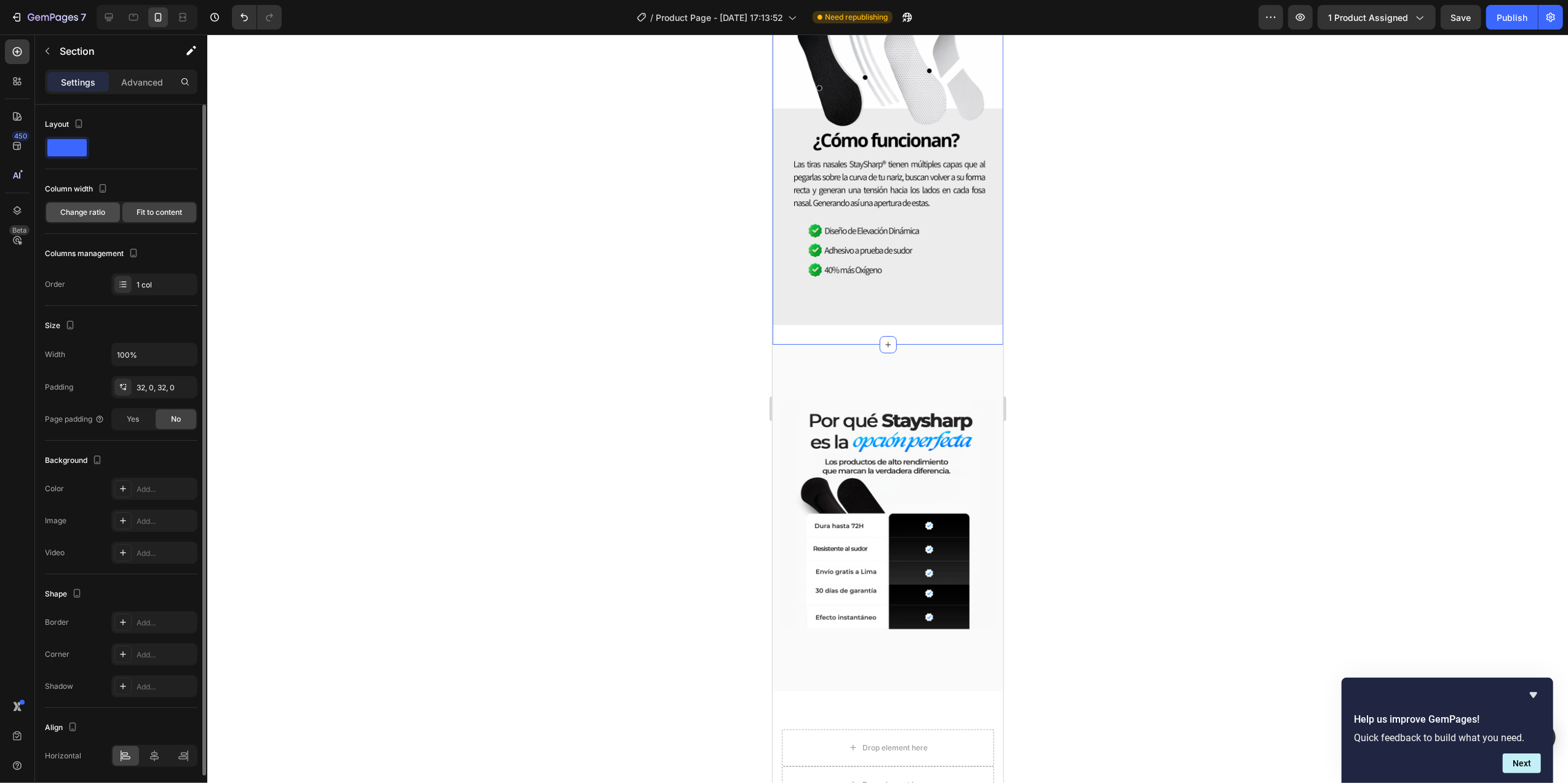
click at [95, 218] on span "Change ratio" at bounding box center [83, 212] width 45 height 11
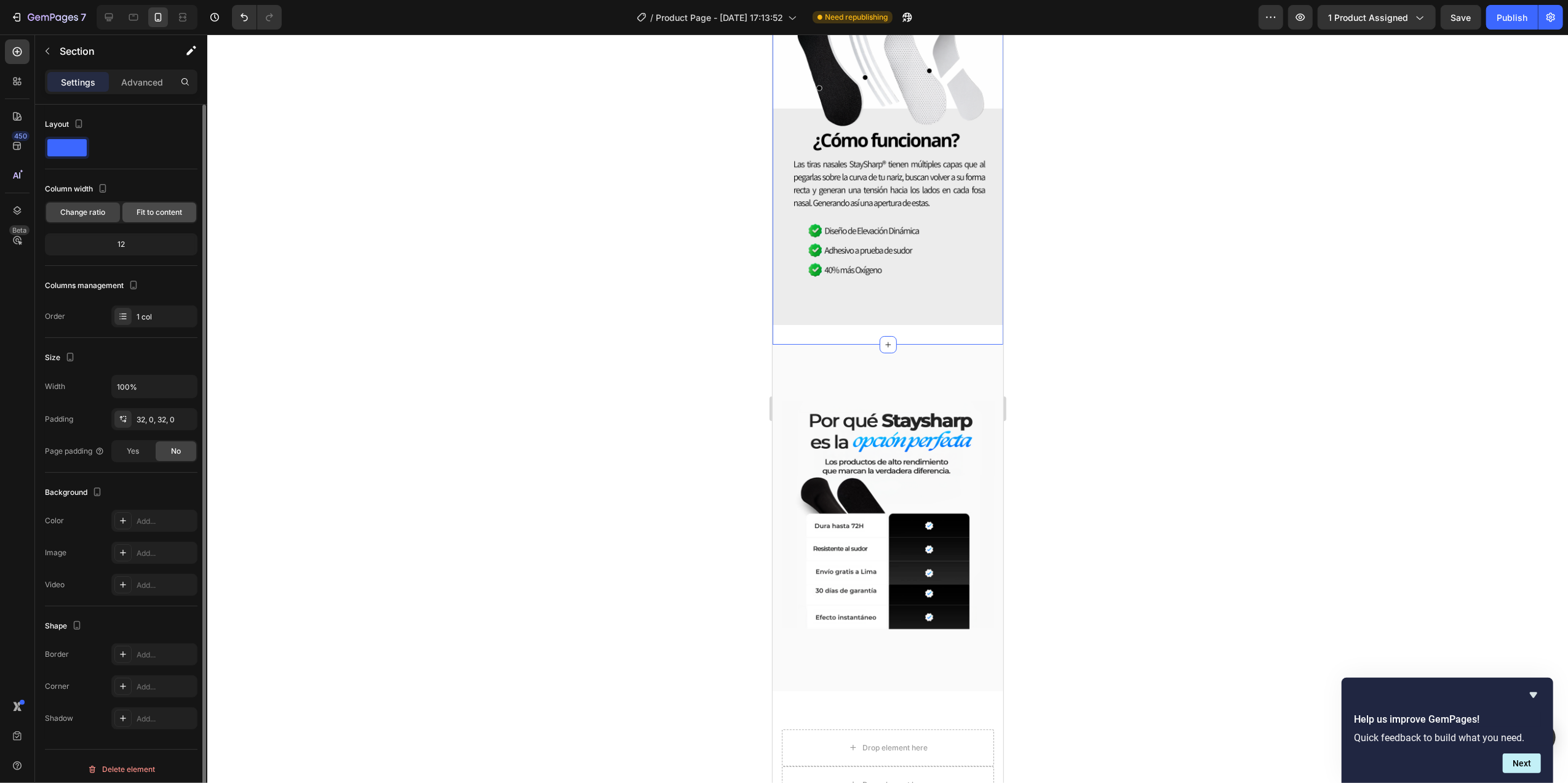
click at [158, 217] on span "Fit to content" at bounding box center [159, 212] width 45 height 11
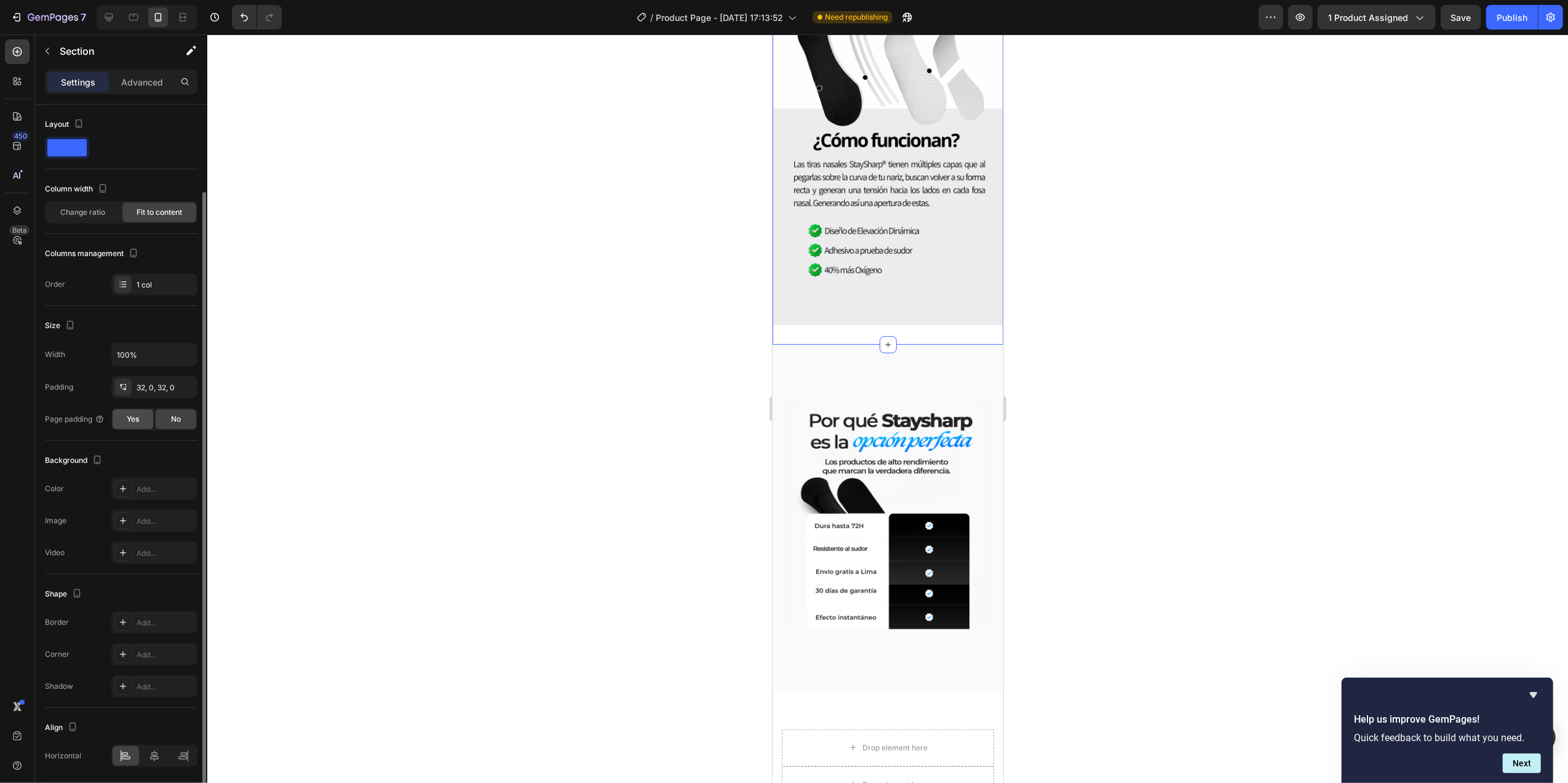
scroll to position [45, 0]
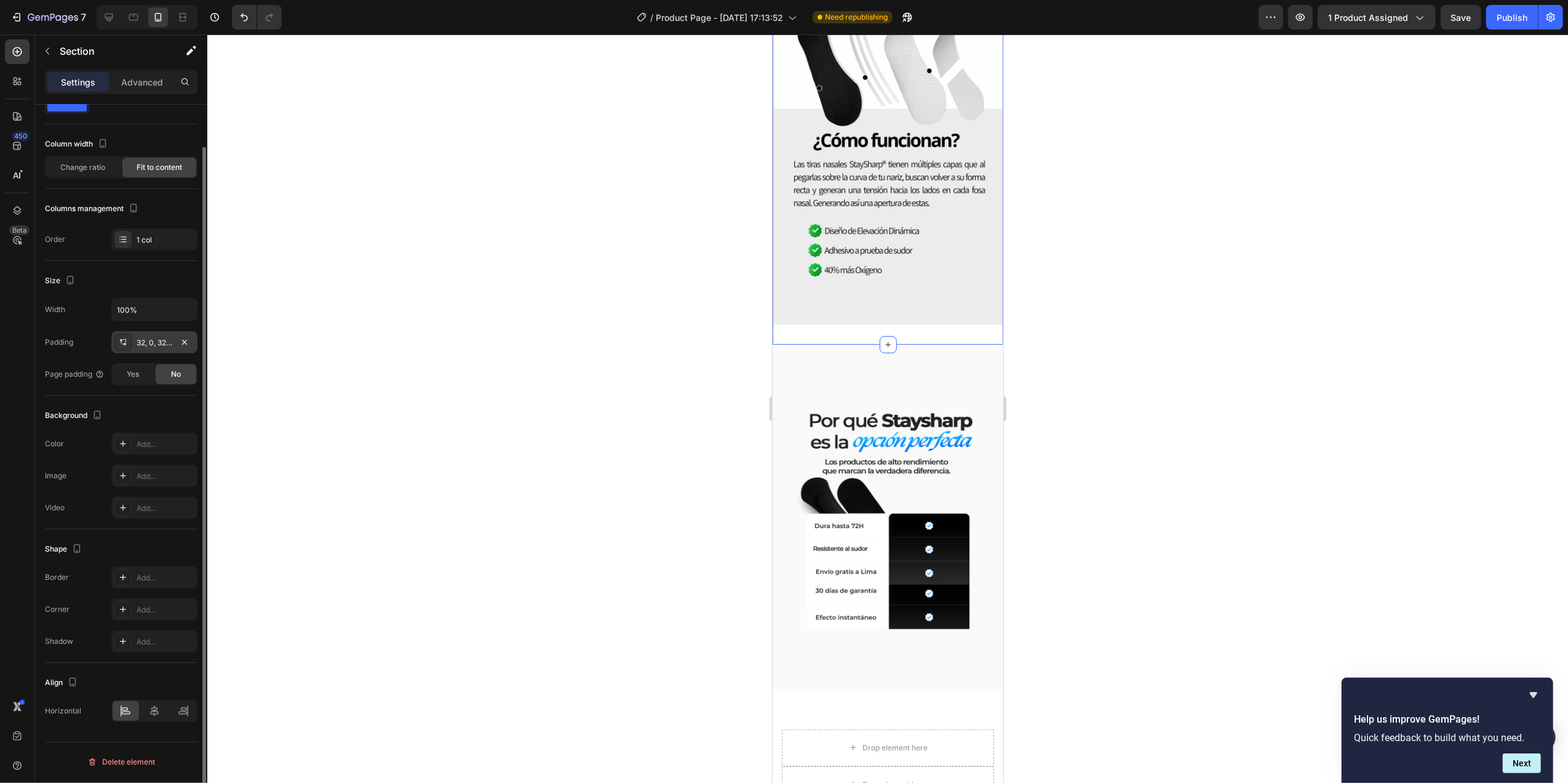
click at [148, 341] on div "32, 0, 32, 0" at bounding box center [154, 343] width 35 height 11
click at [138, 79] on p "Advanced" at bounding box center [142, 82] width 42 height 13
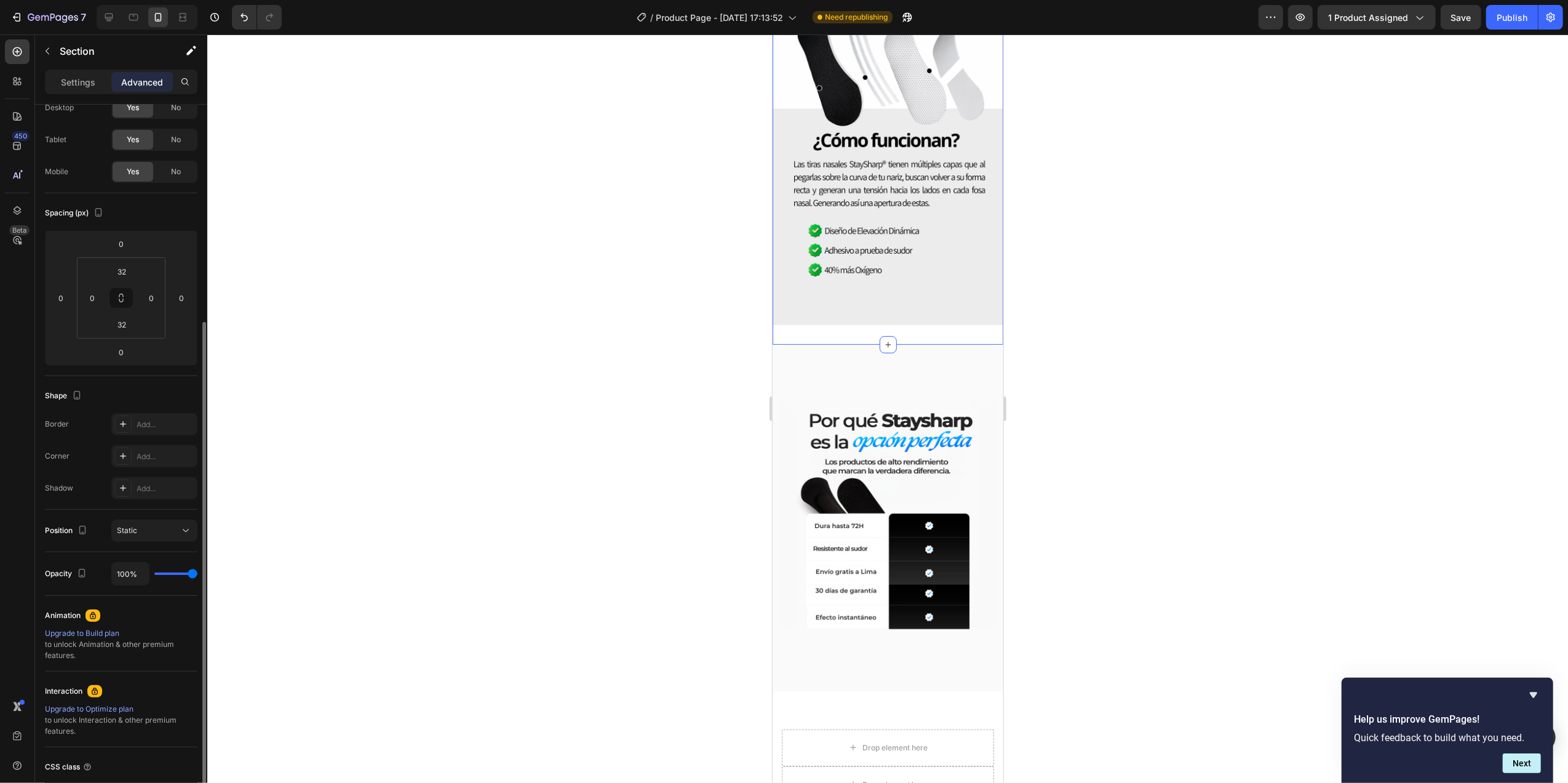
scroll to position [143, 0]
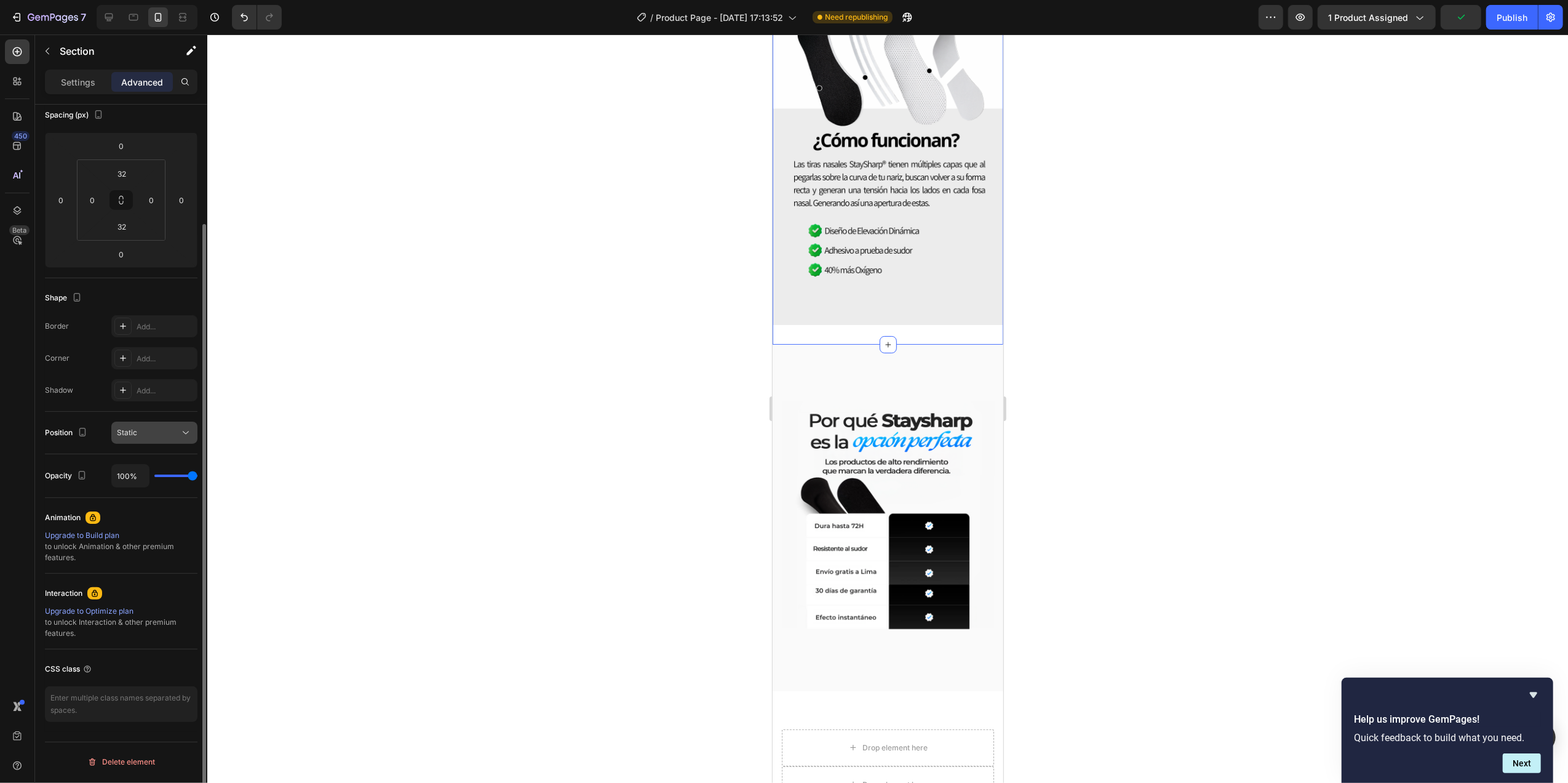
click at [131, 423] on button "Static" at bounding box center [154, 432] width 86 height 22
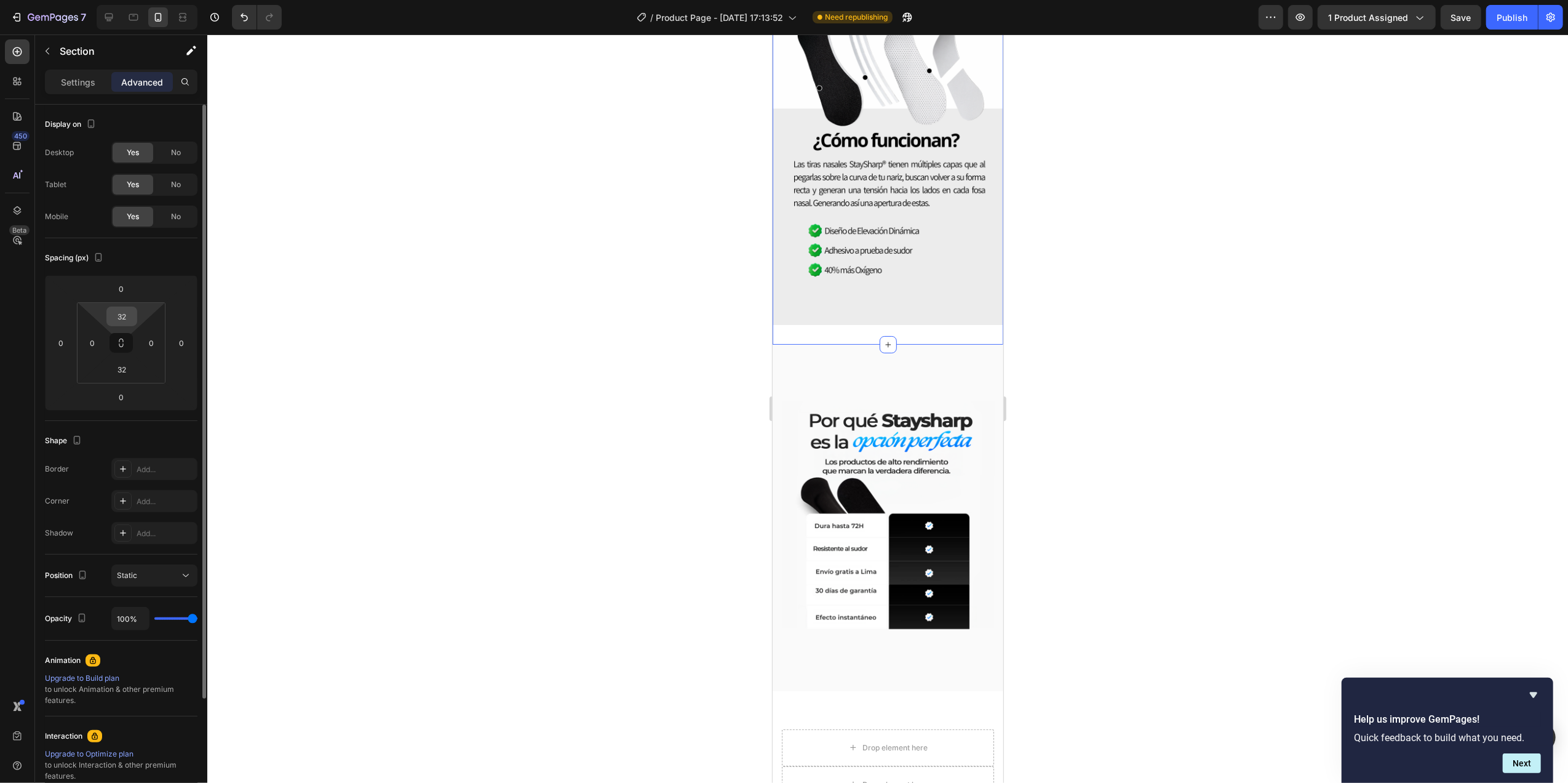
click at [125, 320] on input "32" at bounding box center [122, 316] width 25 height 18
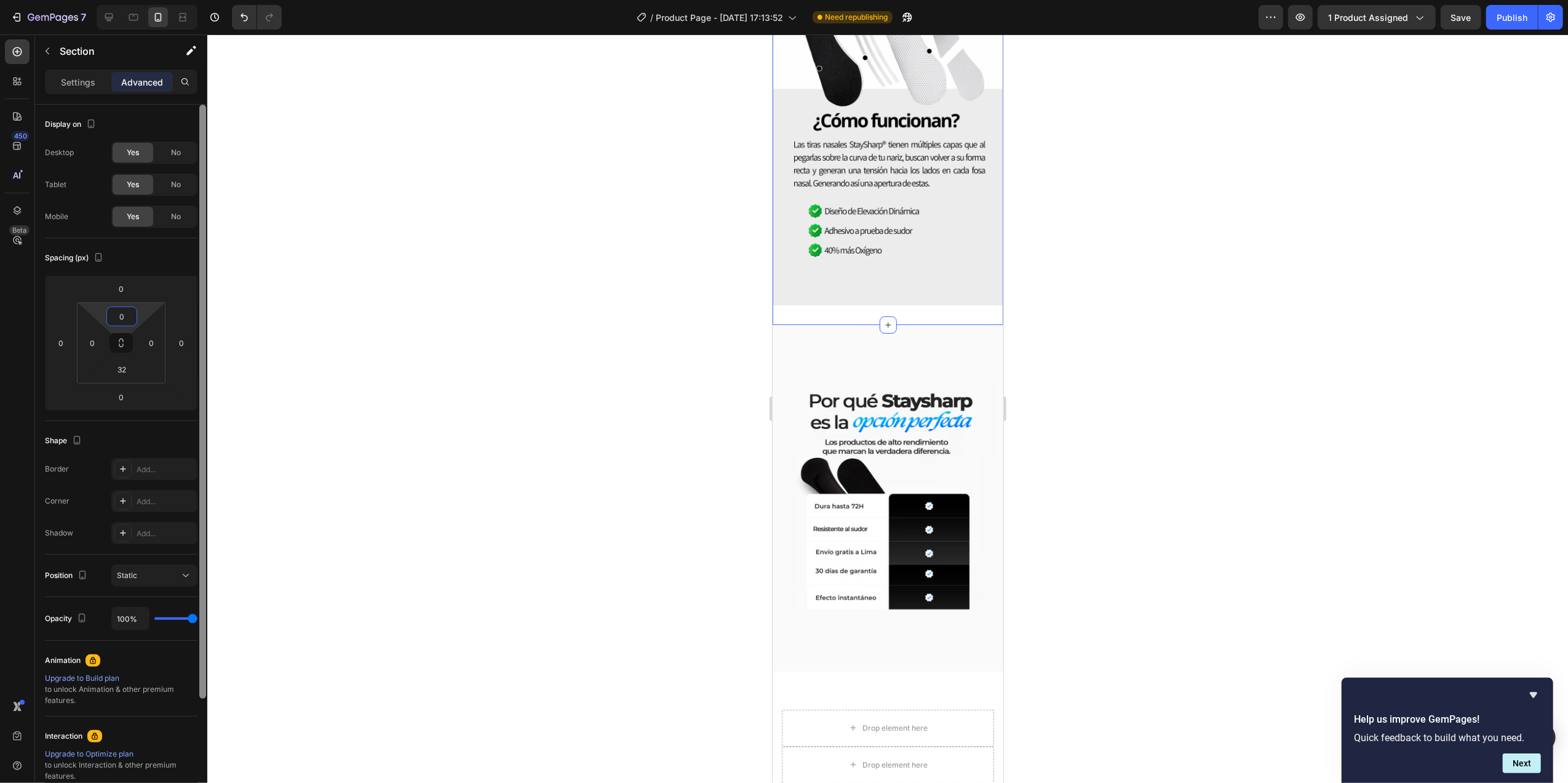
type input "0"
click at [207, 284] on div at bounding box center [202, 461] width 9 height 713
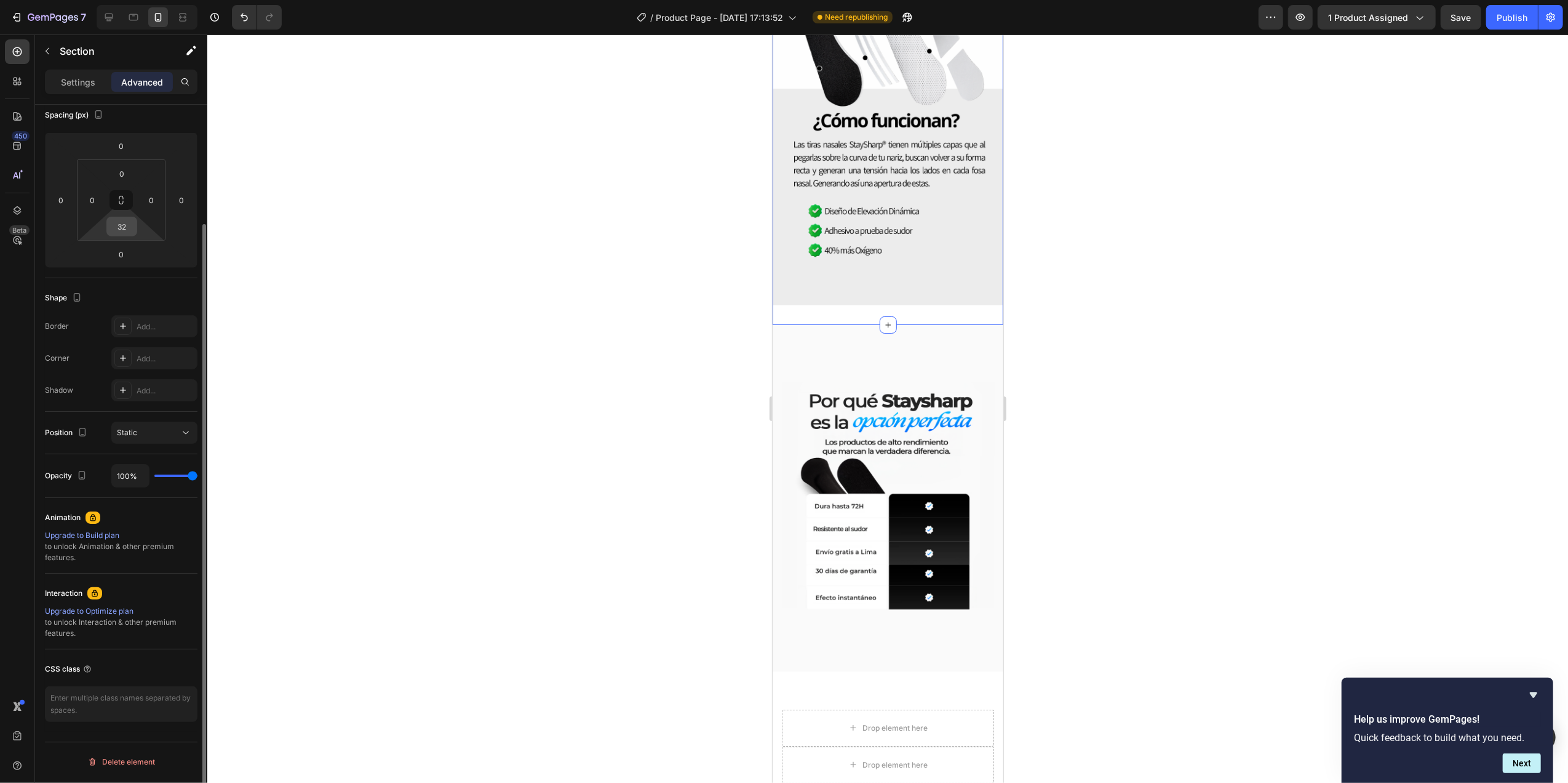
click at [116, 225] on input "32" at bounding box center [122, 227] width 25 height 18
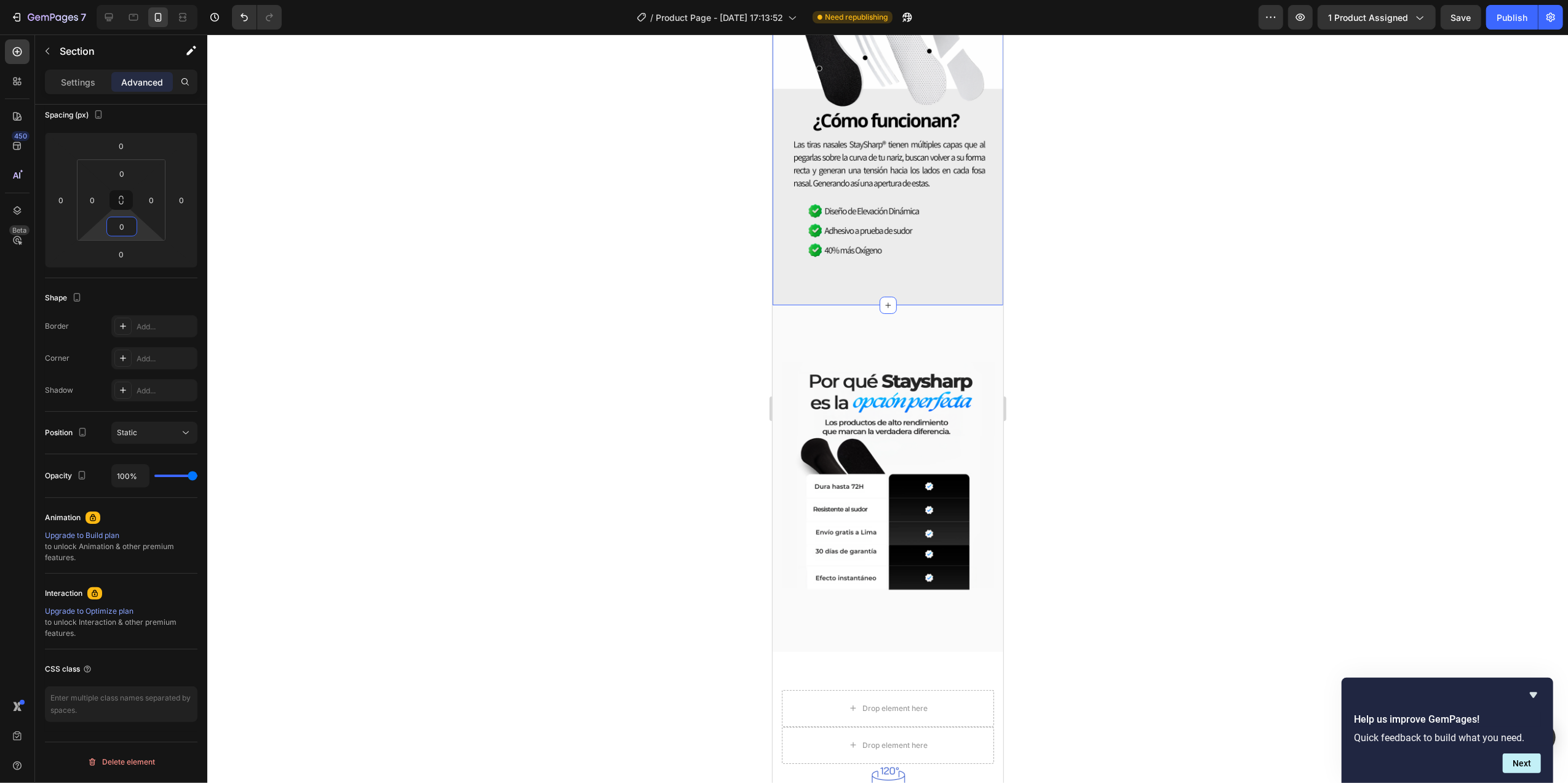
type input "0"
click at [519, 244] on div at bounding box center [887, 408] width 1361 height 748
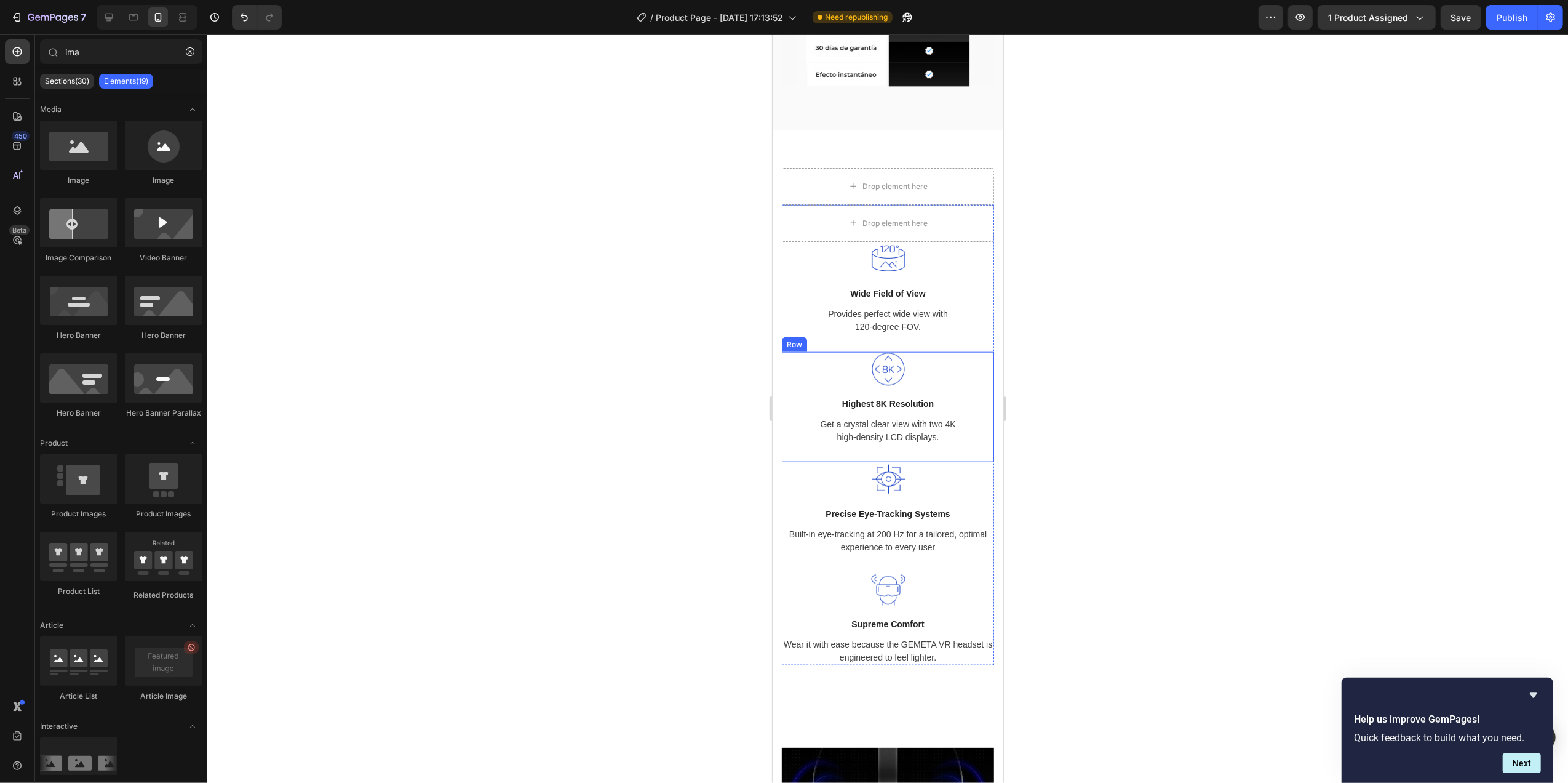
scroll to position [1230, 0]
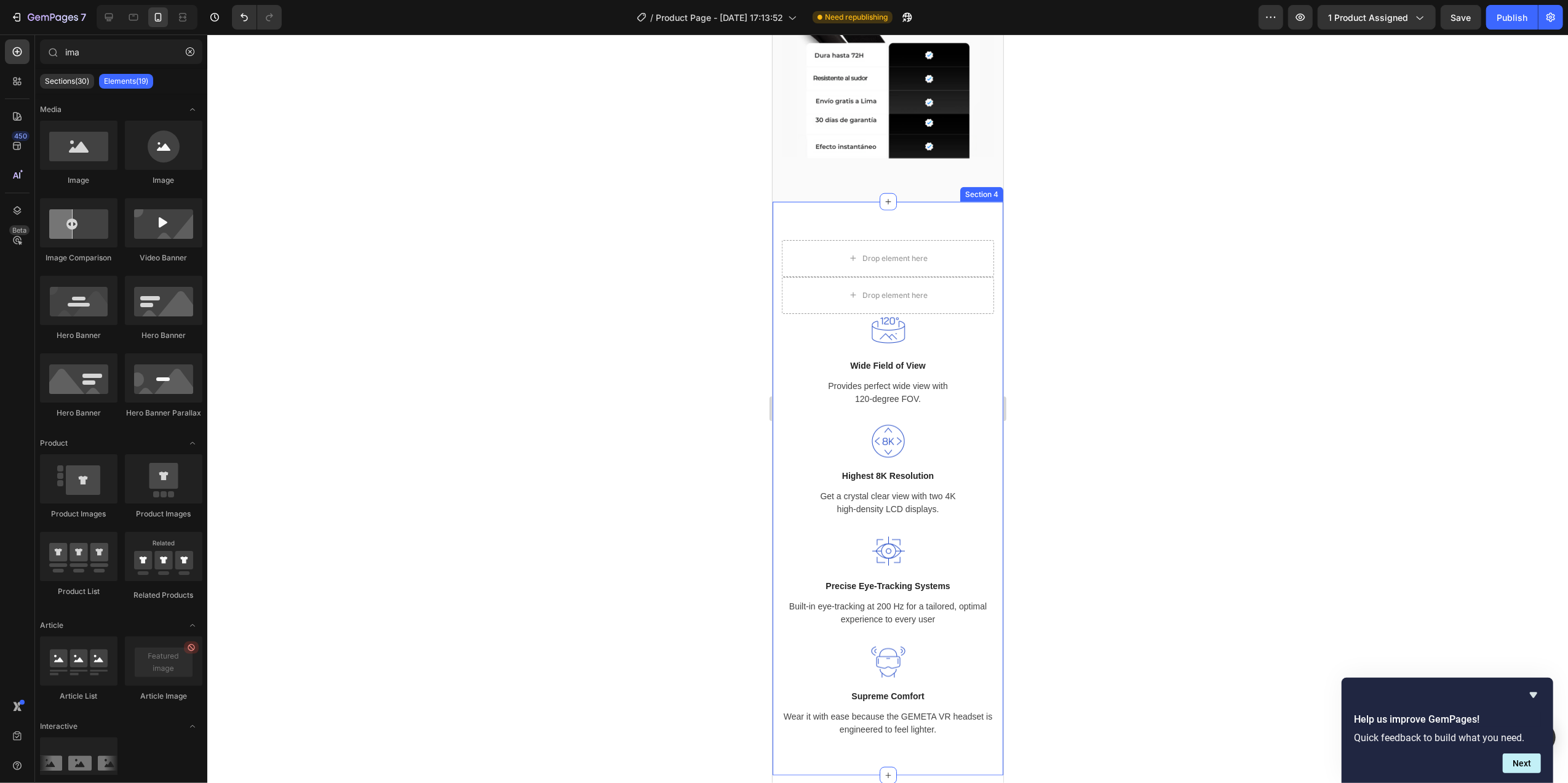
click at [918, 229] on div "Drop element here Row Image Wide Field of View Text block Provides perfect wide…" at bounding box center [887, 488] width 231 height 573
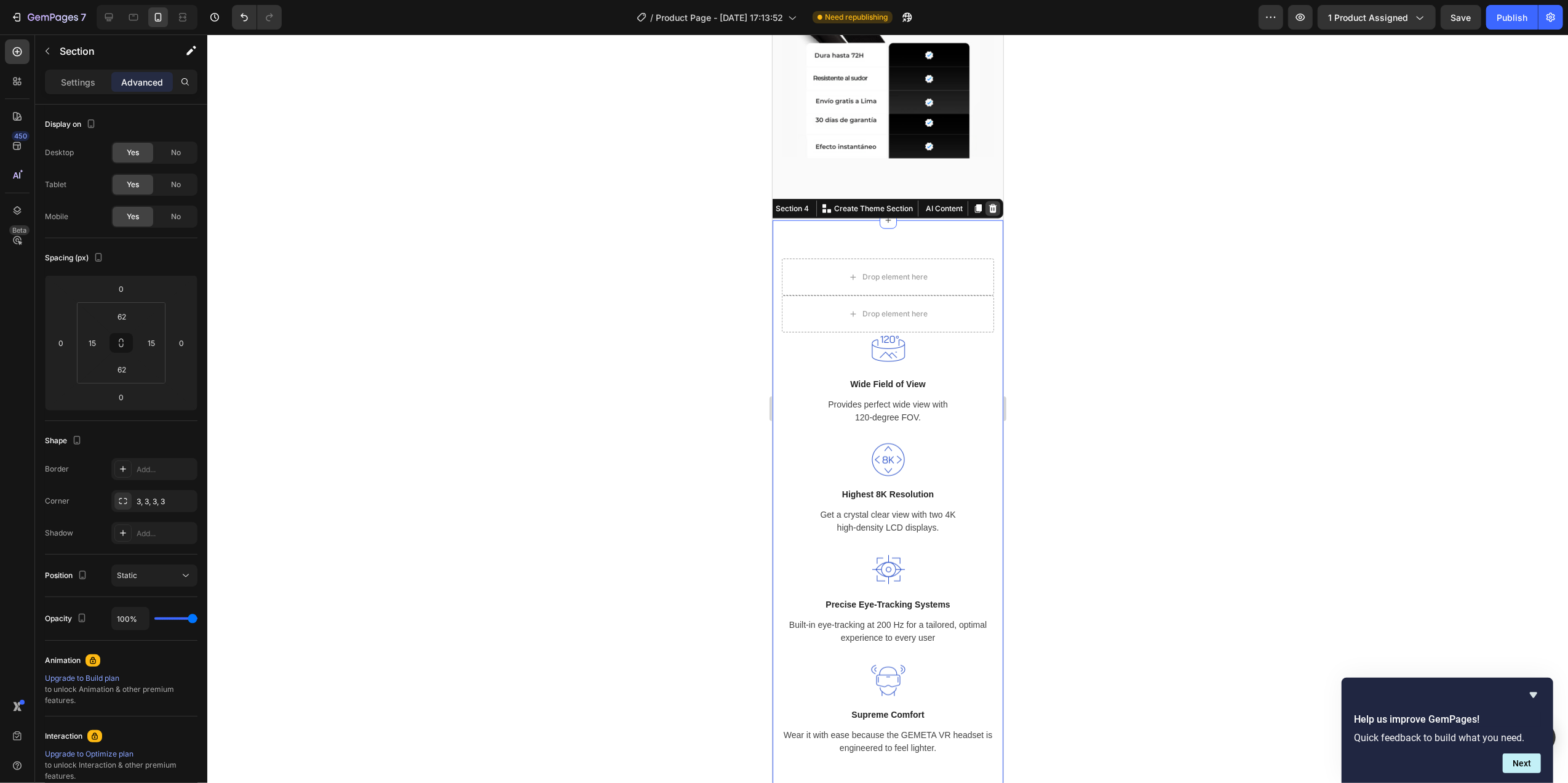
click at [988, 205] on icon at bounding box center [992, 209] width 8 height 8
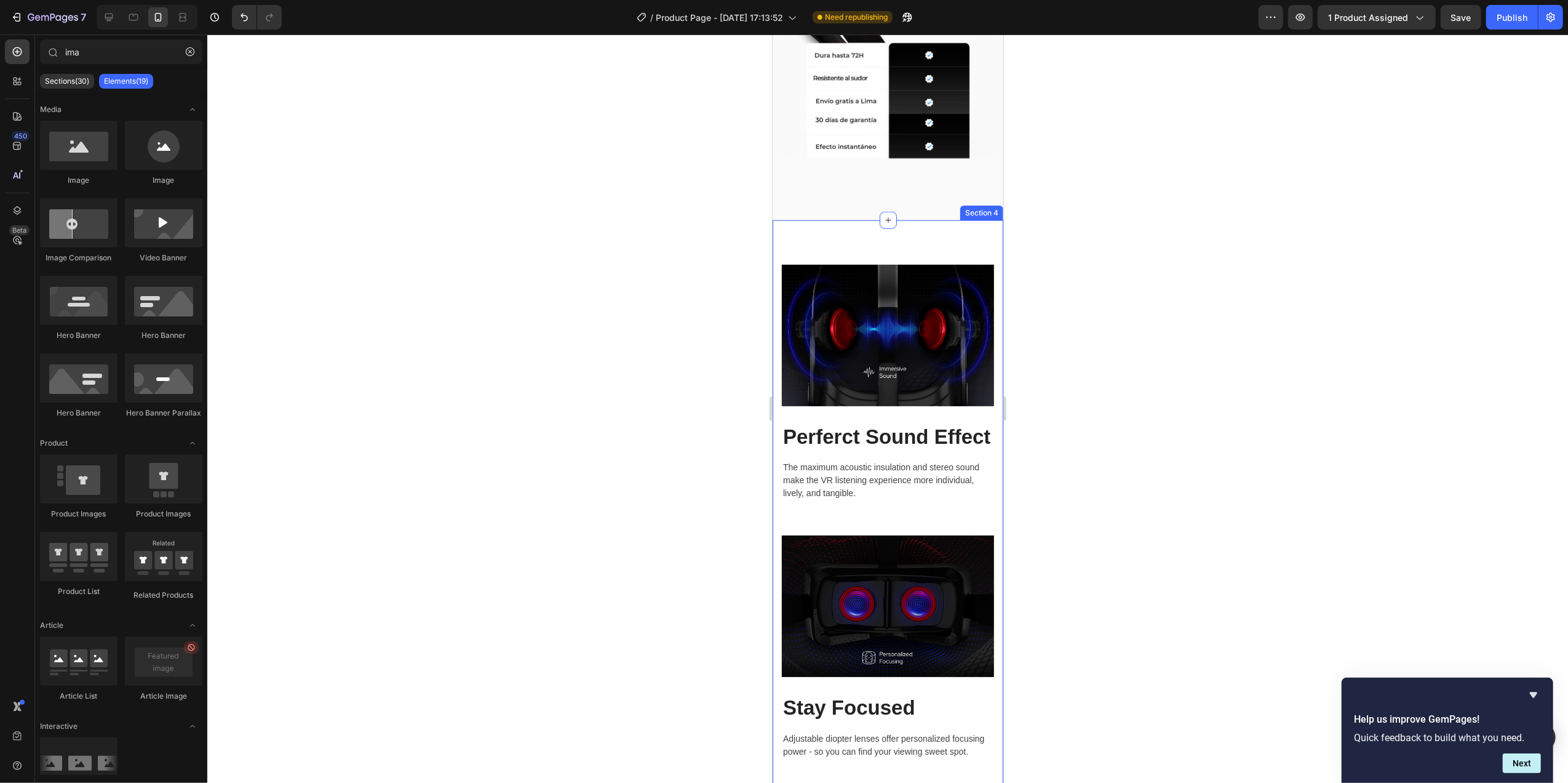
click at [952, 230] on div "Image Perferct Sound Effect Heading The maximum acoustic insulation and stereo …" at bounding box center [887, 647] width 231 height 854
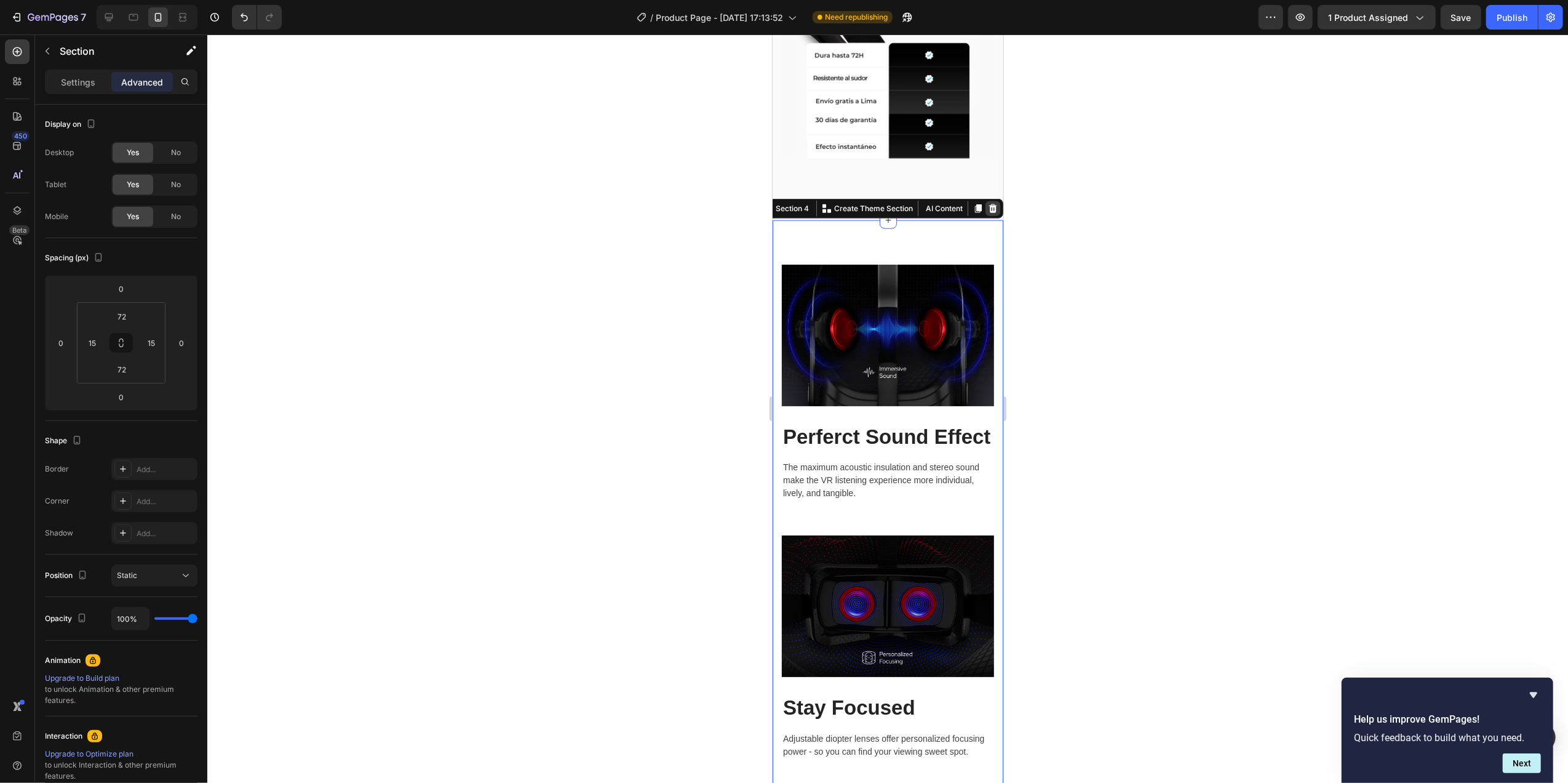
click at [987, 204] on icon at bounding box center [992, 209] width 10 height 10
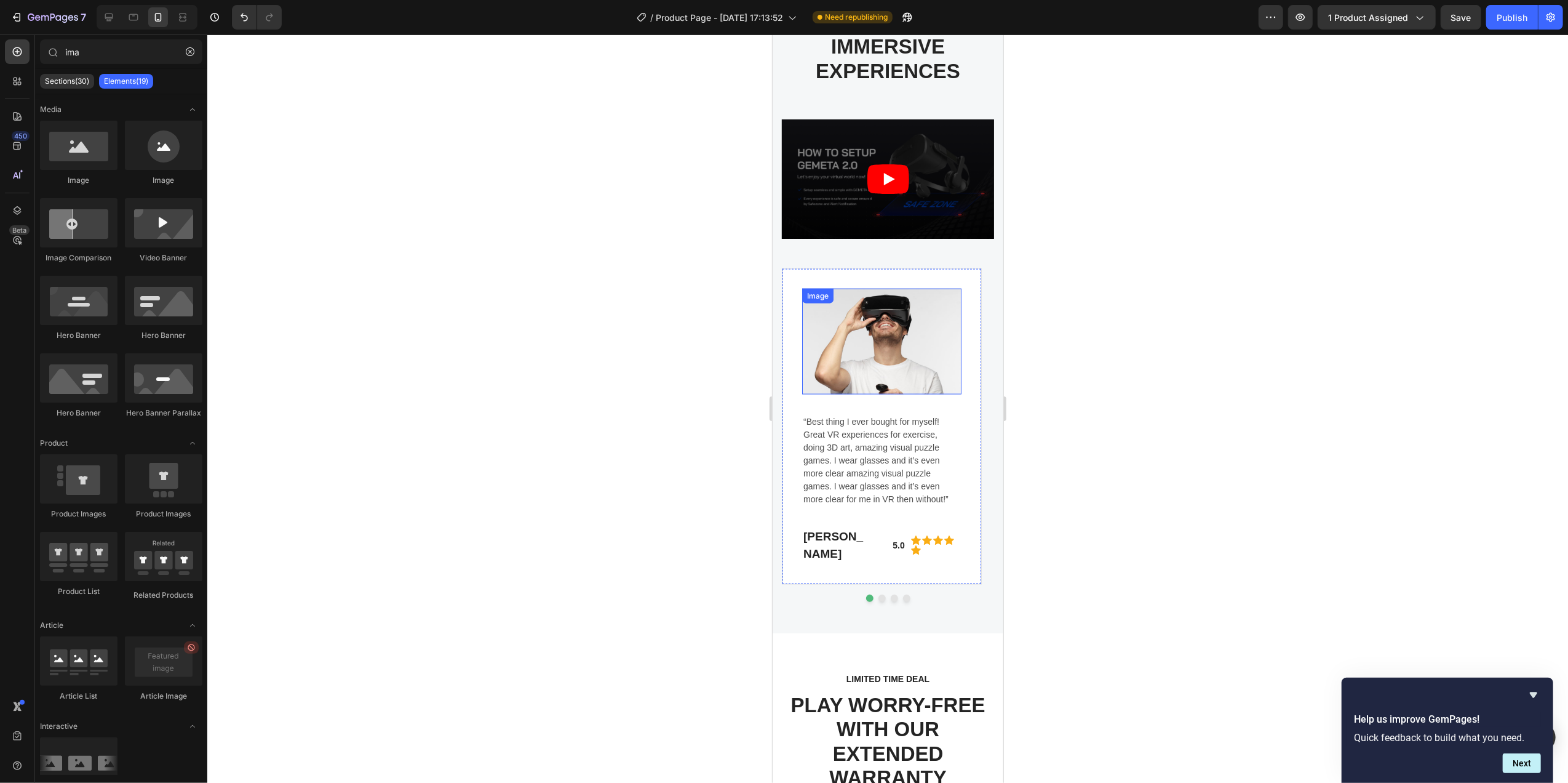
scroll to position [1477, 0]
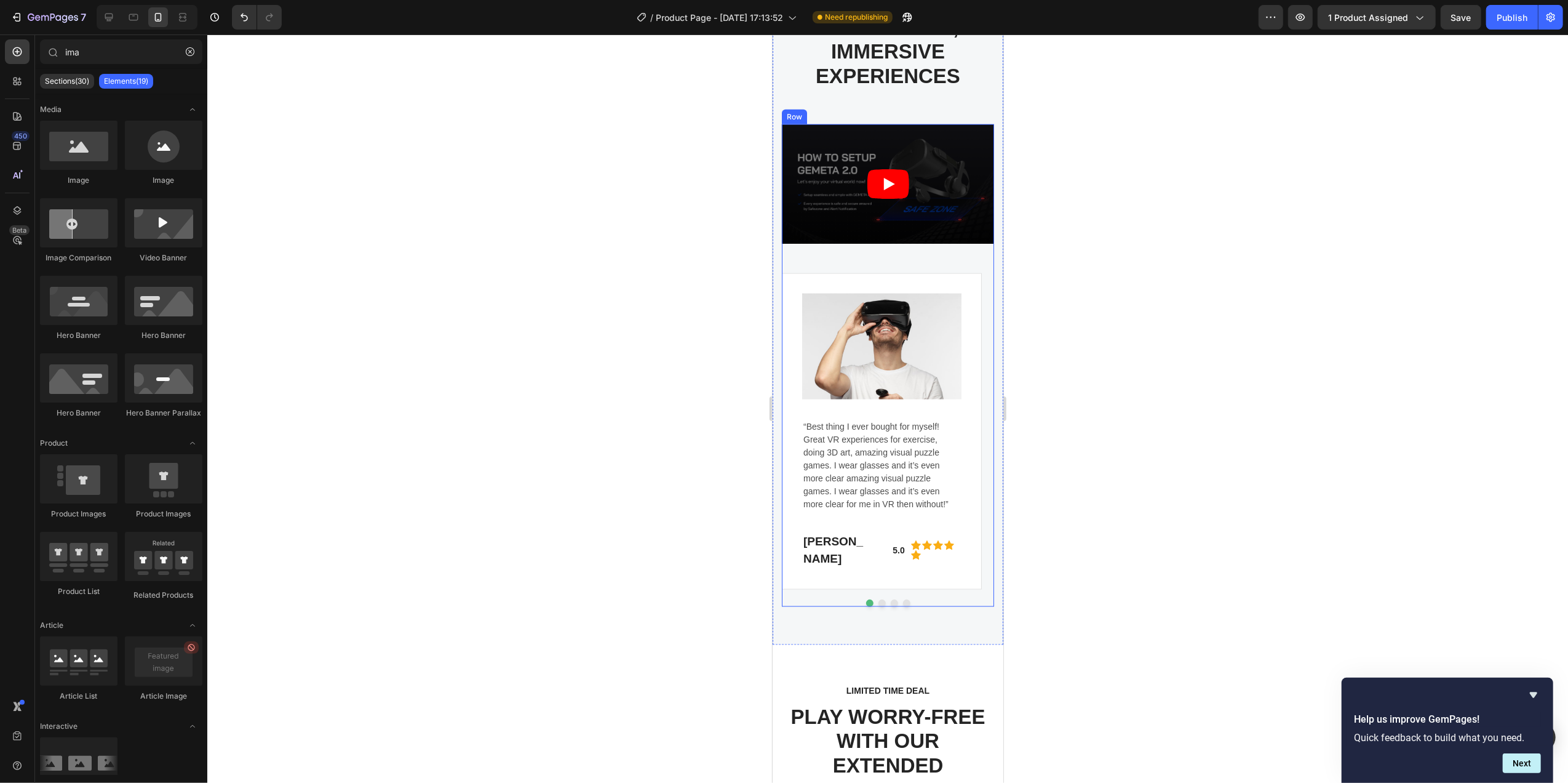
click at [957, 252] on div "Video Image “Best thing I ever bought for myself! Great VR experiences for exer…" at bounding box center [887, 365] width 212 height 482
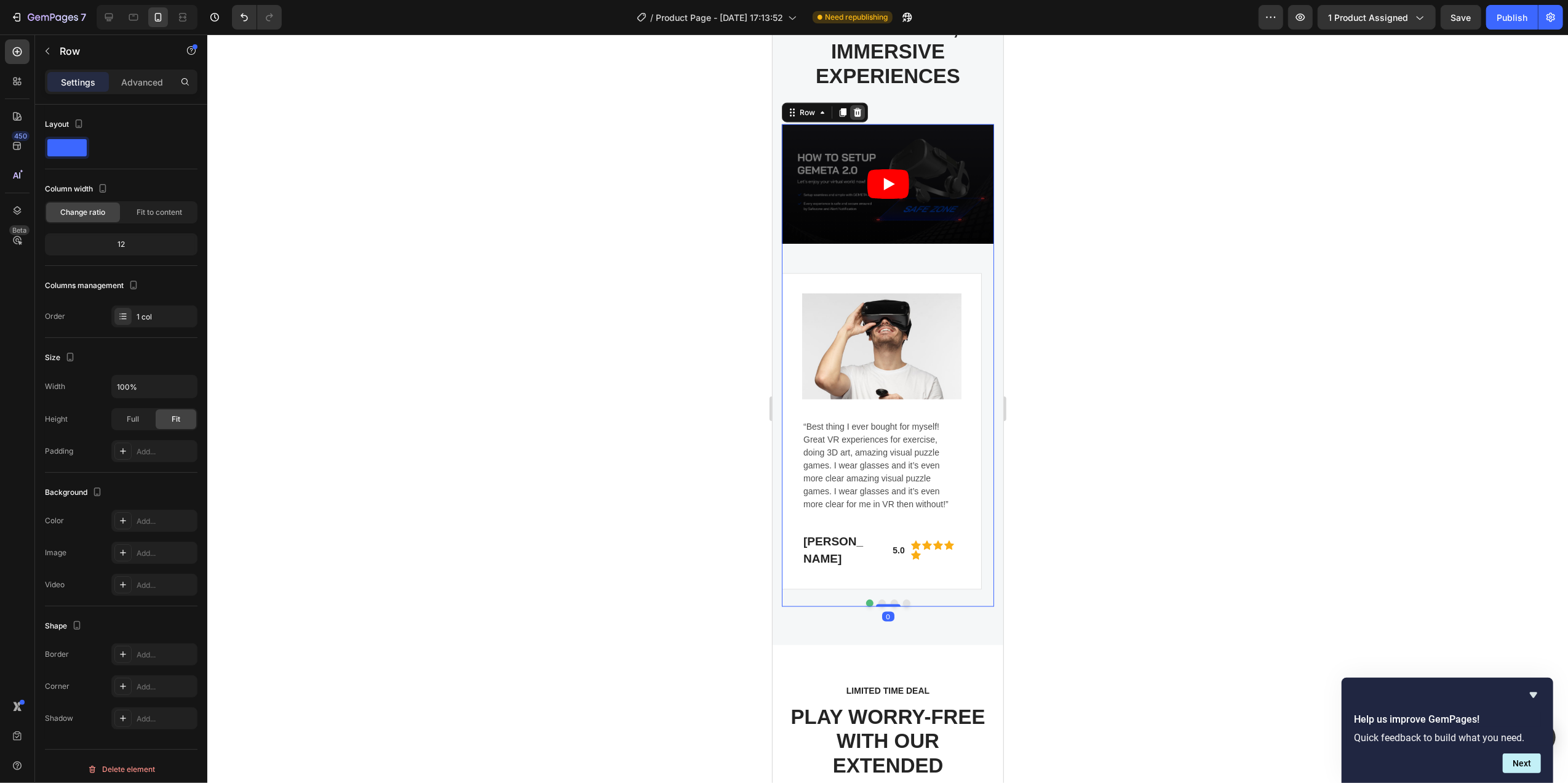
click at [856, 114] on icon at bounding box center [857, 113] width 8 height 8
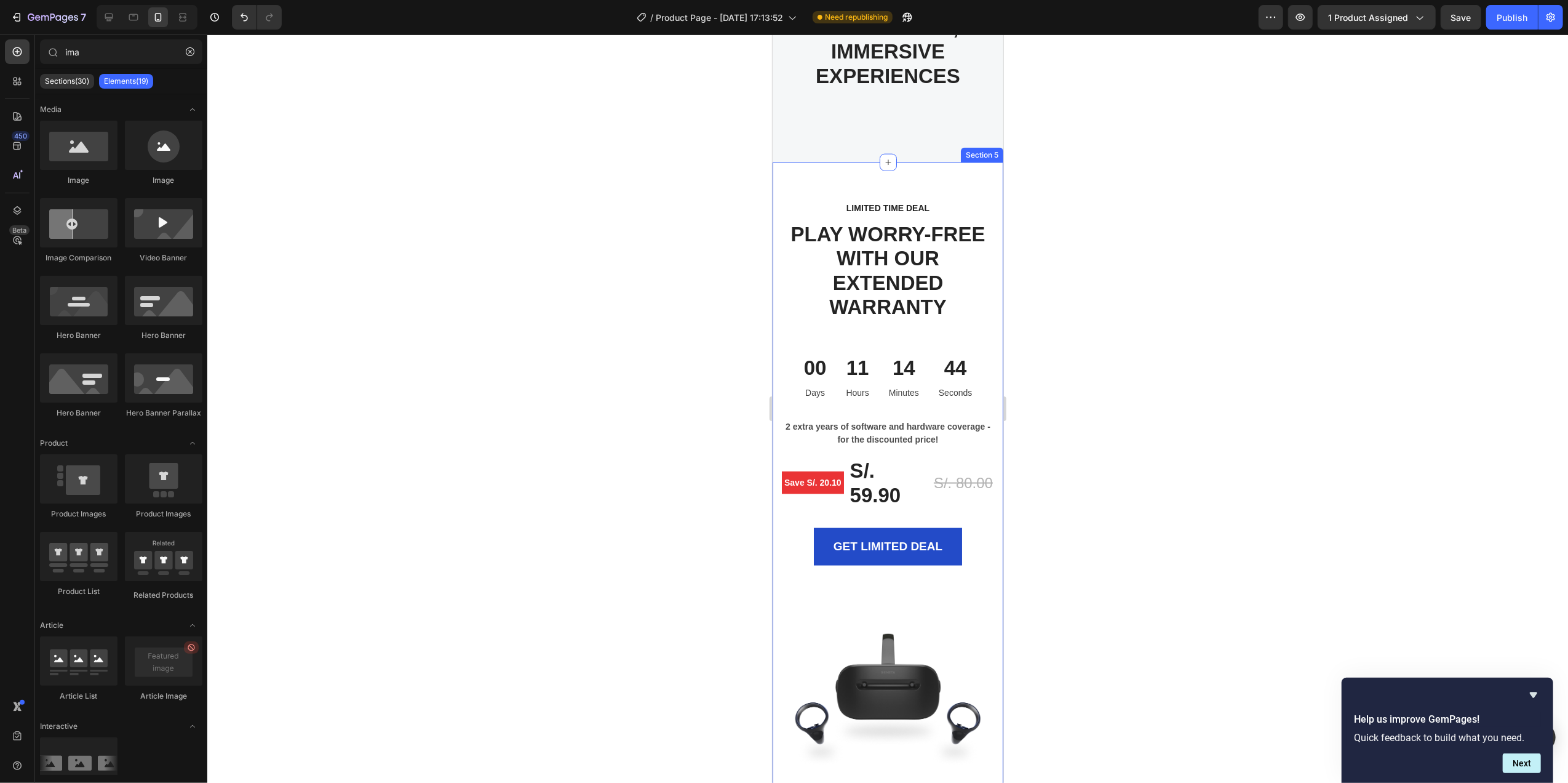
click at [935, 190] on div "LIMITED TIME DEAL Text block PLAY WORRY-FREE WITH OUR EXTENDED WARRANTY Heading…" at bounding box center [887, 618] width 231 height 912
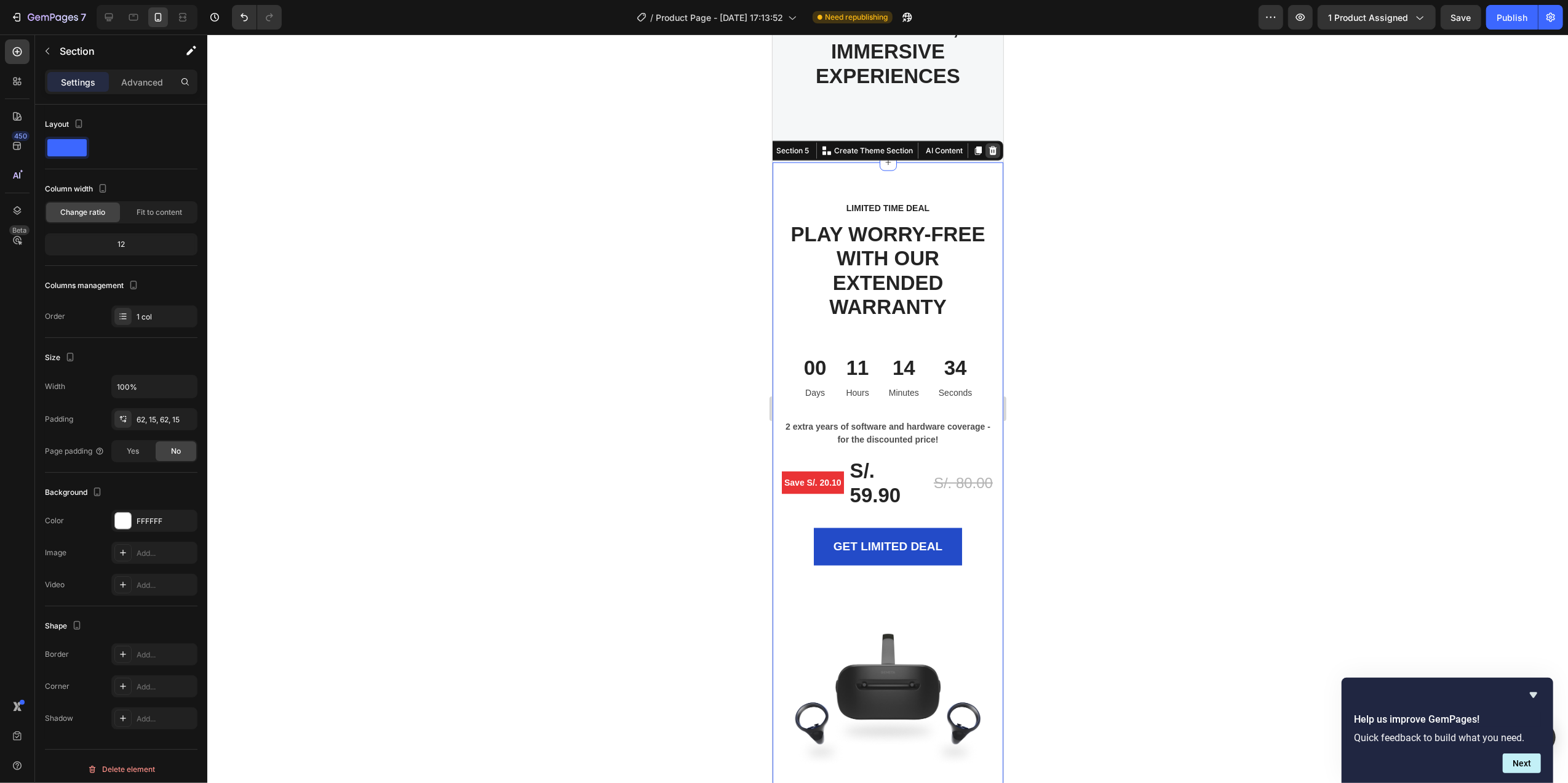
click at [988, 148] on icon at bounding box center [992, 151] width 8 height 8
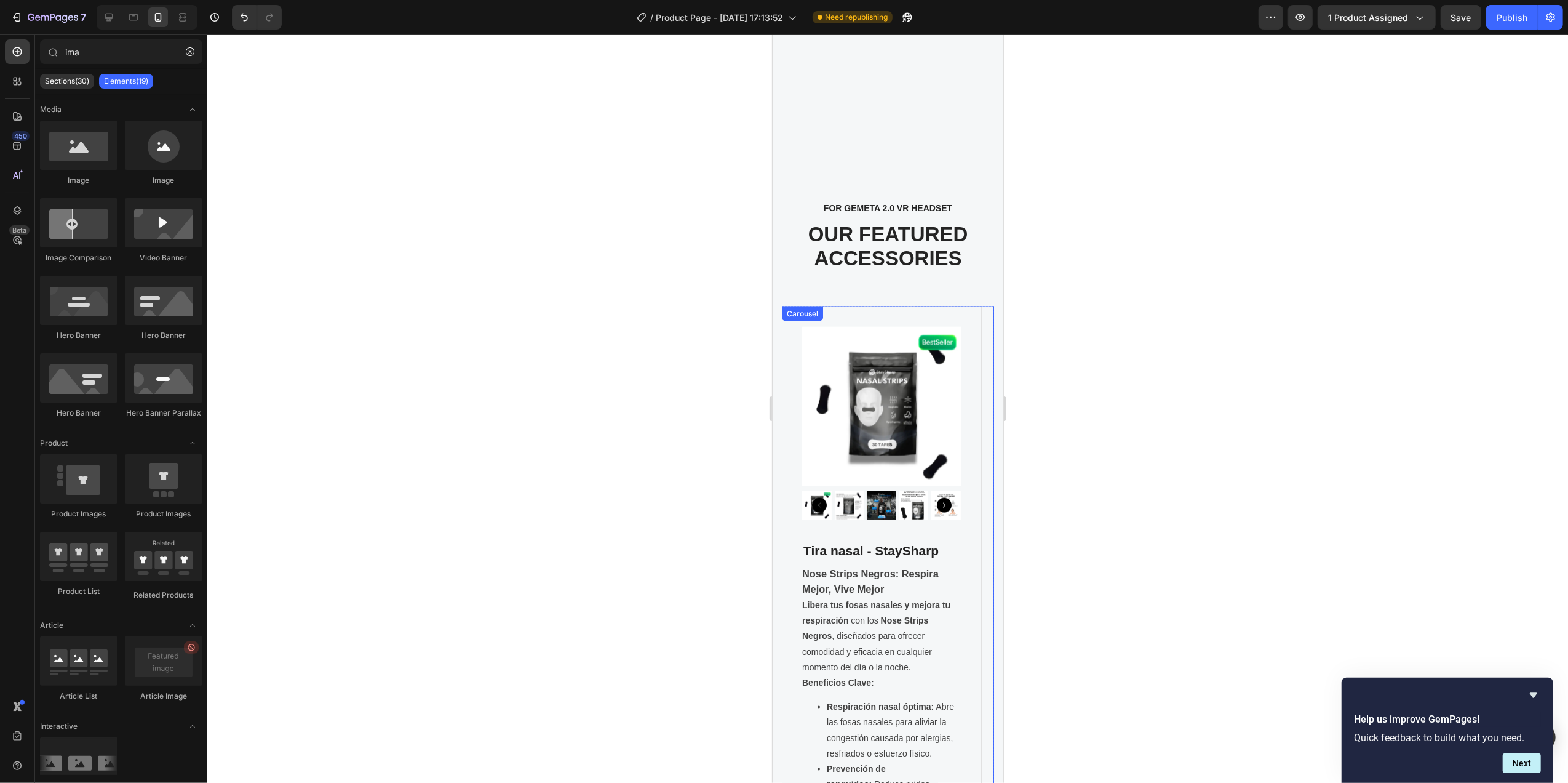
scroll to position [2297, 0]
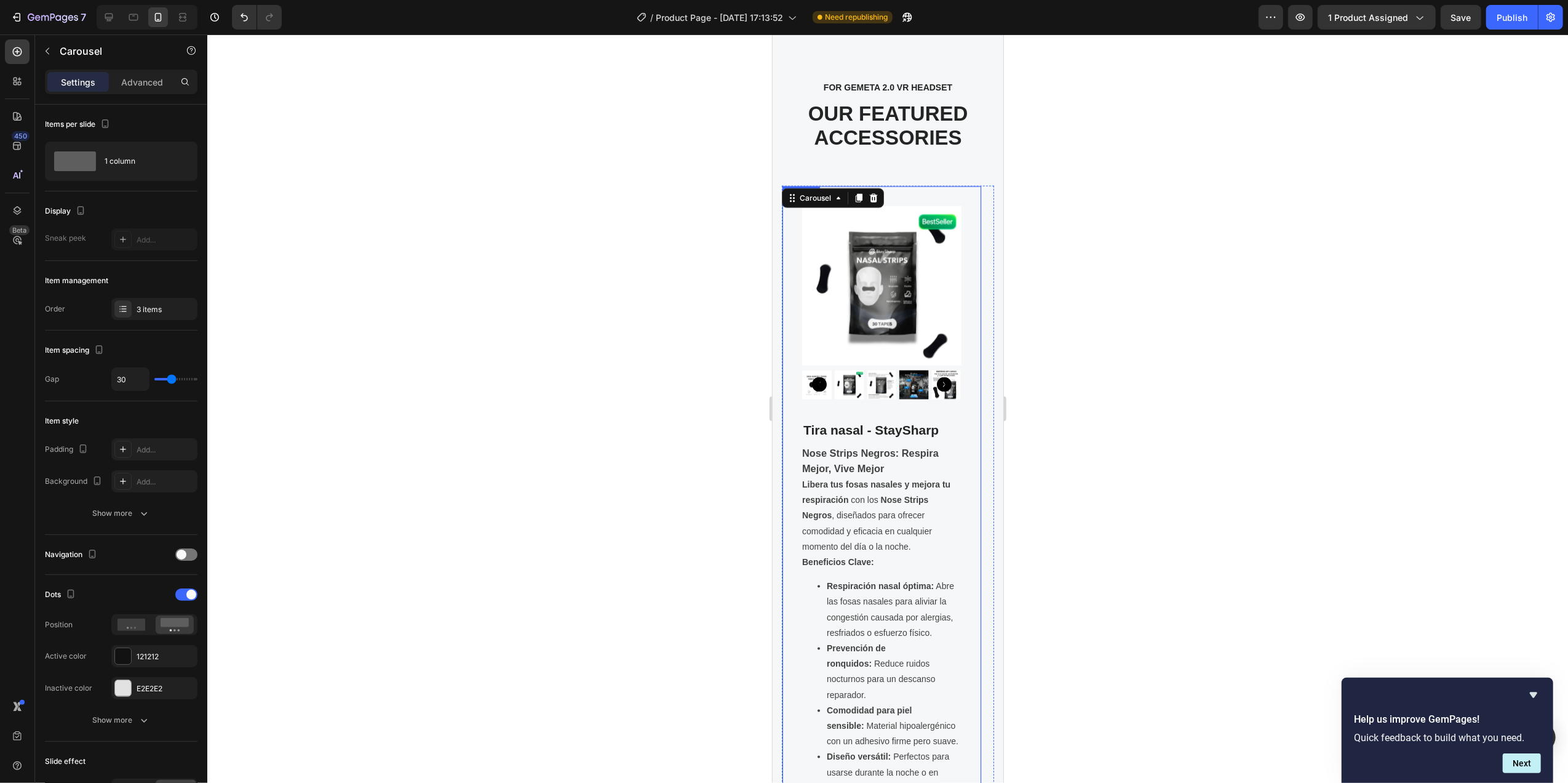
scroll to position [1559, 0]
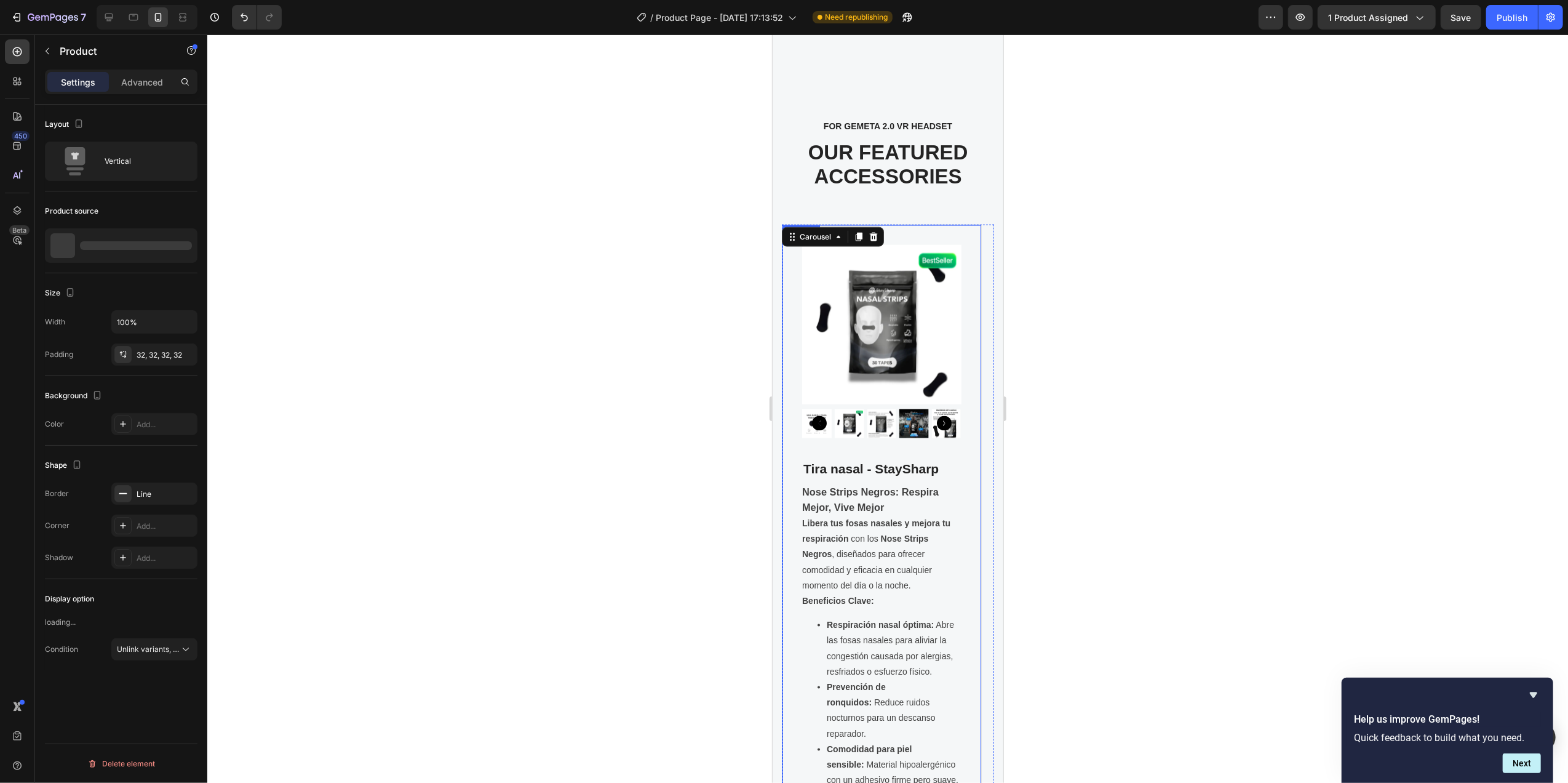
click at [947, 232] on div "Product Images Tira nasal - StaySharp Product Title Nose Strips Negros: Respira…" at bounding box center [881, 658] width 200 height 868
click at [868, 239] on icon at bounding box center [870, 238] width 10 height 10
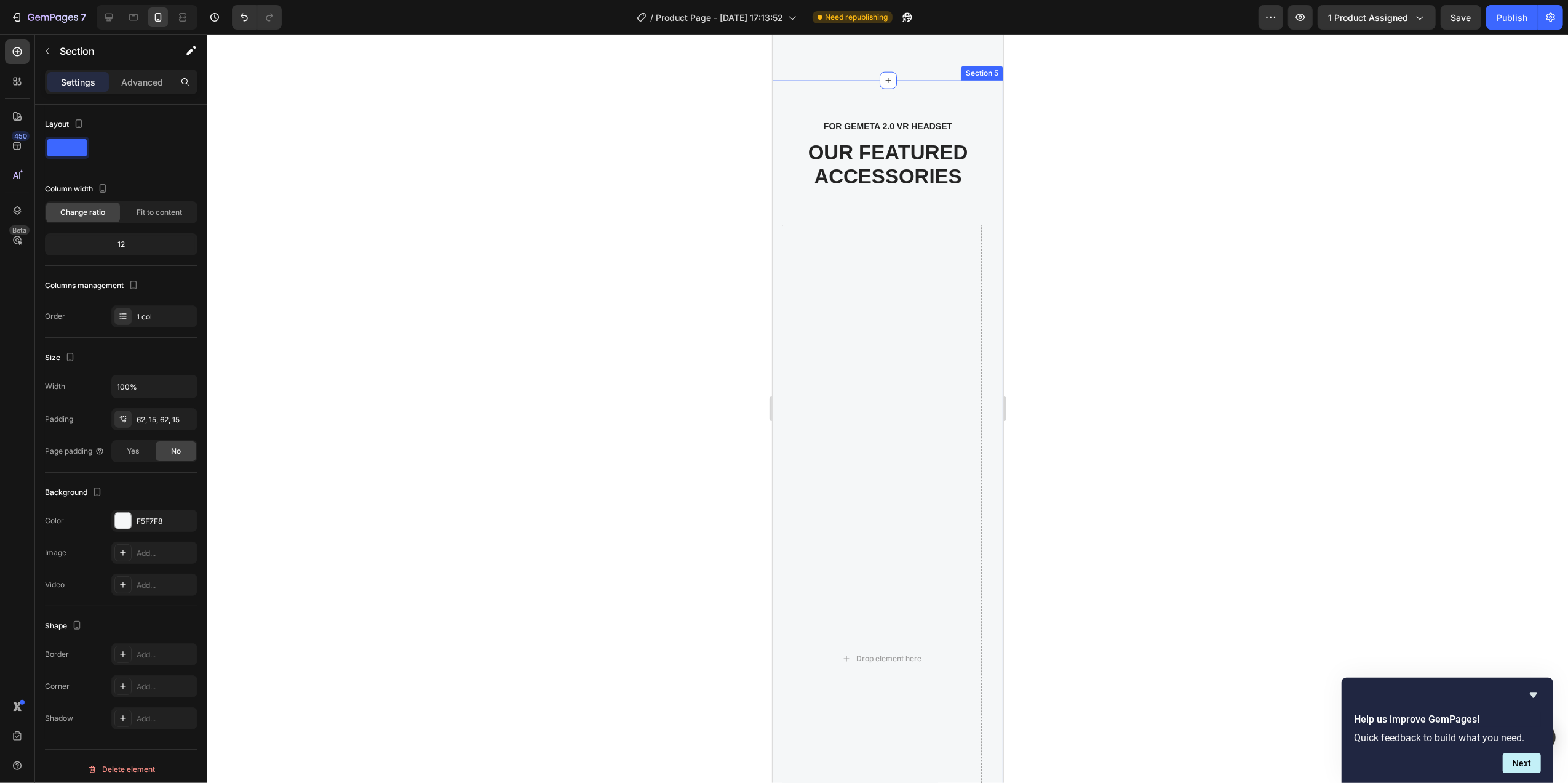
click at [925, 100] on div "FOR GEMETA 2.0 VR HEADSET Text block OUR FEATURED ACCESSORIES Heading Drop elem…" at bounding box center [887, 615] width 231 height 1068
click at [985, 67] on div at bounding box center [992, 69] width 15 height 15
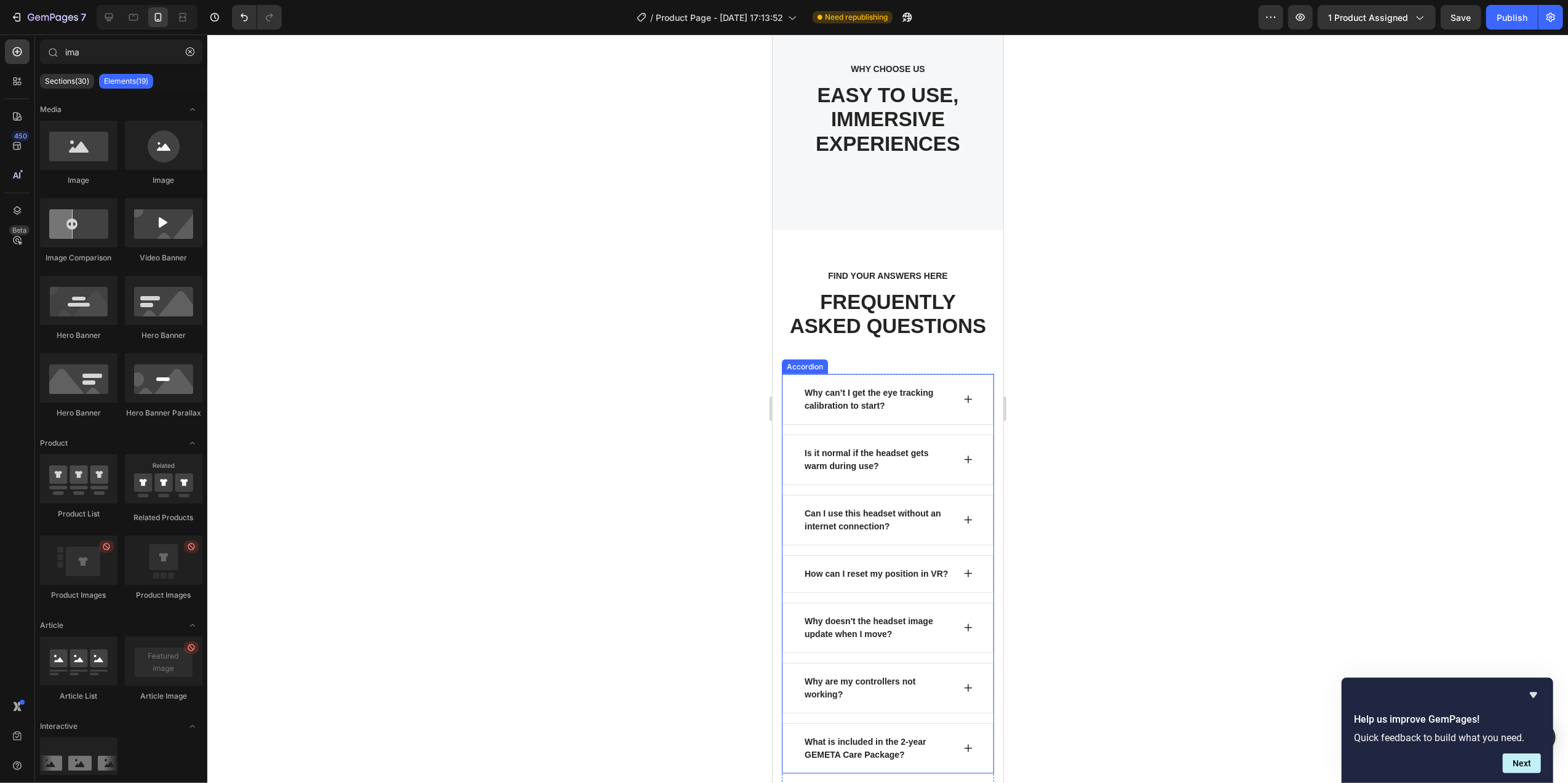
scroll to position [1395, 0]
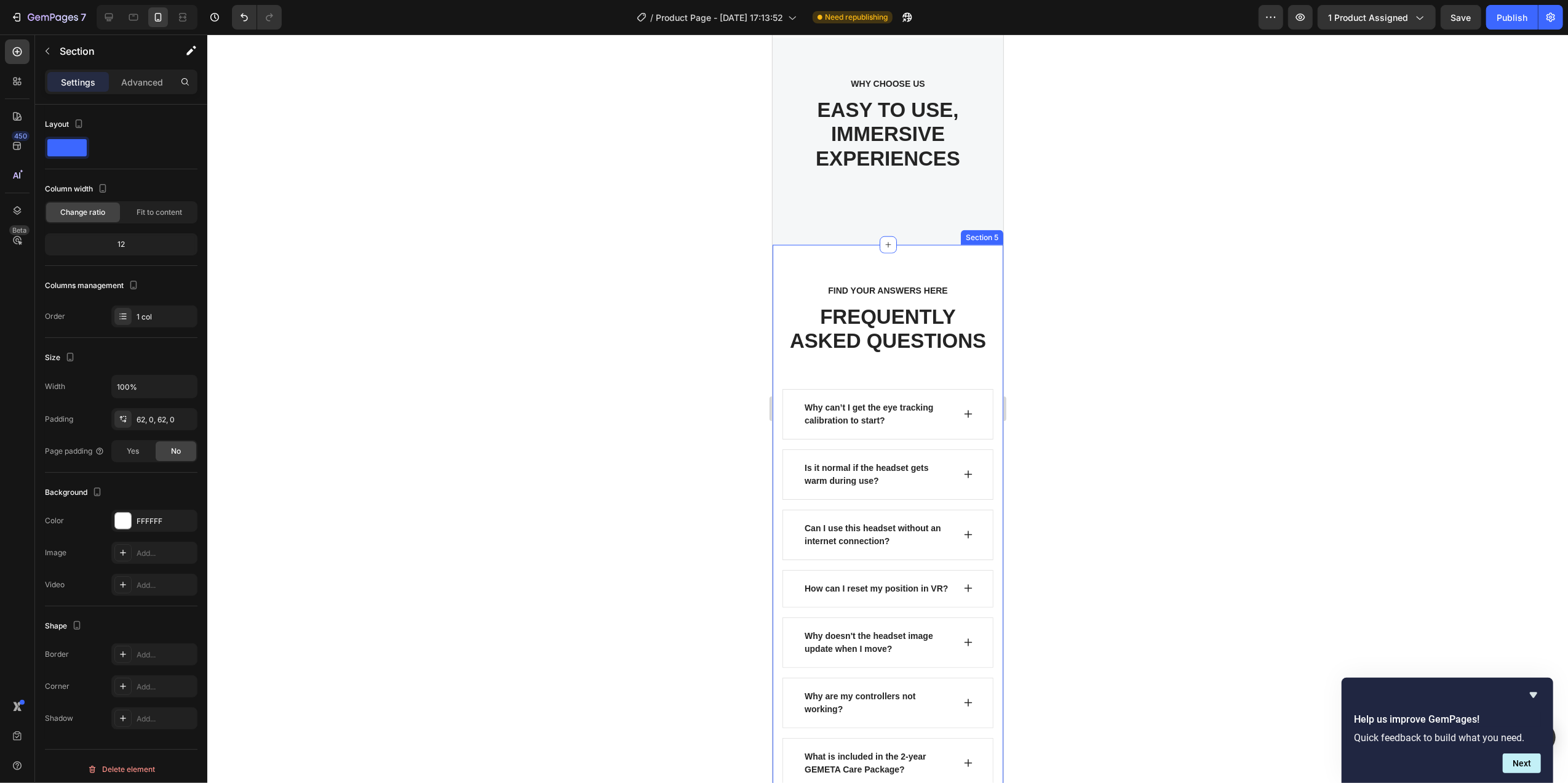
click at [975, 272] on div "FIND YOUR ANSWERS HERE Text block FREQUENTLY ASKED QUESTIONS Heading Row Why ca…" at bounding box center [887, 737] width 231 height 984
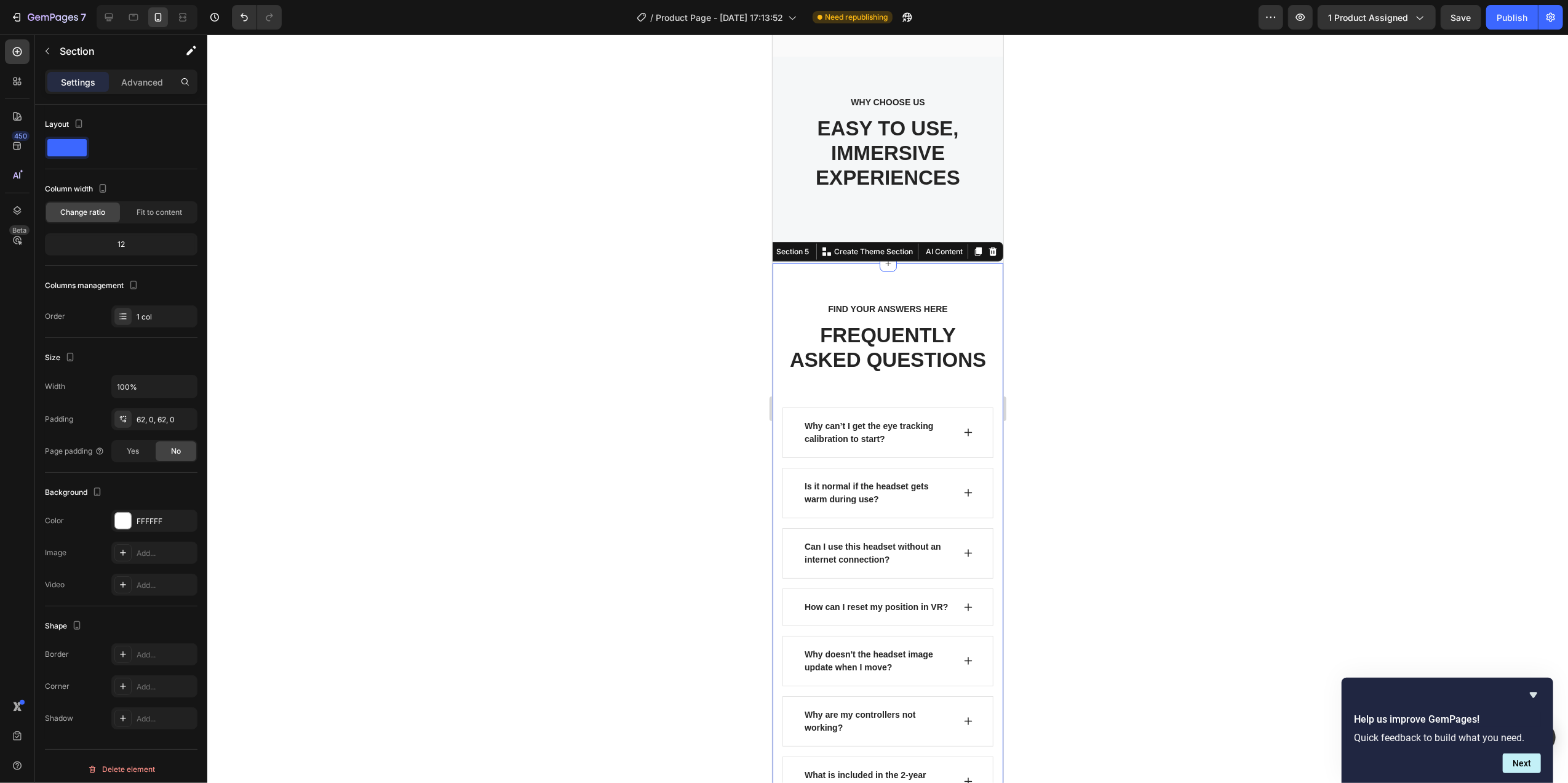
click at [986, 242] on div "Section 5 You can create reusable sections Create Theme Section AI Content Writ…" at bounding box center [880, 252] width 245 height 20
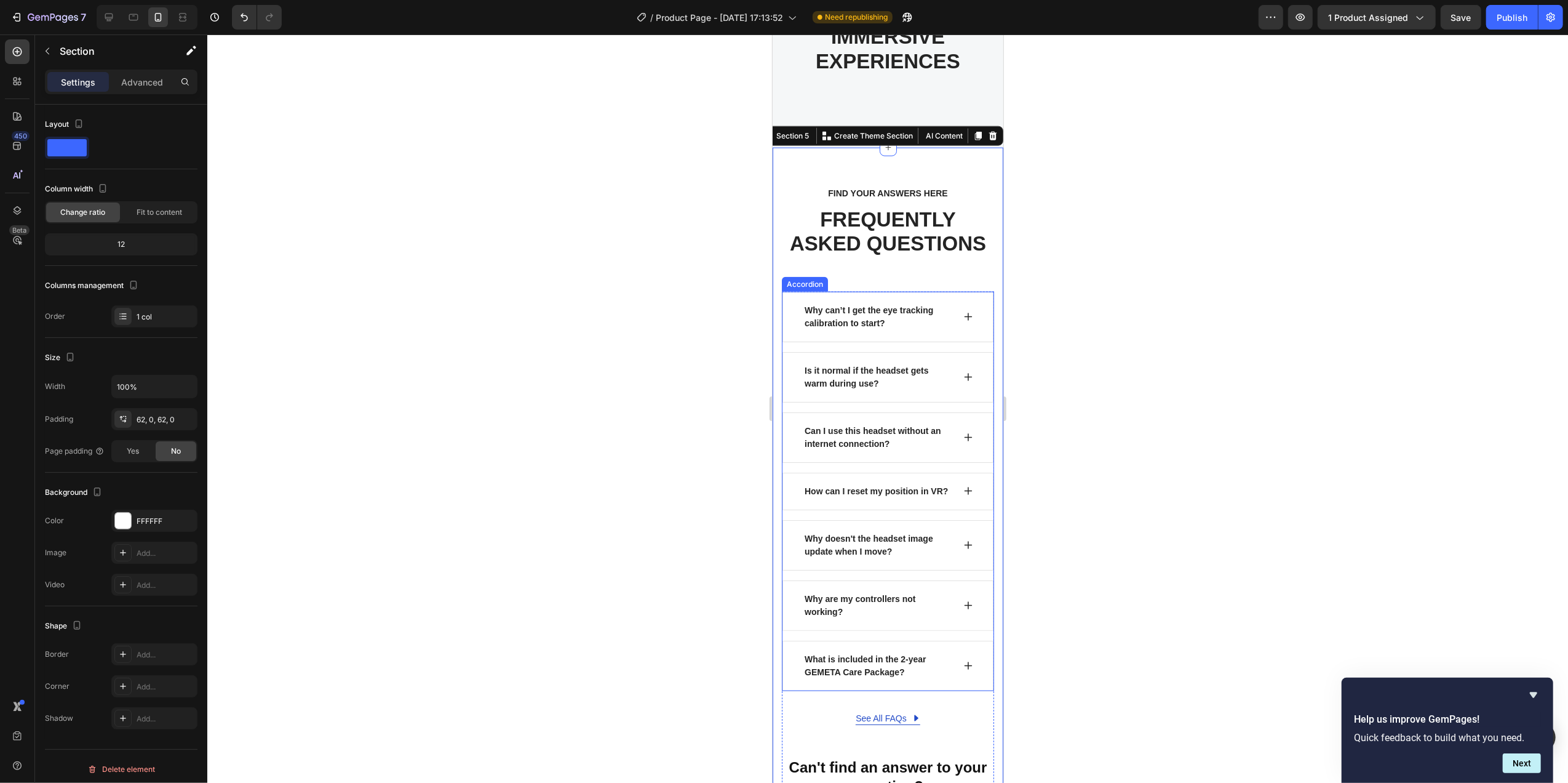
scroll to position [1559, 0]
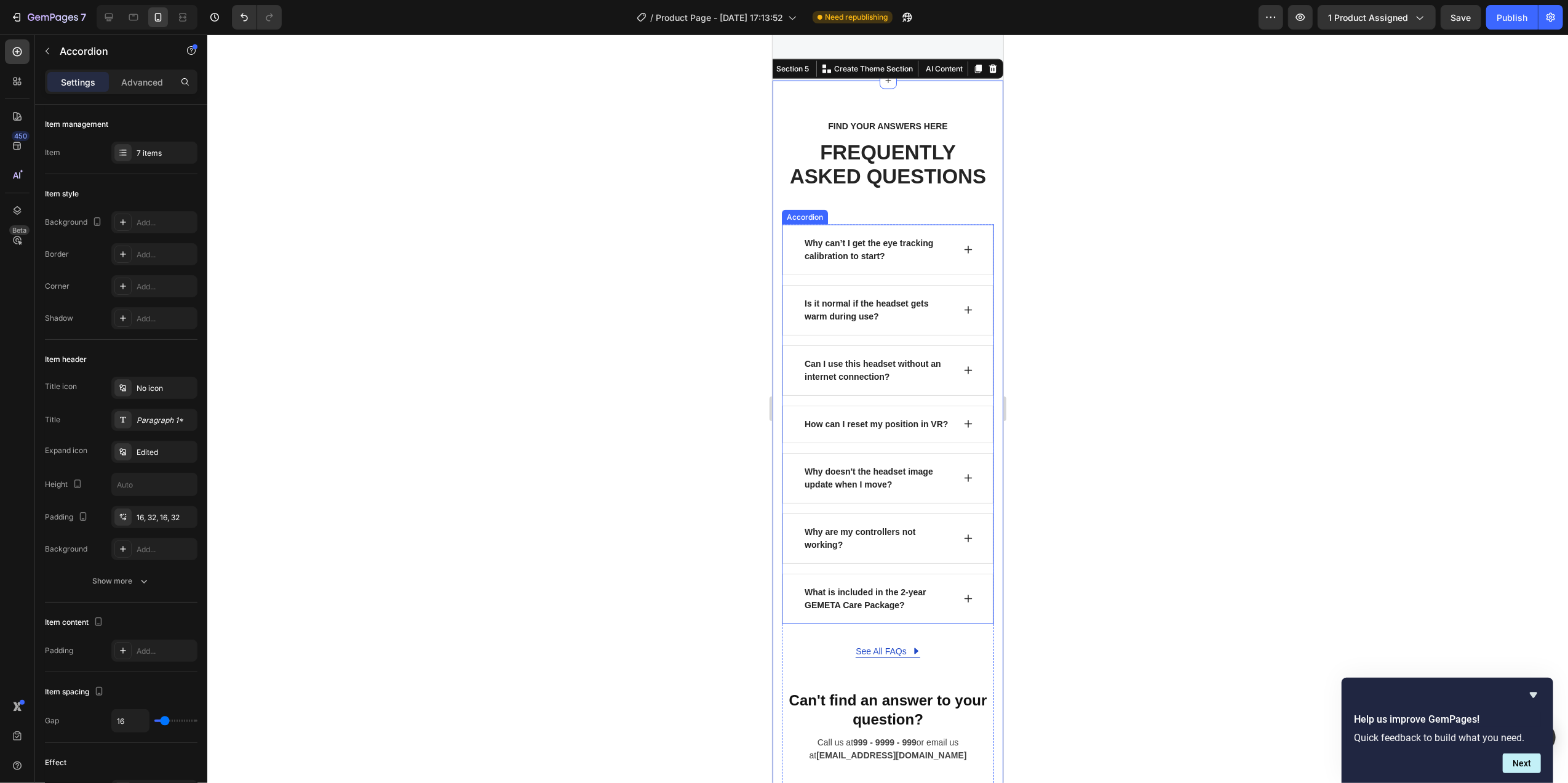
click at [962, 370] on icon at bounding box center [967, 370] width 10 height 10
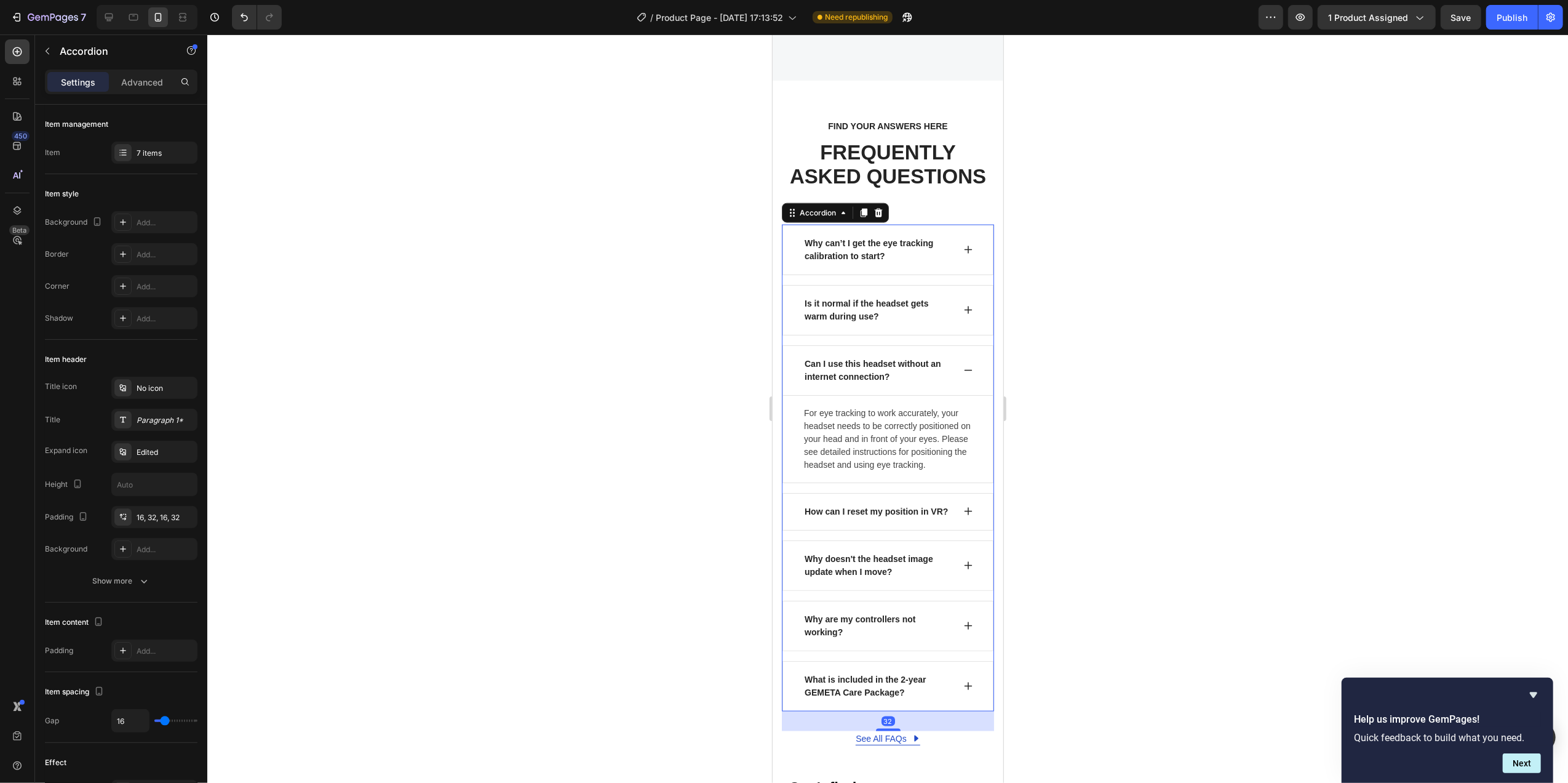
click at [962, 370] on icon at bounding box center [967, 370] width 10 height 10
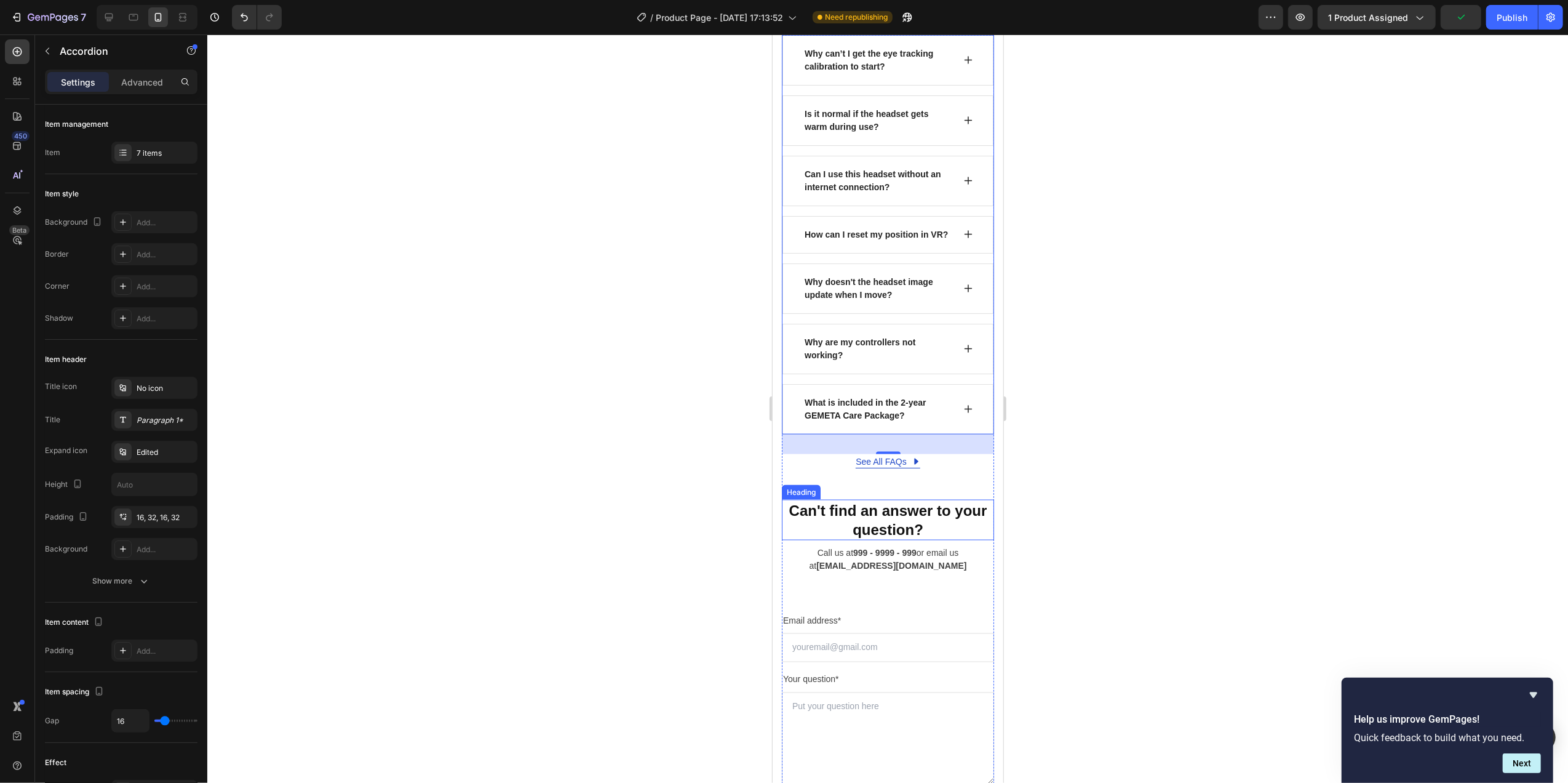
scroll to position [1969, 0]
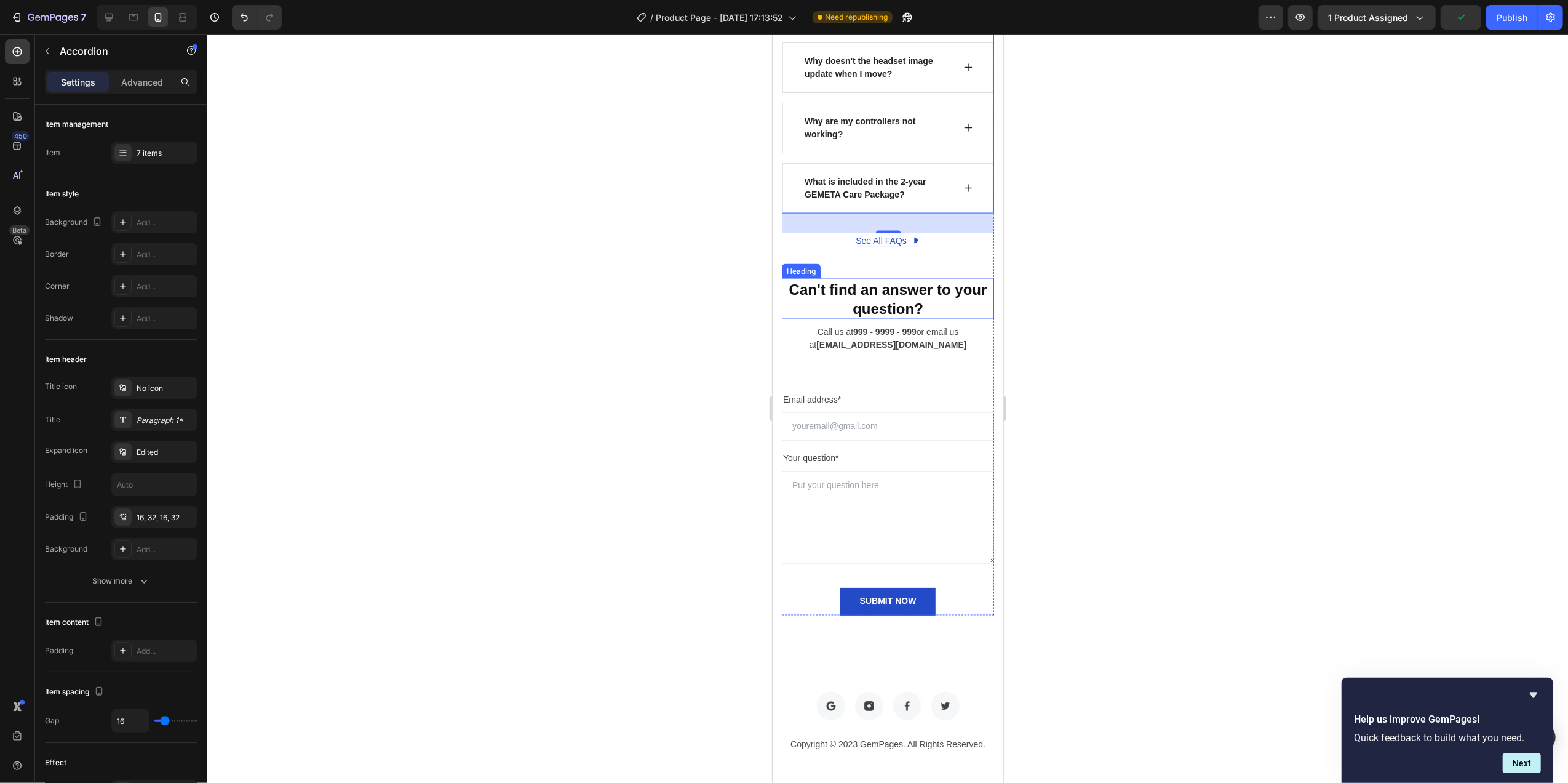
click at [919, 317] on p "Can't find an answer to your question?" at bounding box center [887, 299] width 209 height 38
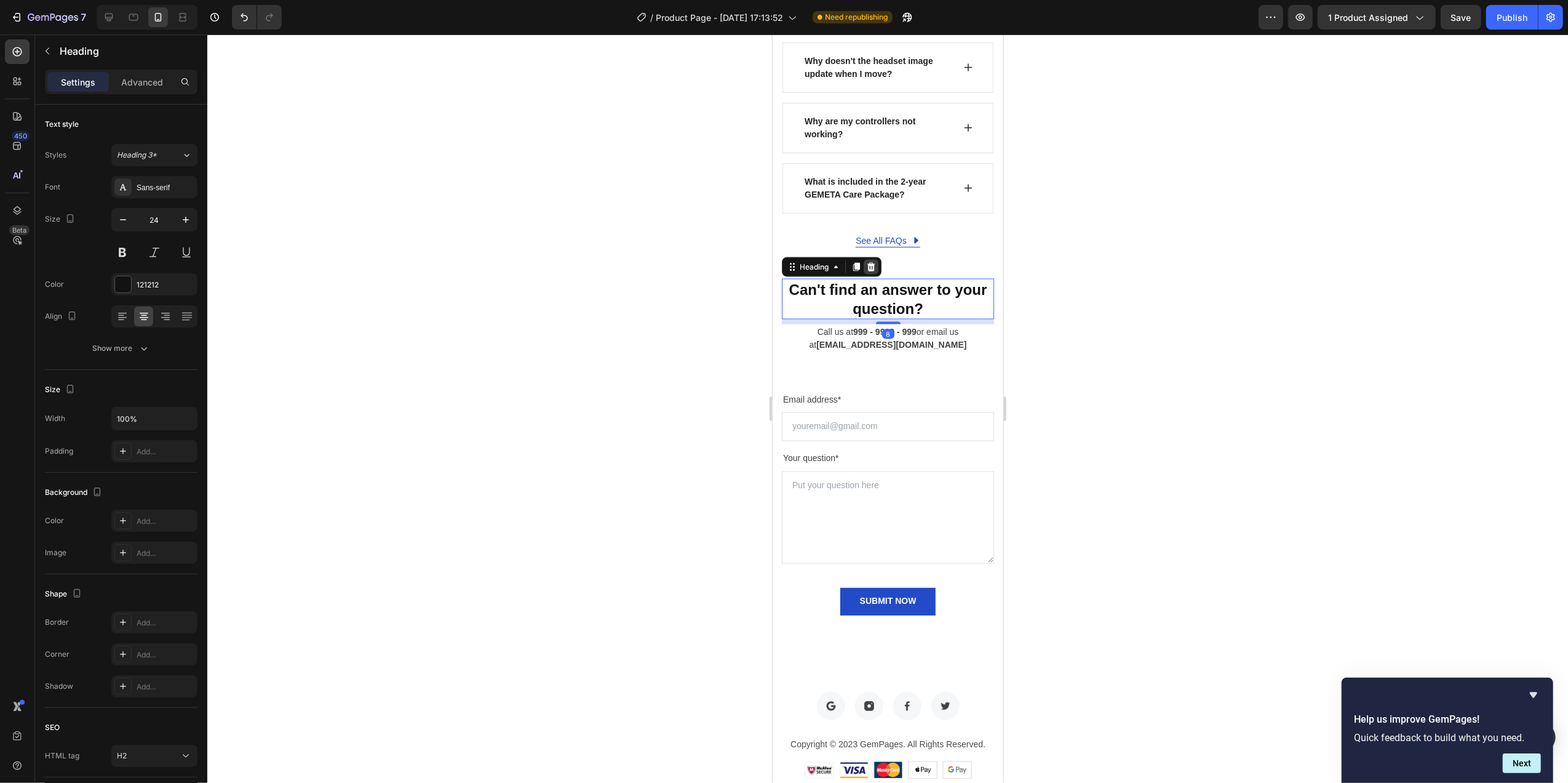
click at [867, 272] on icon at bounding box center [870, 267] width 10 height 10
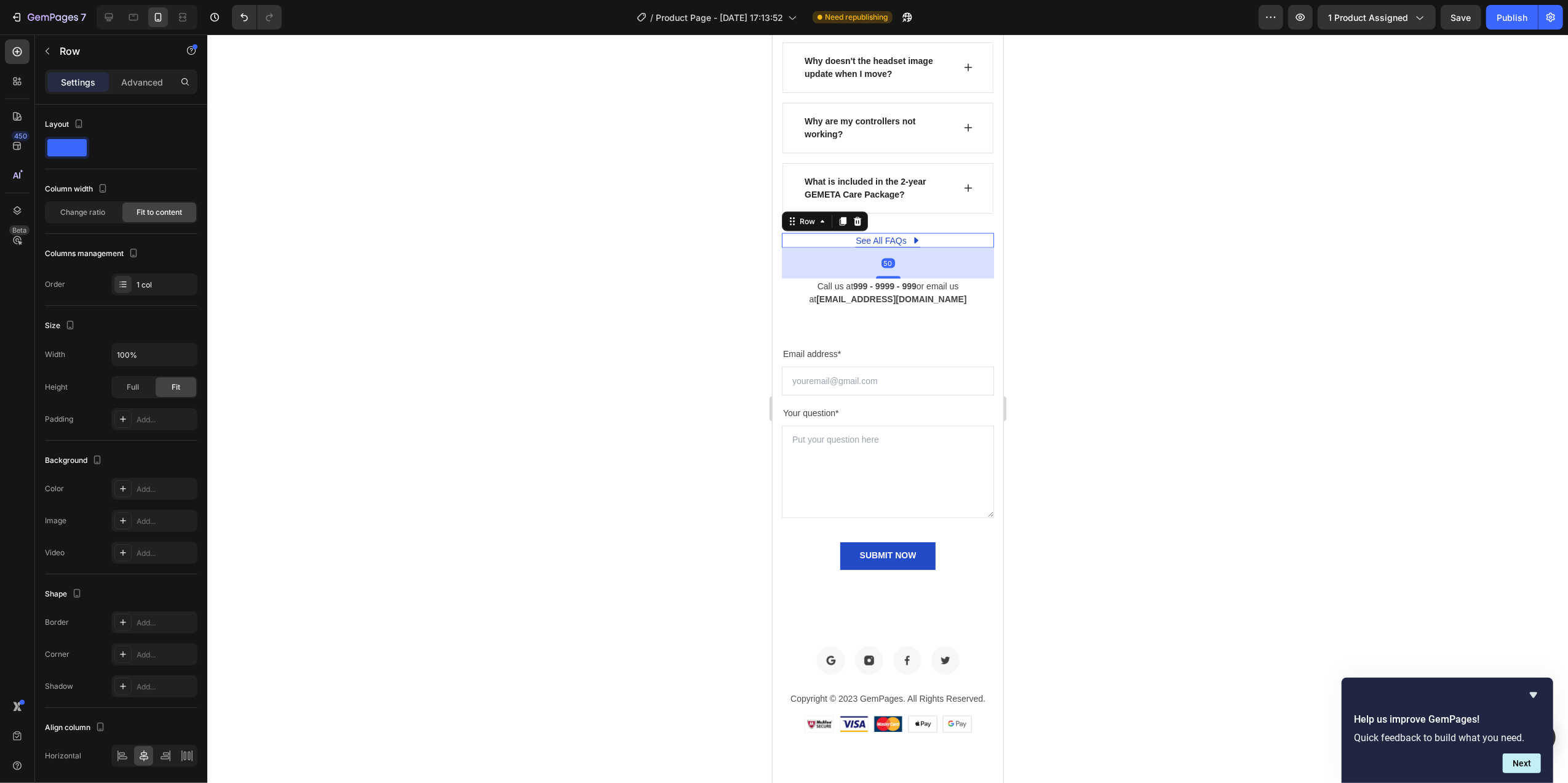
click at [951, 248] on div "See All FAQs Button Row 50" at bounding box center [887, 240] width 212 height 15
click at [860, 227] on icon at bounding box center [857, 222] width 10 height 10
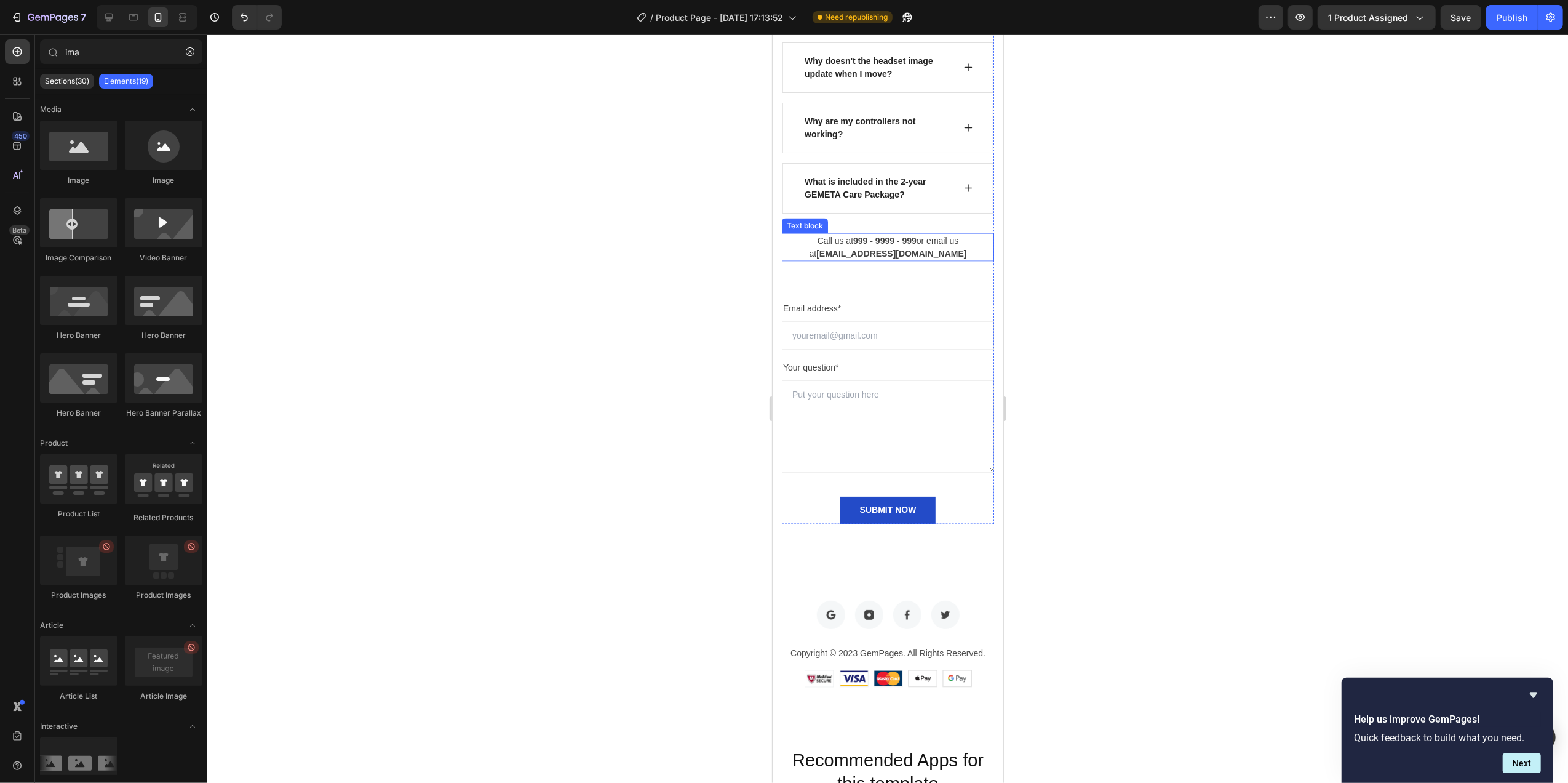
click at [938, 261] on p "Call us at 999 - 9999 - 999 or email us at [EMAIL_ADDRESS][DOMAIN_NAME]" at bounding box center [887, 247] width 209 height 26
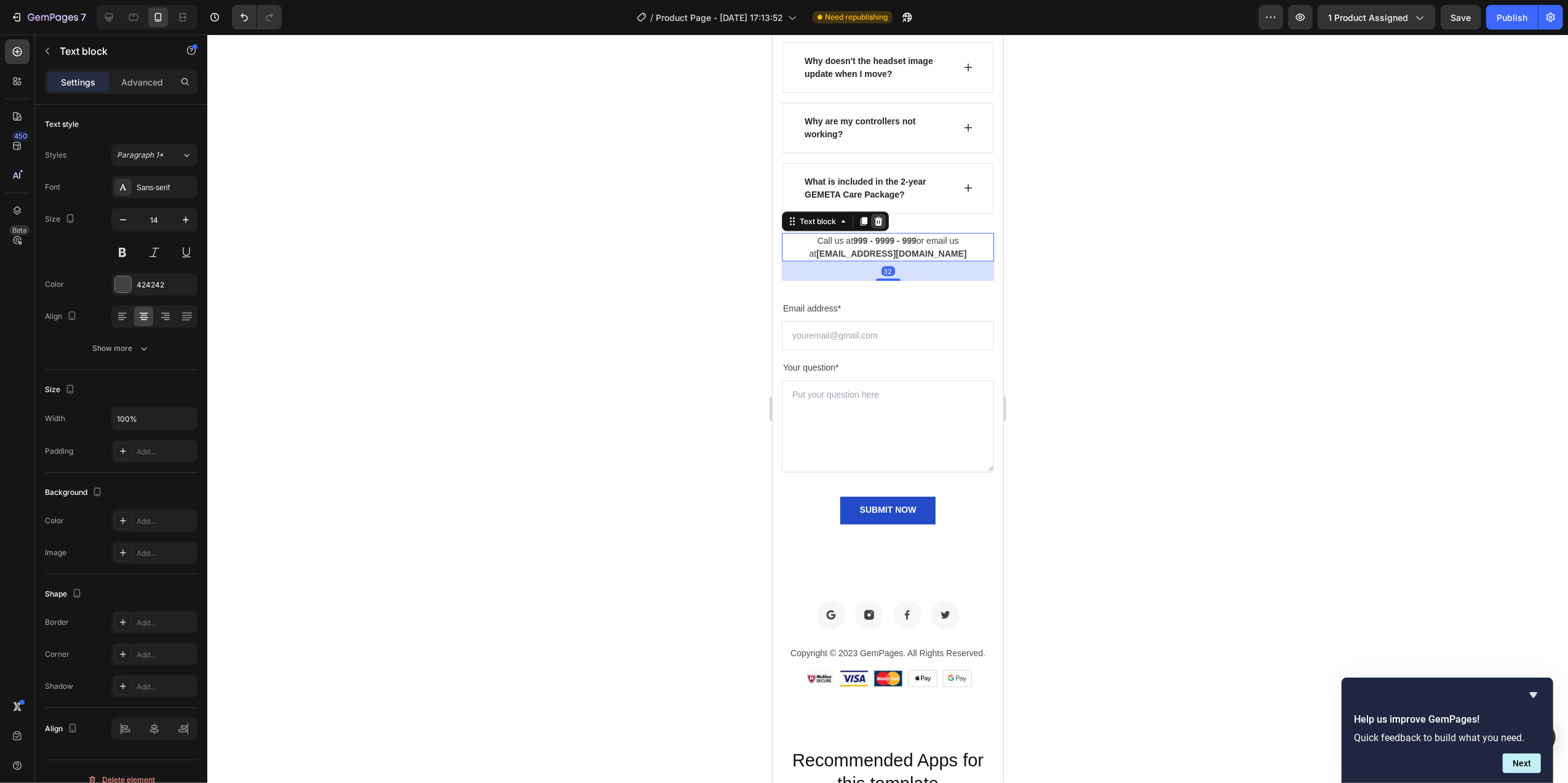
click at [880, 227] on icon at bounding box center [877, 222] width 10 height 10
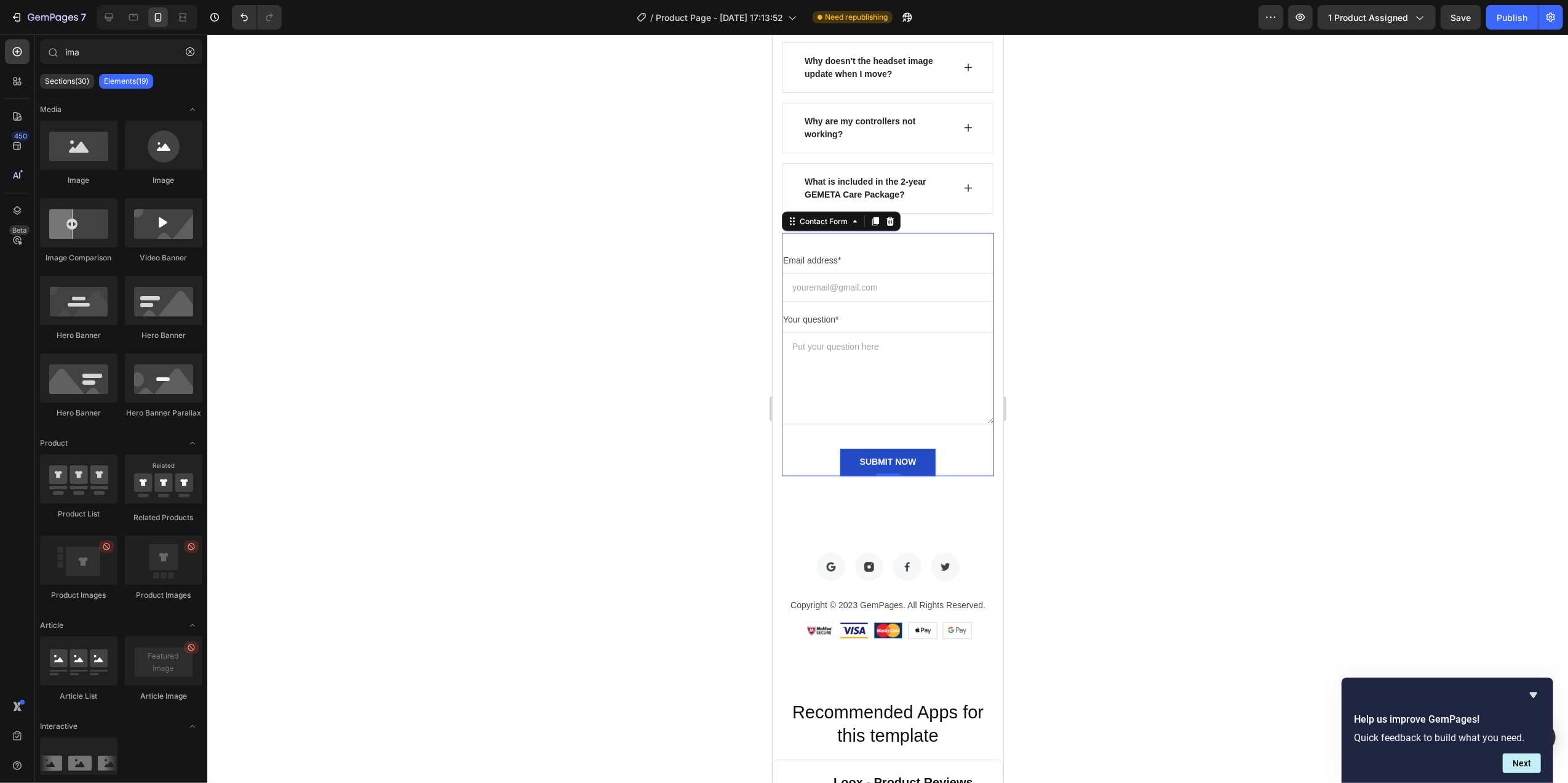
click at [887, 262] on div "Email address* Text block Email Field Your question* Text block Text Area SUBMI…" at bounding box center [887, 354] width 212 height 243
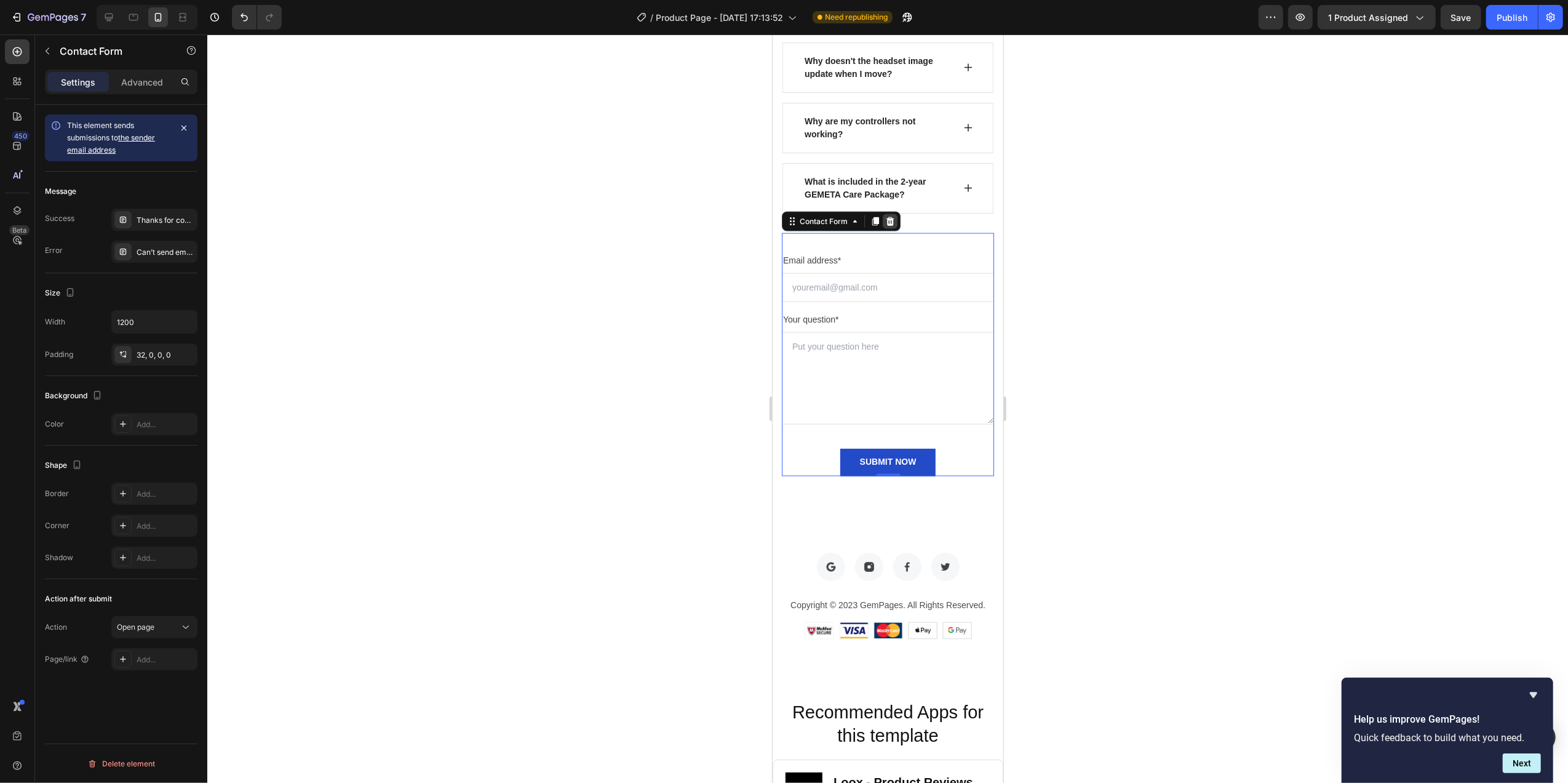
click at [889, 226] on icon at bounding box center [889, 222] width 8 height 8
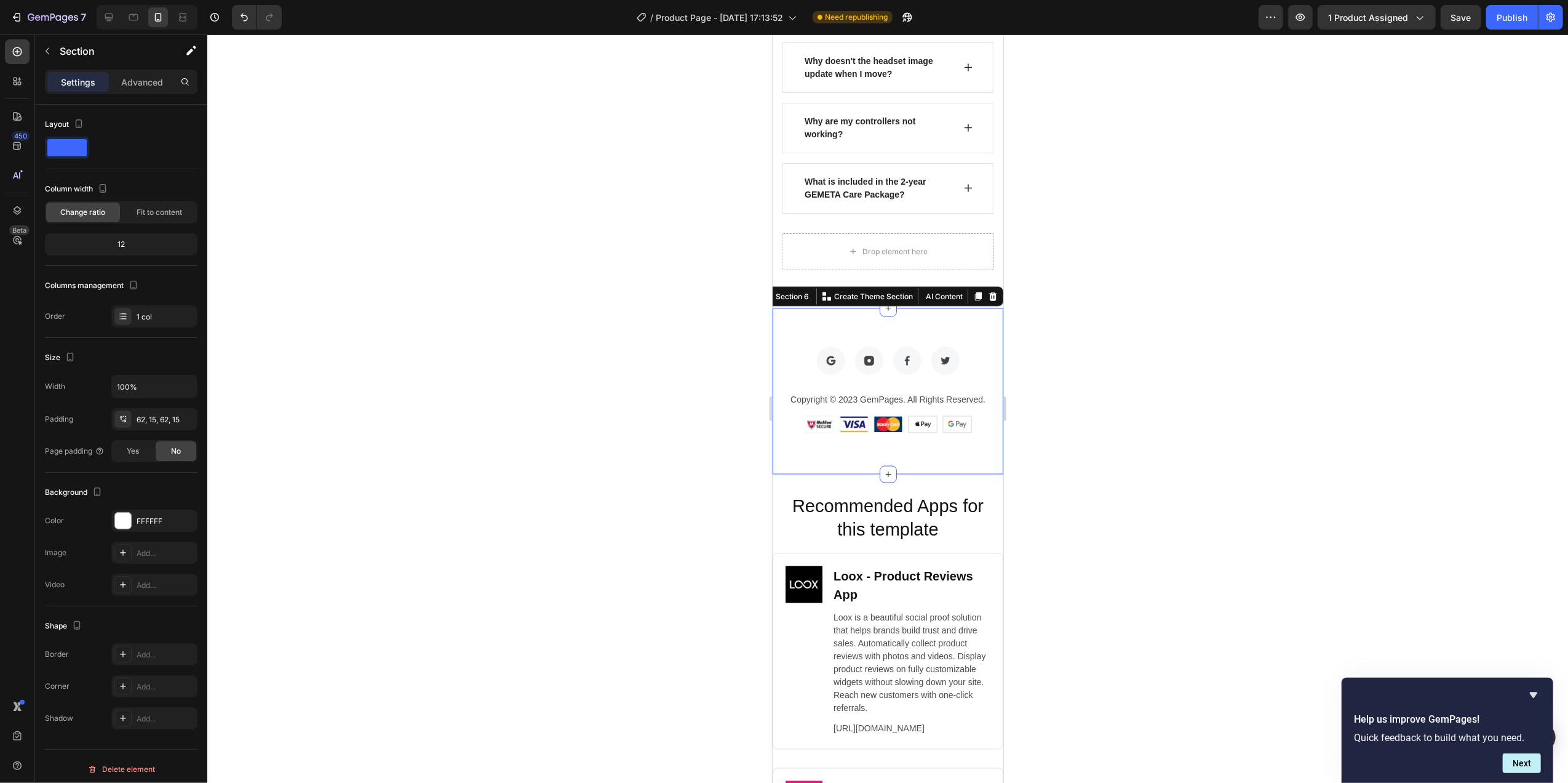
click at [919, 355] on div "Image Image Image Image Row Copyright © 2023 GemPages. All Rights Reserved. Tex…" at bounding box center [887, 391] width 231 height 166
click at [988, 301] on icon at bounding box center [992, 297] width 8 height 8
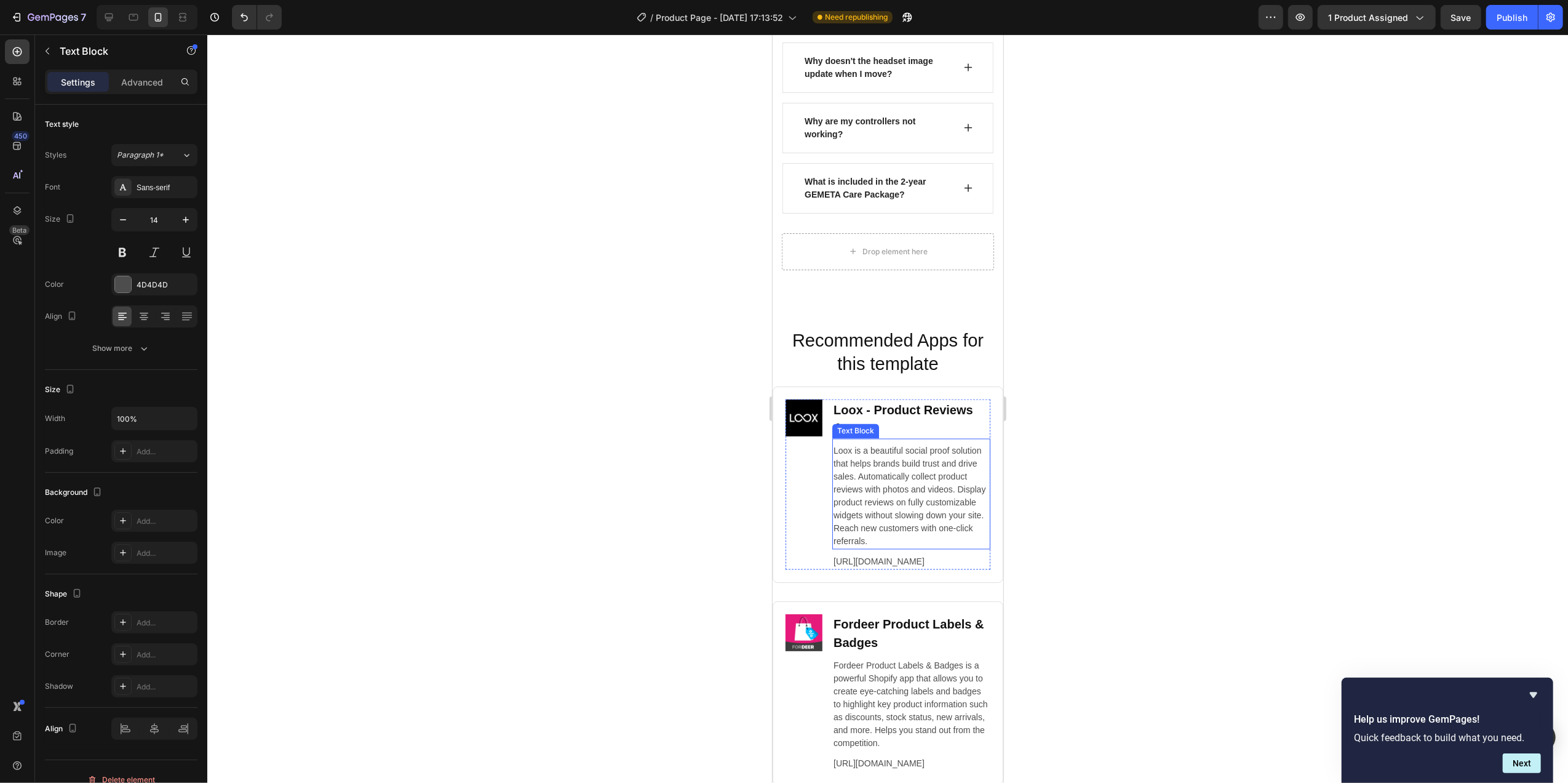
click at [890, 497] on p "Loox is a beautiful social proof solution that helps brands build trust and dri…" at bounding box center [911, 496] width 156 height 103
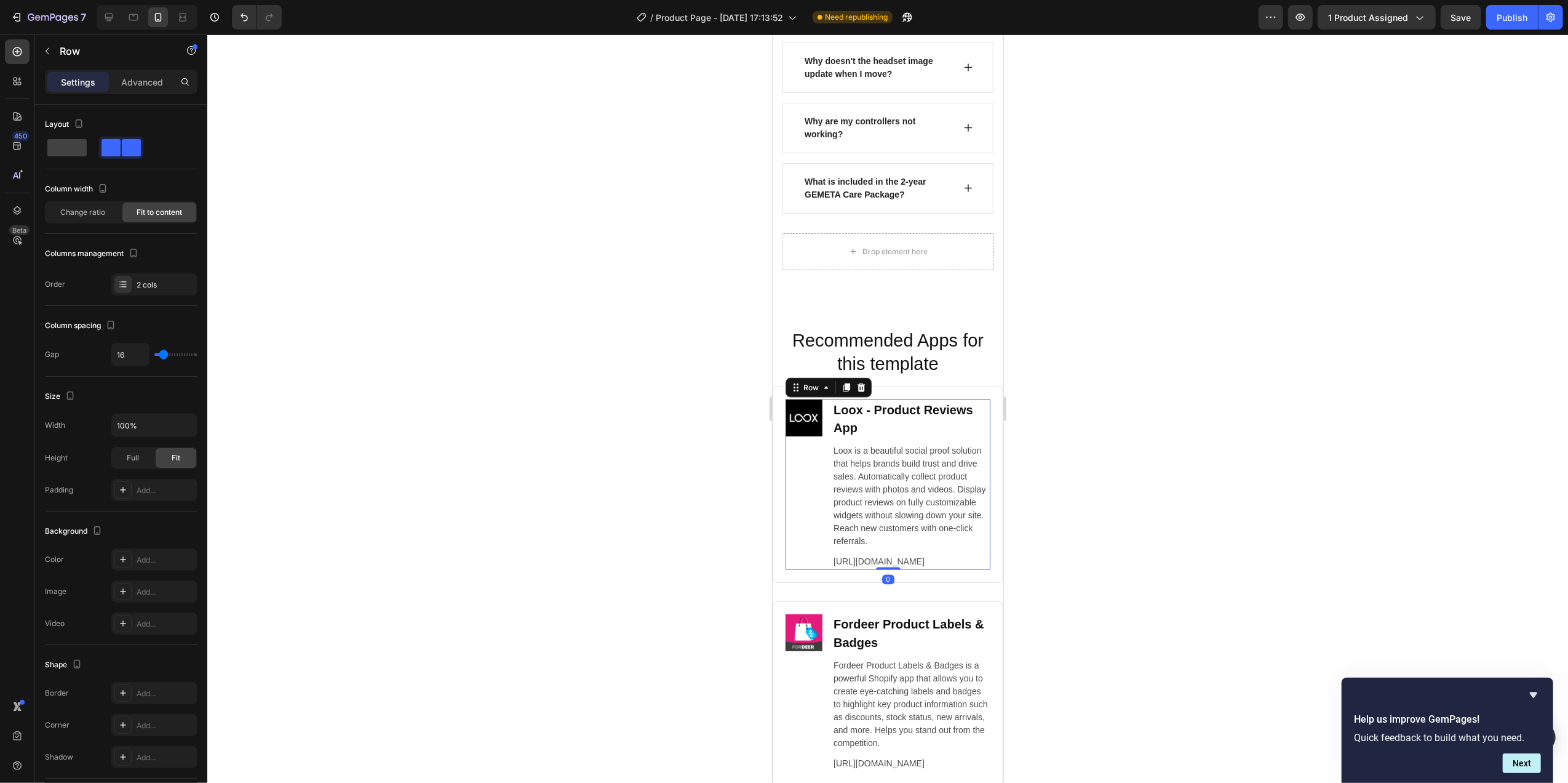
click at [826, 476] on div "Image Loox ‑ Product Reviews App Heading Loox is a beautiful social proof solut…" at bounding box center [887, 484] width 204 height 171
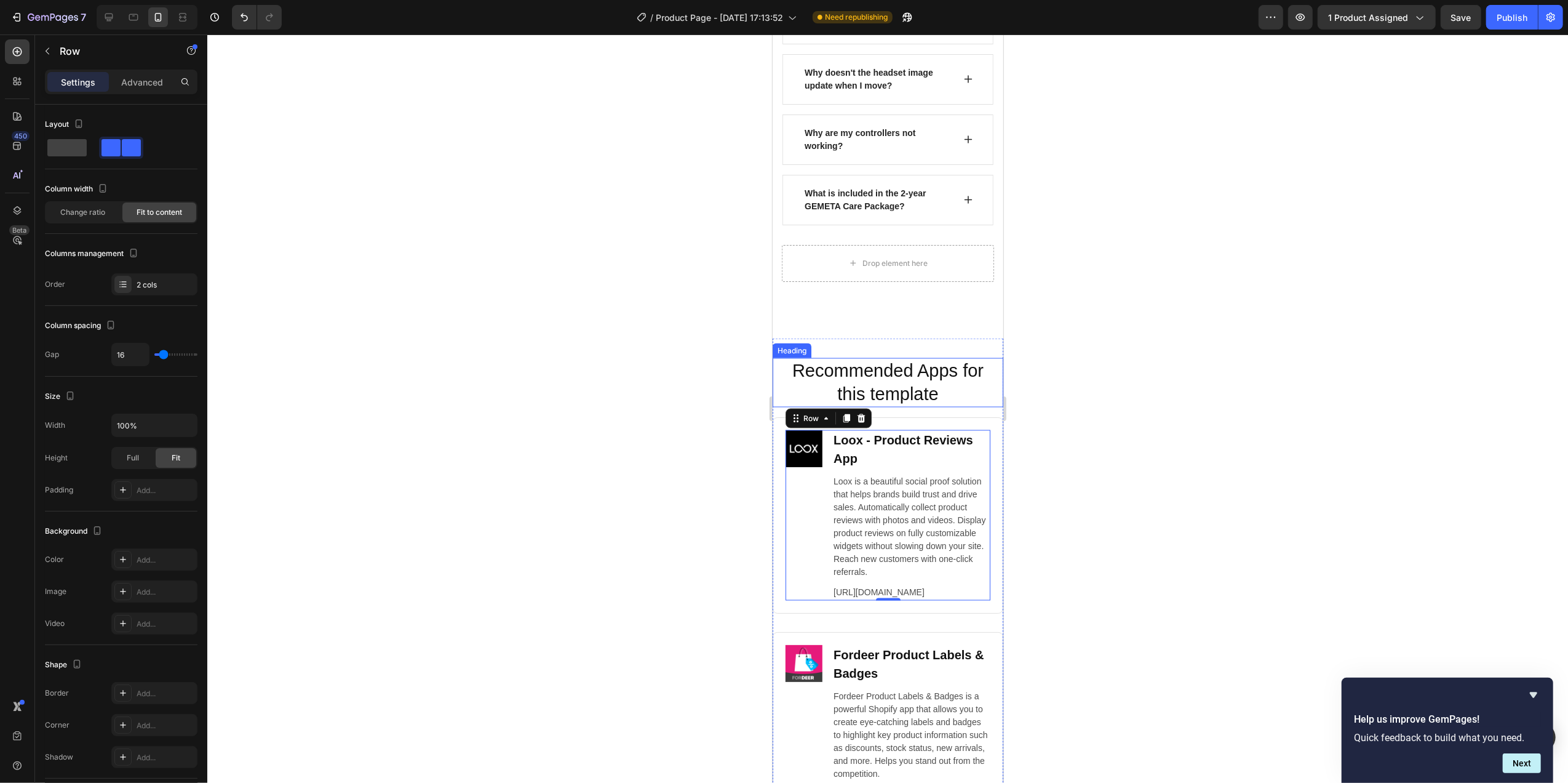
scroll to position [1938, 0]
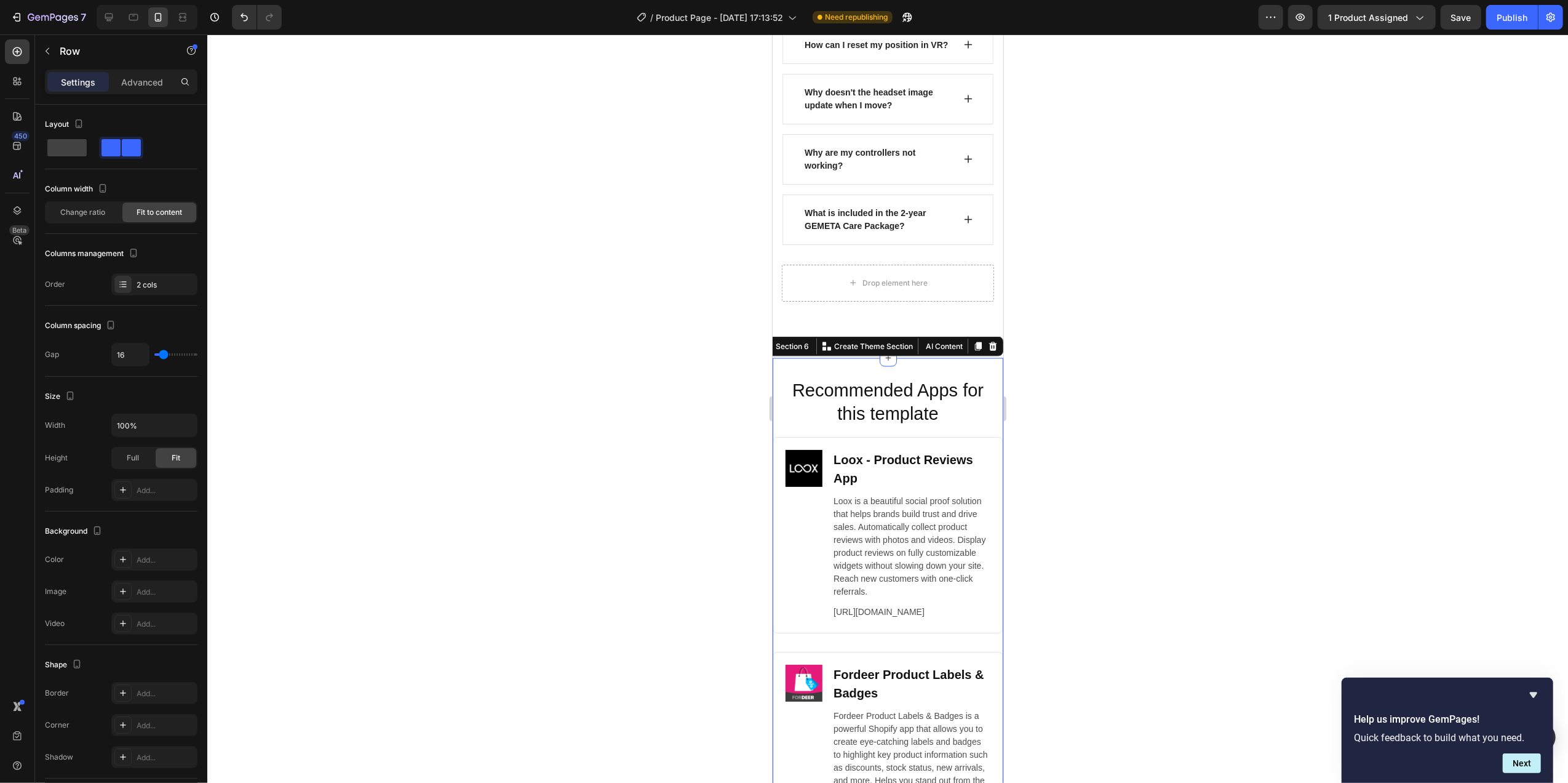
click at [906, 368] on div "Recommended Apps for this template Heading Image Loox ‑ Product Reviews App Hea…" at bounding box center [887, 721] width 231 height 726
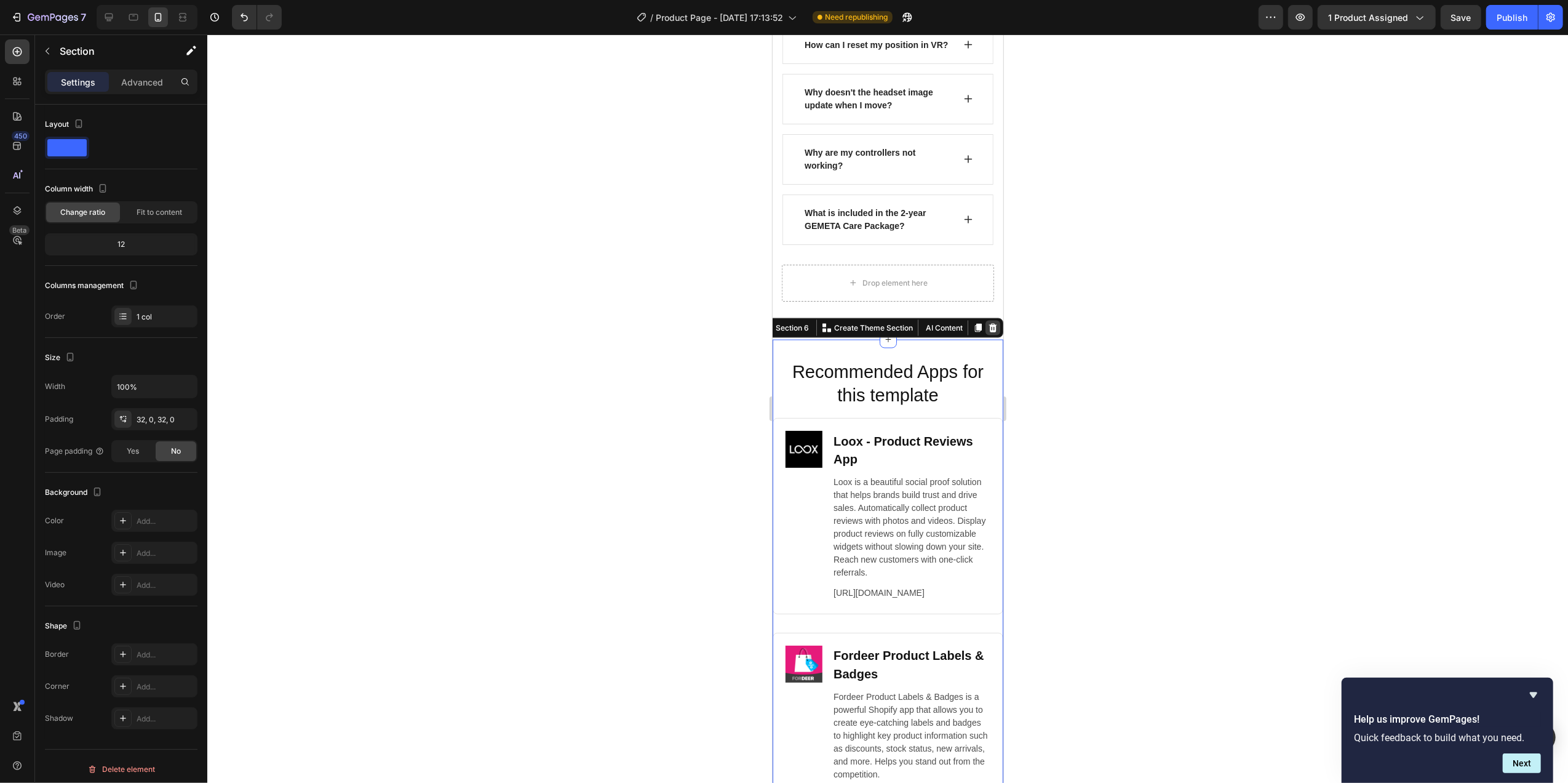
click at [987, 333] on icon at bounding box center [992, 328] width 10 height 10
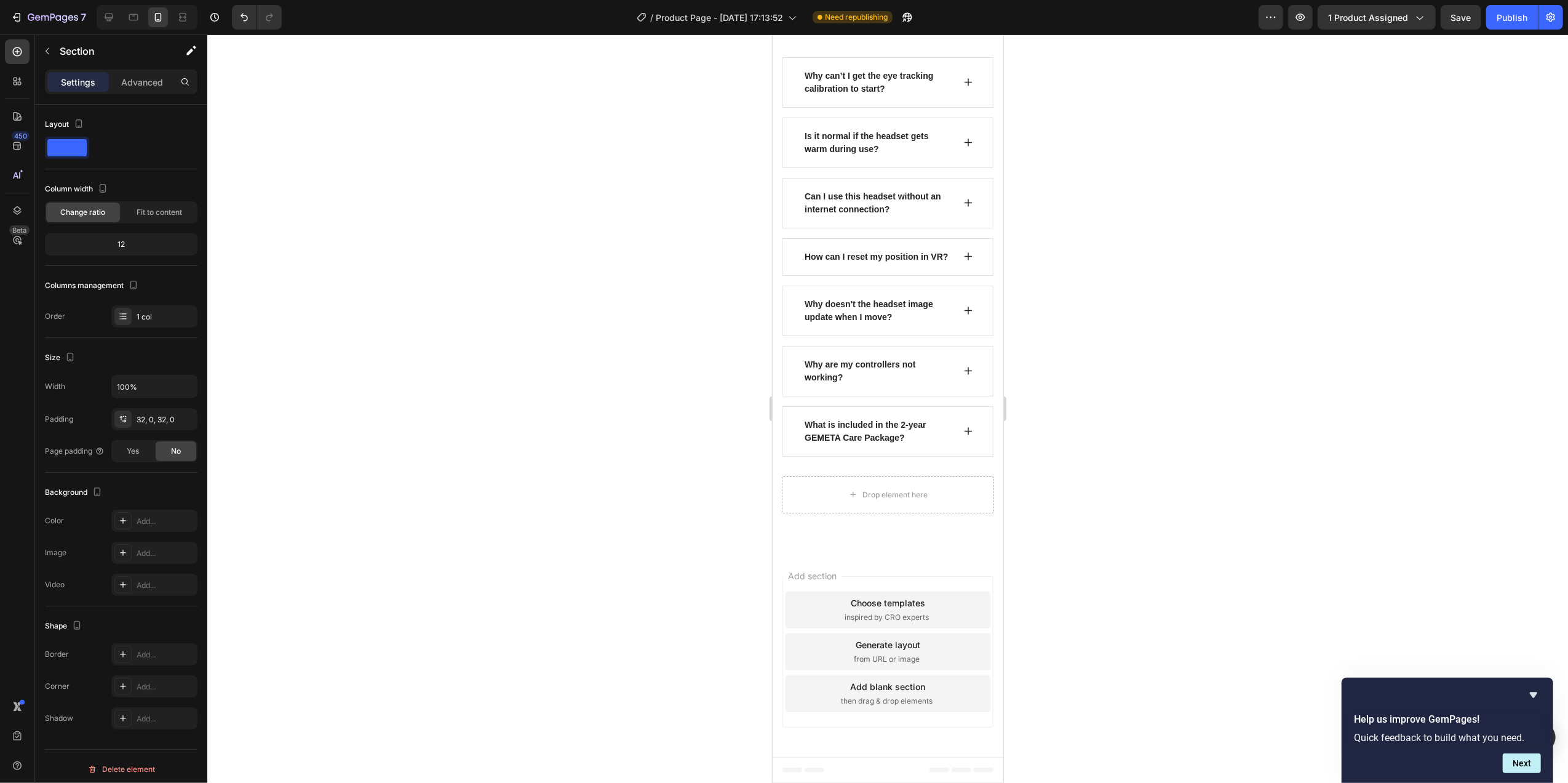
scroll to position [1746, 0]
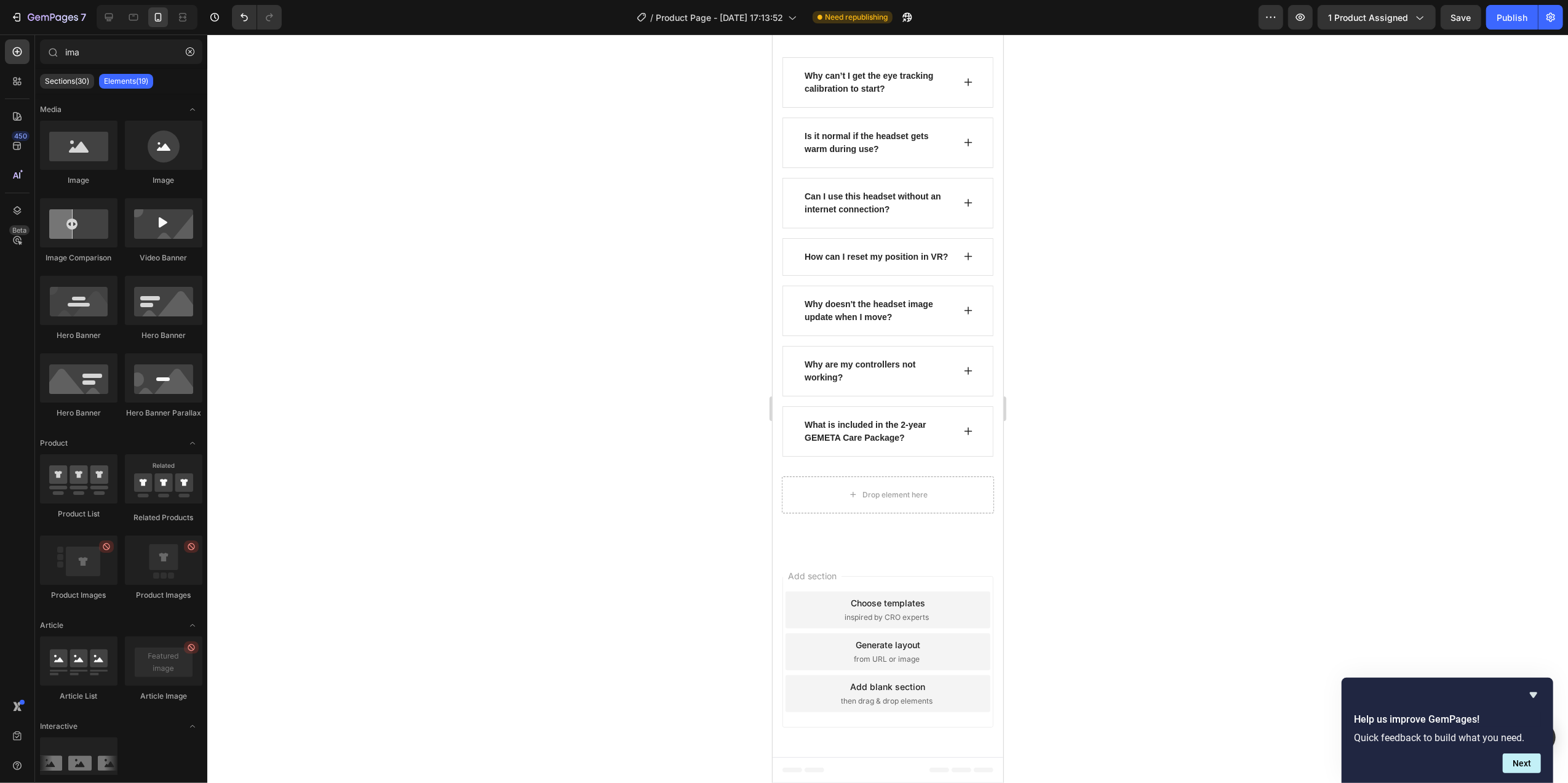
click at [899, 735] on div "Add section Choose templates inspired by CRO experts Generate layout from URL o…" at bounding box center [887, 654] width 231 height 205
click at [863, 549] on div "FIND YOUR ANSWERS HERE Text block FREQUENTLY ASKED QUESTIONS Heading Row Why ca…" at bounding box center [887, 232] width 231 height 638
click at [877, 579] on div "Add section Choose templates inspired by CRO experts Generate layout from URL o…" at bounding box center [887, 652] width 211 height 152
click at [877, 600] on div "Choose templates" at bounding box center [887, 602] width 74 height 13
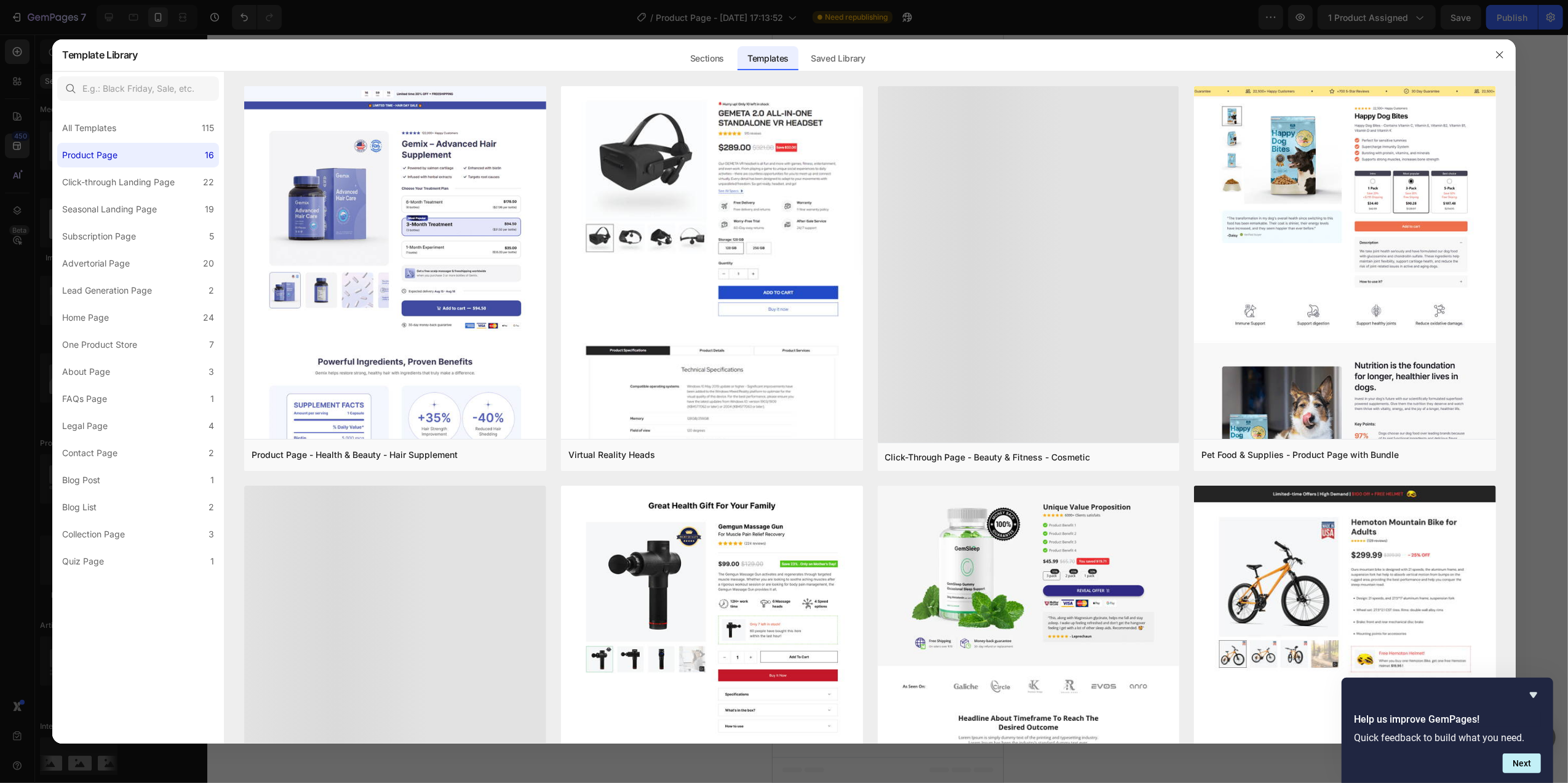
click at [1555, 303] on div at bounding box center [784, 392] width 1568 height 783
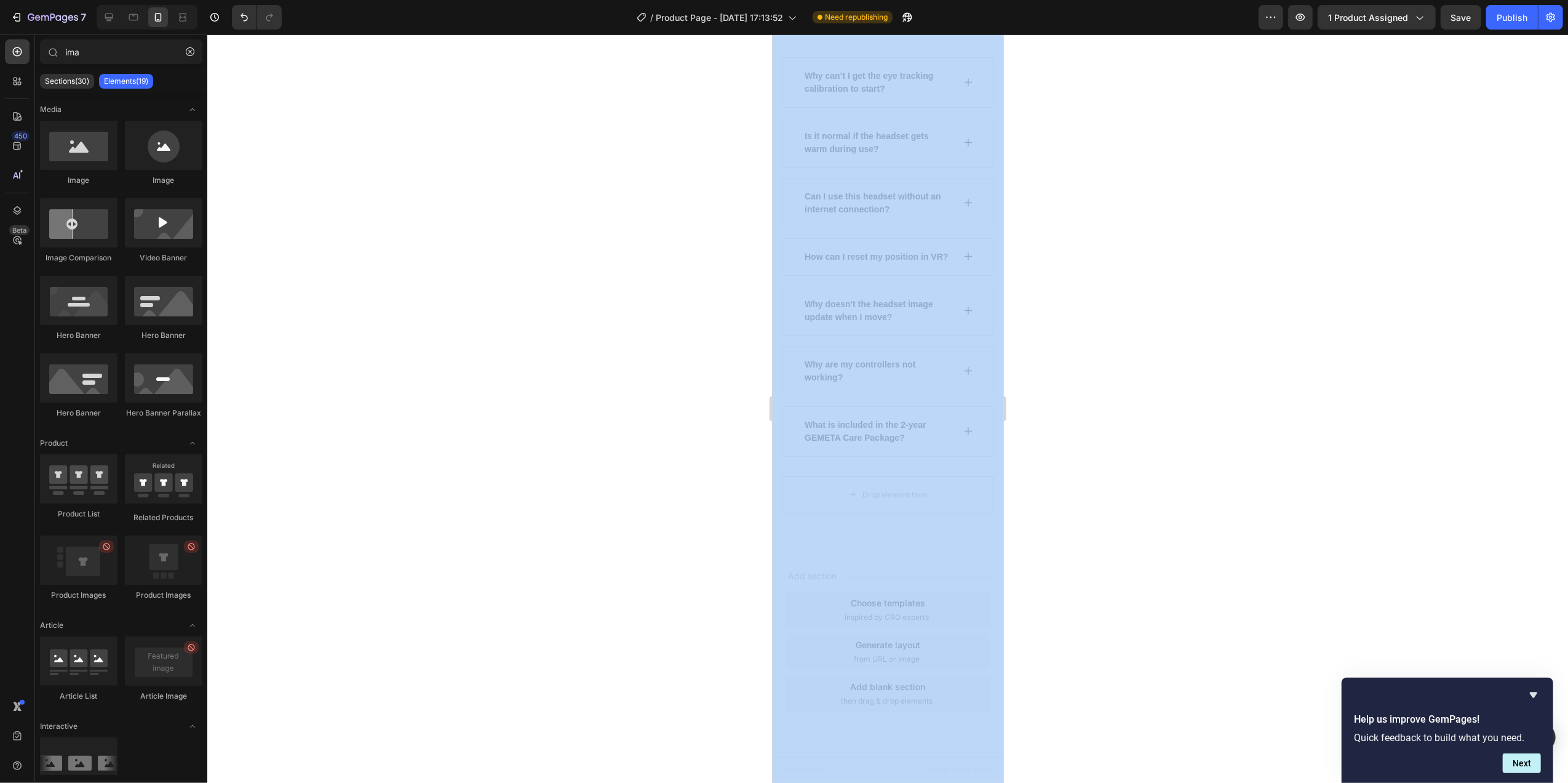
drag, startPoint x: 1850, startPoint y: 589, endPoint x: 841, endPoint y: 638, distance: 1010.2
click at [687, 547] on div at bounding box center [887, 408] width 1361 height 748
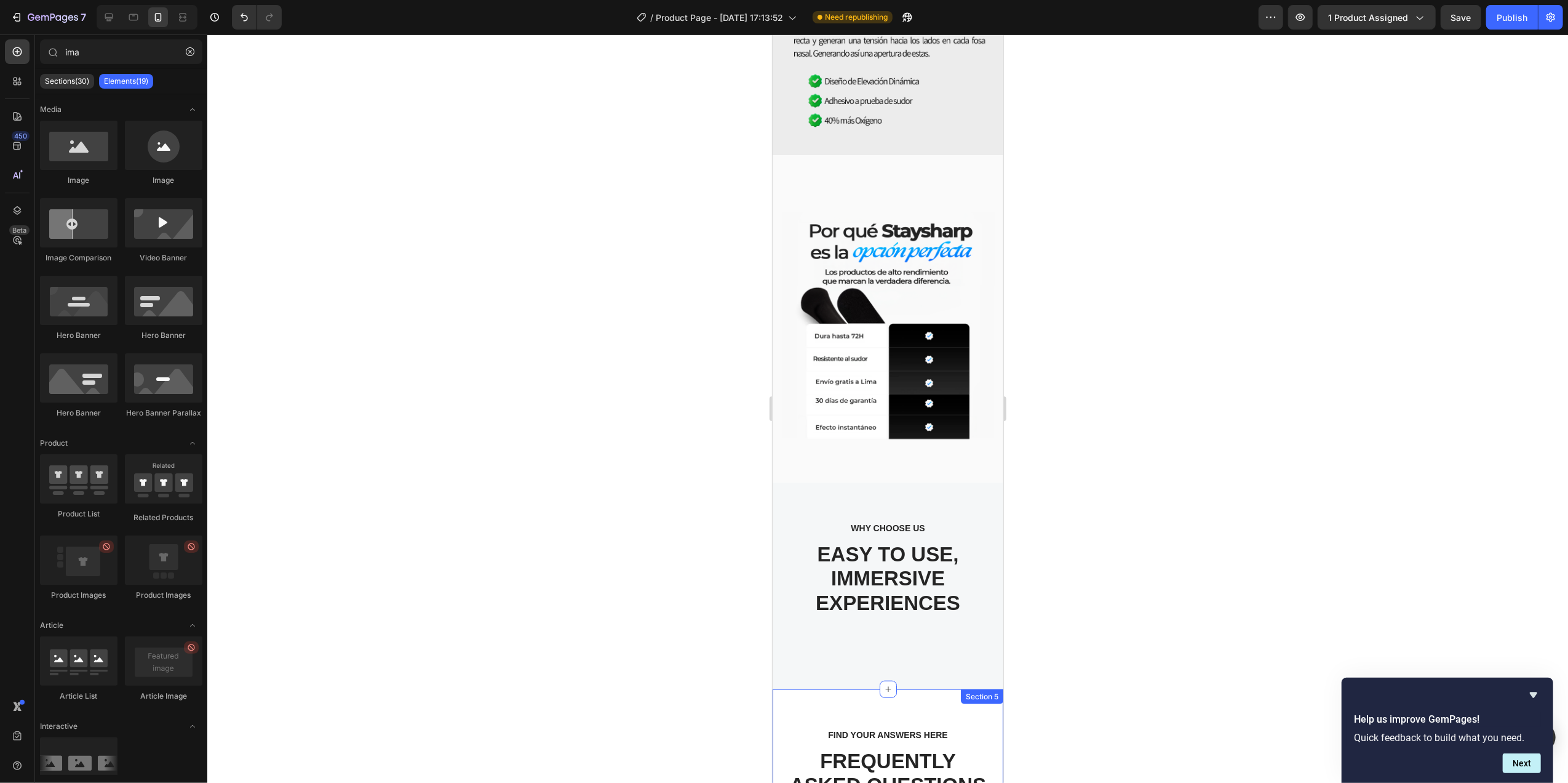
scroll to position [925, 0]
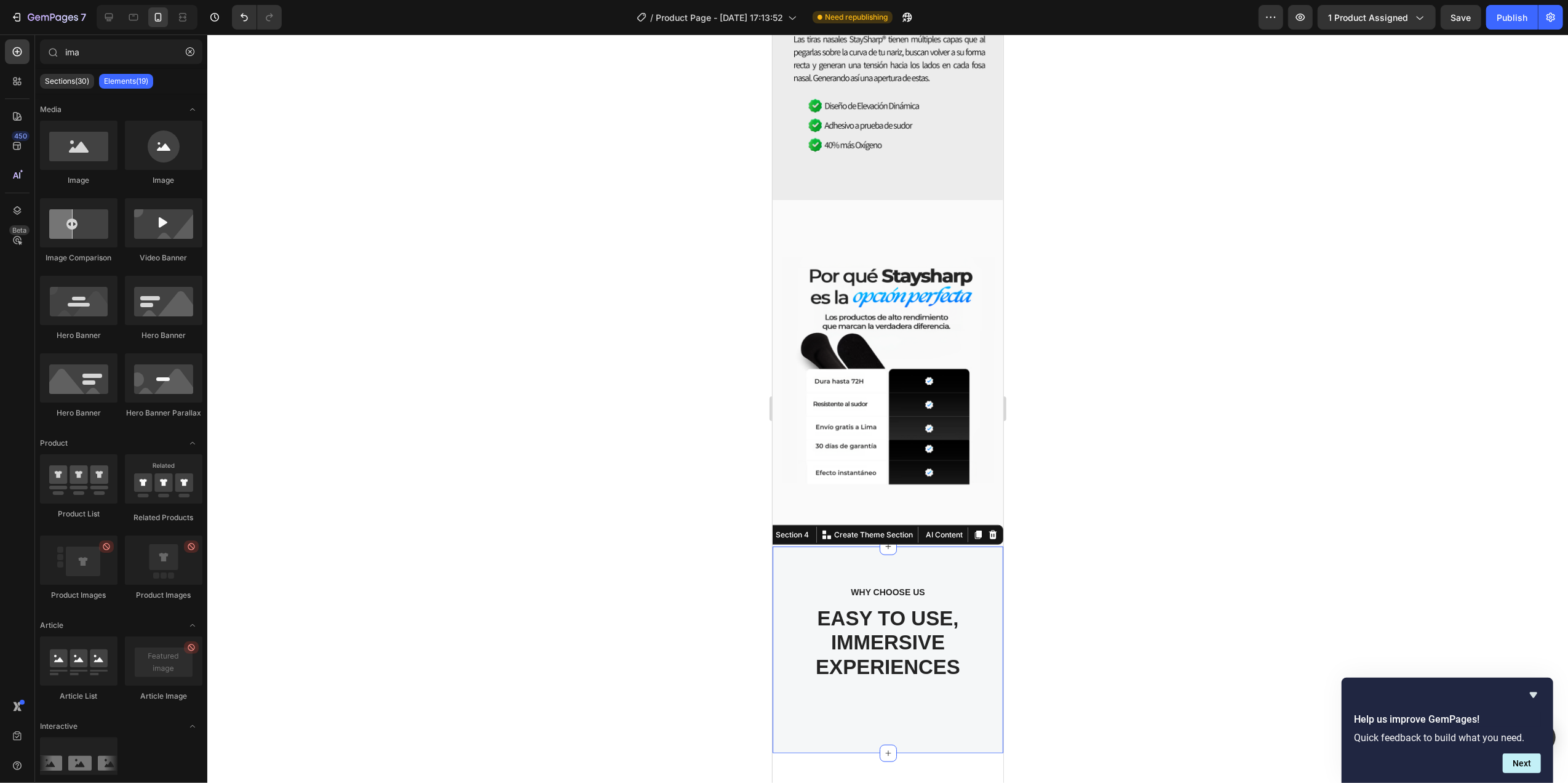
click at [955, 547] on div "WHY CHOOSE US Text block EASY TO USE, IMMERSIVE EXPERIENCES Heading Section 4 Y…" at bounding box center [887, 650] width 231 height 207
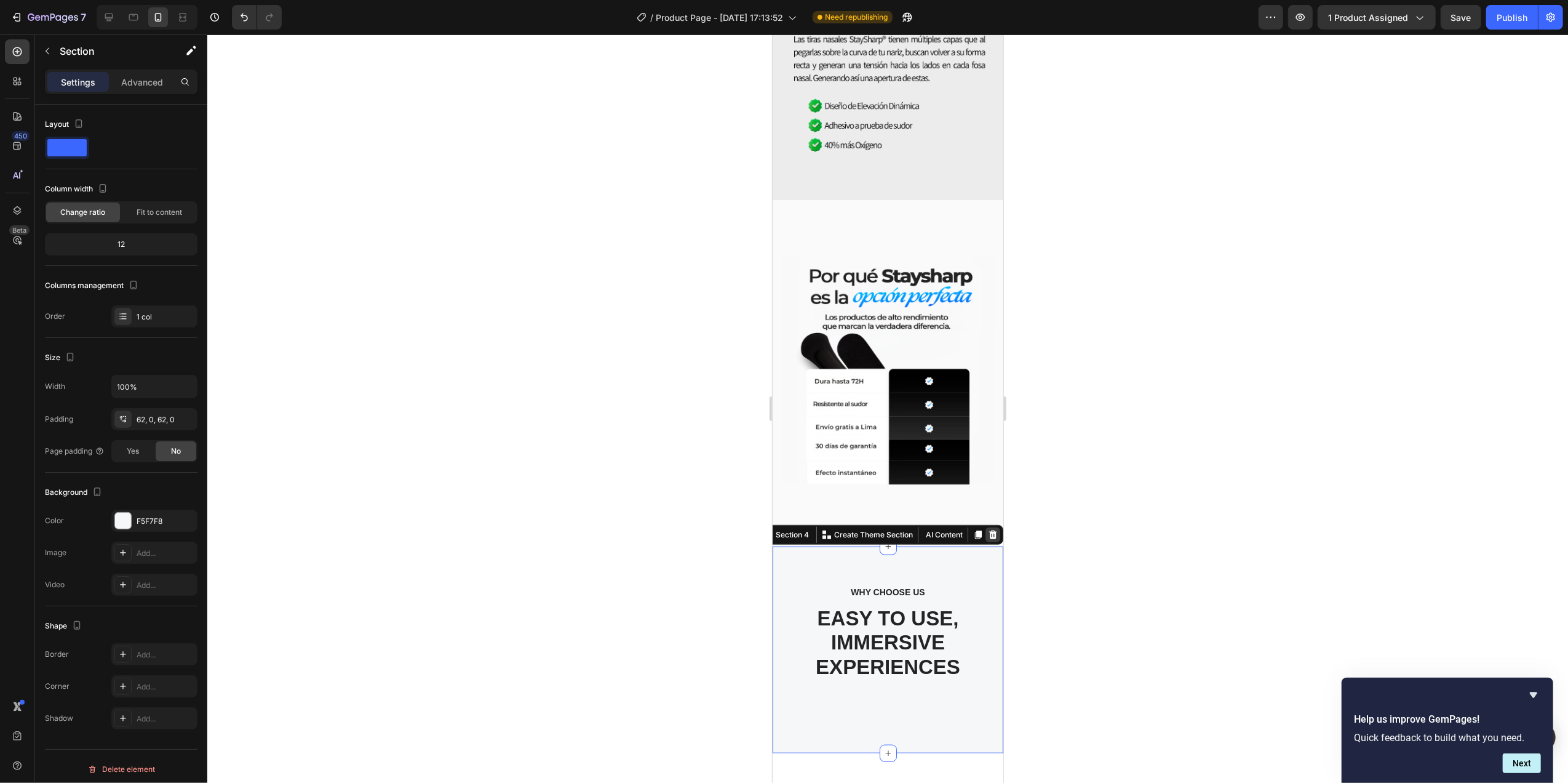
click at [987, 530] on icon at bounding box center [992, 535] width 10 height 10
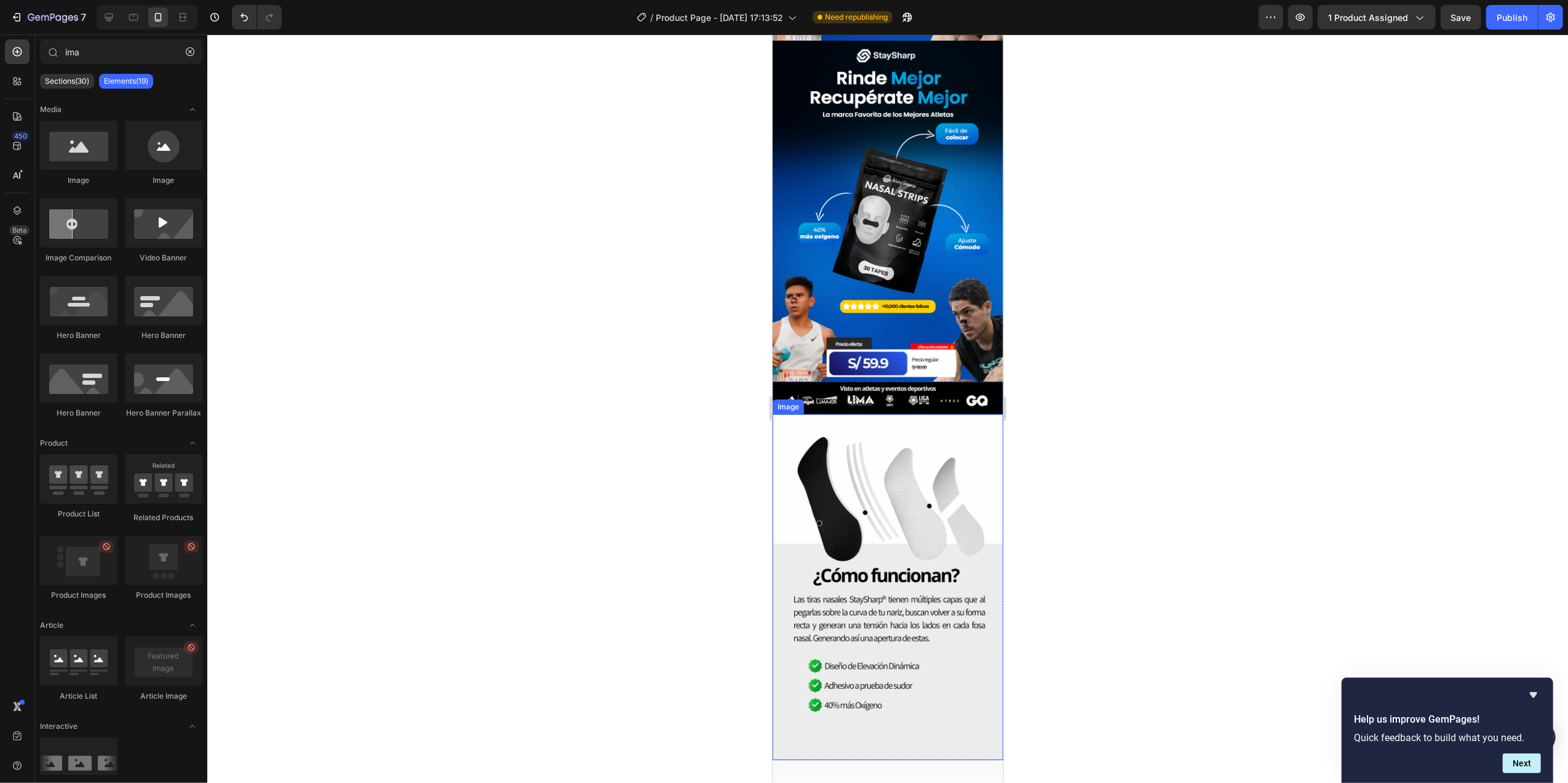
scroll to position [350, 0]
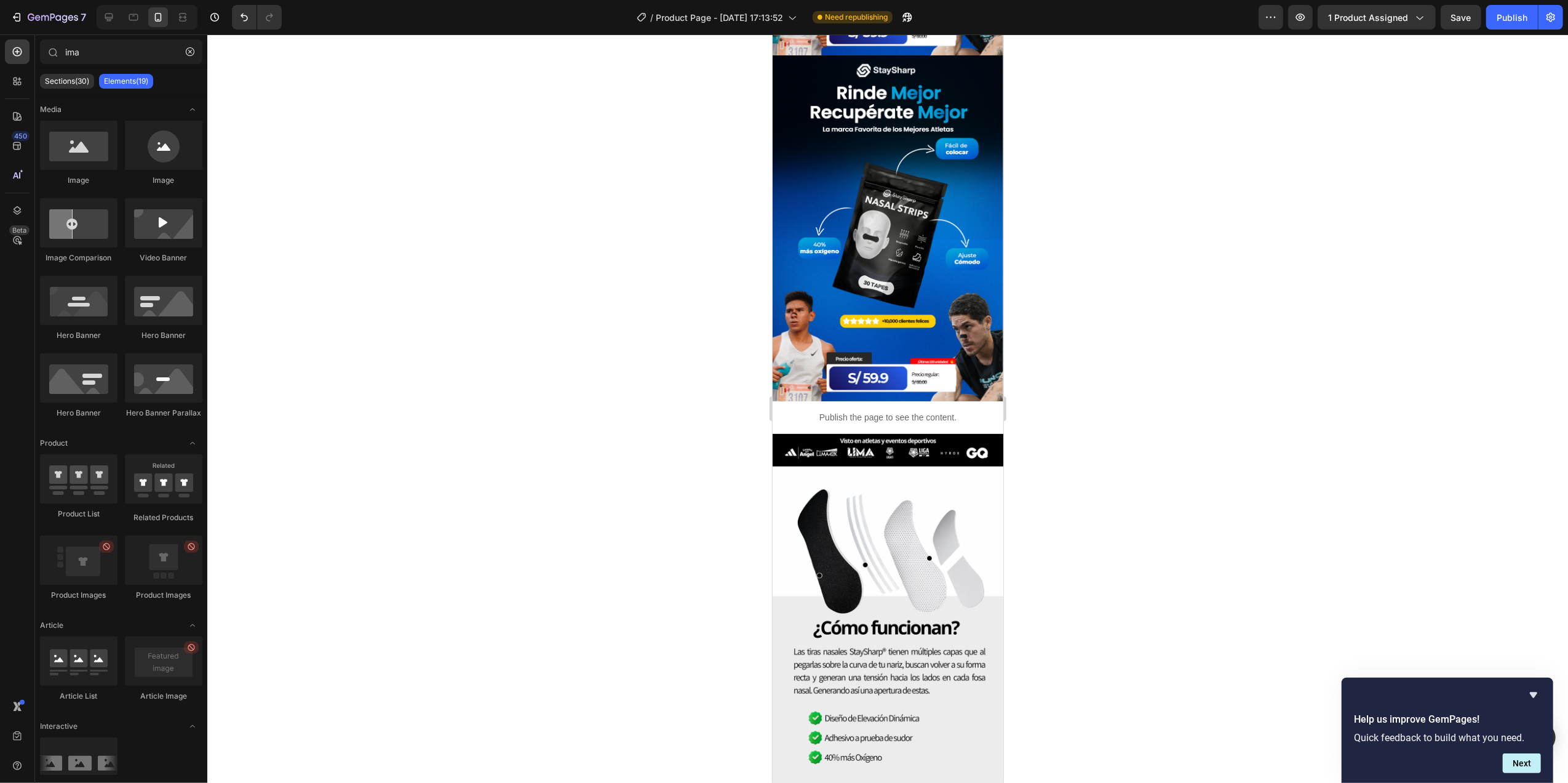
click at [436, 450] on div at bounding box center [887, 408] width 1361 height 748
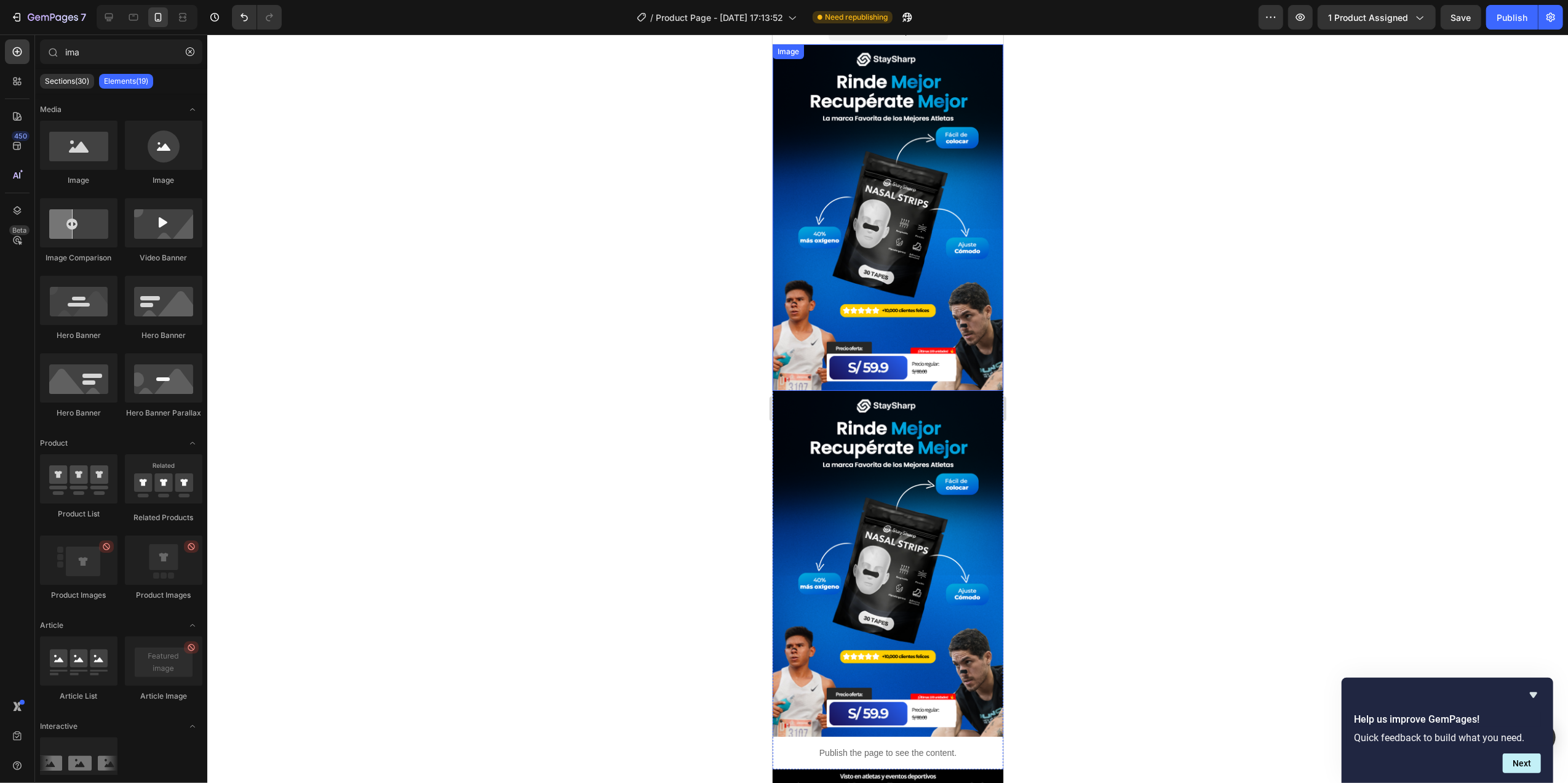
scroll to position [0, 0]
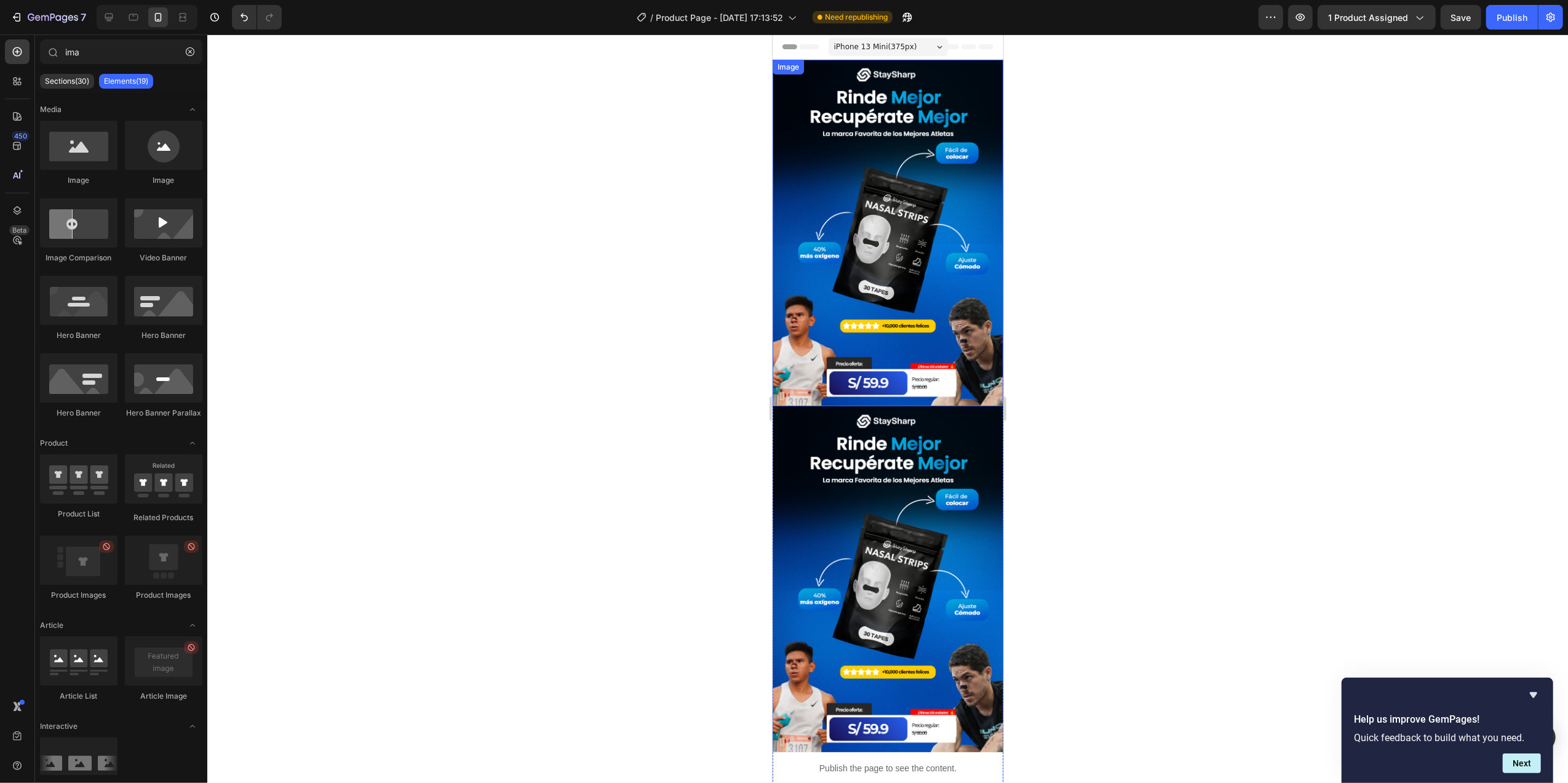
click at [870, 479] on img at bounding box center [887, 579] width 231 height 346
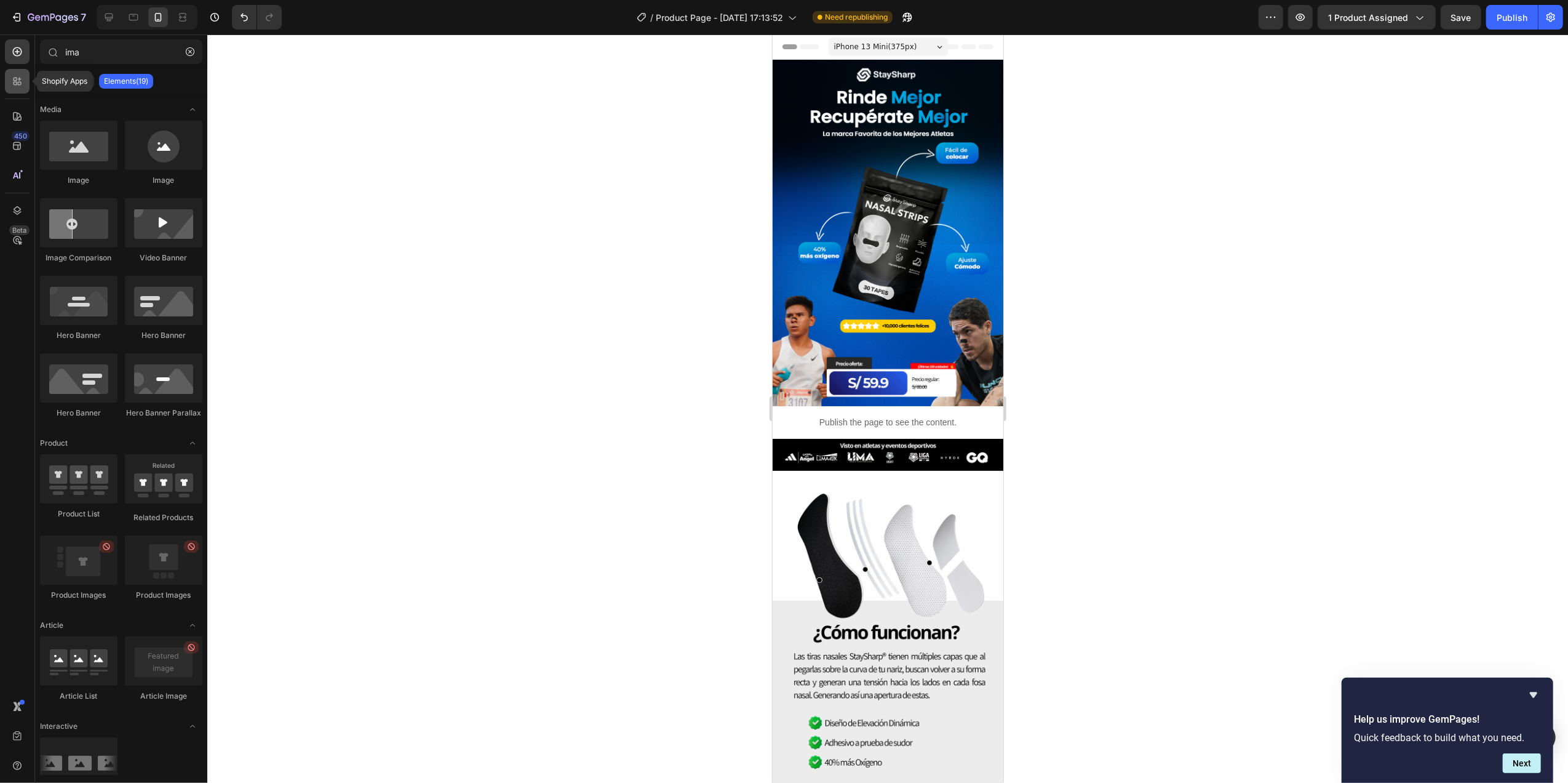
click at [12, 77] on icon at bounding box center [17, 81] width 12 height 12
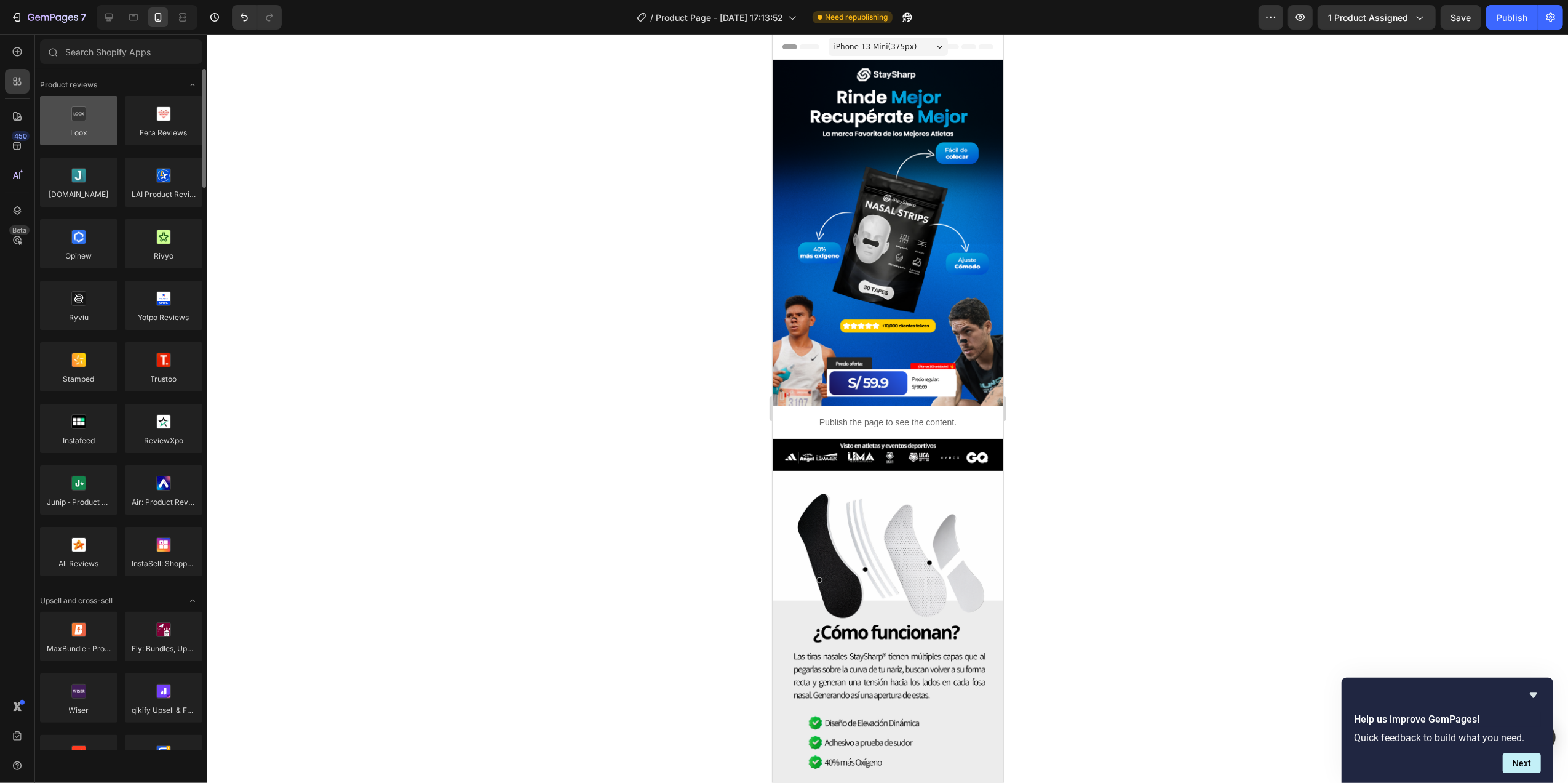
click at [94, 138] on div at bounding box center [79, 121] width 78 height 50
drag, startPoint x: 853, startPoint y: 158, endPoint x: 863, endPoint y: 451, distance: 293.2
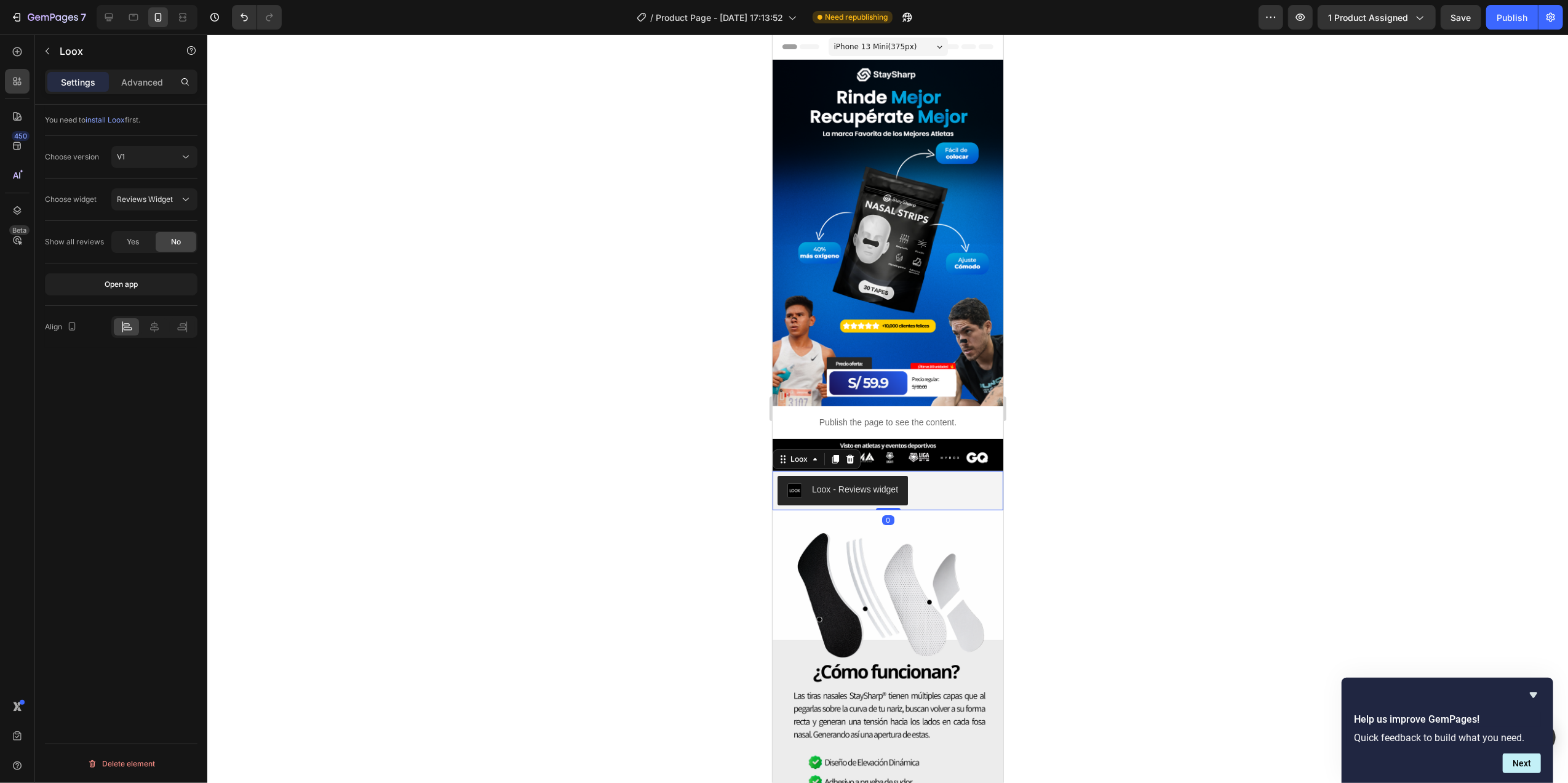
click at [838, 483] on div "Loox - Reviews widget" at bounding box center [854, 489] width 86 height 13
click at [623, 456] on div at bounding box center [887, 408] width 1361 height 748
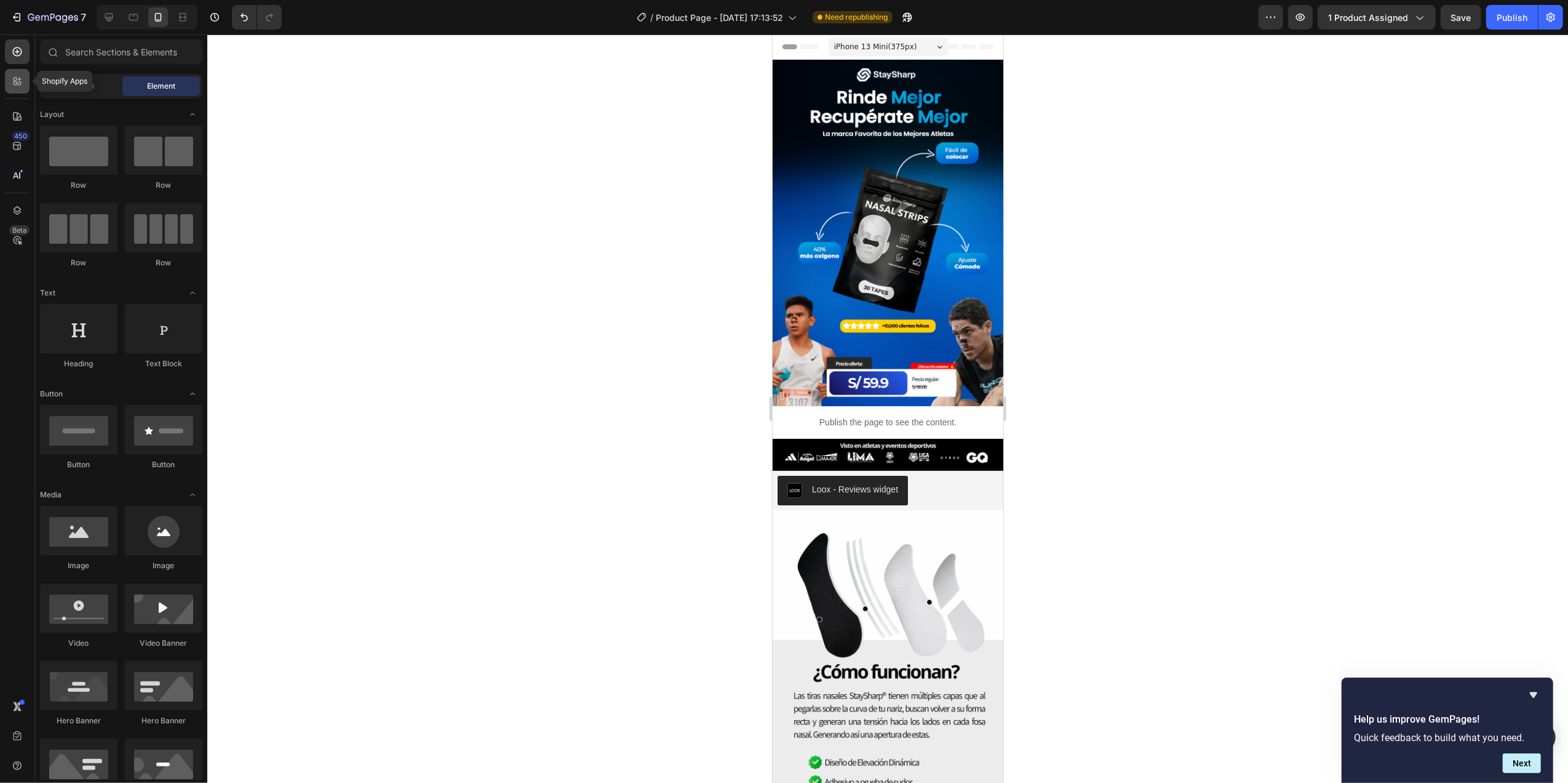
click at [21, 84] on icon at bounding box center [17, 81] width 12 height 12
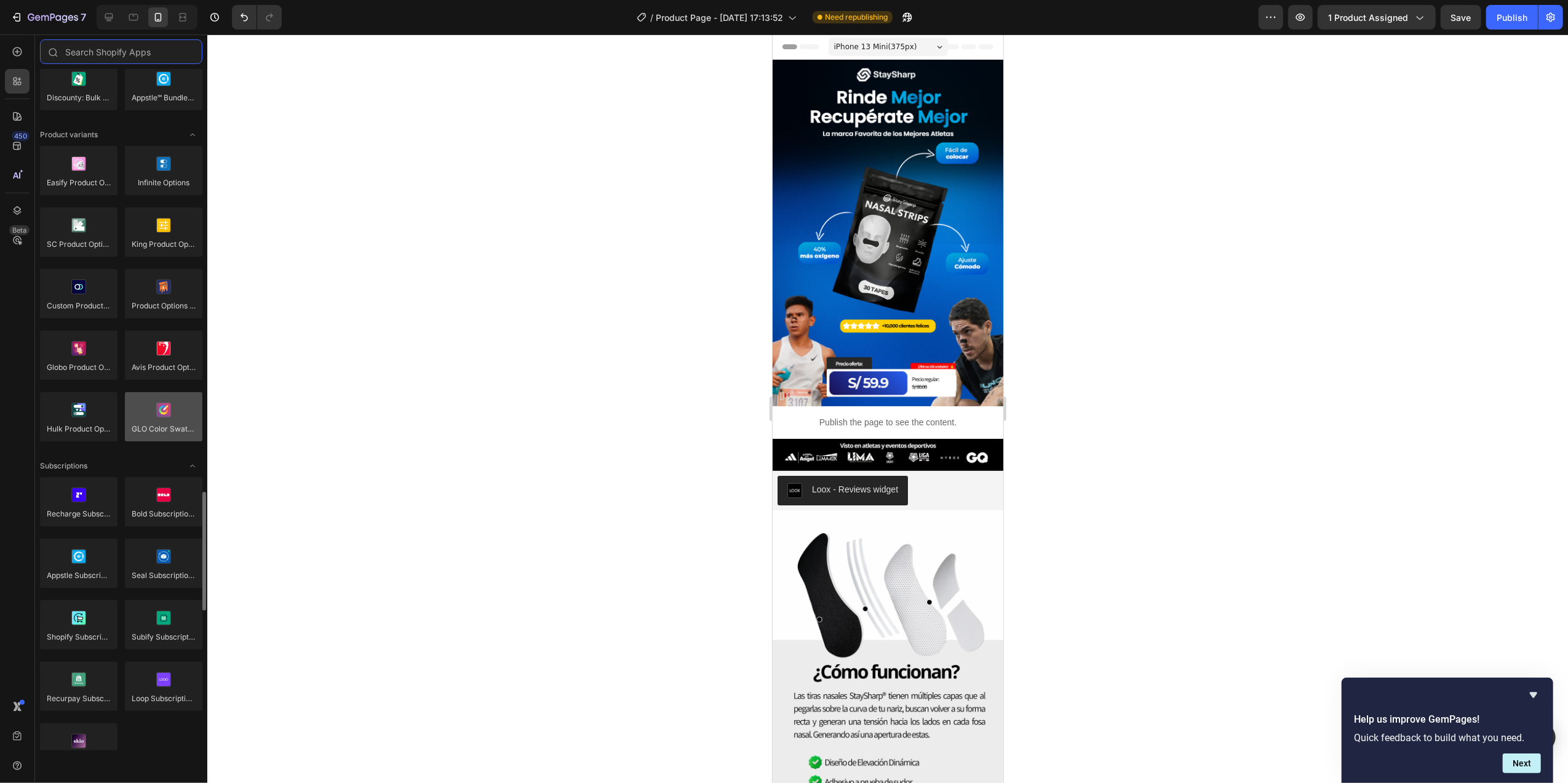
scroll to position [1477, 0]
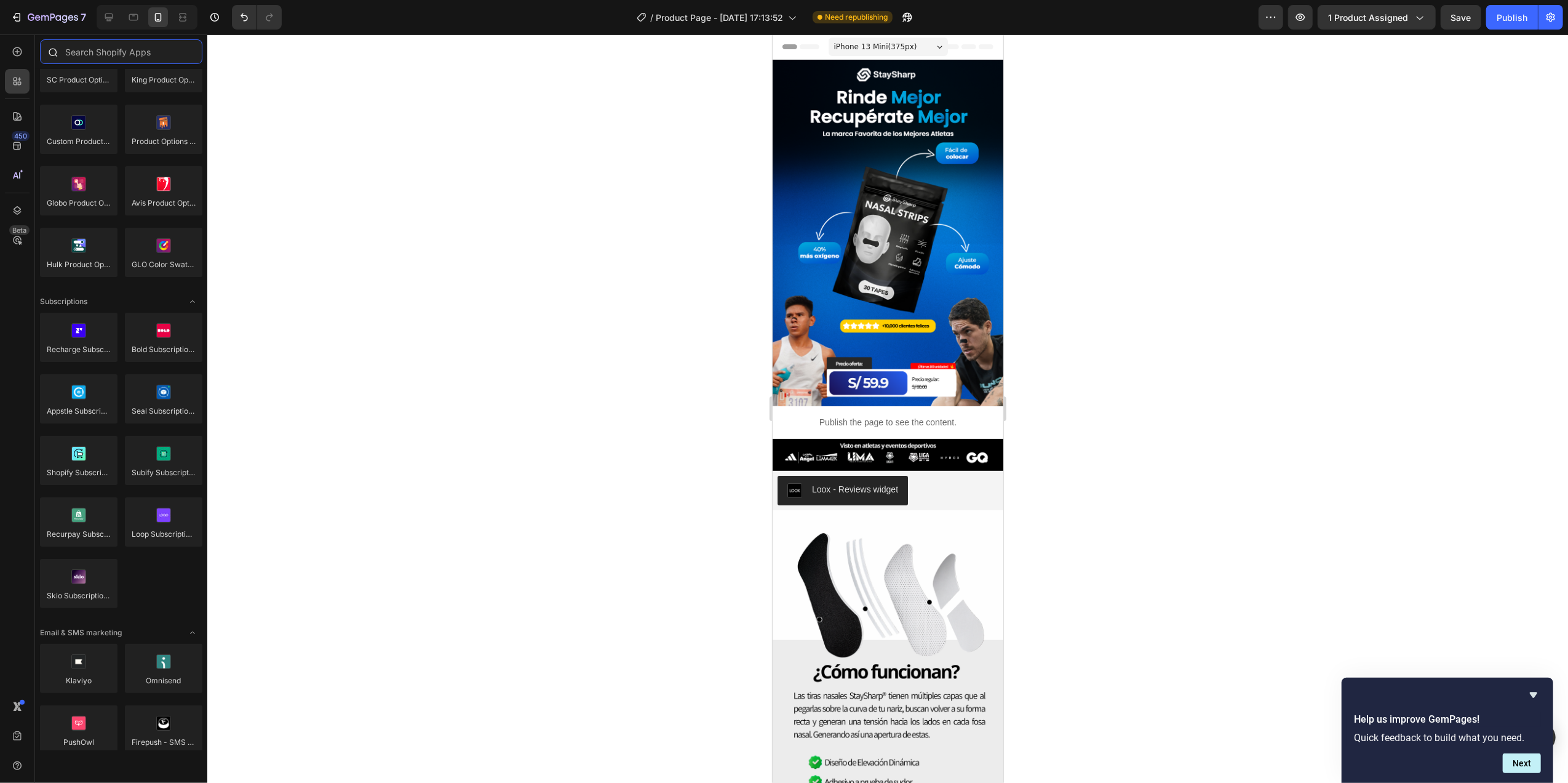
click at [125, 57] on input "text" at bounding box center [120, 52] width 162 height 25
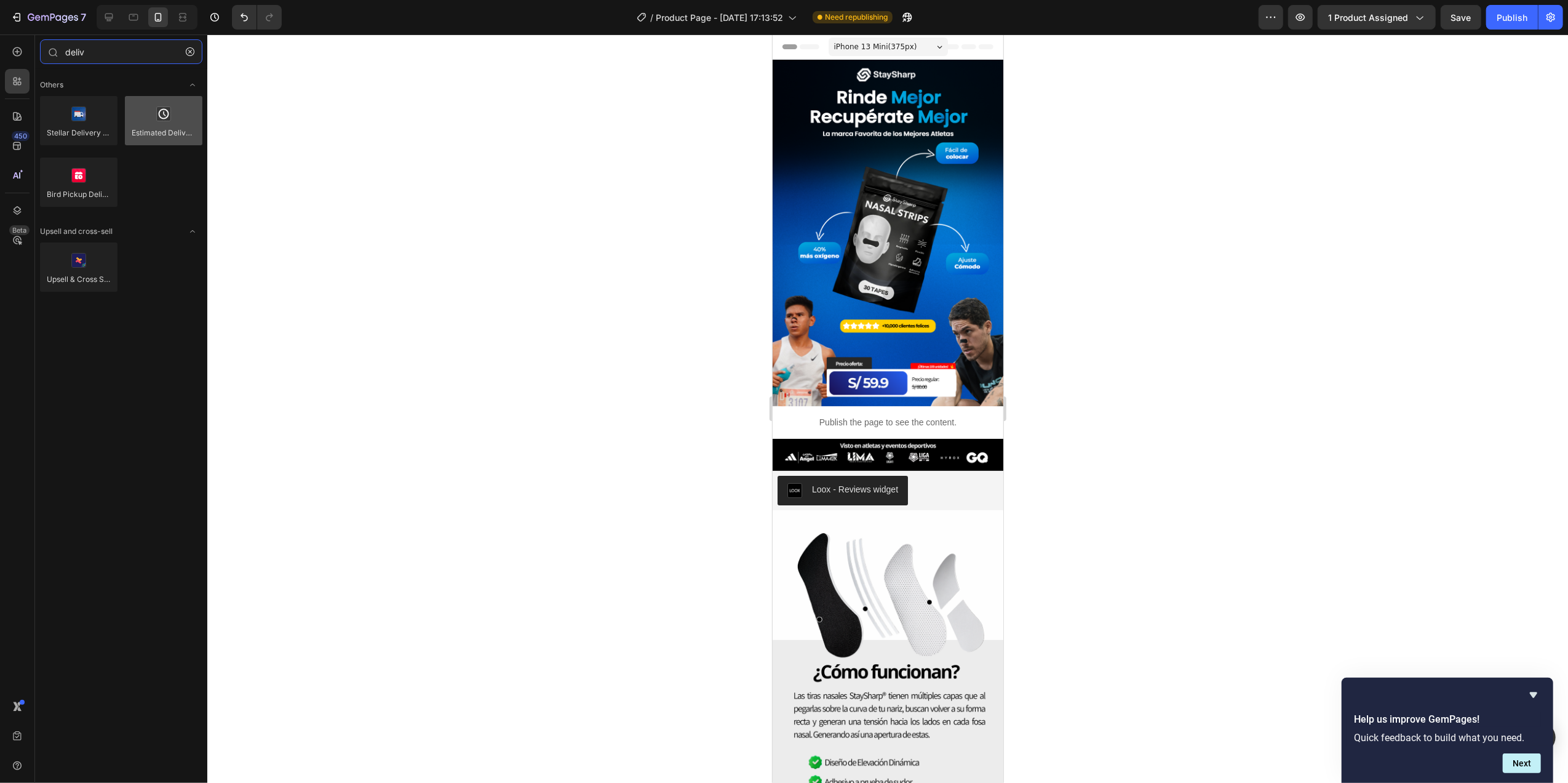
type input "deliv"
drag, startPoint x: 927, startPoint y: 158, endPoint x: 866, endPoint y: 419, distance: 268.0
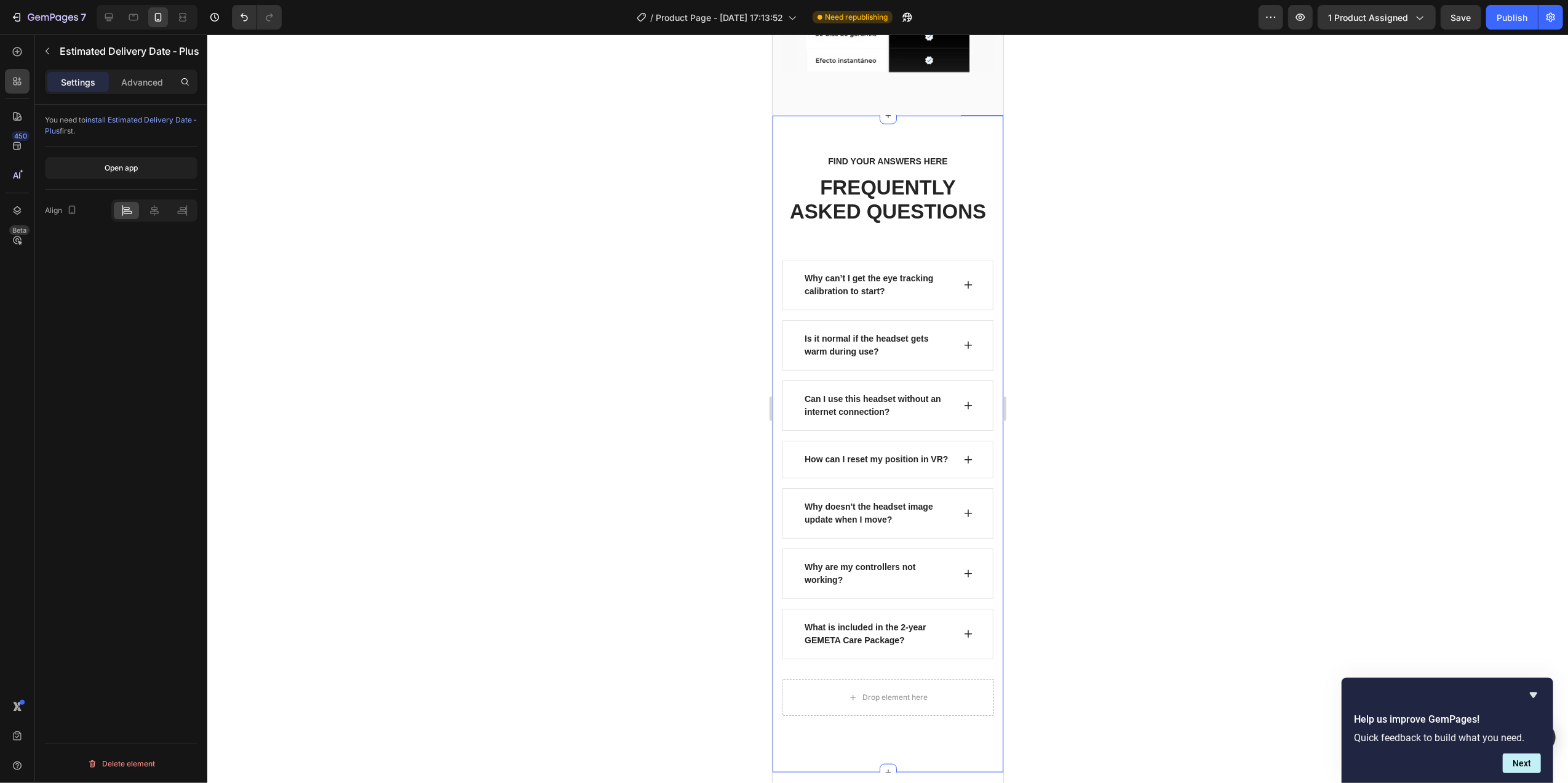
scroll to position [1066, 0]
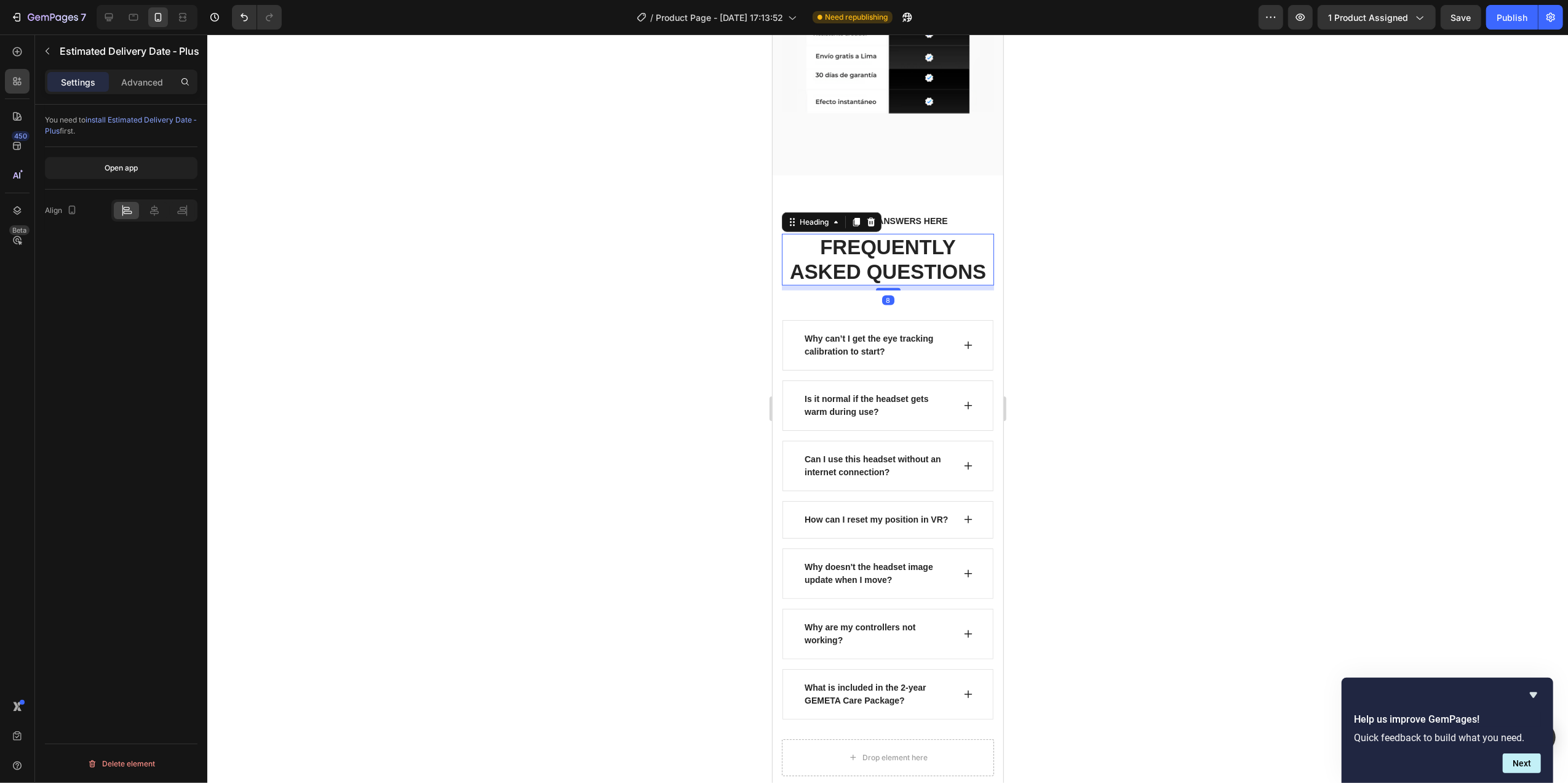
click at [878, 235] on p "FREQUENTLY ASKED QUESTIONS" at bounding box center [887, 259] width 209 height 49
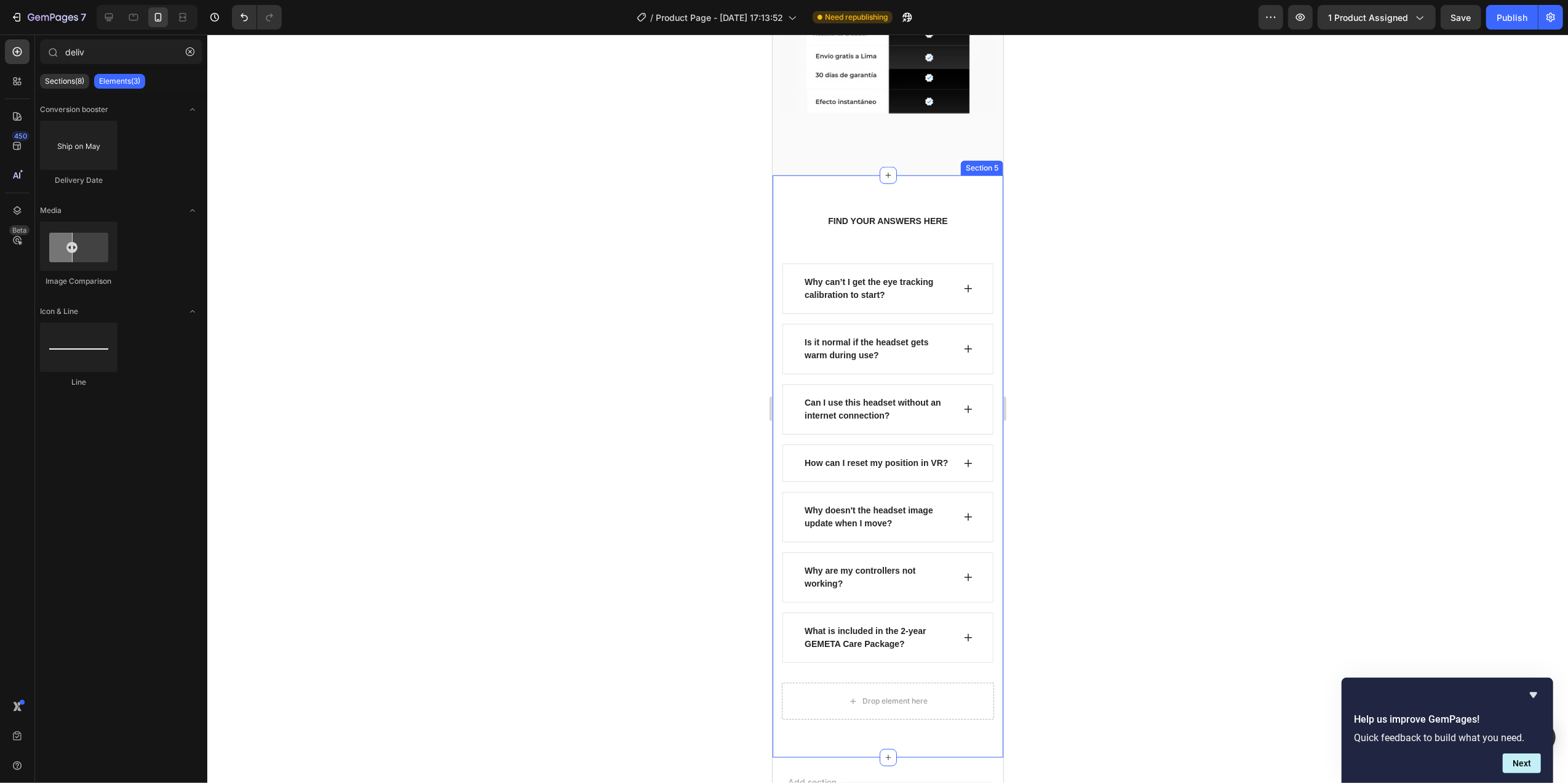
click at [882, 215] on p "FIND YOUR ANSWERS HERE" at bounding box center [887, 221] width 190 height 13
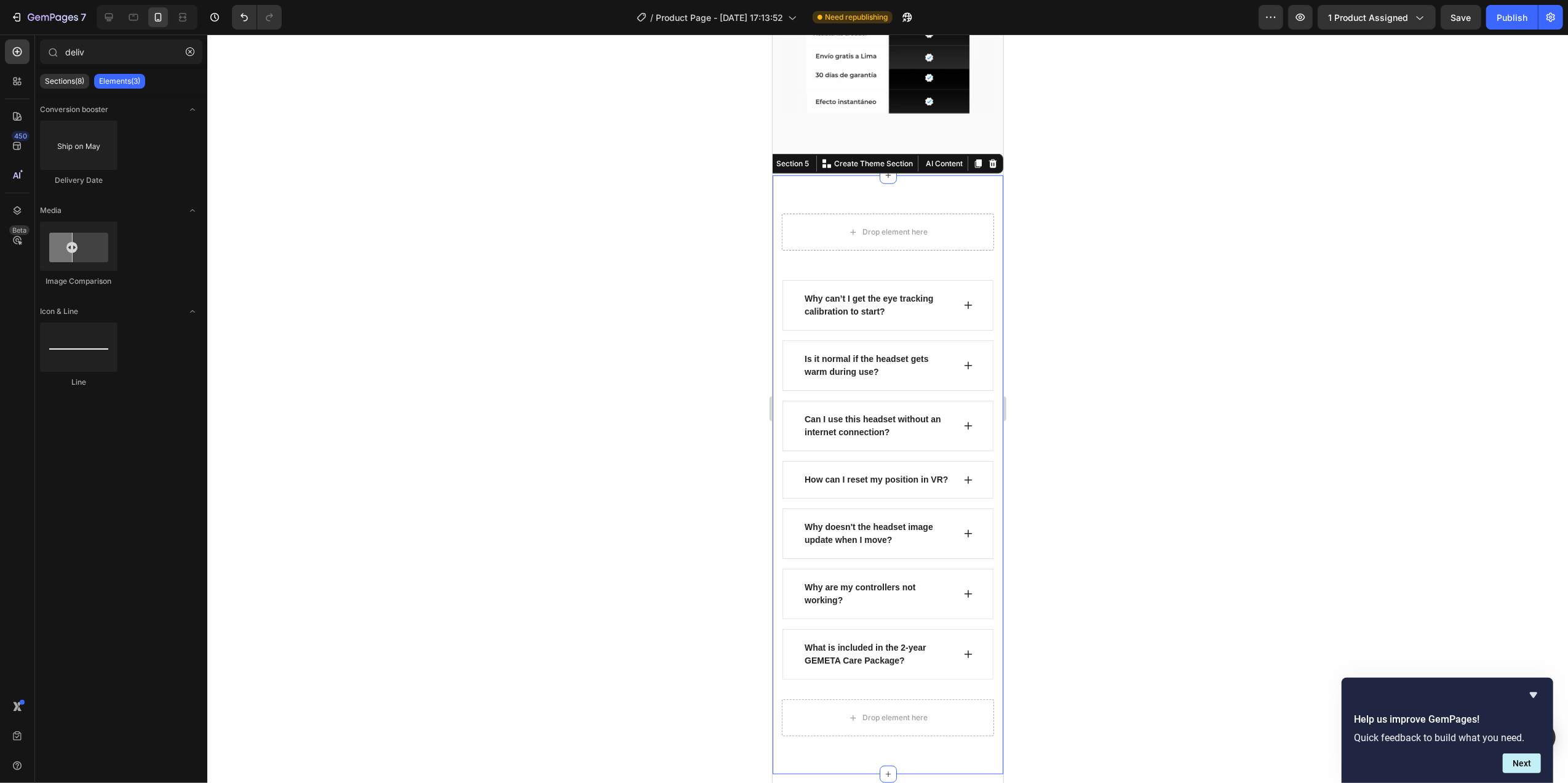
click at [892, 246] on div "Drop element here Row Why can’t I get the eye tracking calibration to start? Is…" at bounding box center [887, 475] width 212 height 522
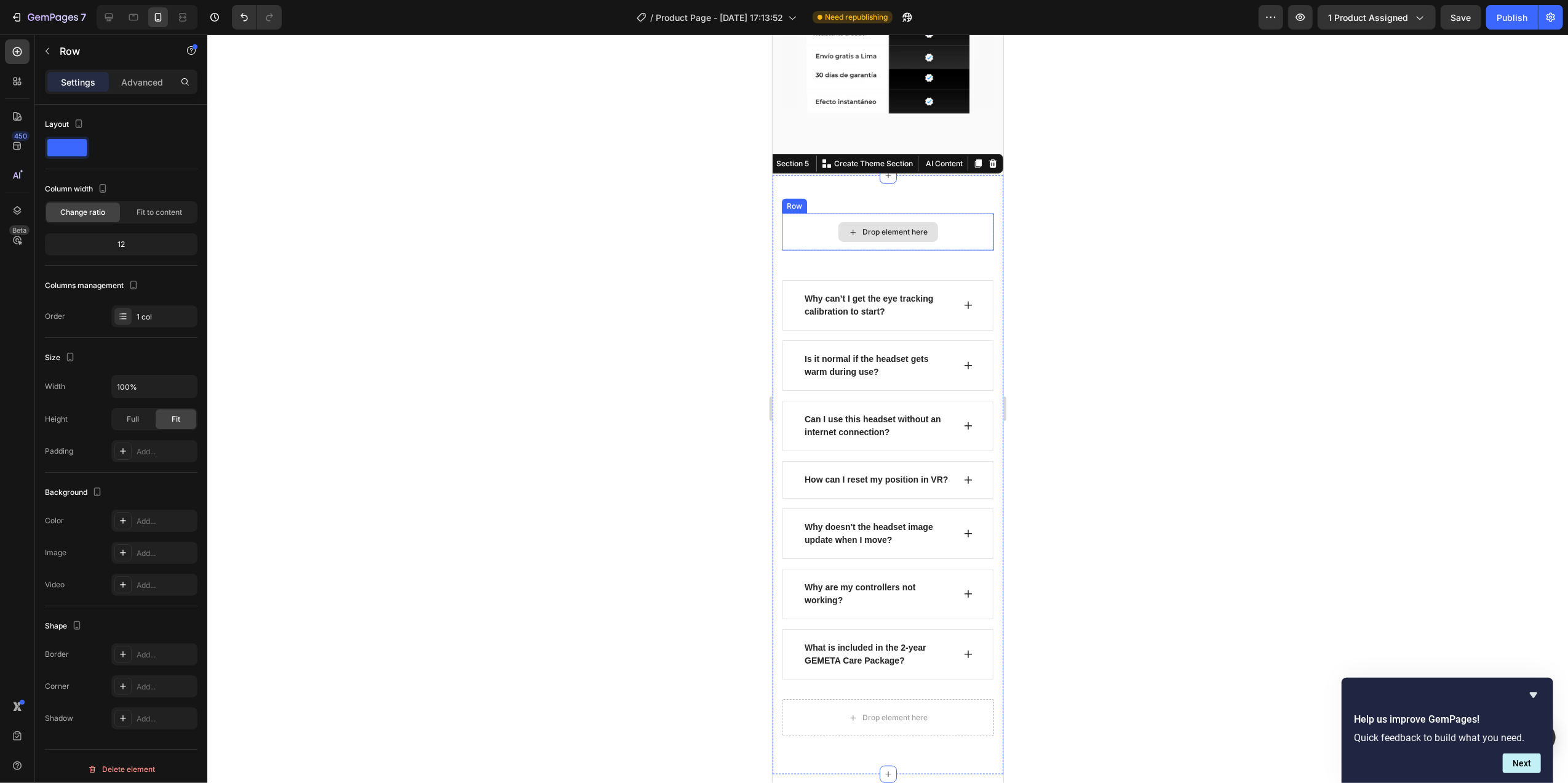
click at [952, 214] on div "Drop element here" at bounding box center [887, 232] width 212 height 37
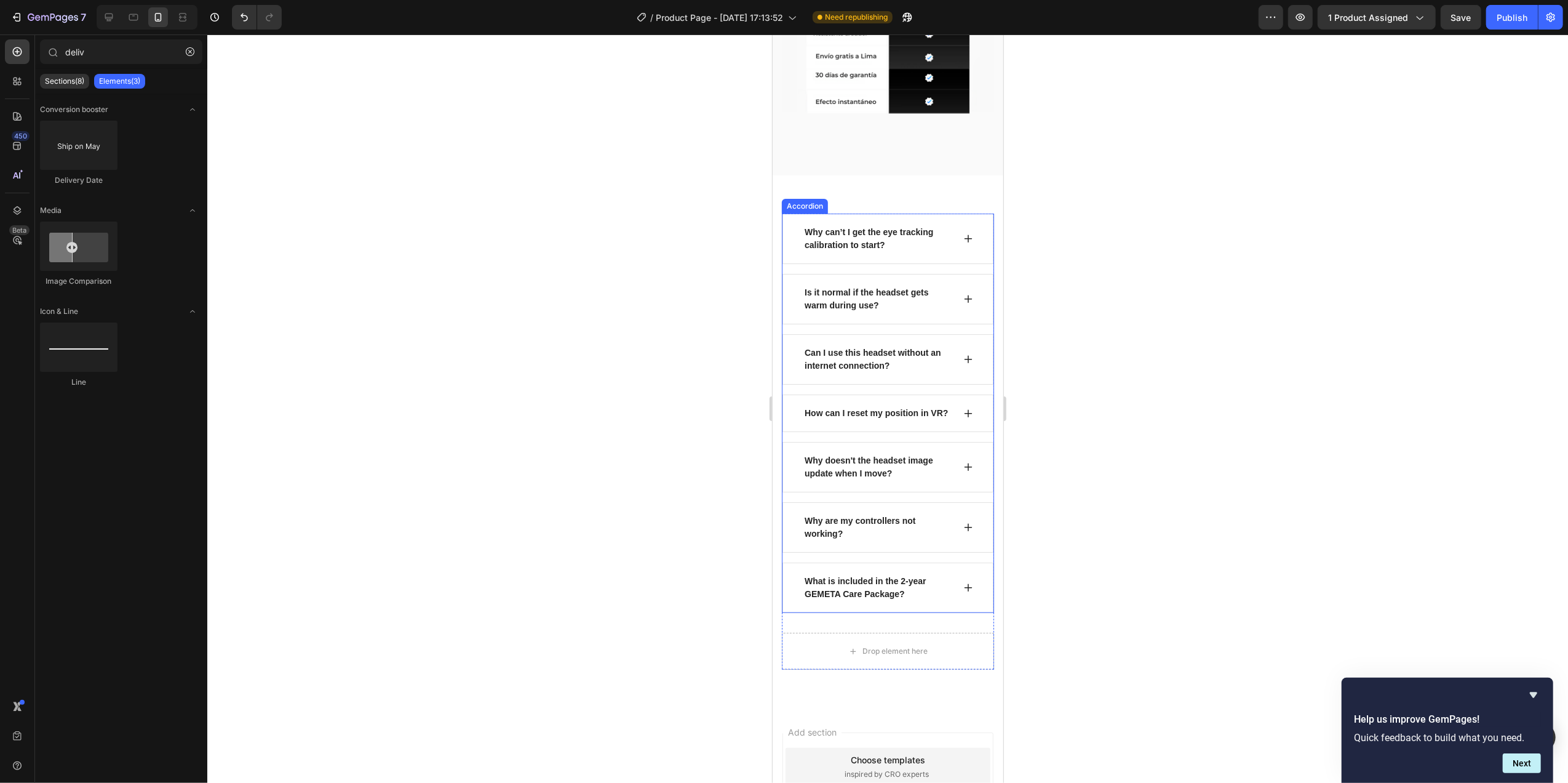
click at [885, 224] on div "Why can’t I get the eye tracking calibration to start?" at bounding box center [877, 239] width 151 height 30
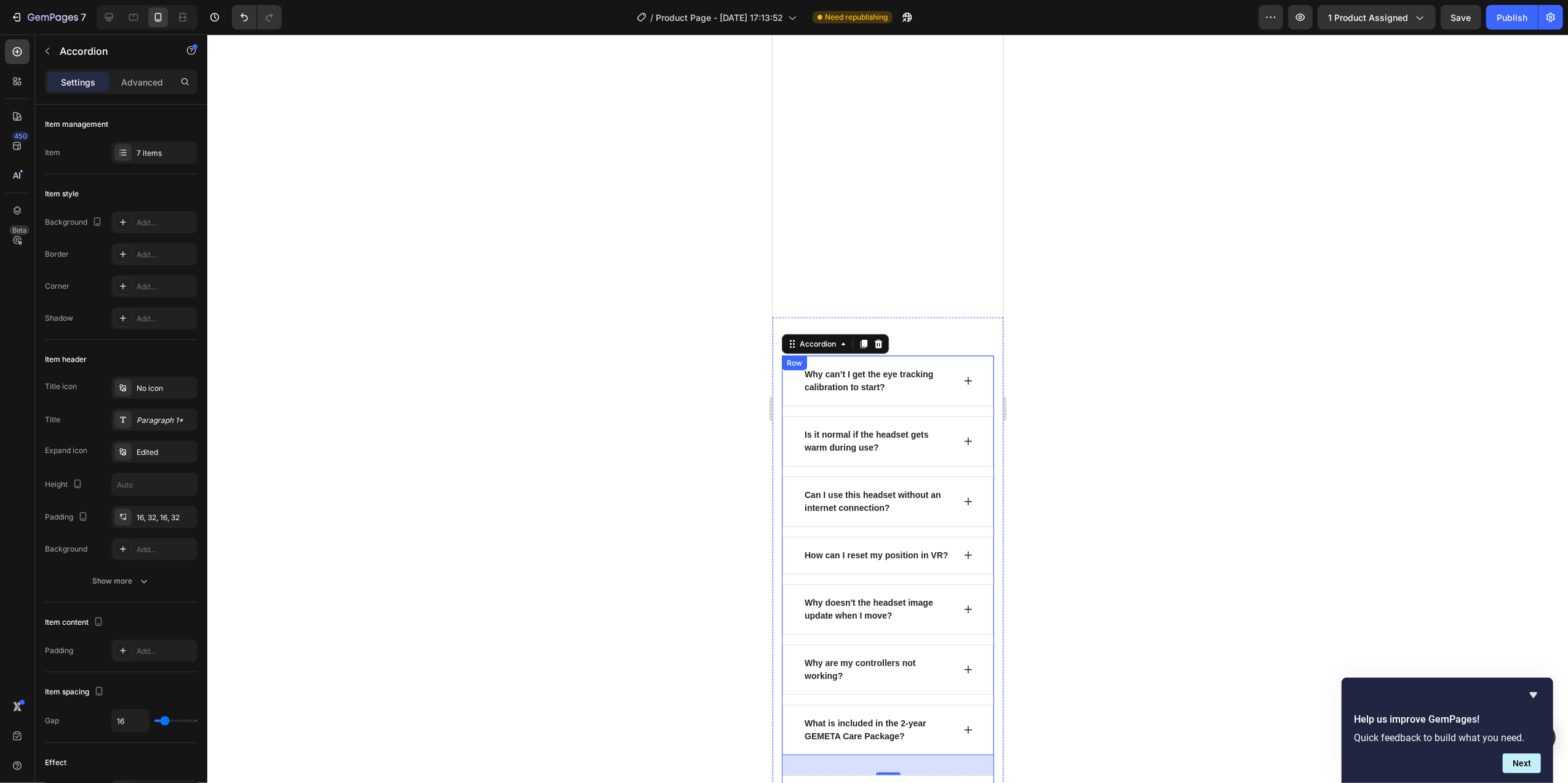
scroll to position [896, 0]
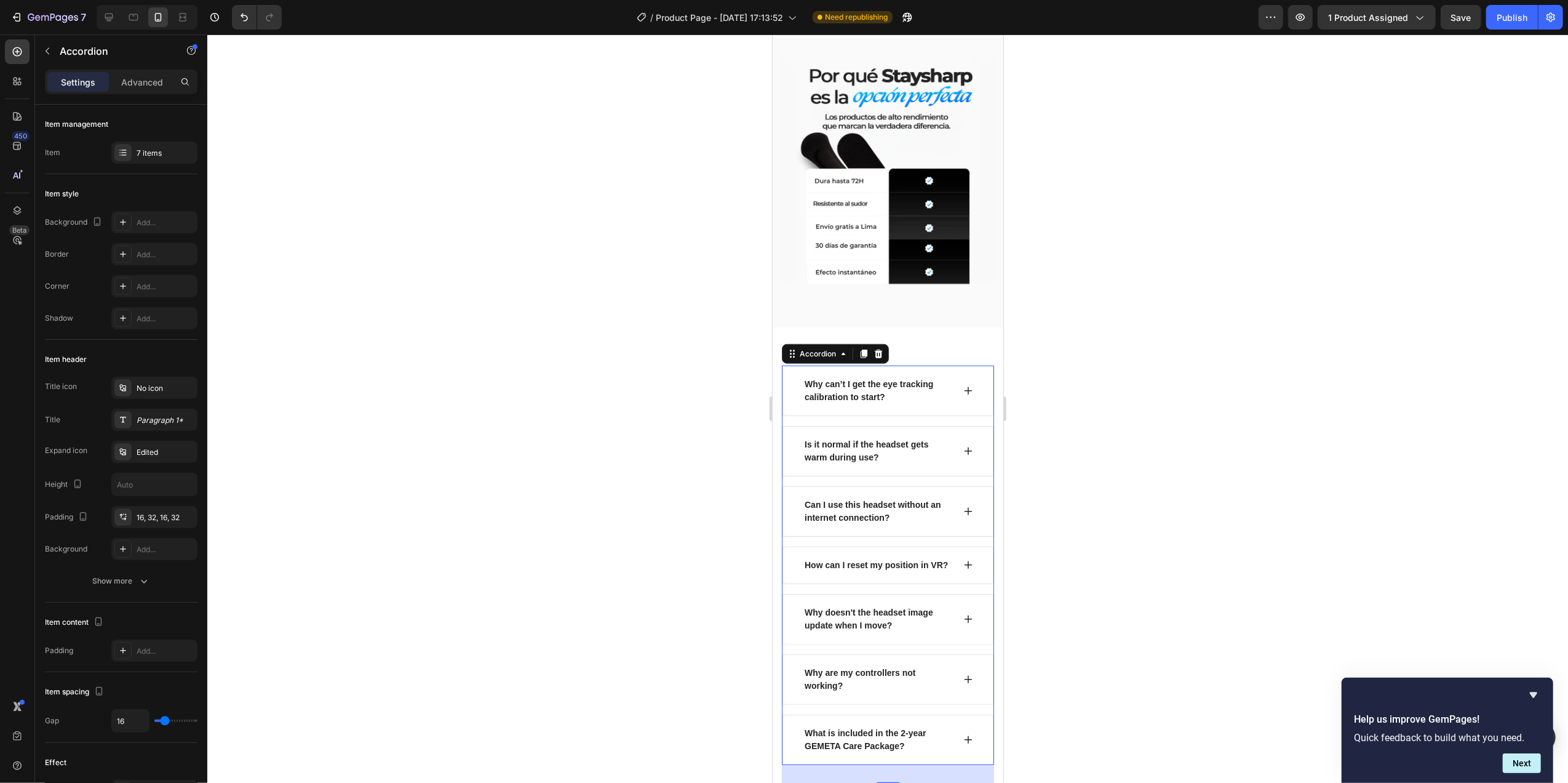
click at [906, 389] on div "Why can’t I get the eye tracking calibration to start?" at bounding box center [877, 391] width 151 height 30
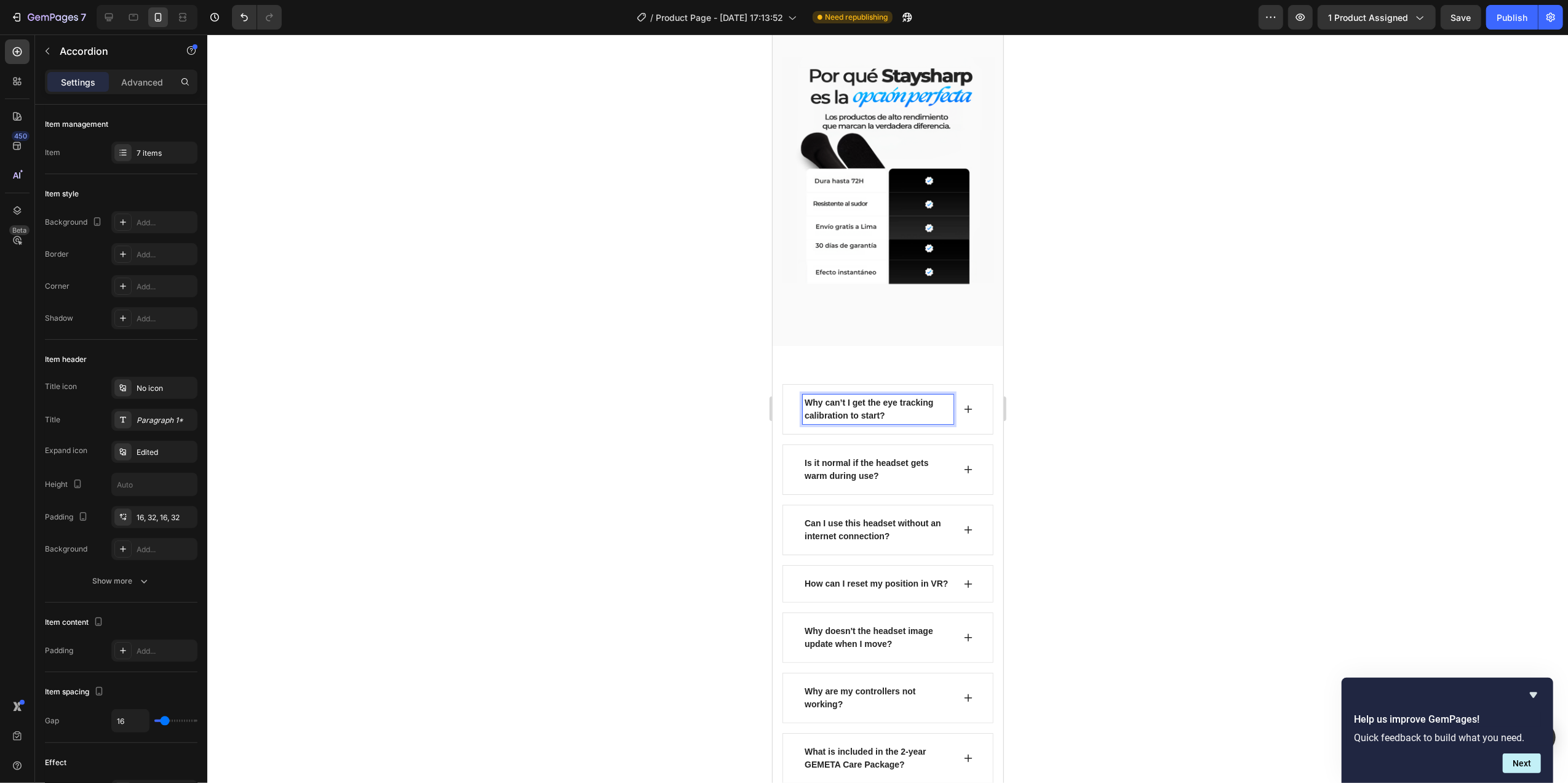
click at [896, 396] on p "Why can’t I get the eye tracking calibration to start?" at bounding box center [877, 409] width 147 height 26
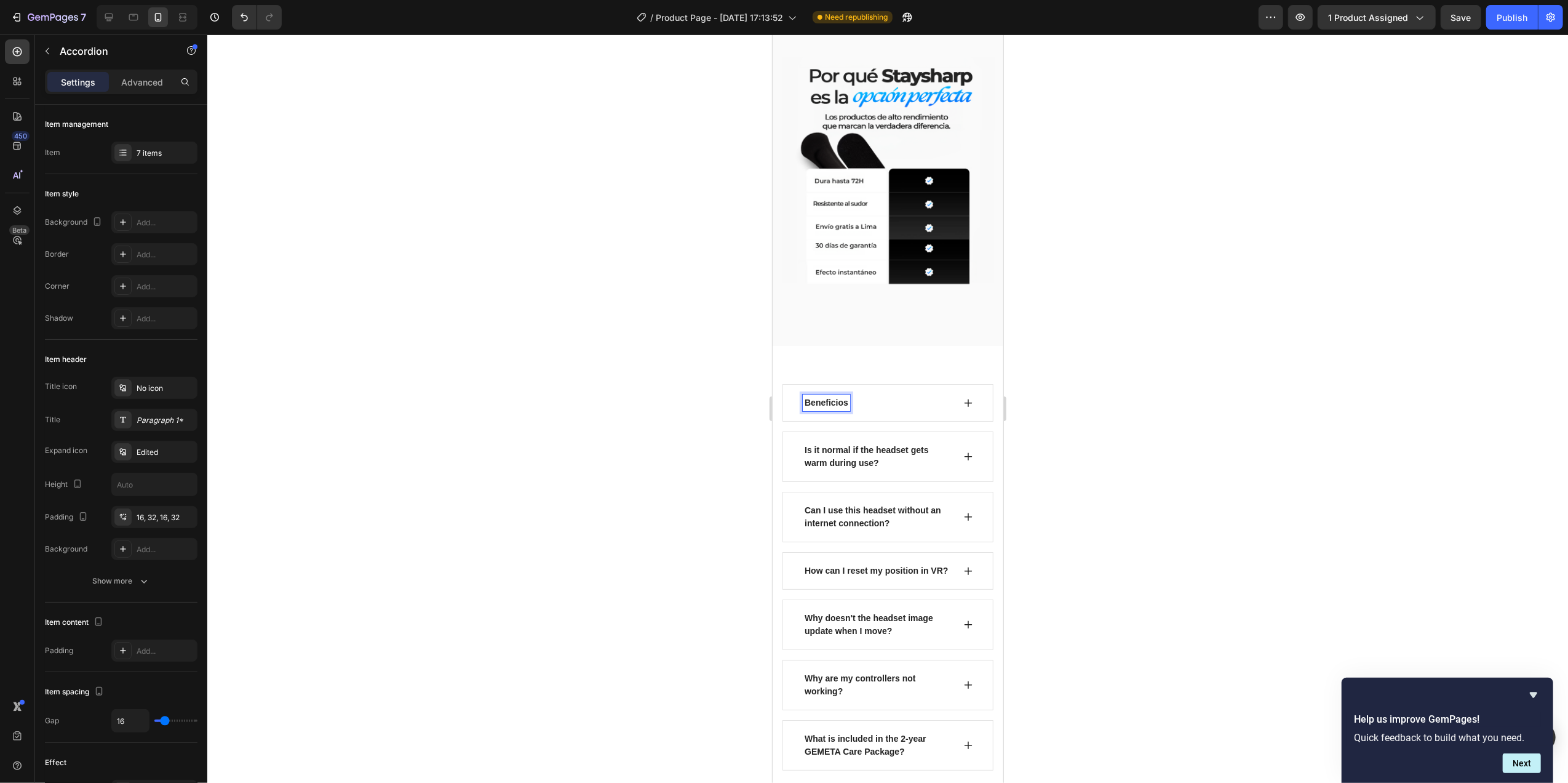
click at [846, 444] on p "Is it normal if the headset gets warm during use?" at bounding box center [877, 457] width 147 height 26
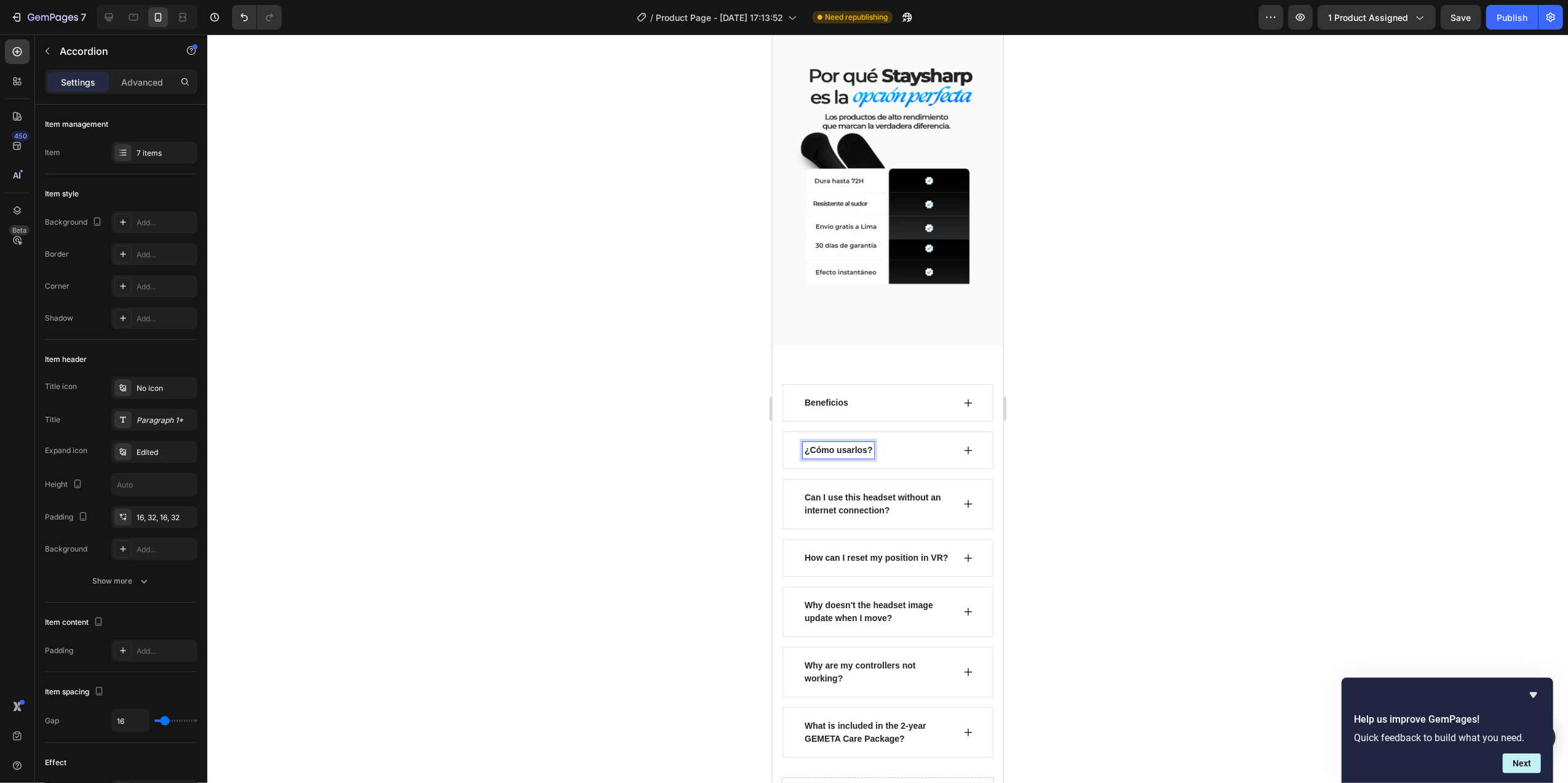
click at [858, 491] on p "Can I use this headset without an internet connection?" at bounding box center [877, 504] width 147 height 26
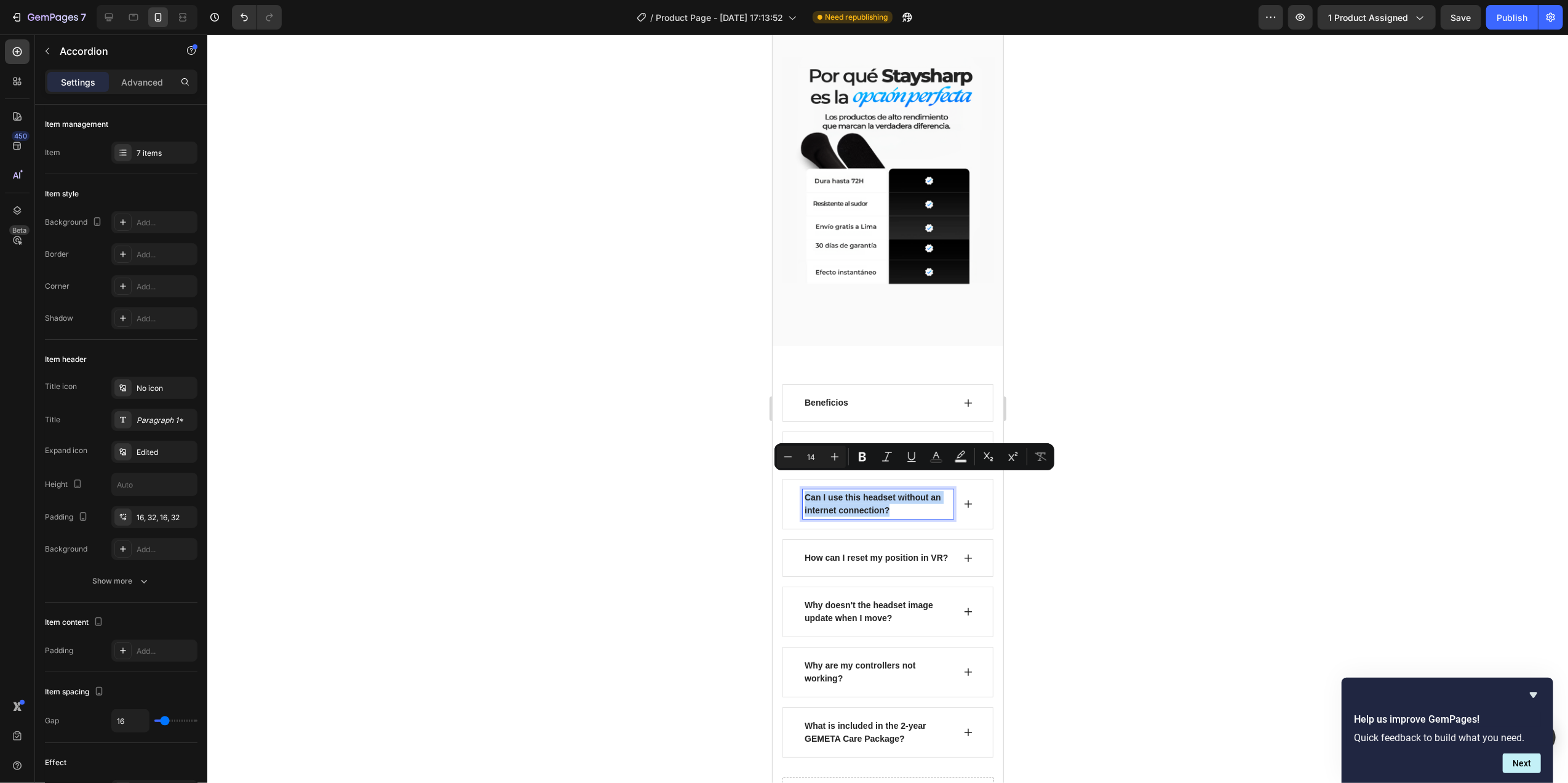
click at [858, 491] on p "Can I use this headset without an internet connection?" at bounding box center [877, 504] width 147 height 26
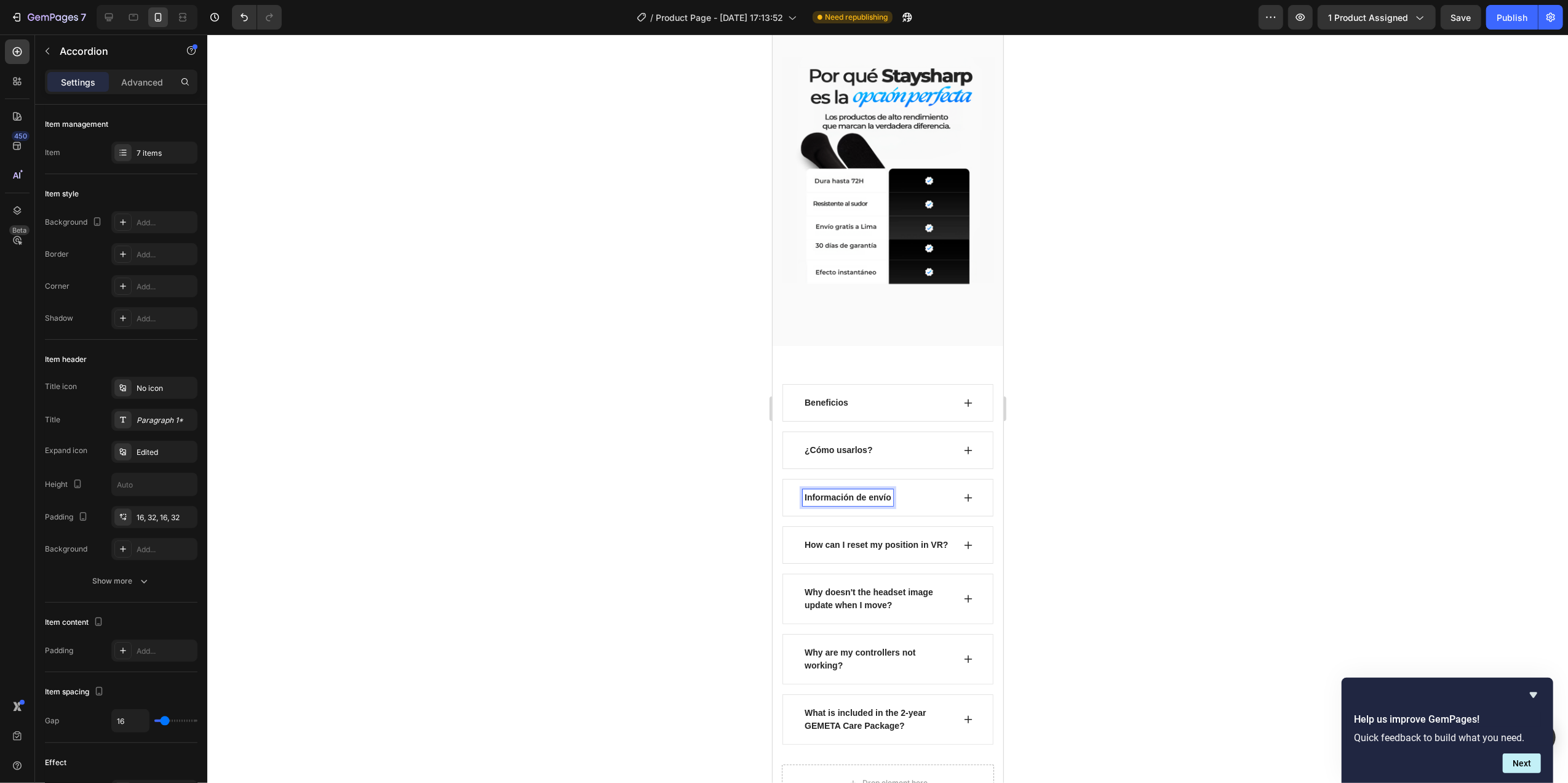
click at [885, 539] on p "How can I reset my position in VR?" at bounding box center [875, 545] width 144 height 13
click at [884, 539] on p "How can I reset my position in VR?" at bounding box center [875, 545] width 144 height 13
click at [891, 539] on p "Política de devolucones" at bounding box center [853, 545] width 98 height 13
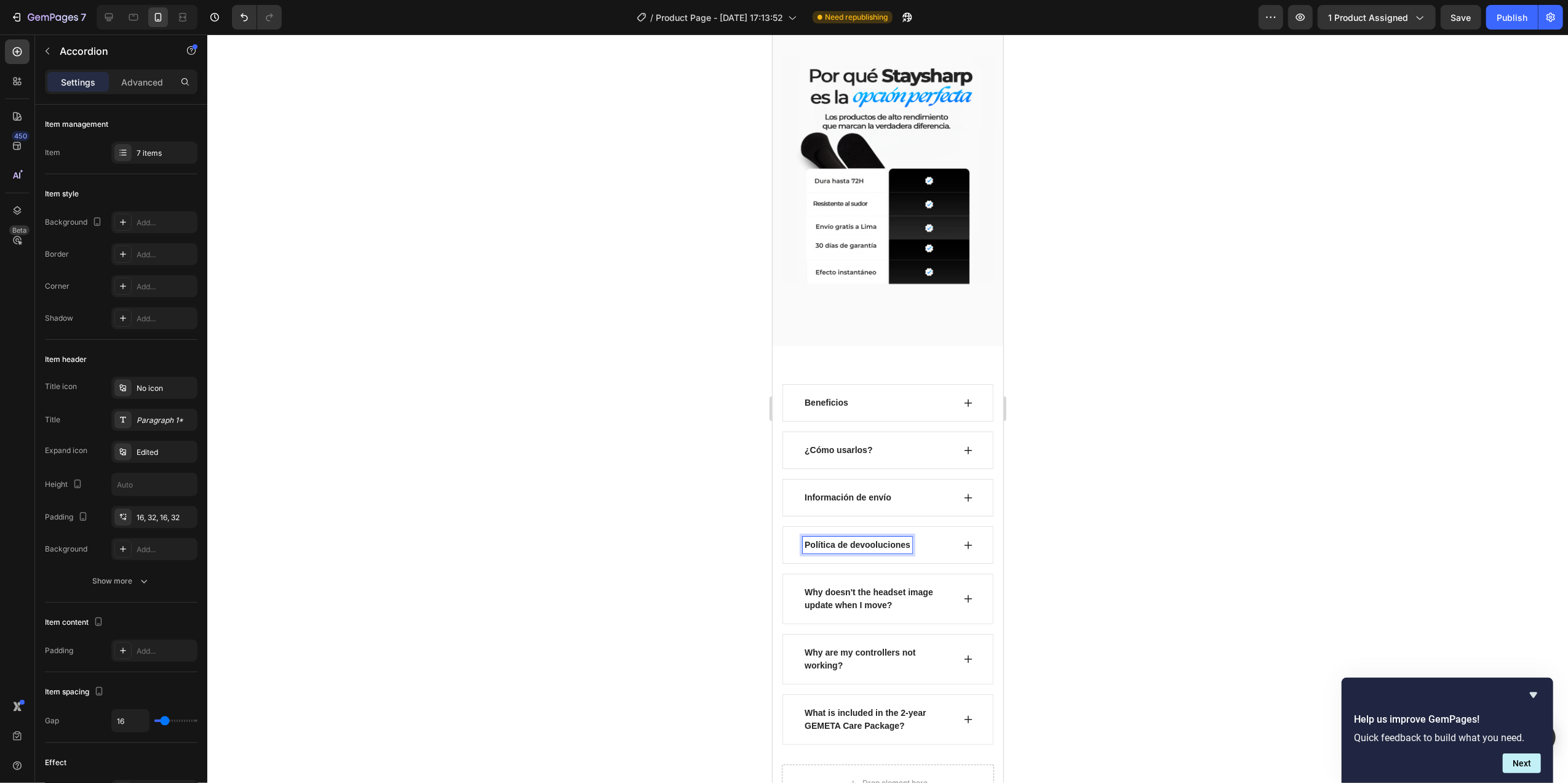
click at [919, 600] on div "Why doesn't the headset image update when I move?" at bounding box center [887, 598] width 211 height 50
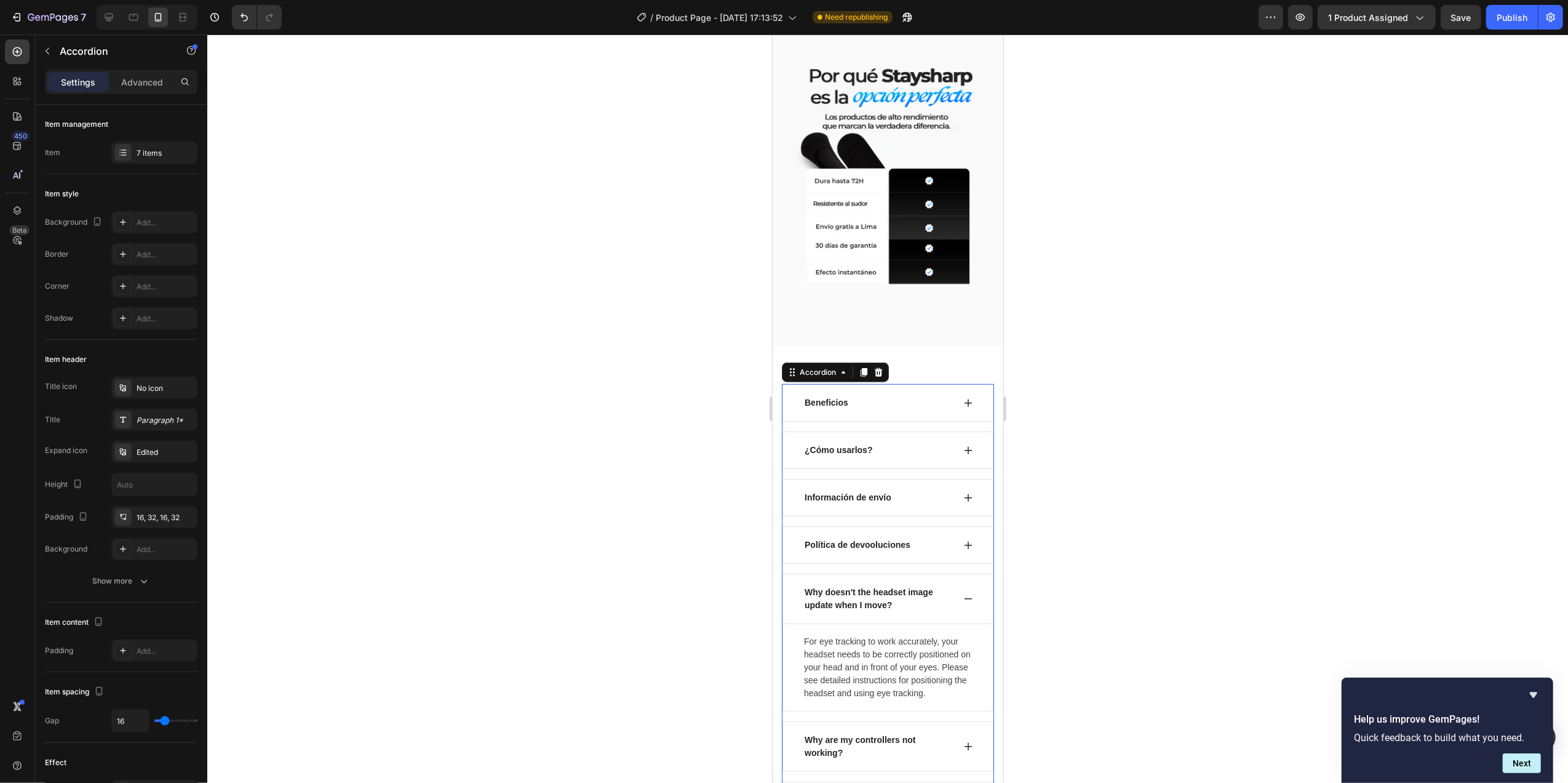
click at [959, 573] on div "Why doesn't the headset image update when I move?" at bounding box center [887, 598] width 211 height 50
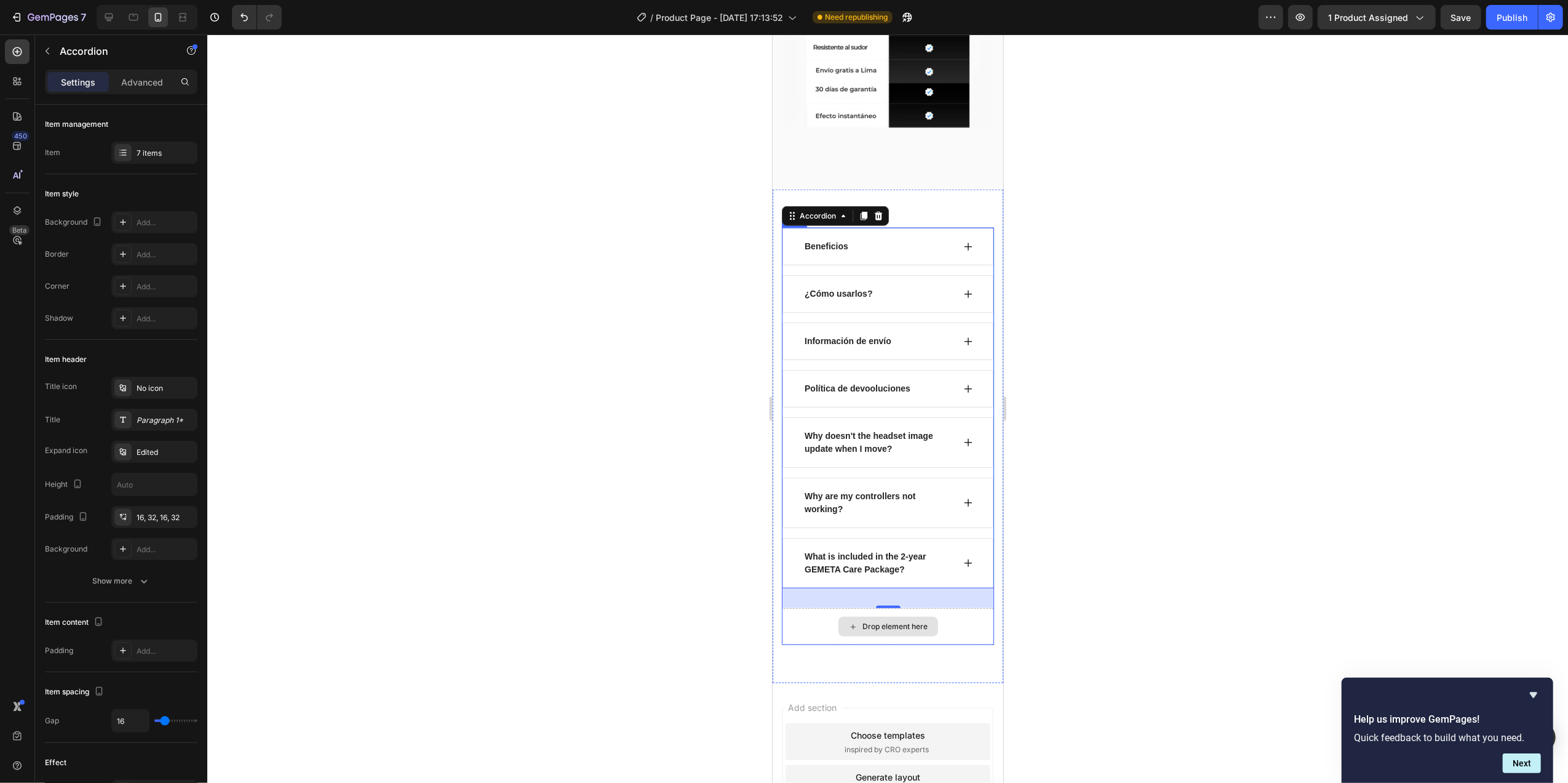
scroll to position [1060, 0]
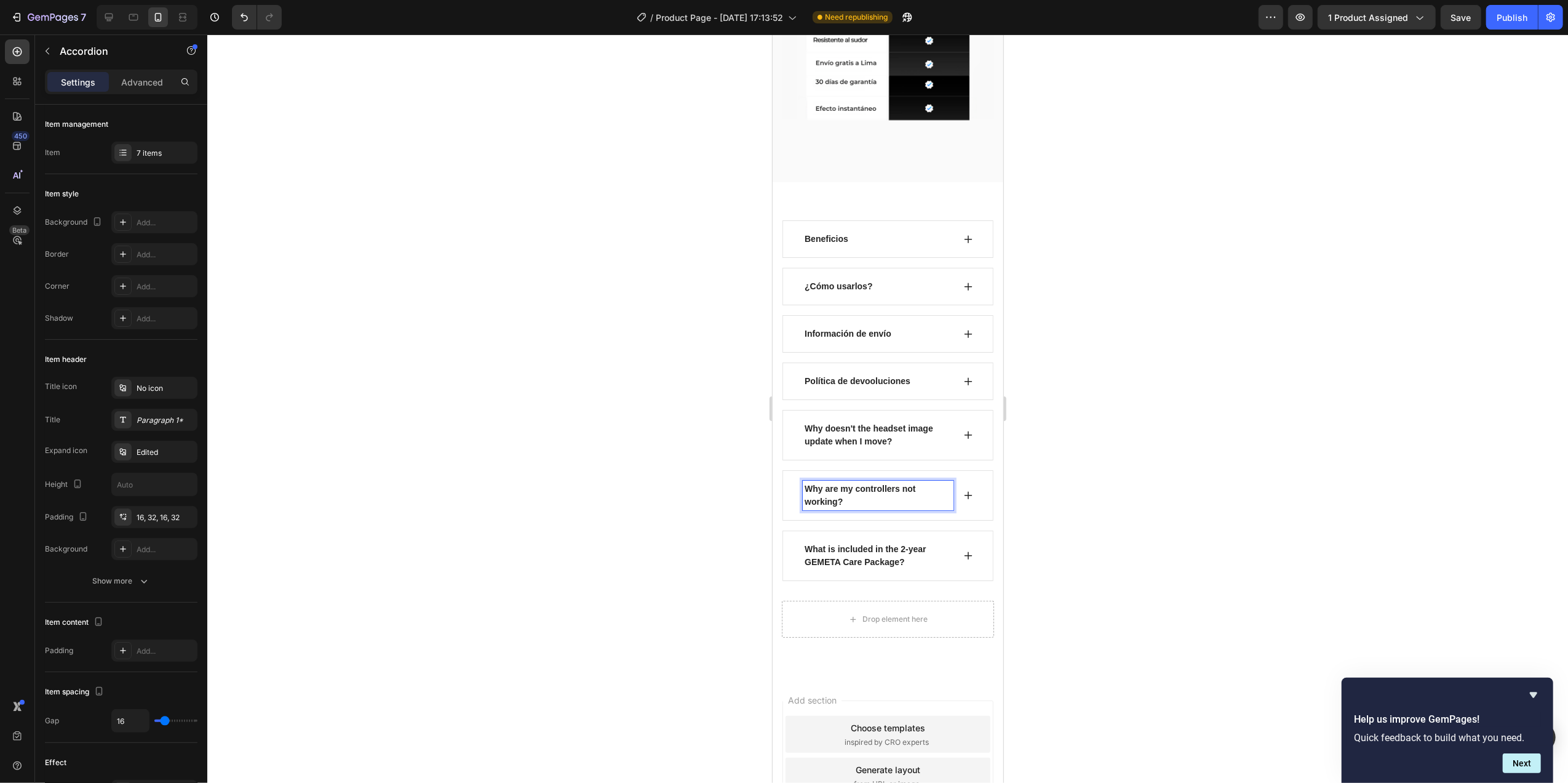
click at [917, 482] on p "Why are my controllers not working?" at bounding box center [877, 495] width 147 height 26
click at [930, 470] on div "Why are my controllers not working?" at bounding box center [887, 495] width 211 height 50
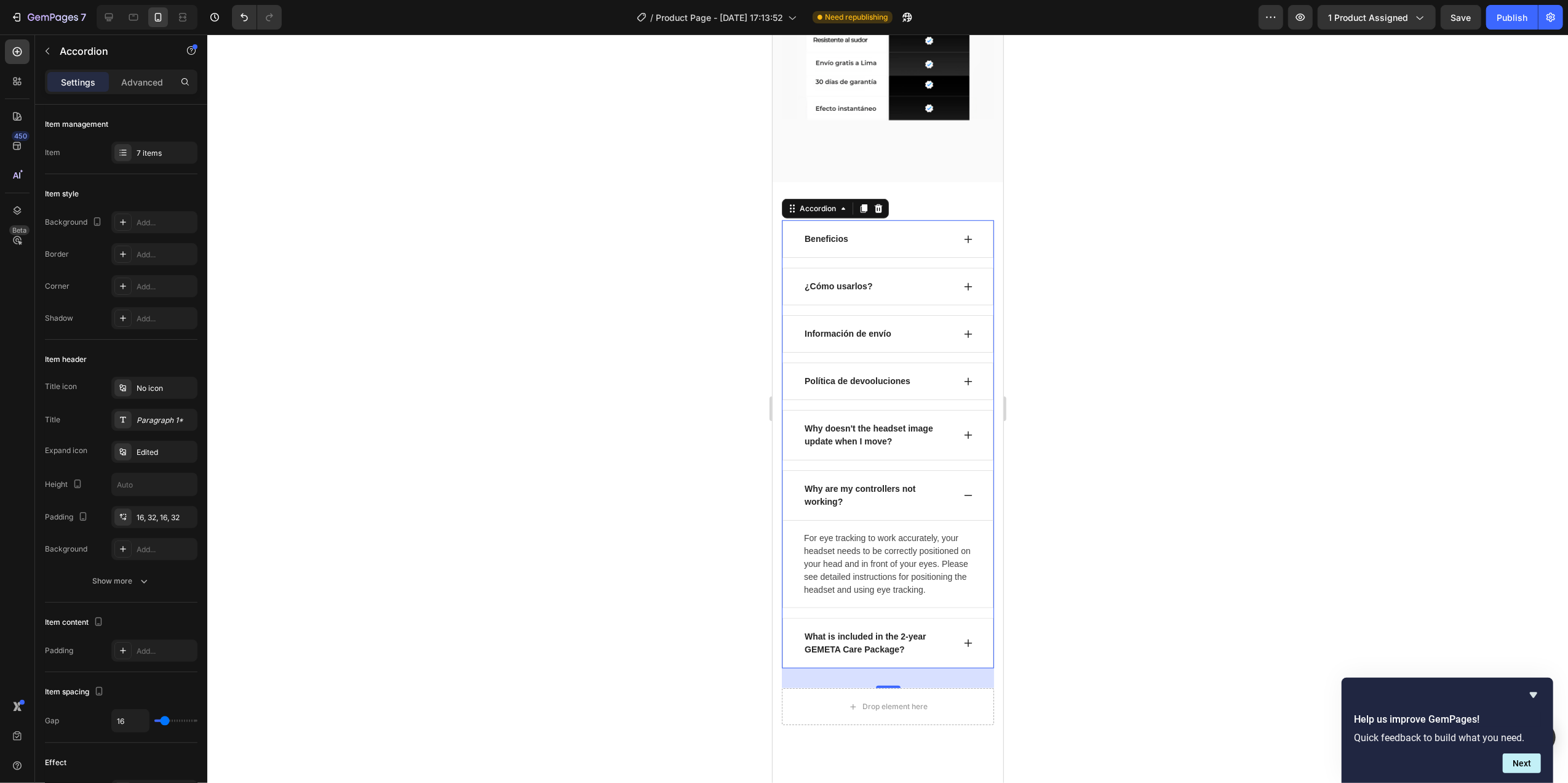
click at [942, 470] on div "Why are my controllers not working?" at bounding box center [887, 495] width 211 height 50
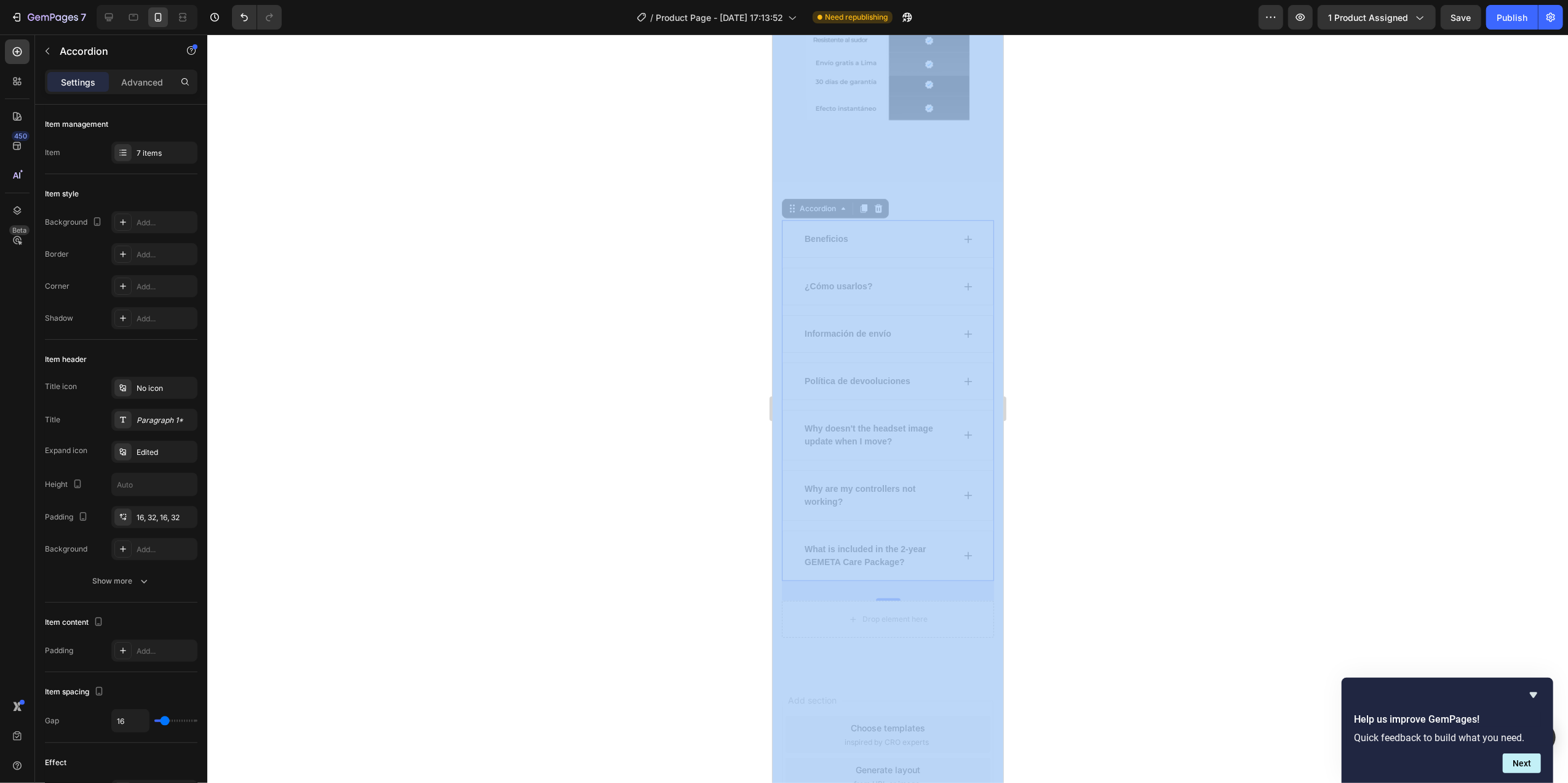
drag, startPoint x: 1480, startPoint y: 372, endPoint x: 899, endPoint y: 414, distance: 582.5
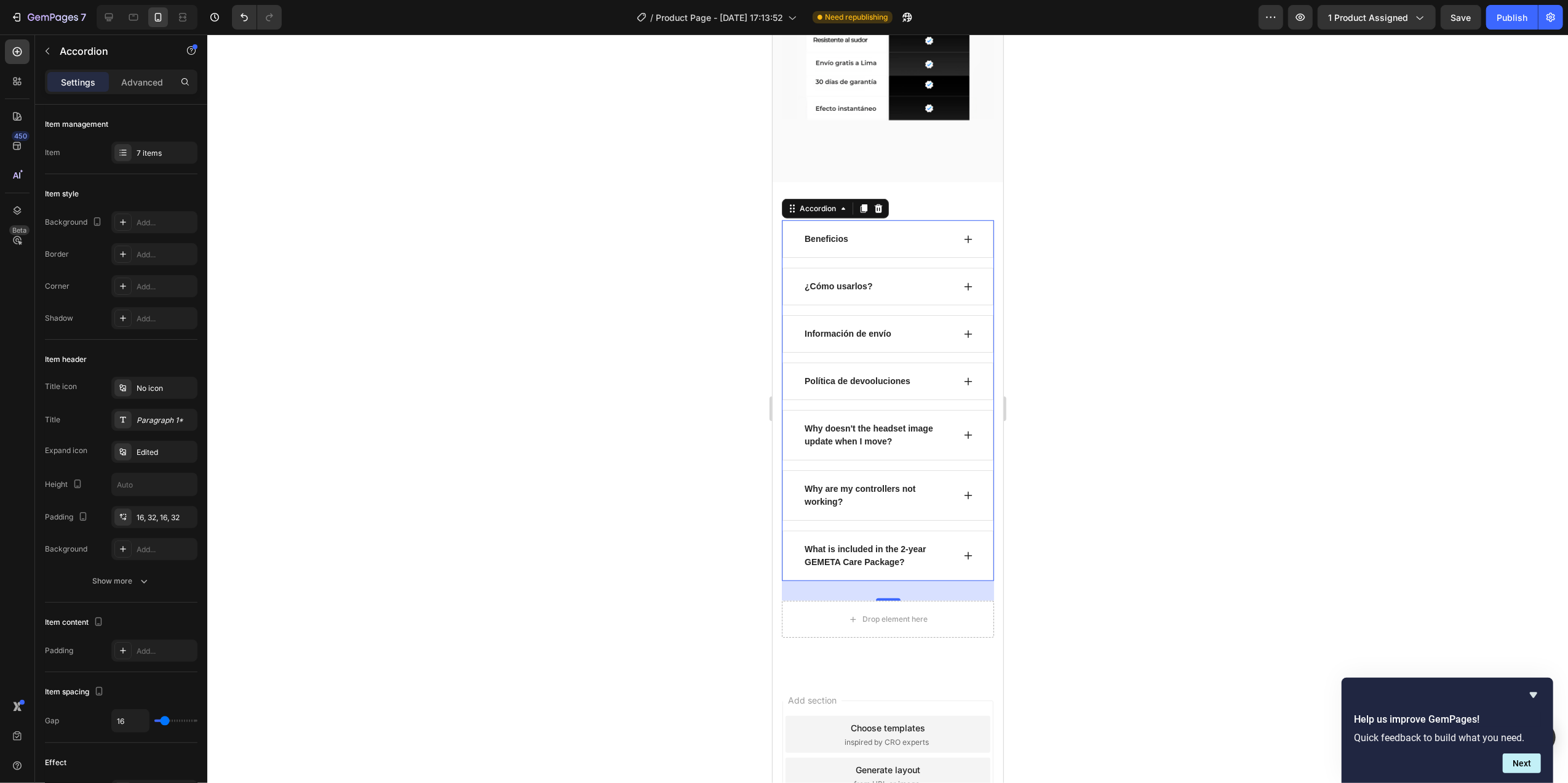
click at [964, 321] on div "Información de envío" at bounding box center [887, 333] width 211 height 38
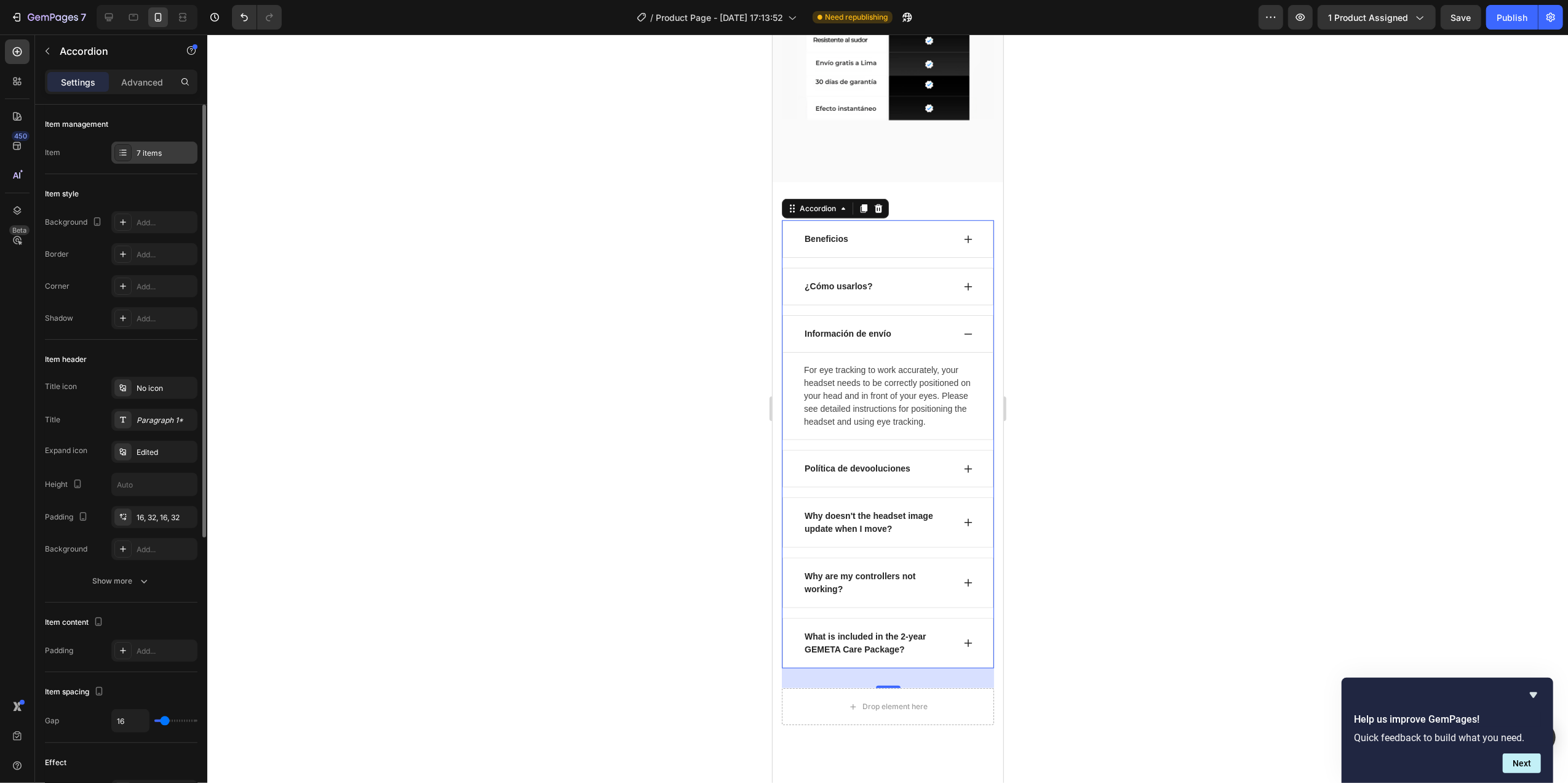
click at [166, 158] on div "7 items" at bounding box center [166, 154] width 58 height 11
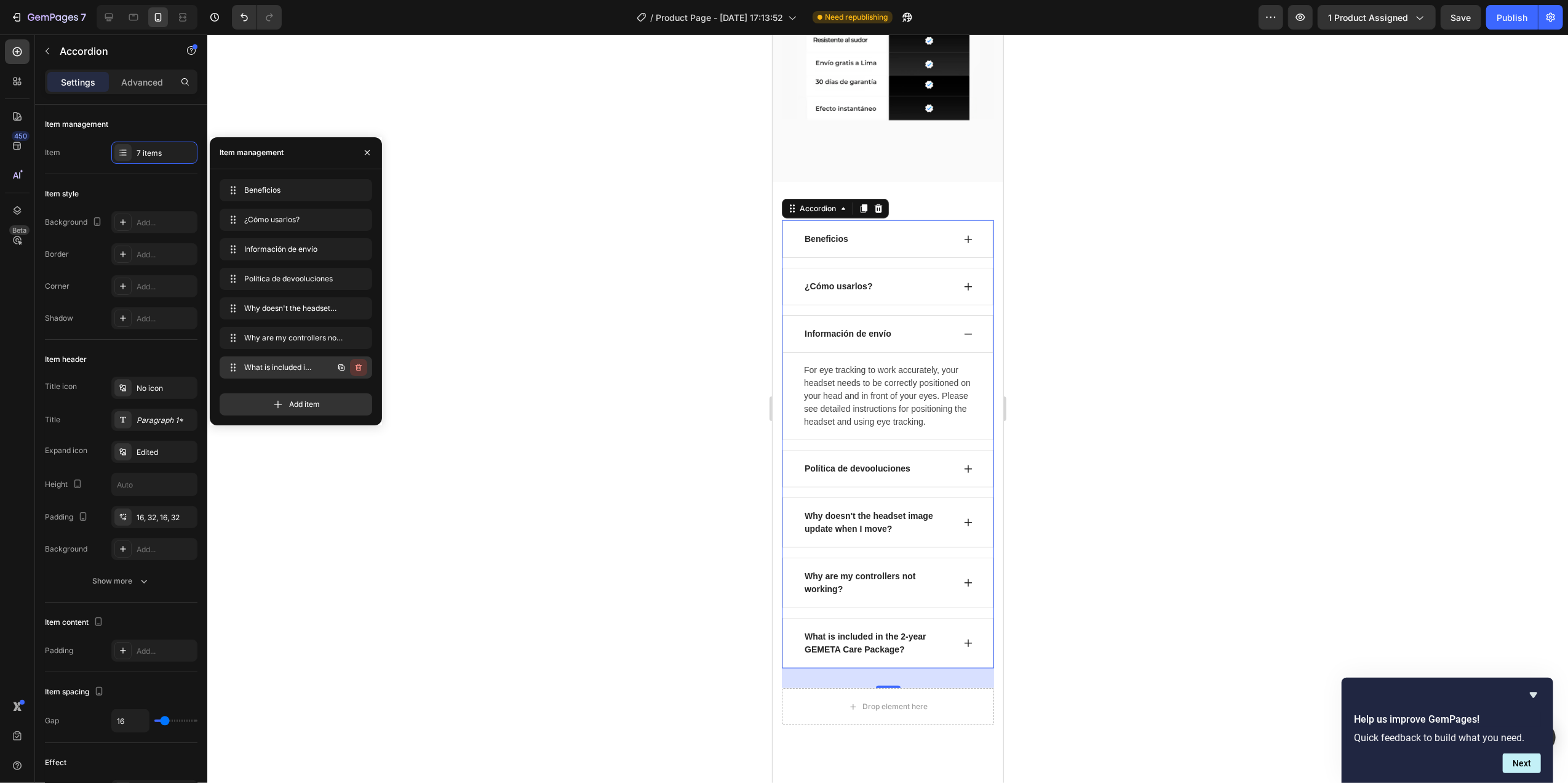
click at [355, 367] on icon "button" at bounding box center [359, 367] width 10 height 10
click at [357, 341] on icon "button" at bounding box center [359, 338] width 10 height 10
click at [358, 338] on div "Delete" at bounding box center [350, 338] width 23 height 11
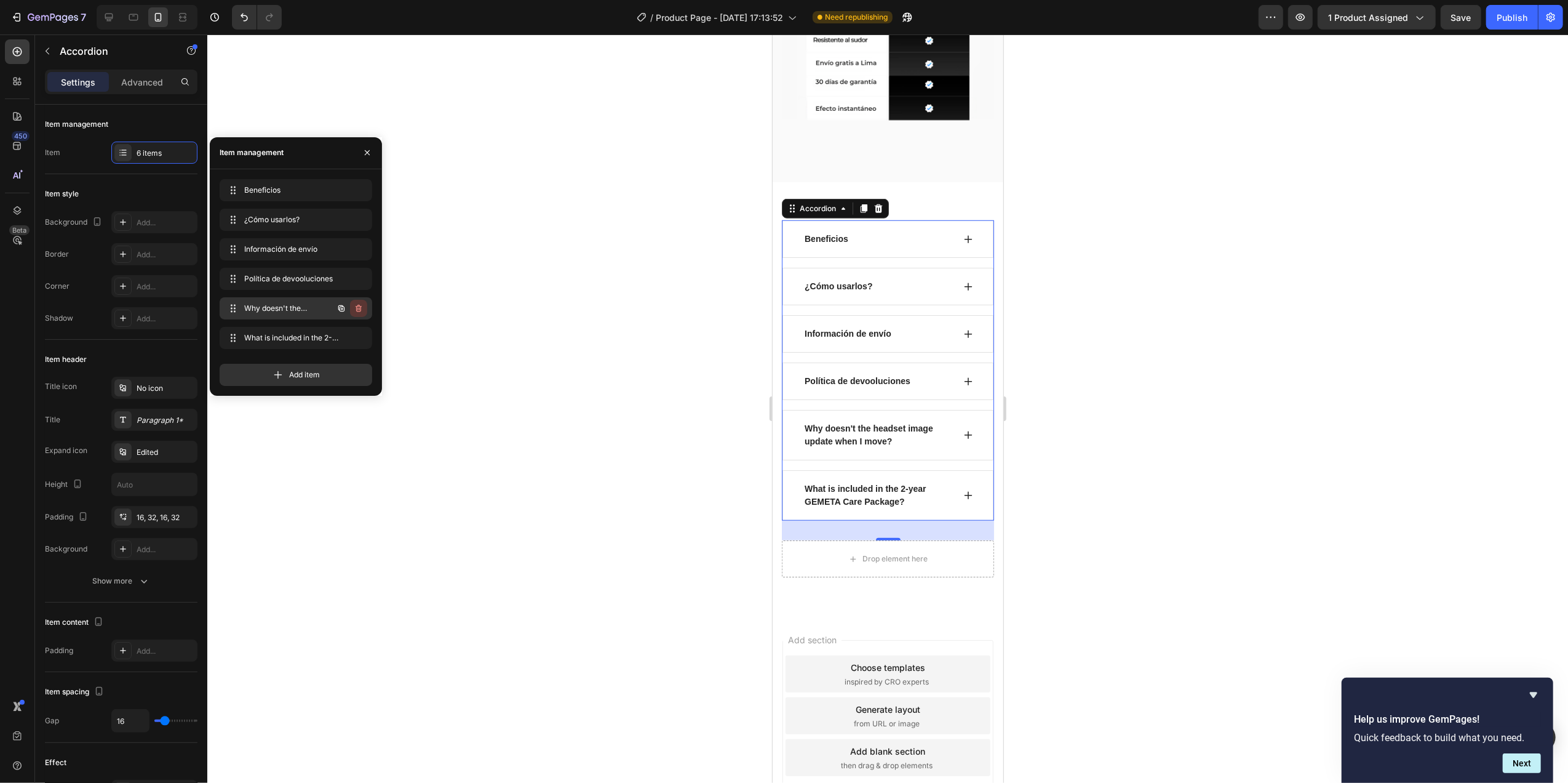
click at [359, 308] on icon "button" at bounding box center [359, 308] width 10 height 10
click at [352, 299] on button "Delete" at bounding box center [350, 308] width 34 height 17
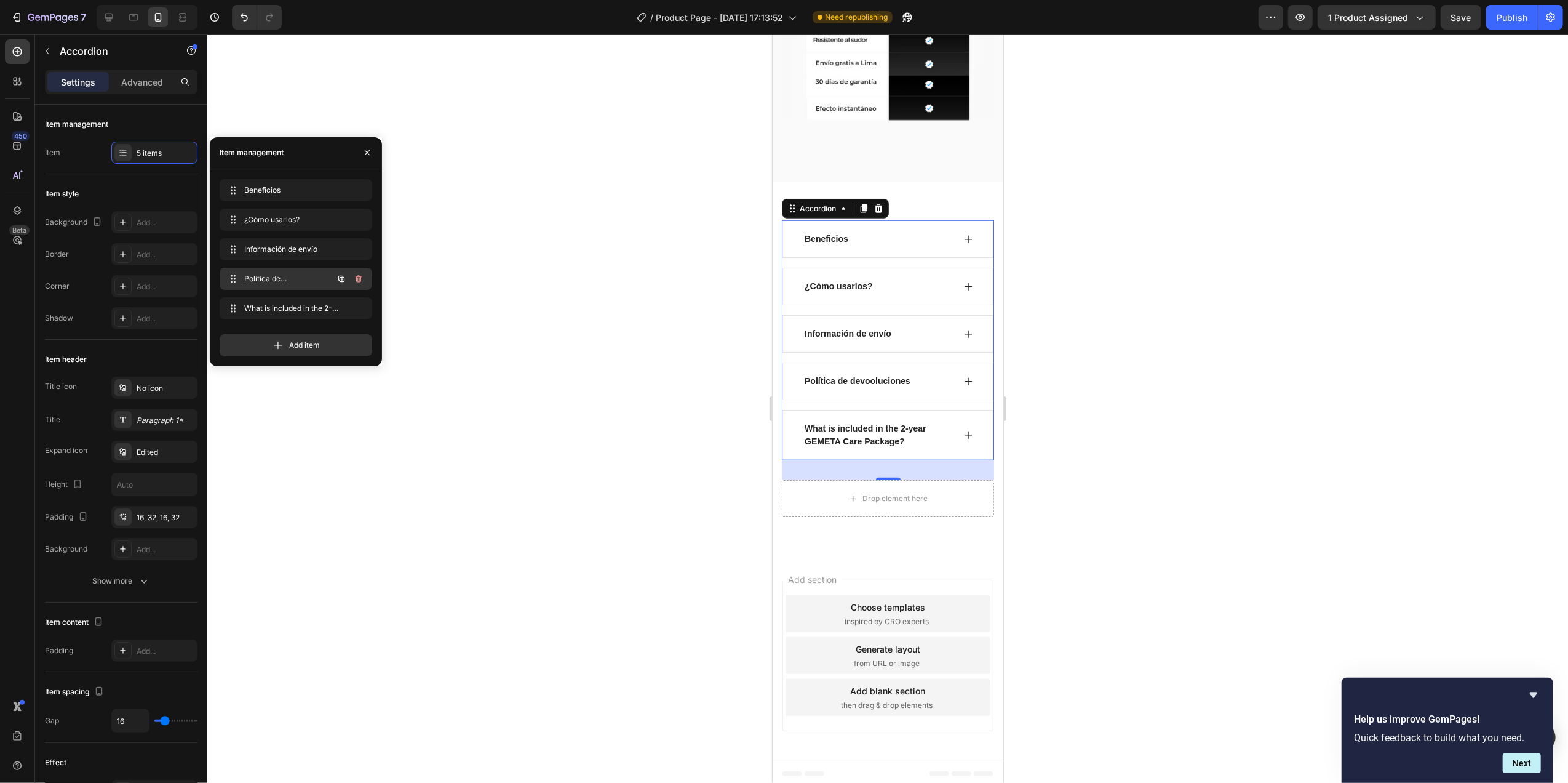
scroll to position [1050, 0]
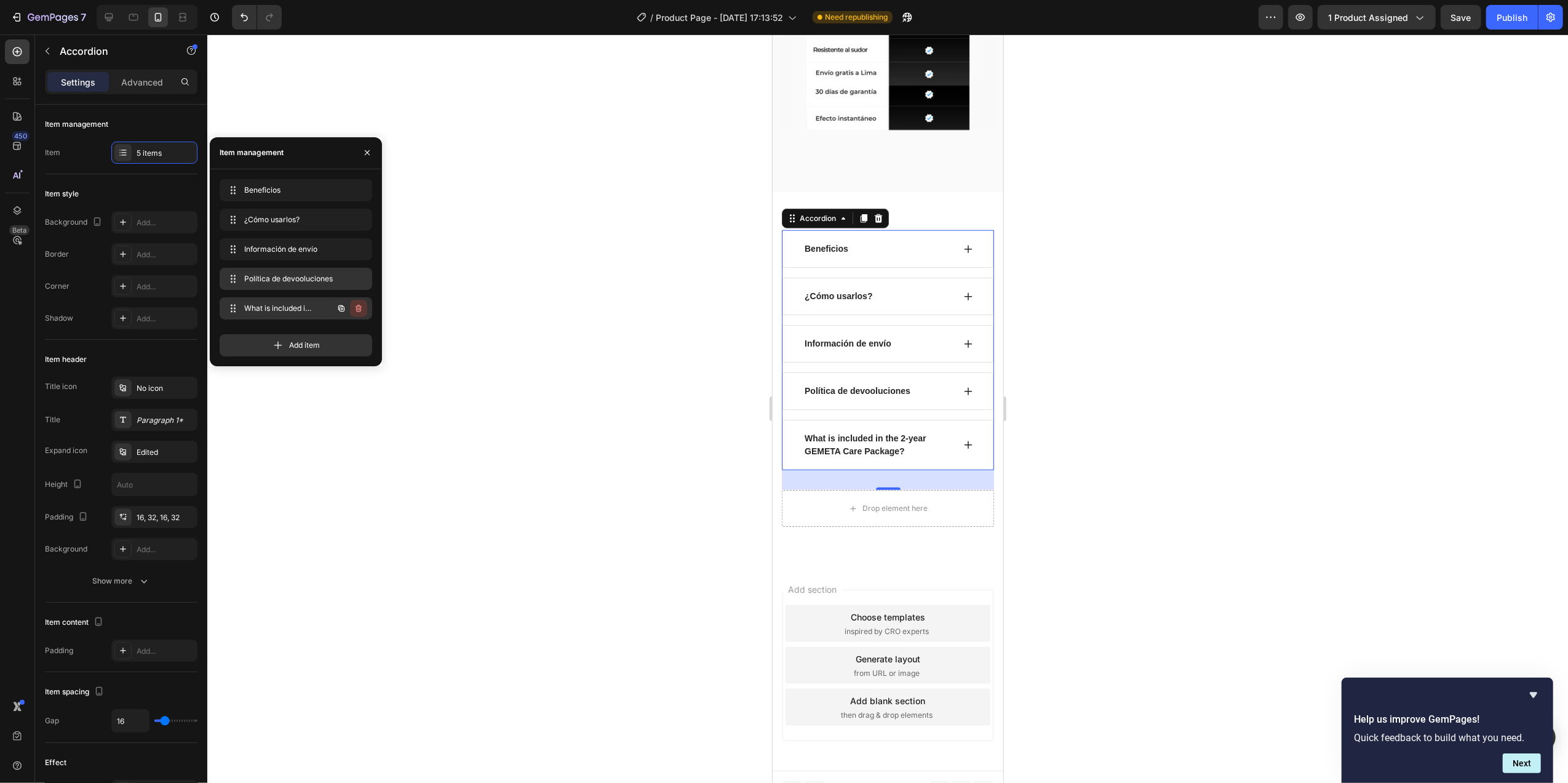
click at [360, 305] on icon "button" at bounding box center [359, 308] width 10 height 10
click at [358, 306] on div "Delete" at bounding box center [350, 309] width 23 height 11
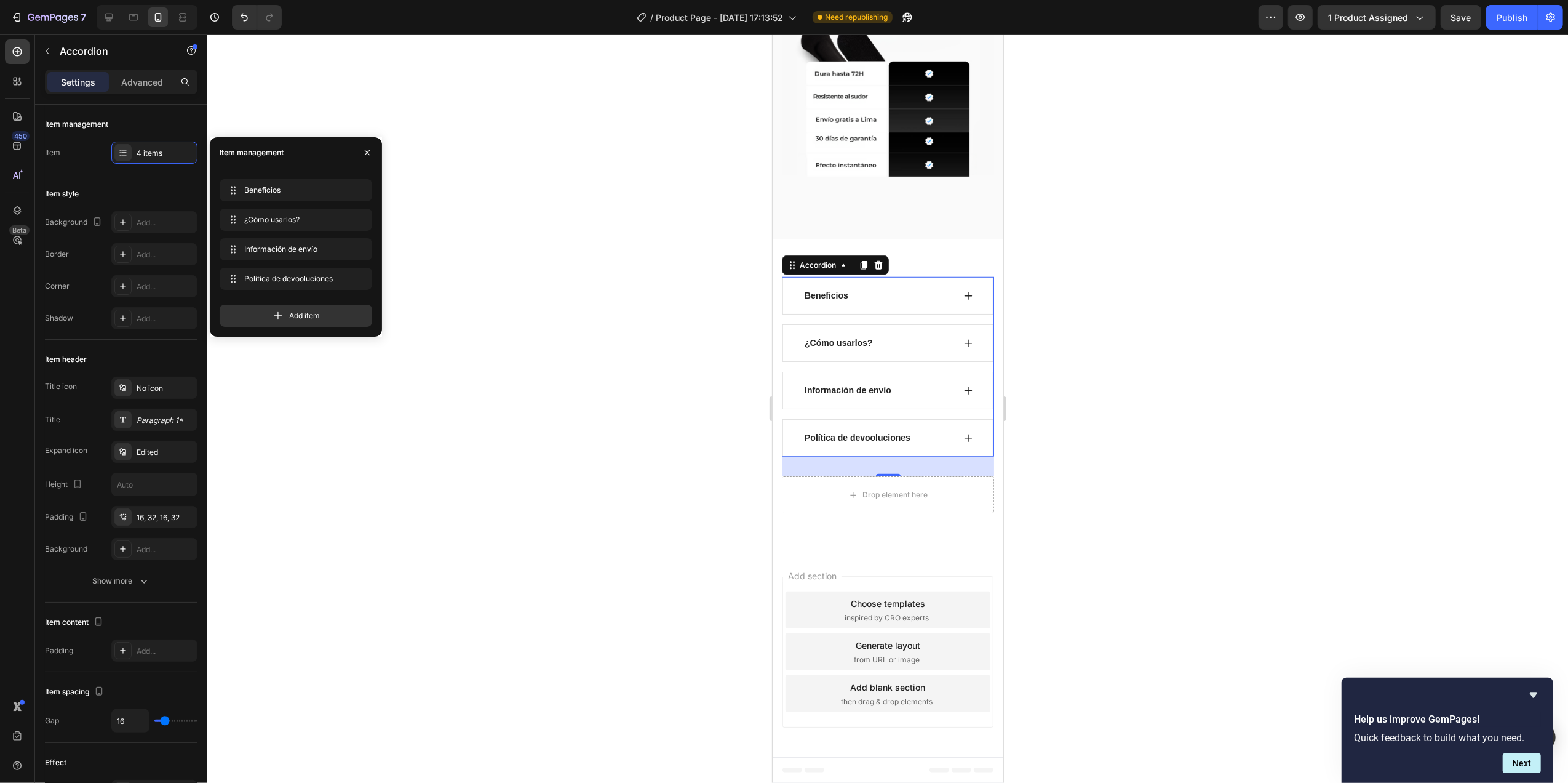
scroll to position [988, 0]
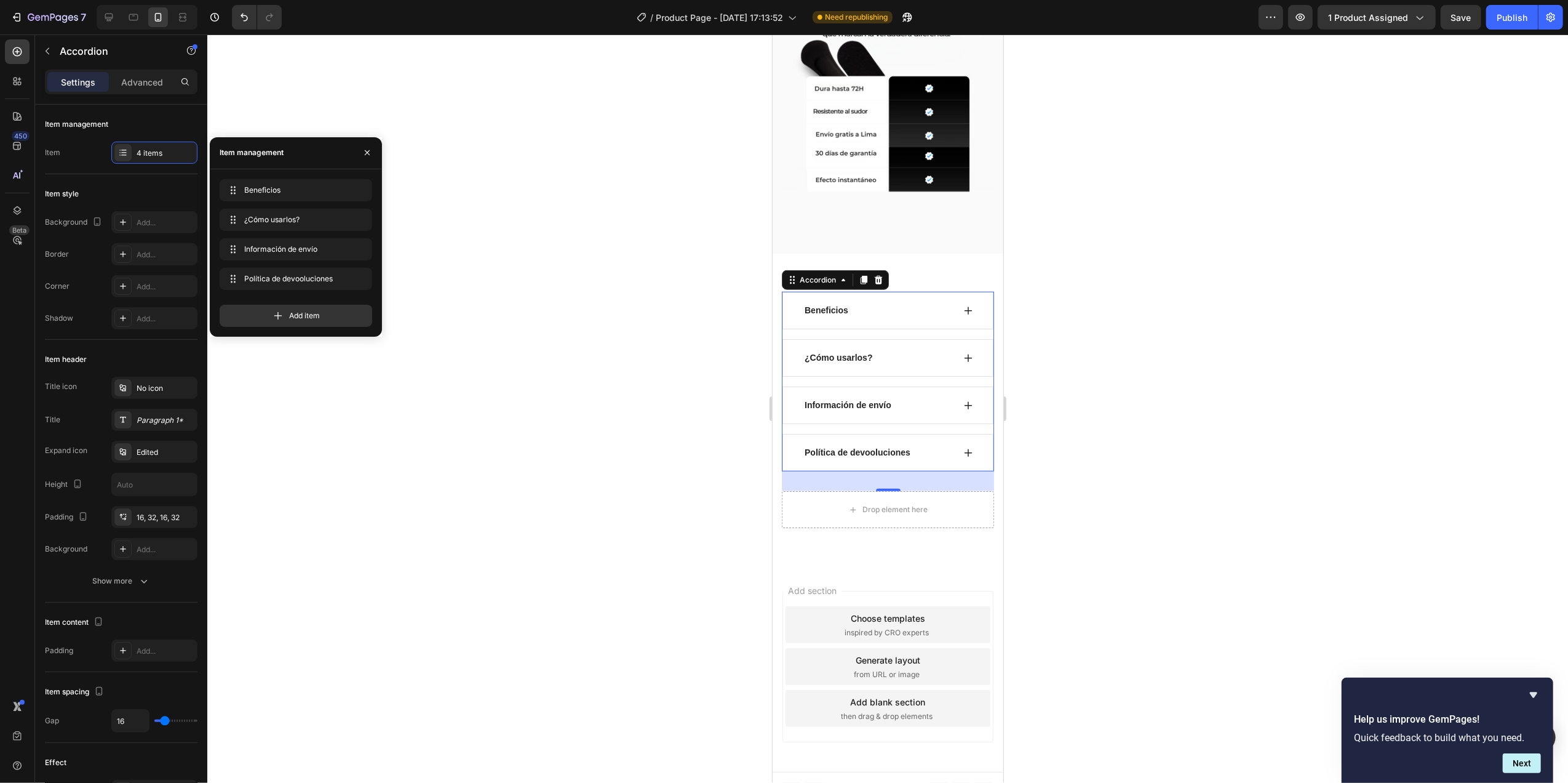
click at [594, 367] on div at bounding box center [887, 408] width 1361 height 748
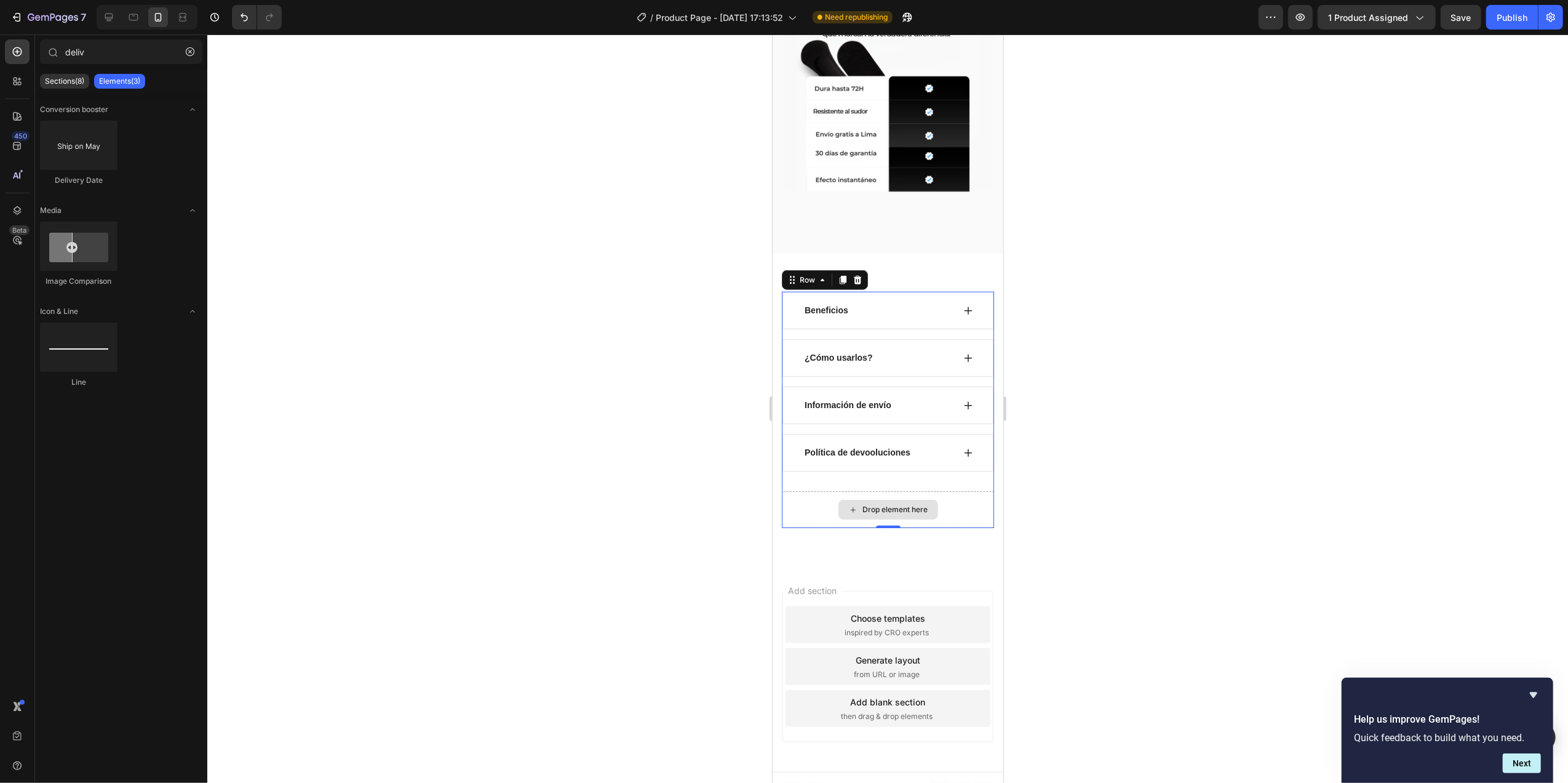
click at [928, 491] on div "Drop element here" at bounding box center [887, 510] width 212 height 37
click at [897, 505] on div "Drop element here" at bounding box center [895, 510] width 65 height 10
click at [882, 505] on div "Drop element here" at bounding box center [895, 510] width 65 height 10
click at [952, 491] on div "Drop element here" at bounding box center [887, 510] width 212 height 37
click at [891, 500] on div "Drop element here" at bounding box center [887, 510] width 100 height 20
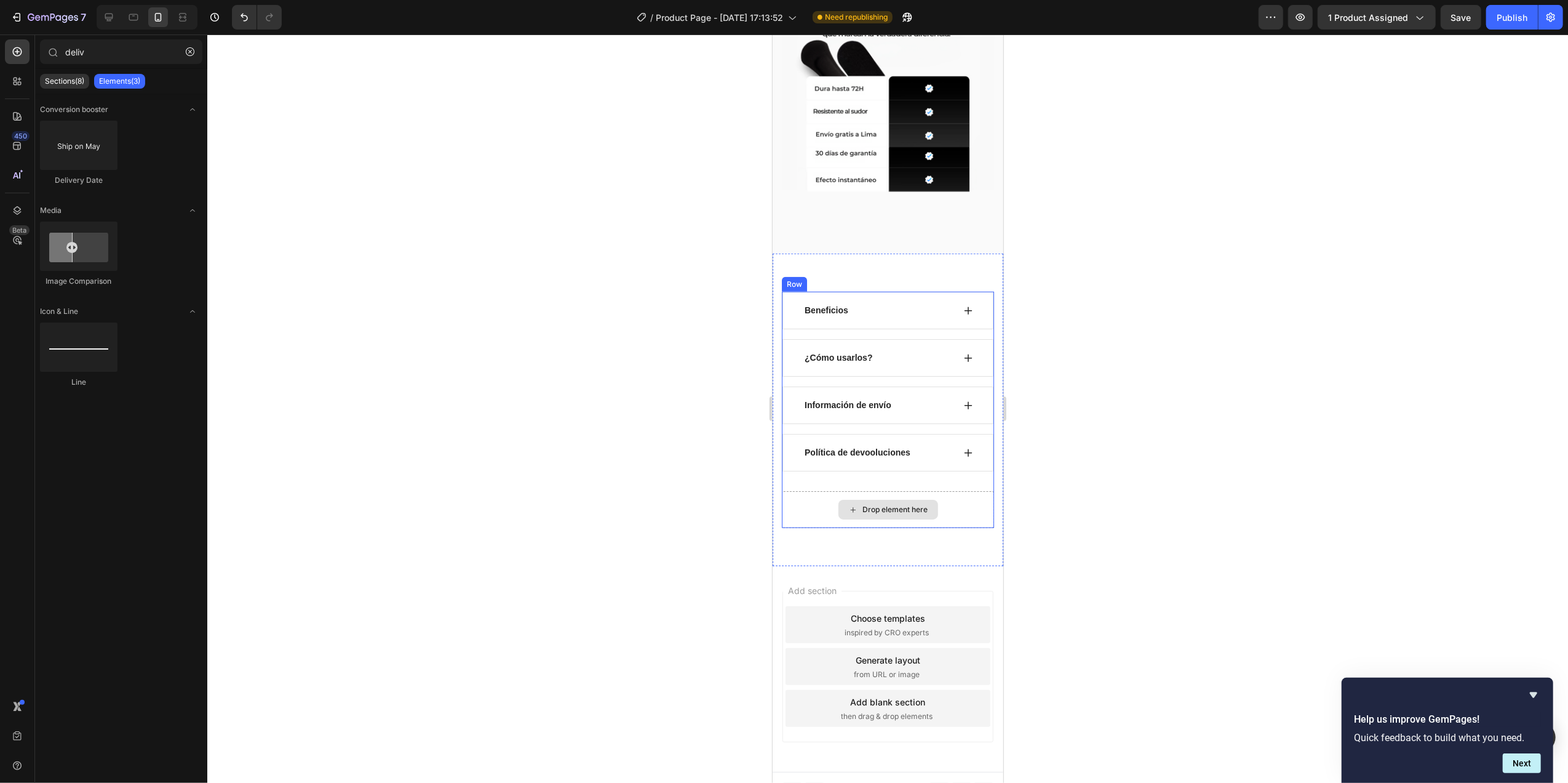
click at [891, 491] on div "Drop element here" at bounding box center [887, 510] width 212 height 37
click at [893, 500] on div "Drop element here" at bounding box center [887, 510] width 100 height 20
click at [895, 505] on div "Drop element here" at bounding box center [895, 510] width 65 height 10
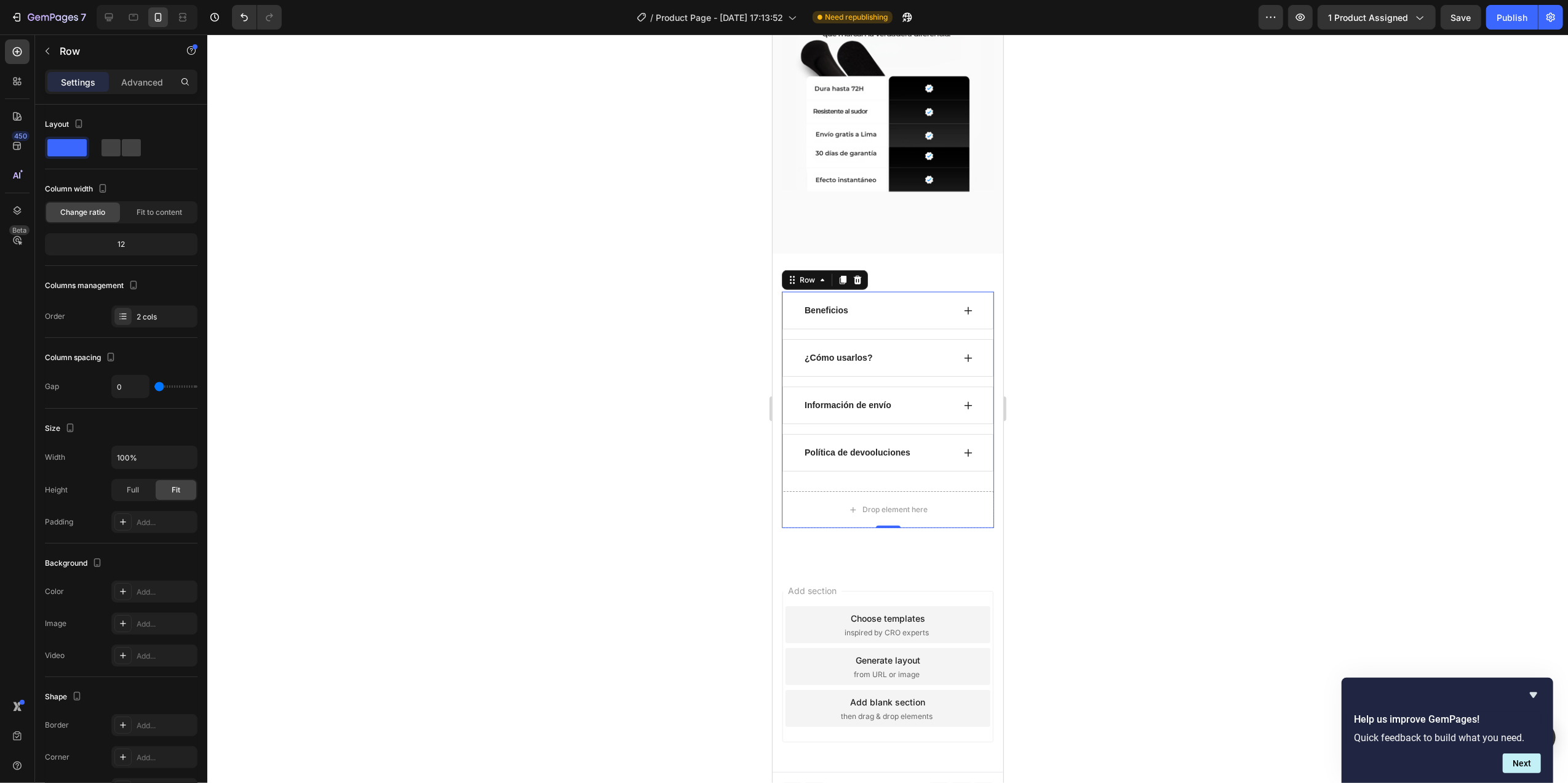
click at [920, 470] on div "Beneficios ¿Cómo usarlos? Información de envío Política de devooluciones Accord…" at bounding box center [887, 392] width 212 height 200
click at [1095, 333] on div at bounding box center [887, 408] width 1361 height 748
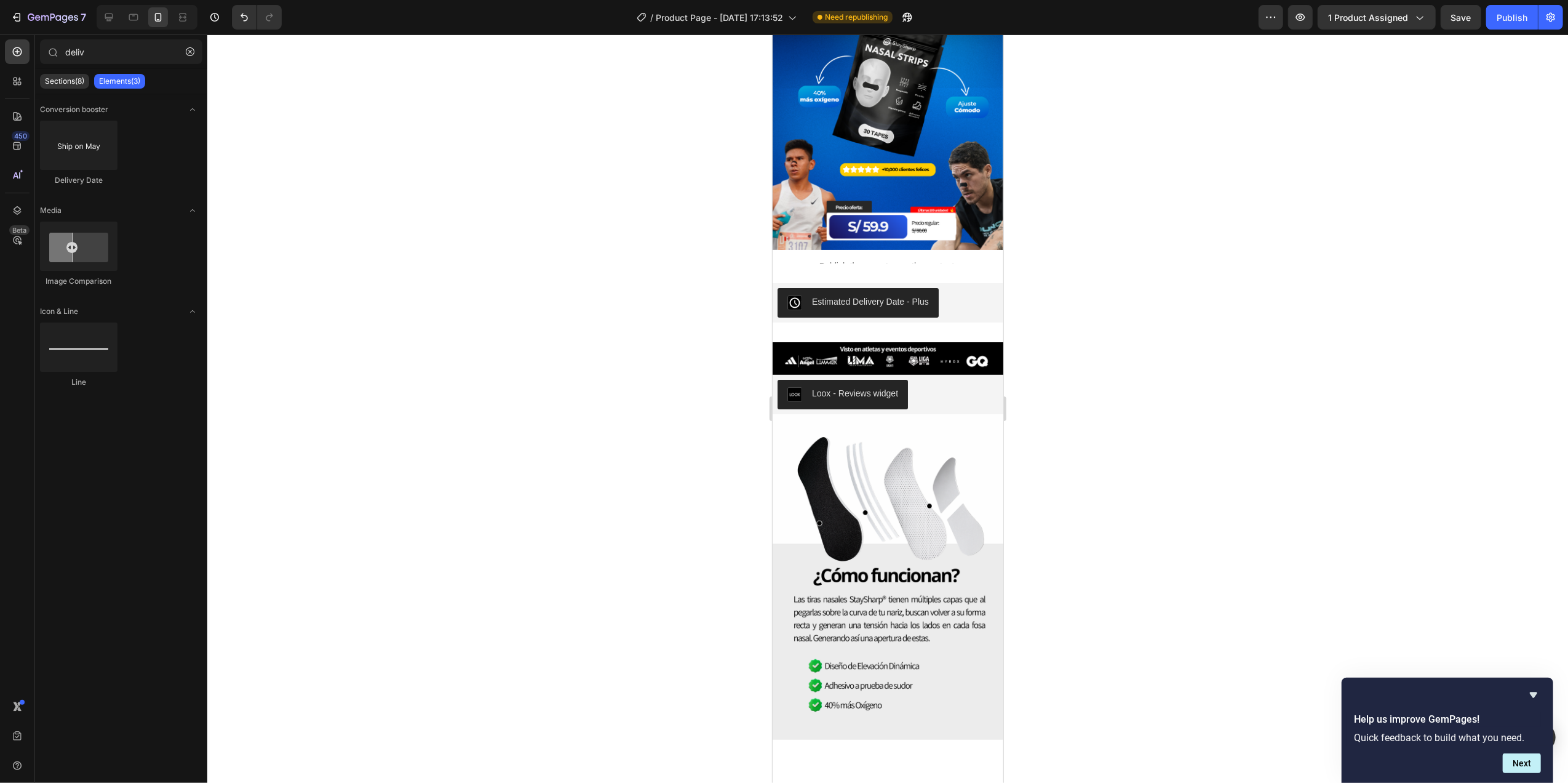
scroll to position [0, 0]
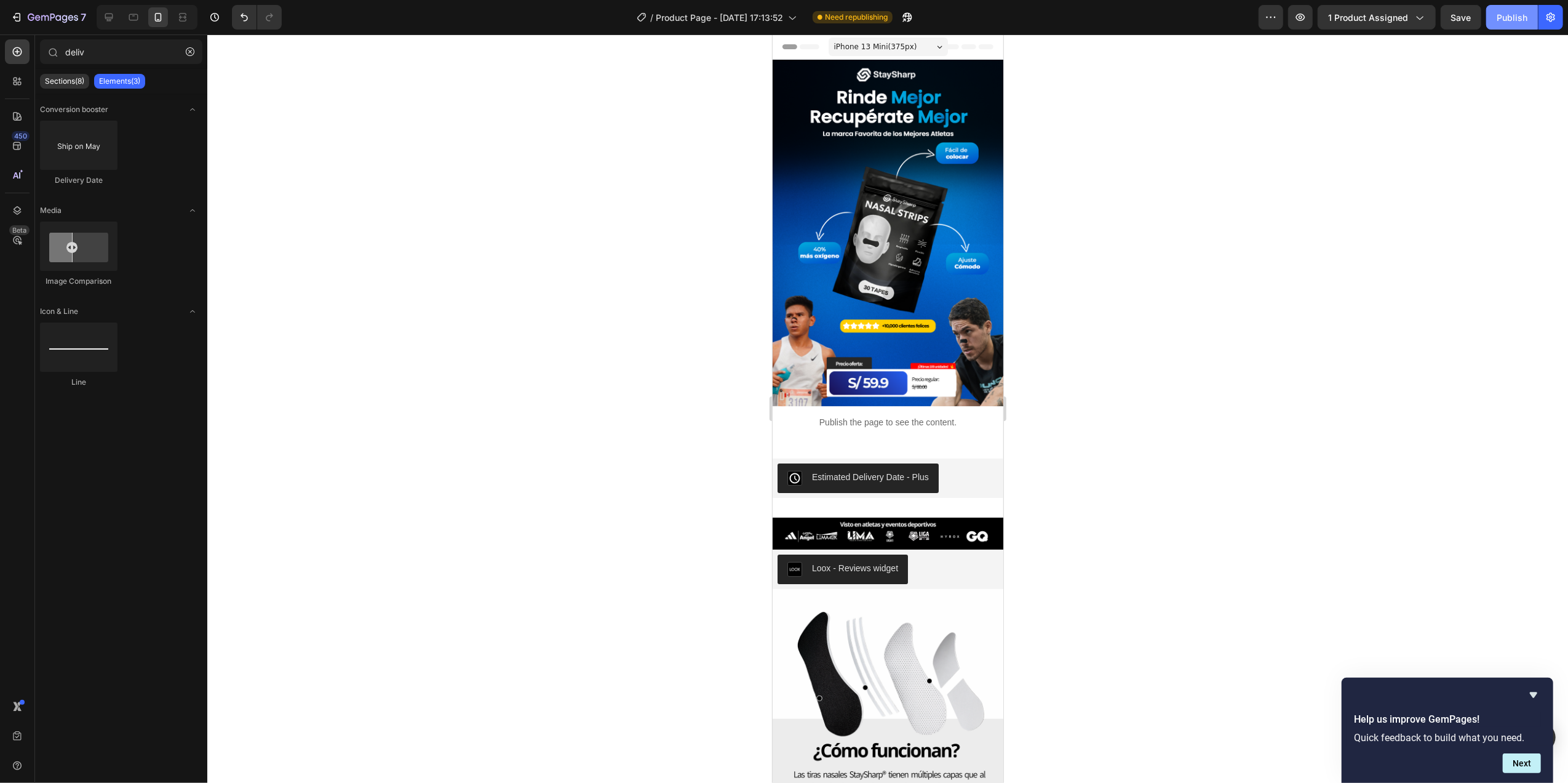
click at [1526, 21] on div "Publish" at bounding box center [1511, 18] width 30 height 13
click at [1303, 22] on icon "button" at bounding box center [1300, 17] width 12 height 12
click at [885, 471] on div "Estimated Delivery Date ‑ Plus" at bounding box center [869, 477] width 117 height 13
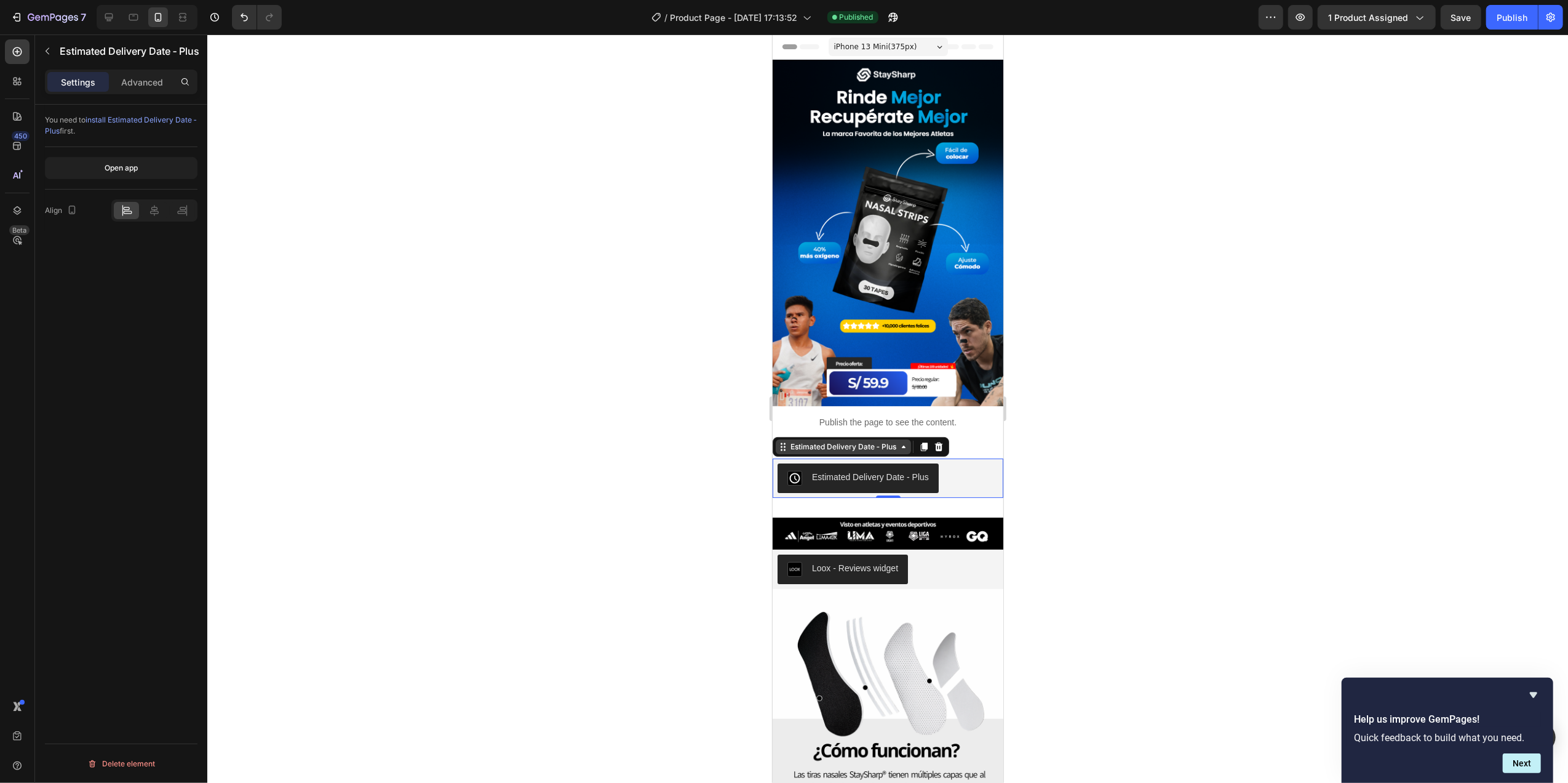
click at [863, 441] on div "Estimated Delivery Date ‑ Plus" at bounding box center [843, 447] width 110 height 11
click at [941, 440] on div at bounding box center [938, 447] width 15 height 15
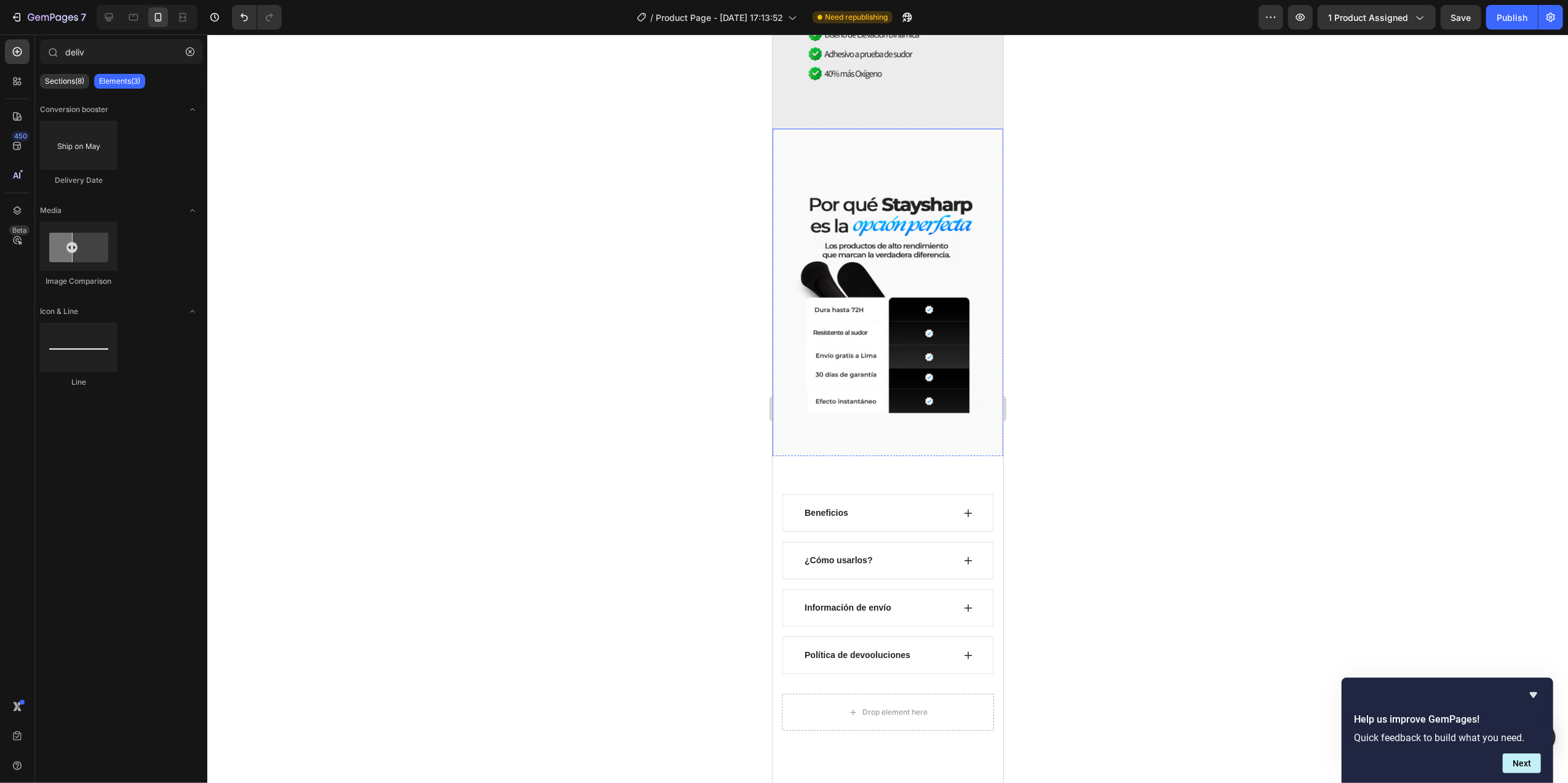
scroll to position [985, 0]
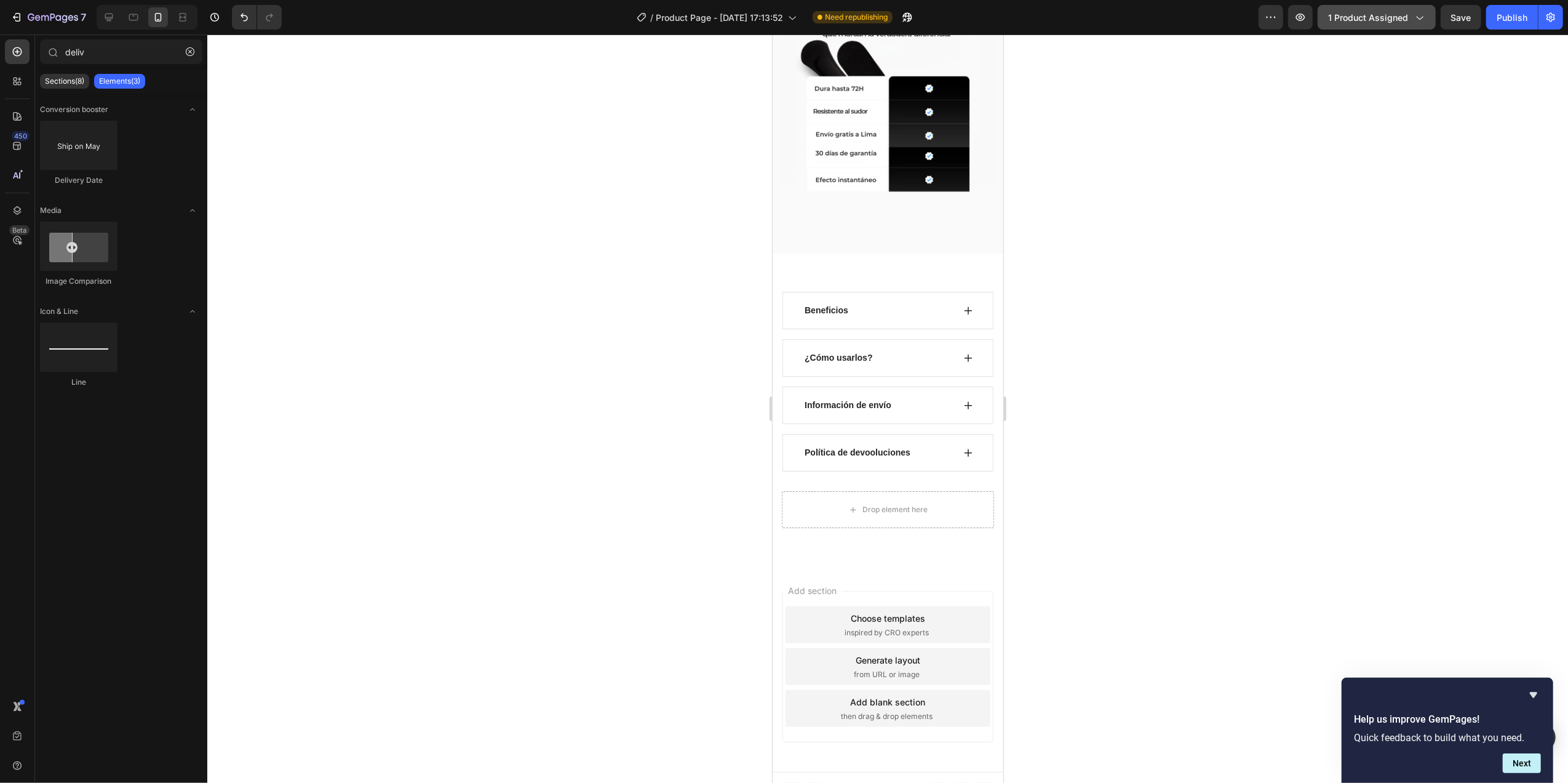
click at [1427, 16] on button "1 product assigned" at bounding box center [1376, 17] width 118 height 25
click at [1276, 13] on icon "button" at bounding box center [1270, 17] width 12 height 12
